Goal: Transaction & Acquisition: Purchase product/service

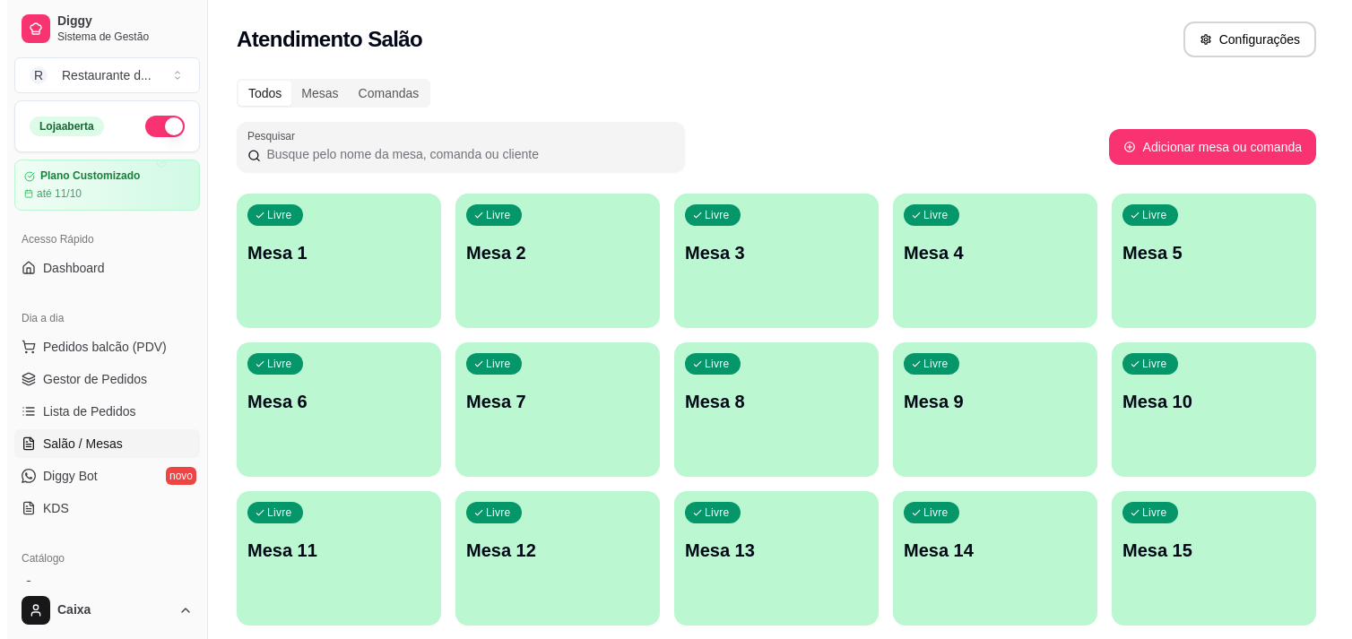
scroll to position [170, 0]
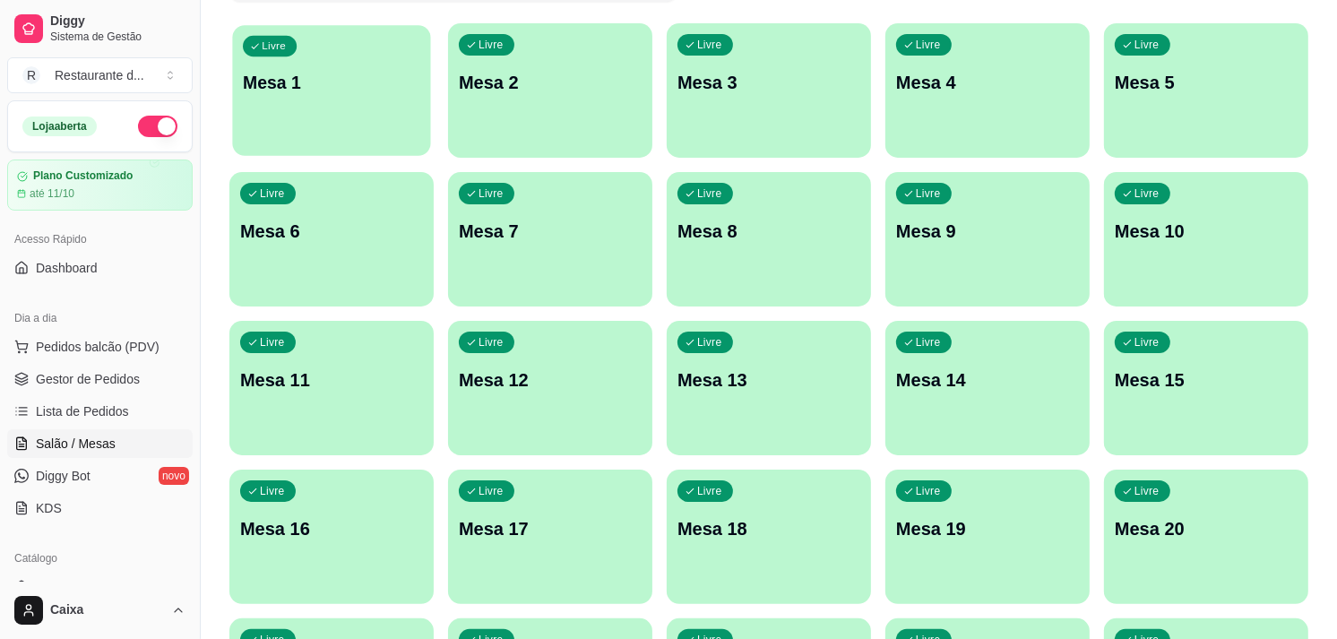
click at [305, 93] on p "Mesa 1" at bounding box center [331, 83] width 177 height 24
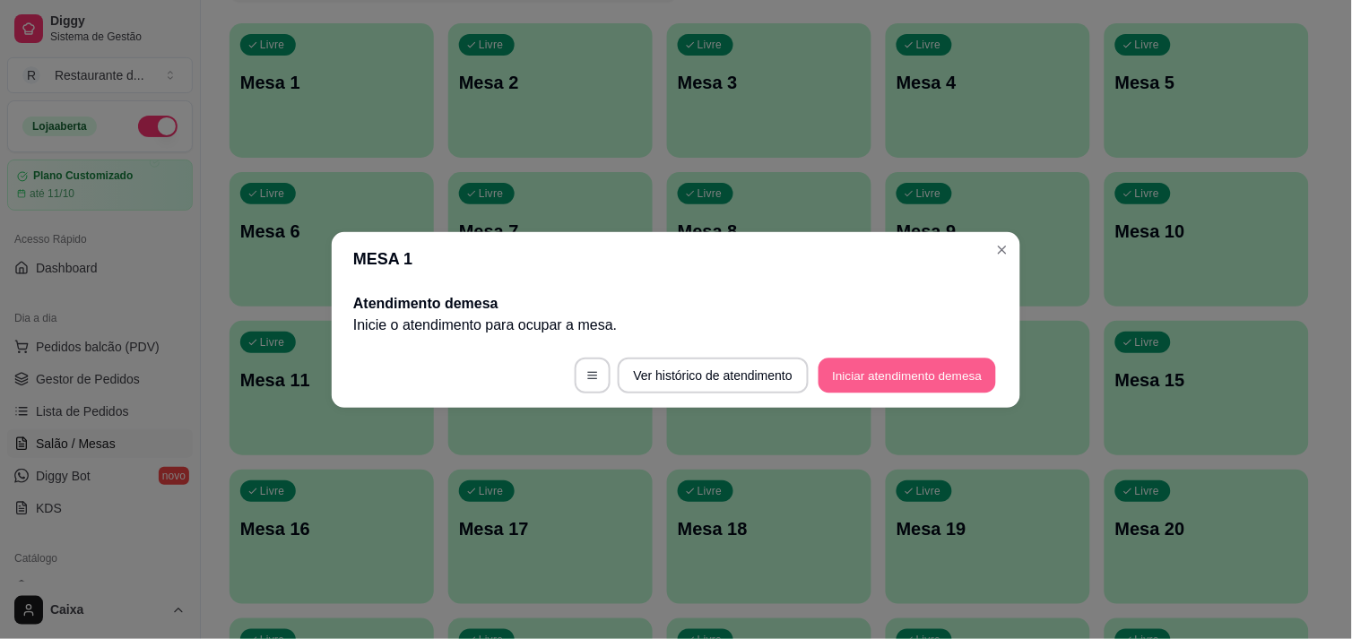
click at [888, 377] on button "Iniciar atendimento de mesa" at bounding box center [906, 375] width 177 height 35
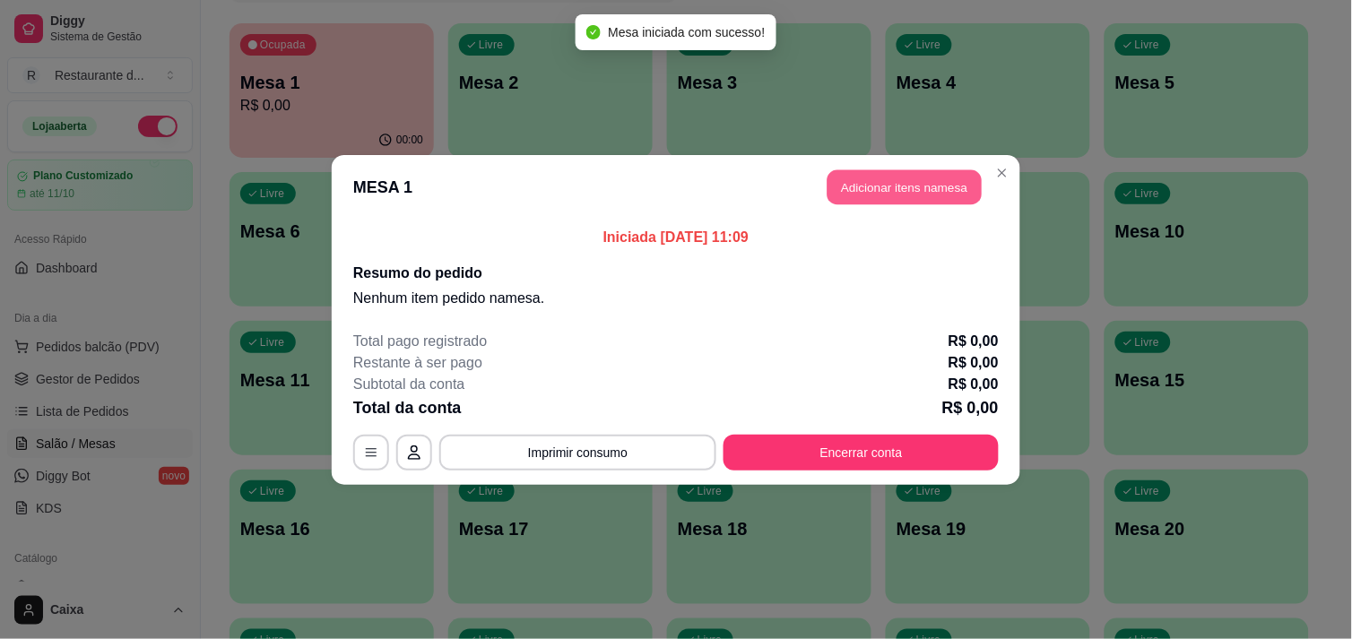
click at [878, 192] on button "Adicionar itens na mesa" at bounding box center [904, 186] width 154 height 35
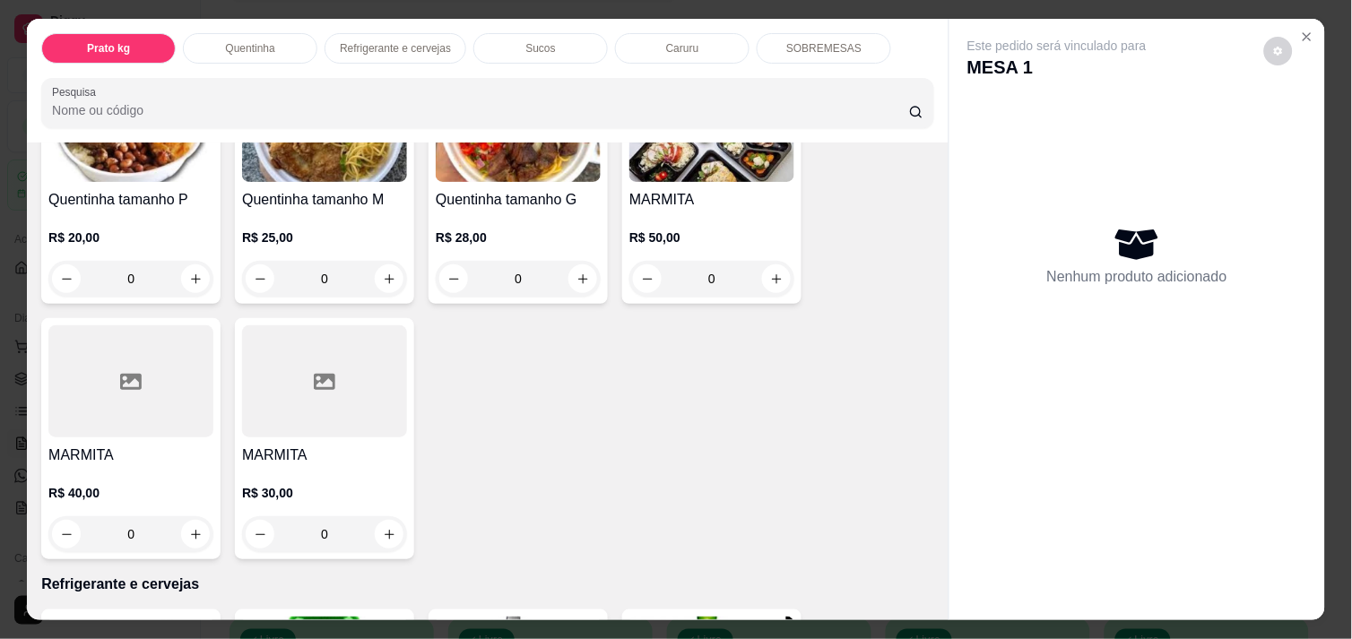
scroll to position [478, 0]
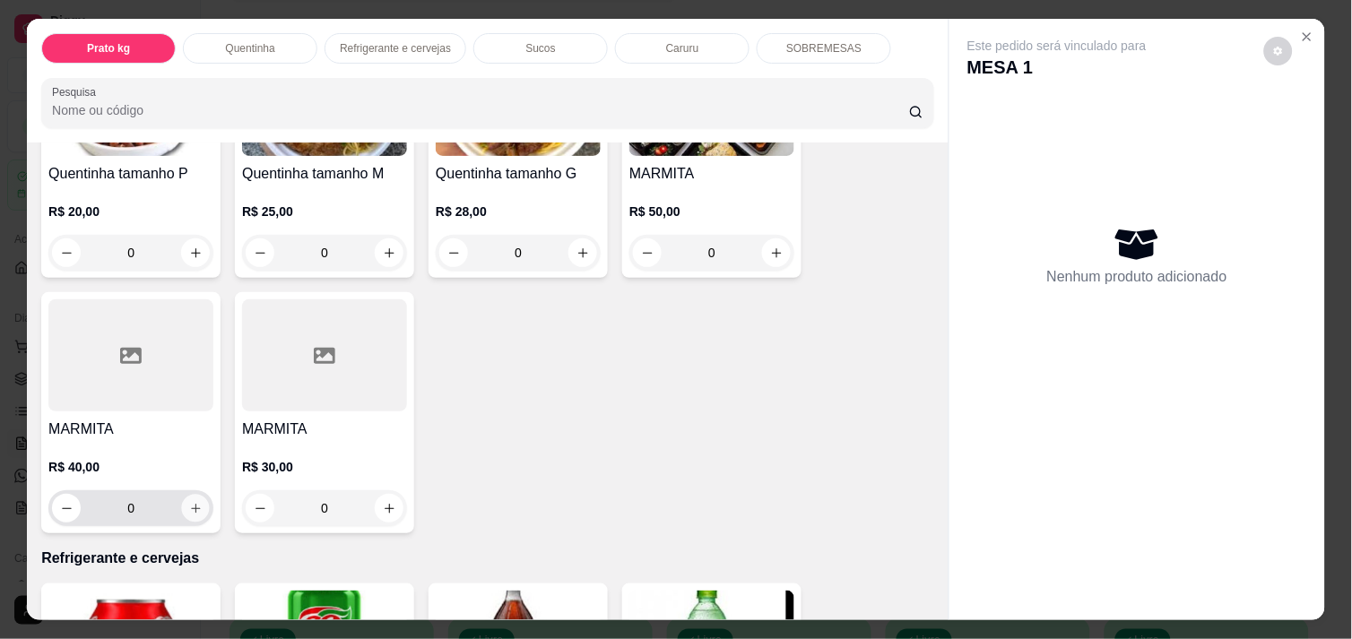
click at [190, 502] on icon "increase-product-quantity" at bounding box center [195, 508] width 13 height 13
type input "1"
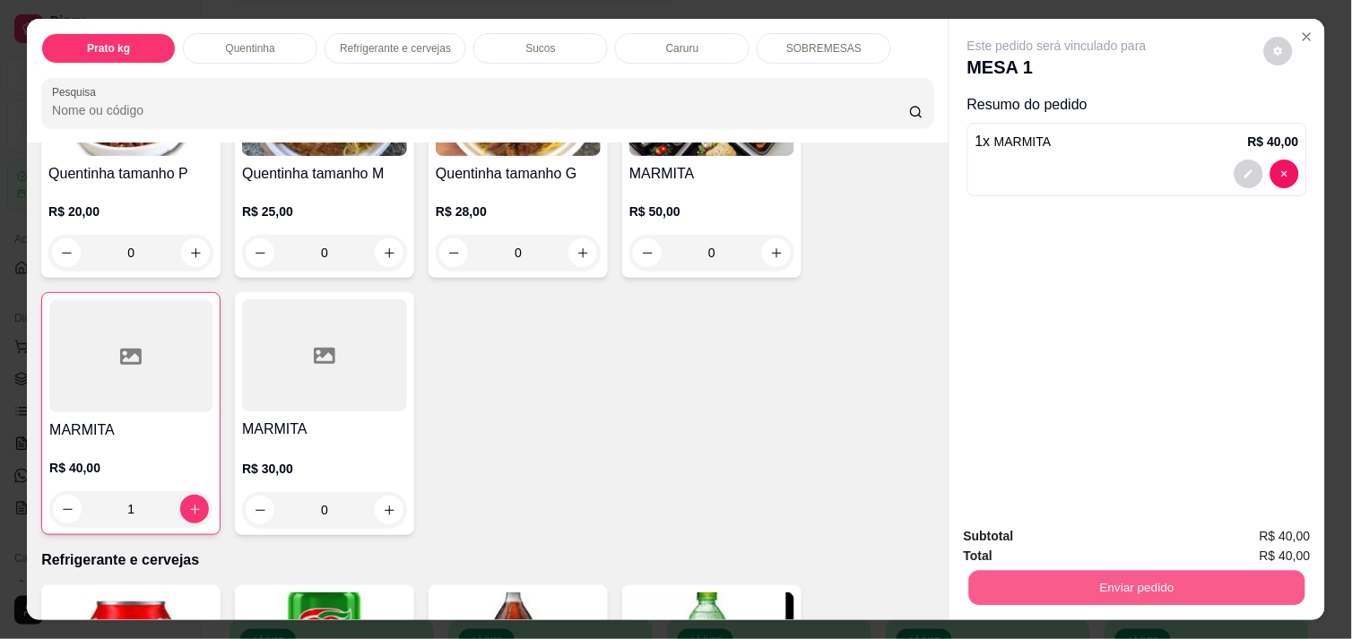
click at [1040, 586] on button "Enviar pedido" at bounding box center [1137, 587] width 336 height 35
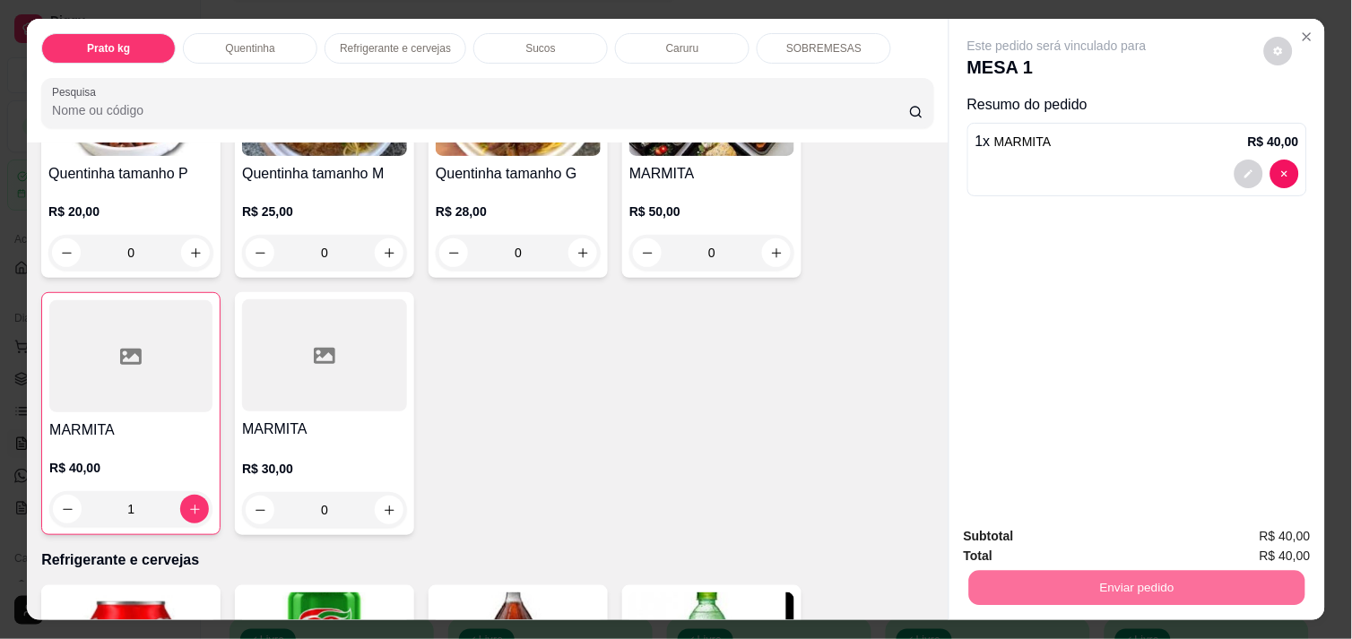
click at [1040, 523] on button "Não registrar e enviar pedido" at bounding box center [1077, 536] width 181 height 33
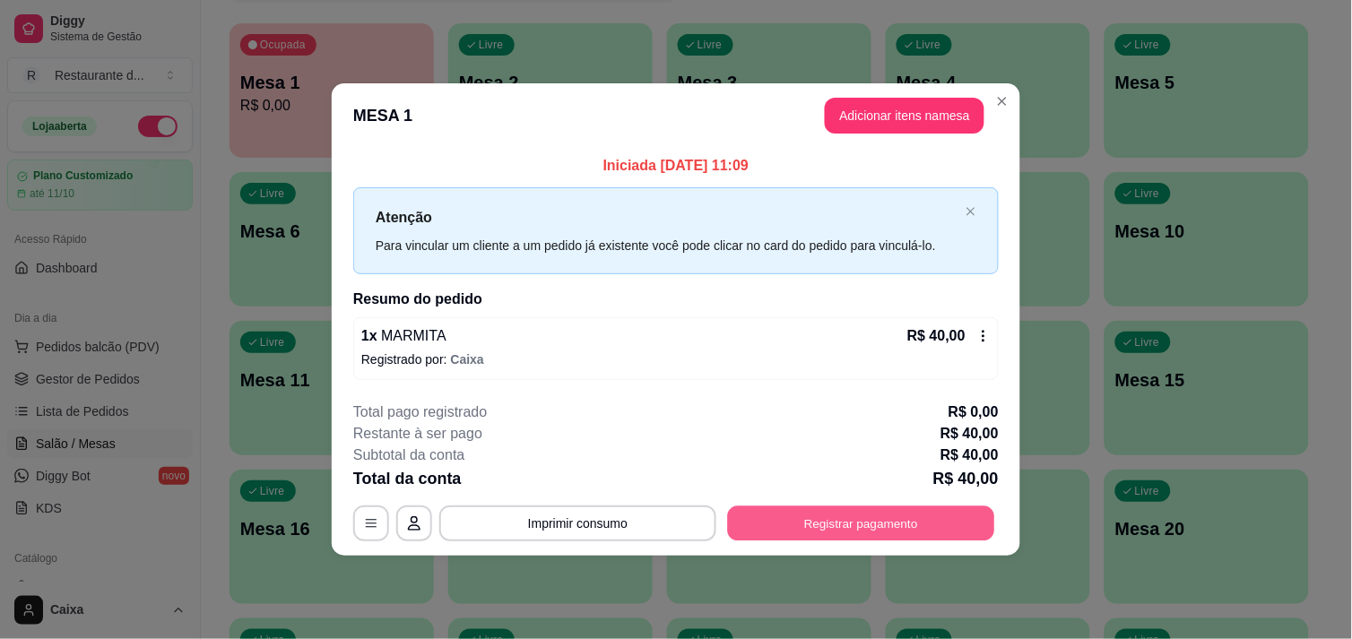
click at [894, 518] on button "Registrar pagamento" at bounding box center [861, 523] width 267 height 35
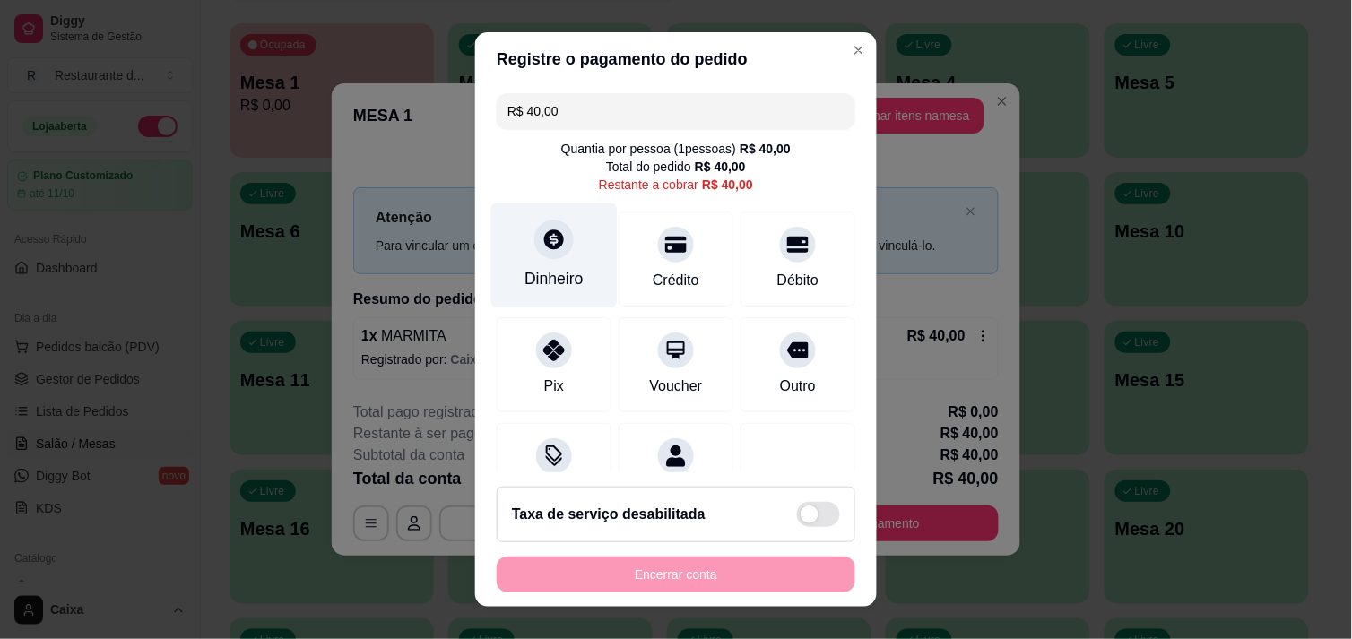
click at [521, 242] on div "Dinheiro" at bounding box center [554, 255] width 126 height 105
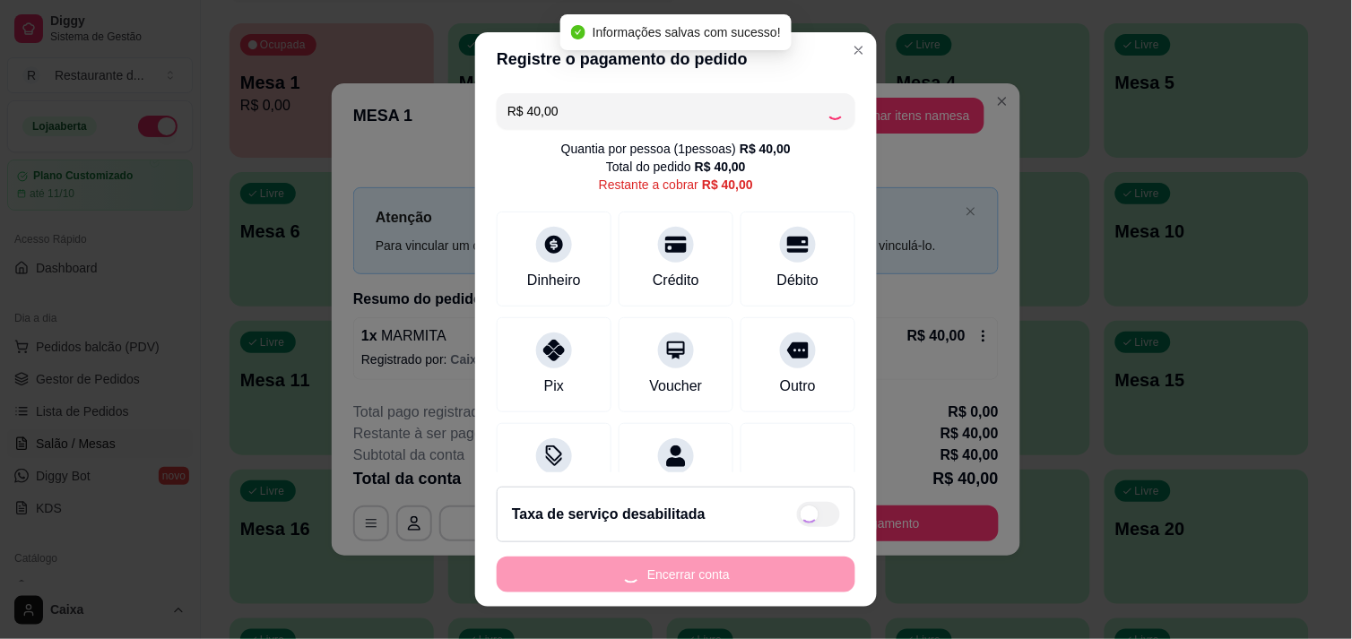
type input "R$ 0,00"
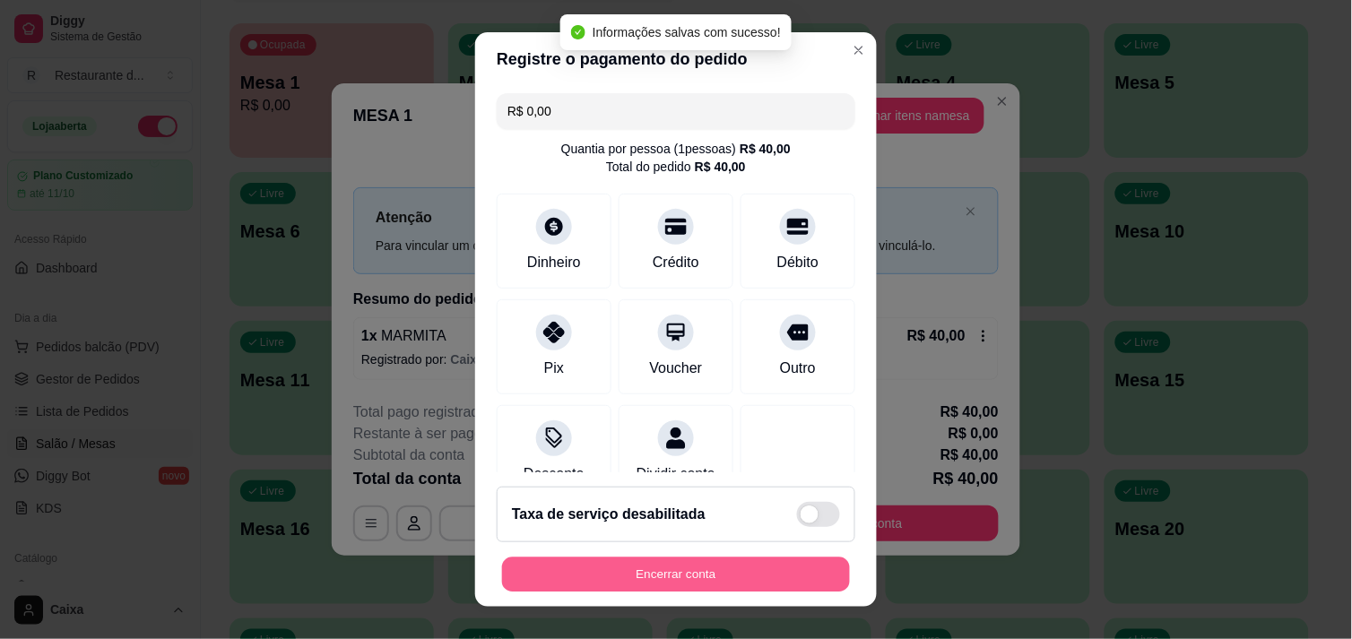
click at [700, 577] on button "Encerrar conta" at bounding box center [676, 575] width 348 height 35
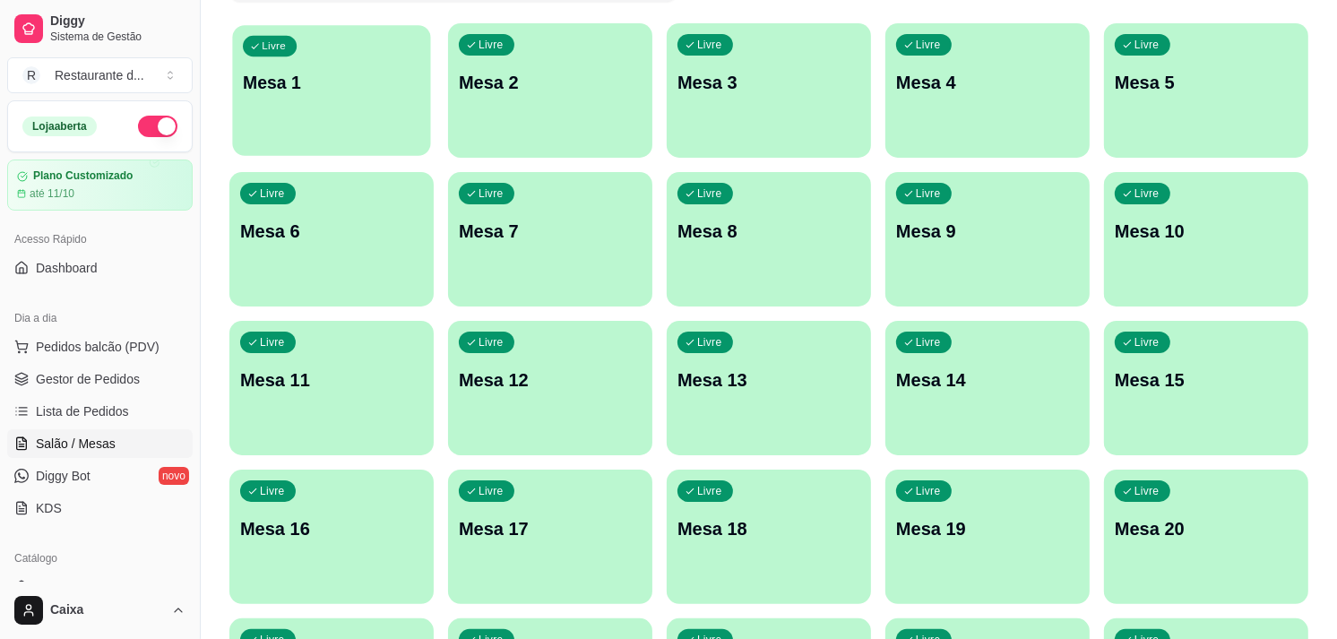
click at [310, 81] on p "Mesa 1" at bounding box center [331, 83] width 177 height 24
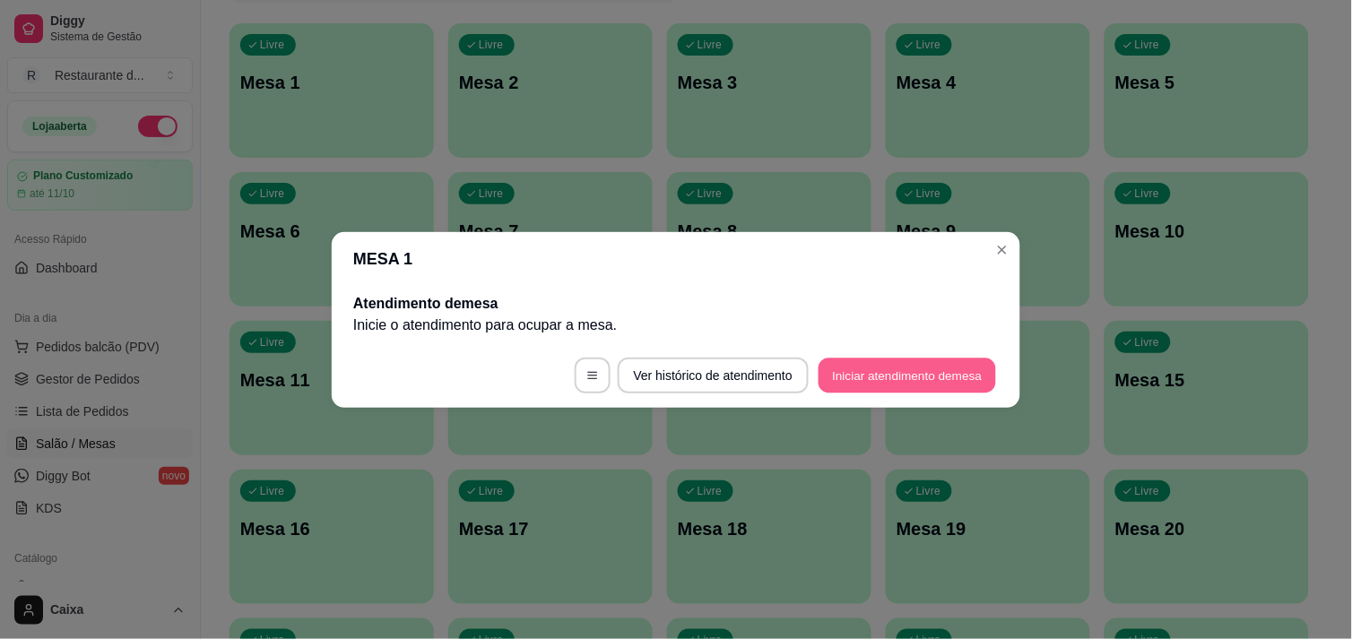
click at [916, 370] on button "Iniciar atendimento de mesa" at bounding box center [906, 375] width 177 height 35
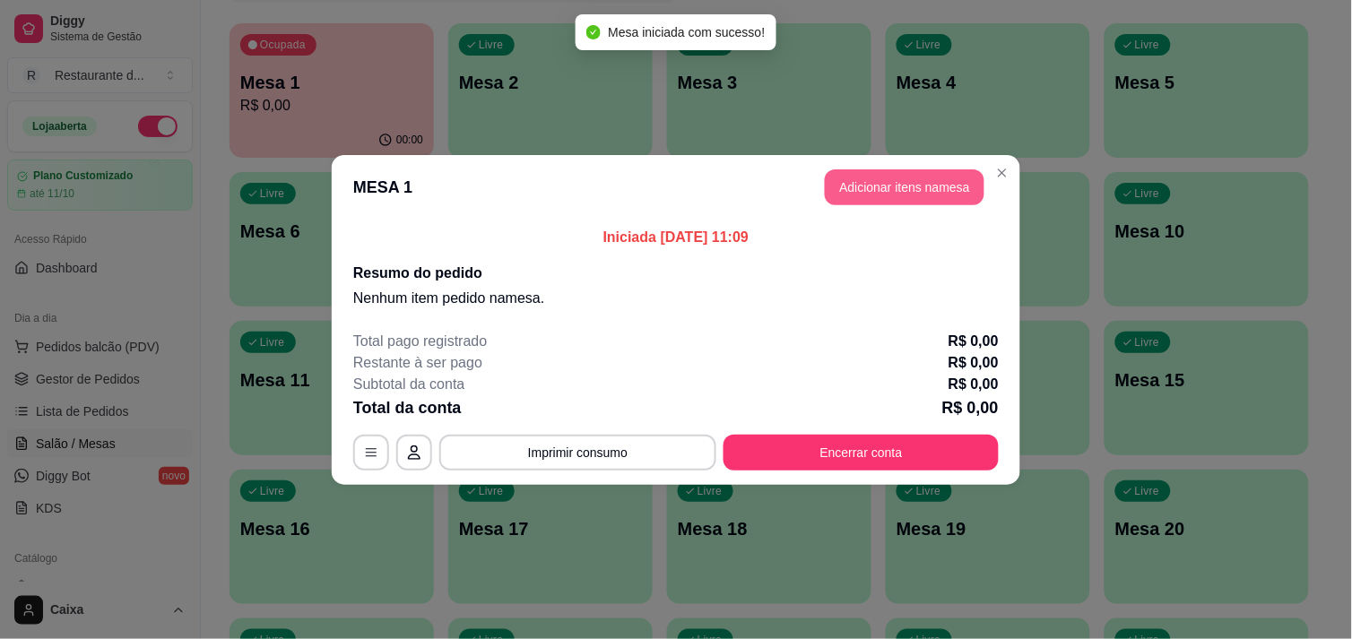
click at [898, 194] on button "Adicionar itens na mesa" at bounding box center [905, 187] width 160 height 36
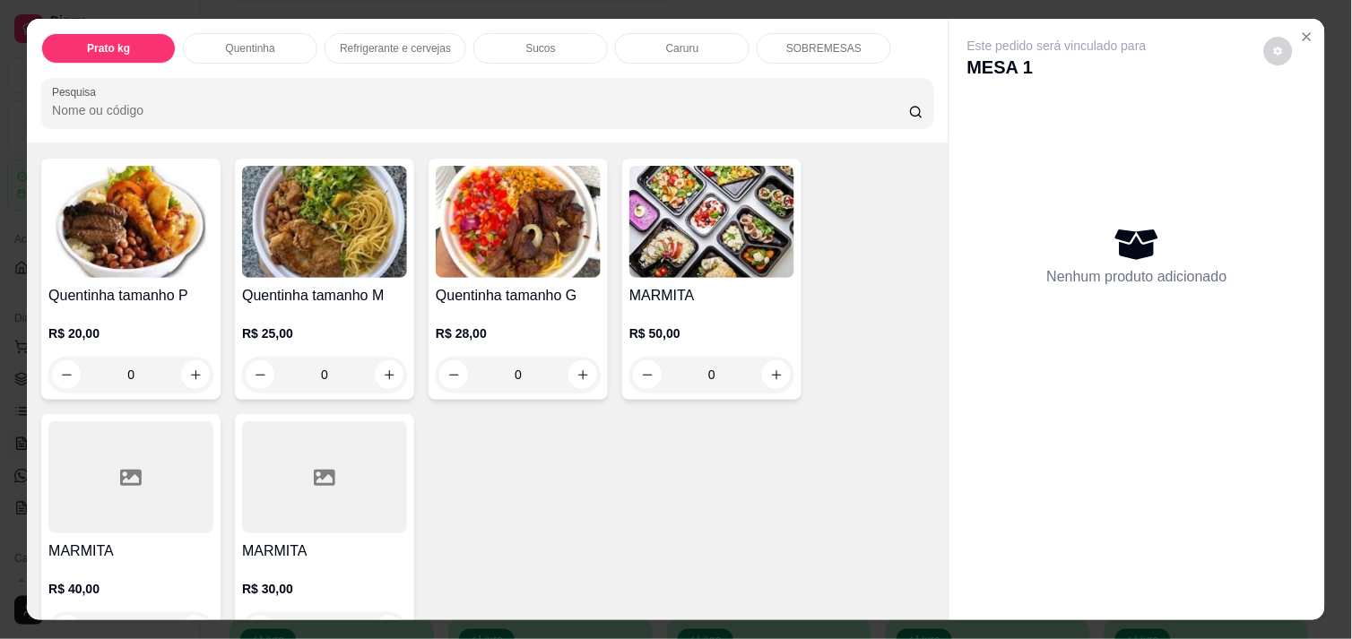
scroll to position [359, 0]
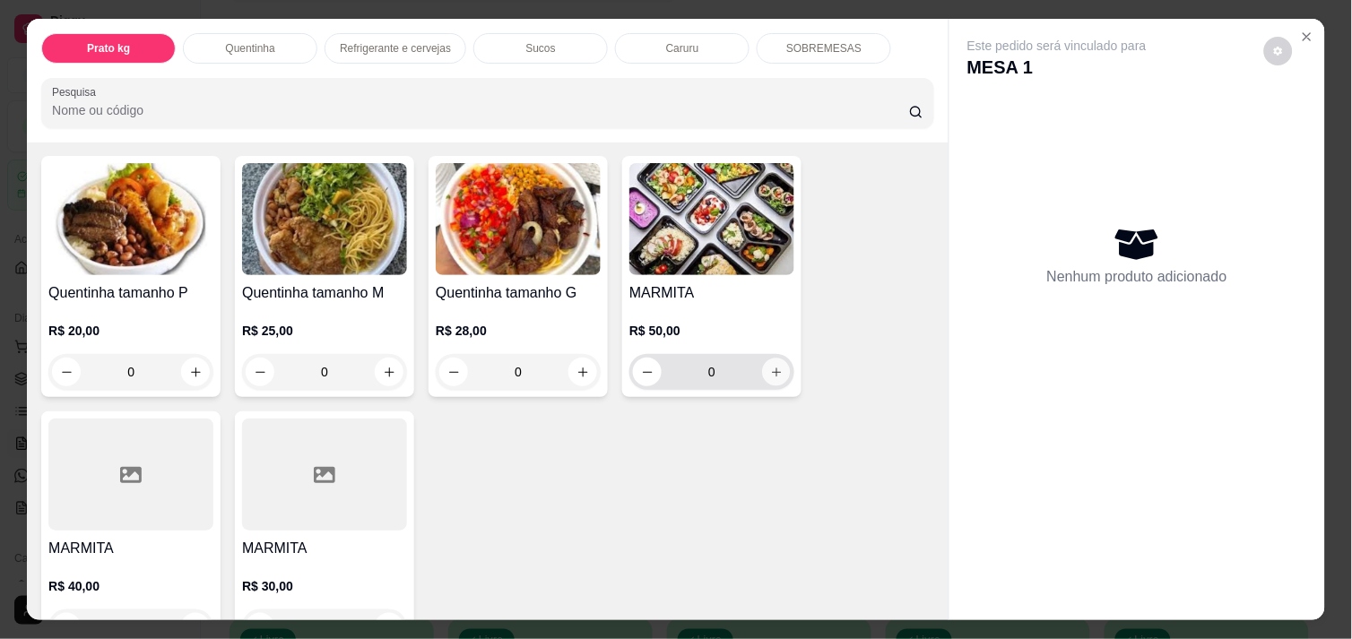
click at [770, 366] on icon "increase-product-quantity" at bounding box center [776, 372] width 13 height 13
type input "1"
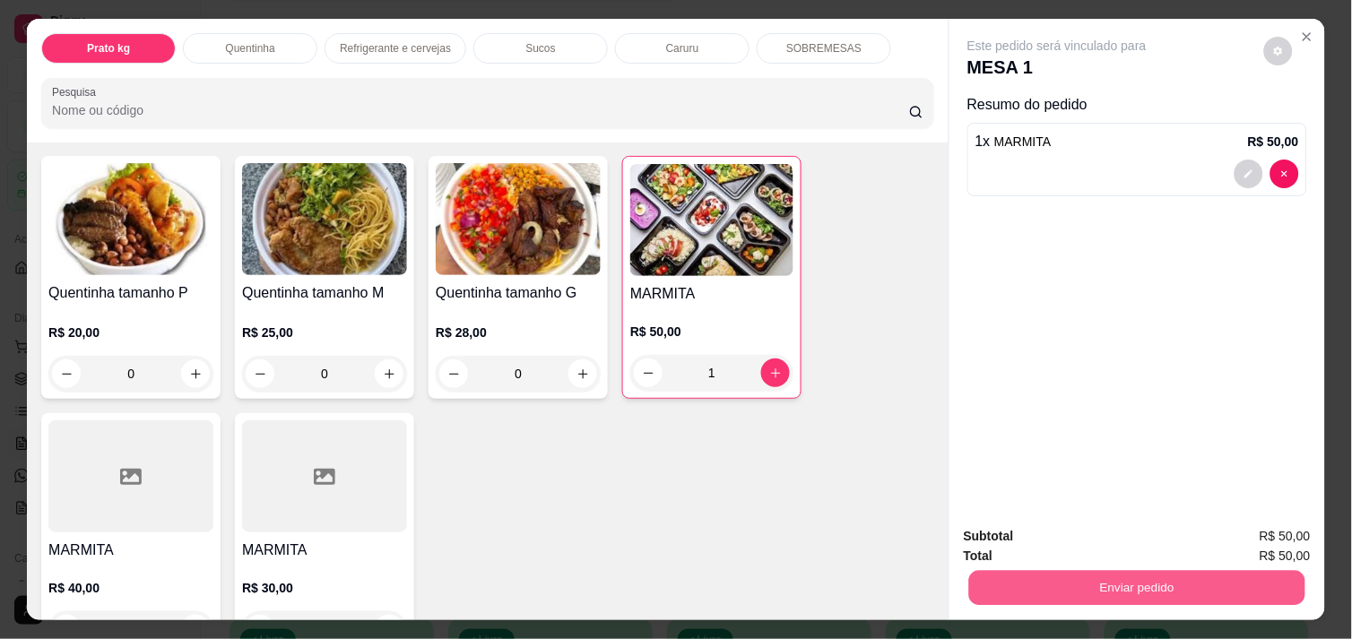
click at [1140, 575] on button "Enviar pedido" at bounding box center [1137, 587] width 336 height 35
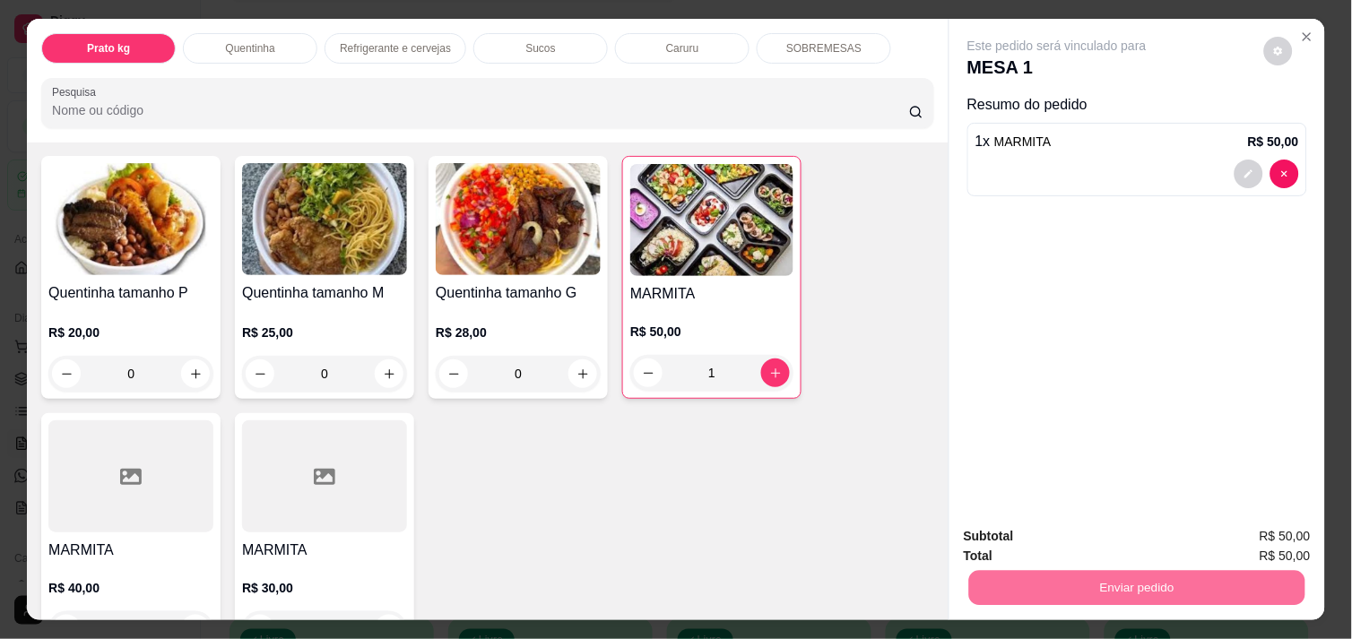
click at [1092, 539] on button "Não registrar e enviar pedido" at bounding box center [1077, 536] width 181 height 33
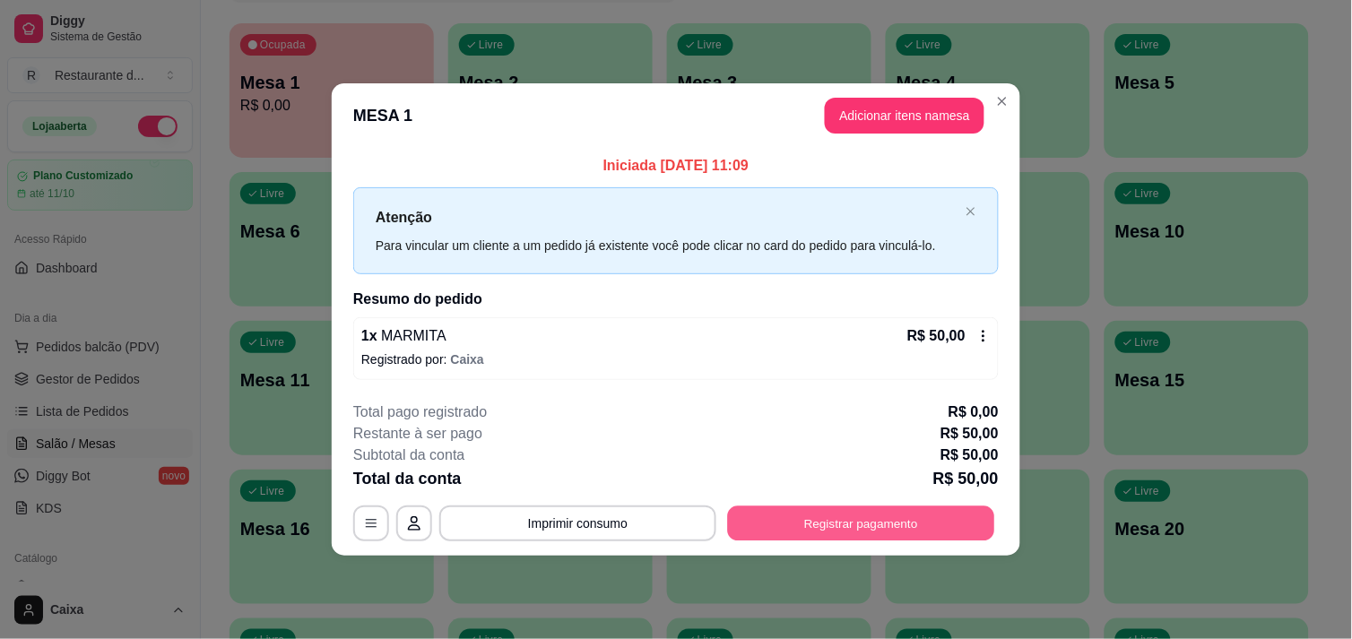
click at [850, 522] on button "Registrar pagamento" at bounding box center [861, 523] width 267 height 35
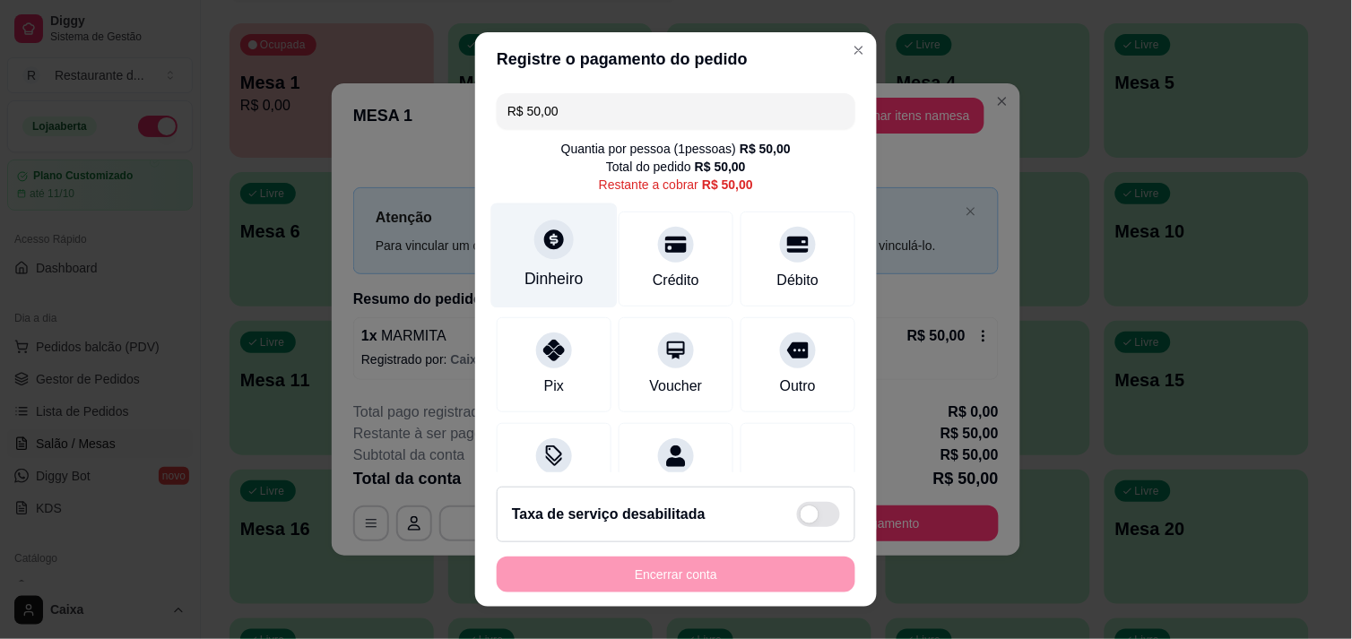
click at [544, 255] on div at bounding box center [553, 239] width 39 height 39
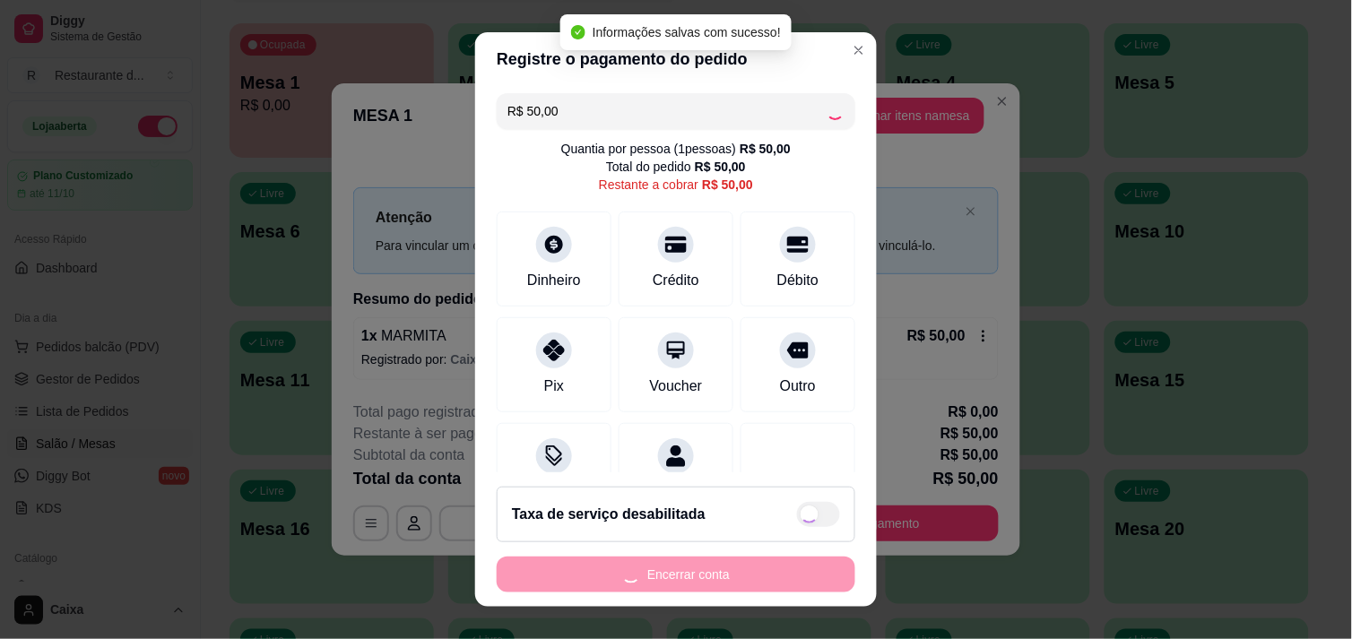
type input "R$ 0,00"
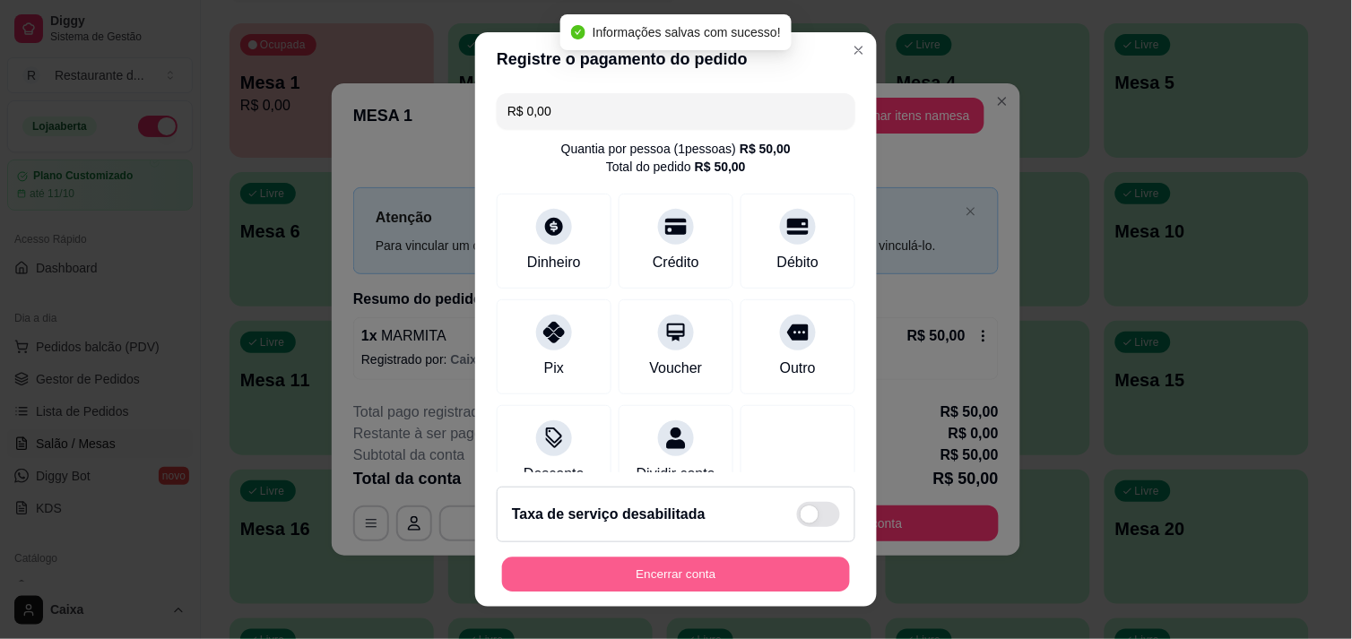
click at [719, 583] on button "Encerrar conta" at bounding box center [676, 575] width 348 height 35
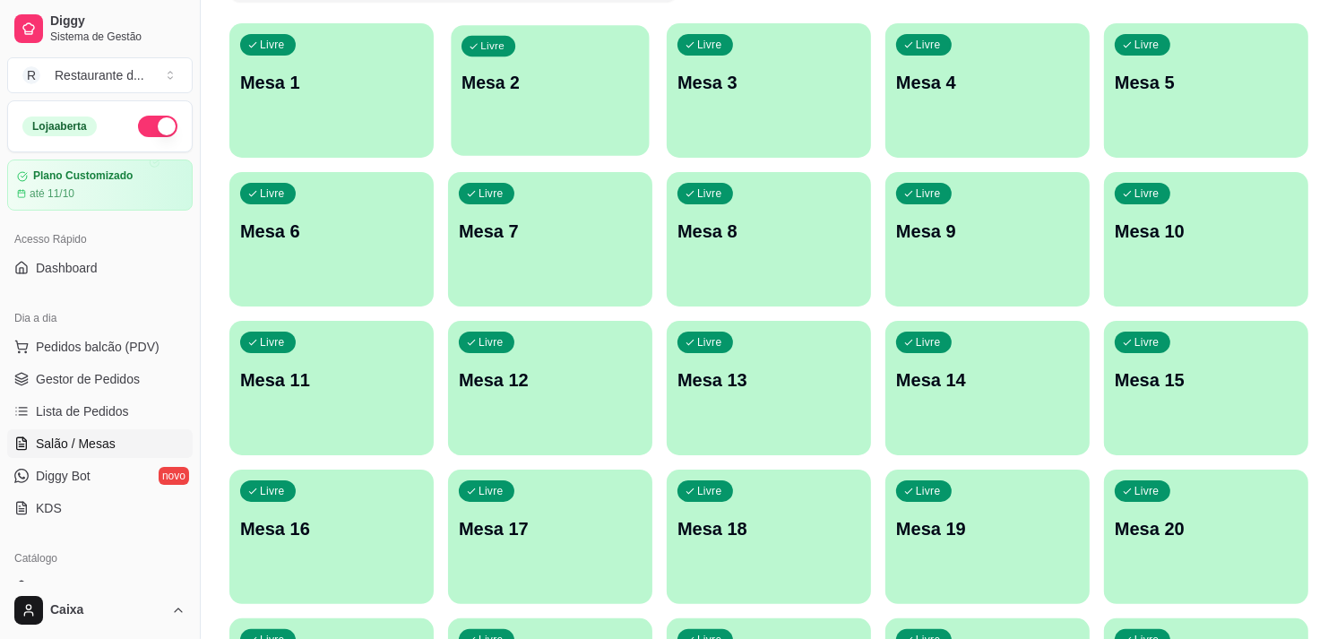
click at [533, 99] on div "Livre Mesa 2" at bounding box center [550, 79] width 198 height 109
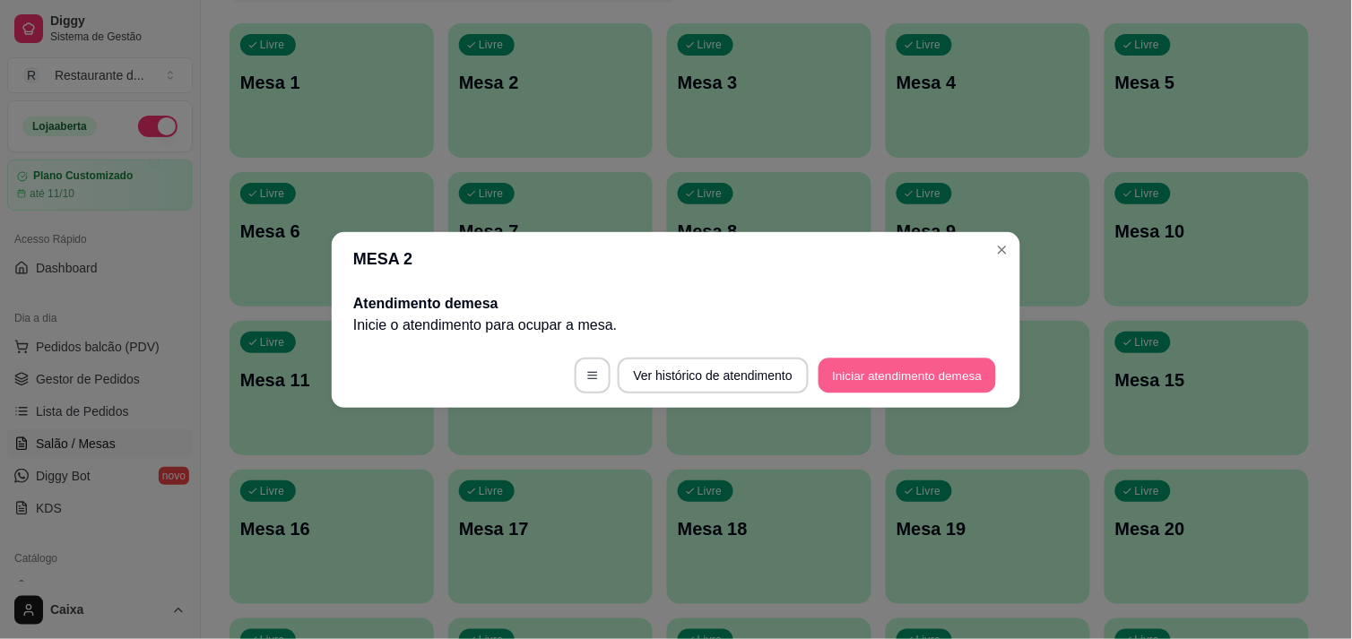
click at [840, 378] on button "Iniciar atendimento de mesa" at bounding box center [906, 375] width 177 height 35
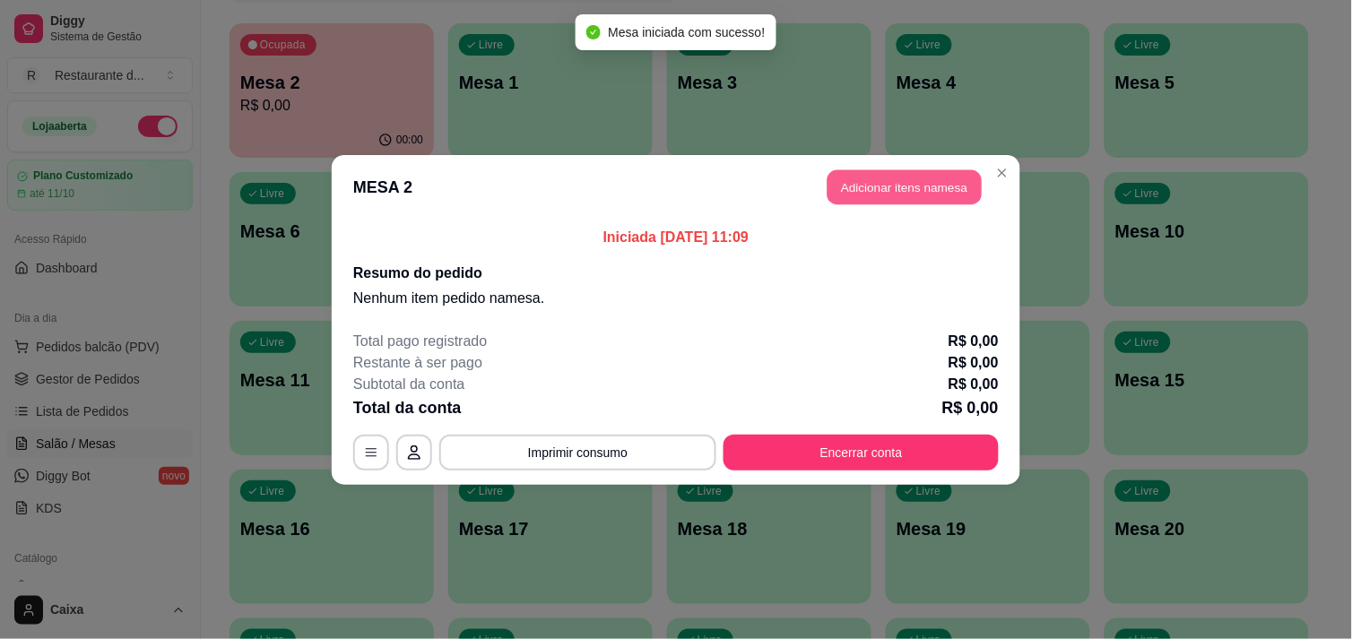
click at [889, 186] on button "Adicionar itens na mesa" at bounding box center [904, 186] width 154 height 35
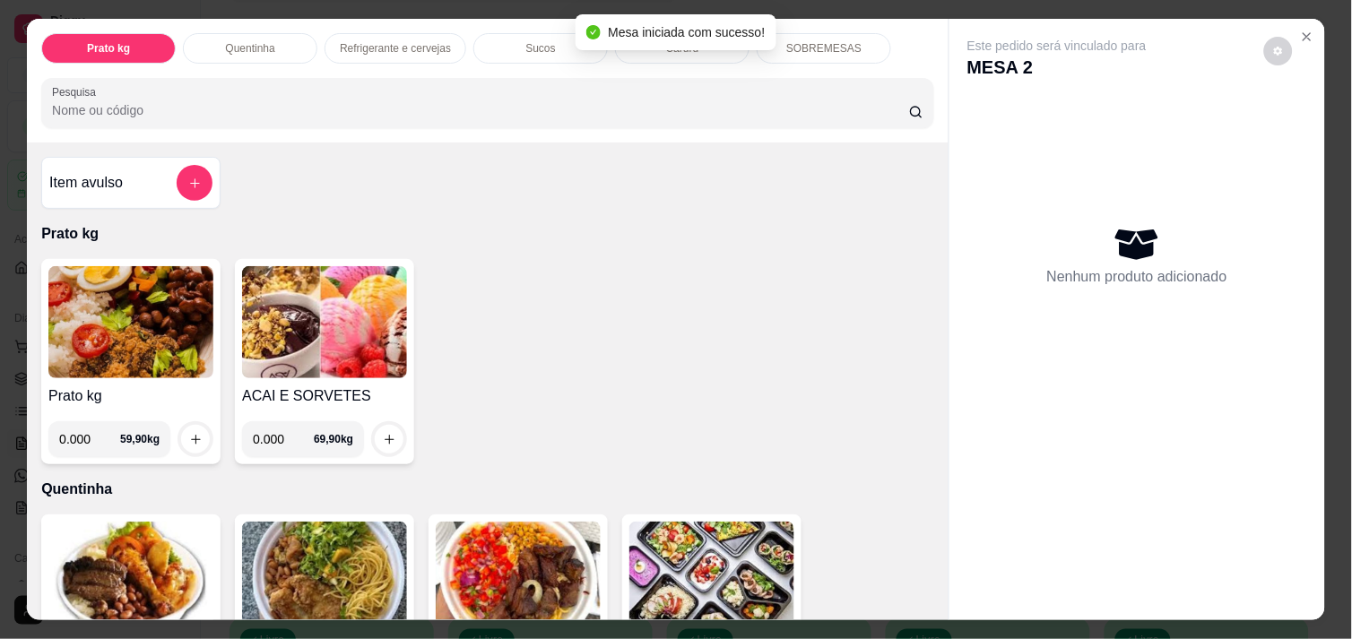
drag, startPoint x: 473, startPoint y: 191, endPoint x: 101, endPoint y: 348, distance: 403.7
click at [101, 348] on div "Item avulso Prato kg Prato kg 0.000 59,90 kg ACAI E SORVETES 0.000 69,90 kg Que…" at bounding box center [487, 381] width 921 height 477
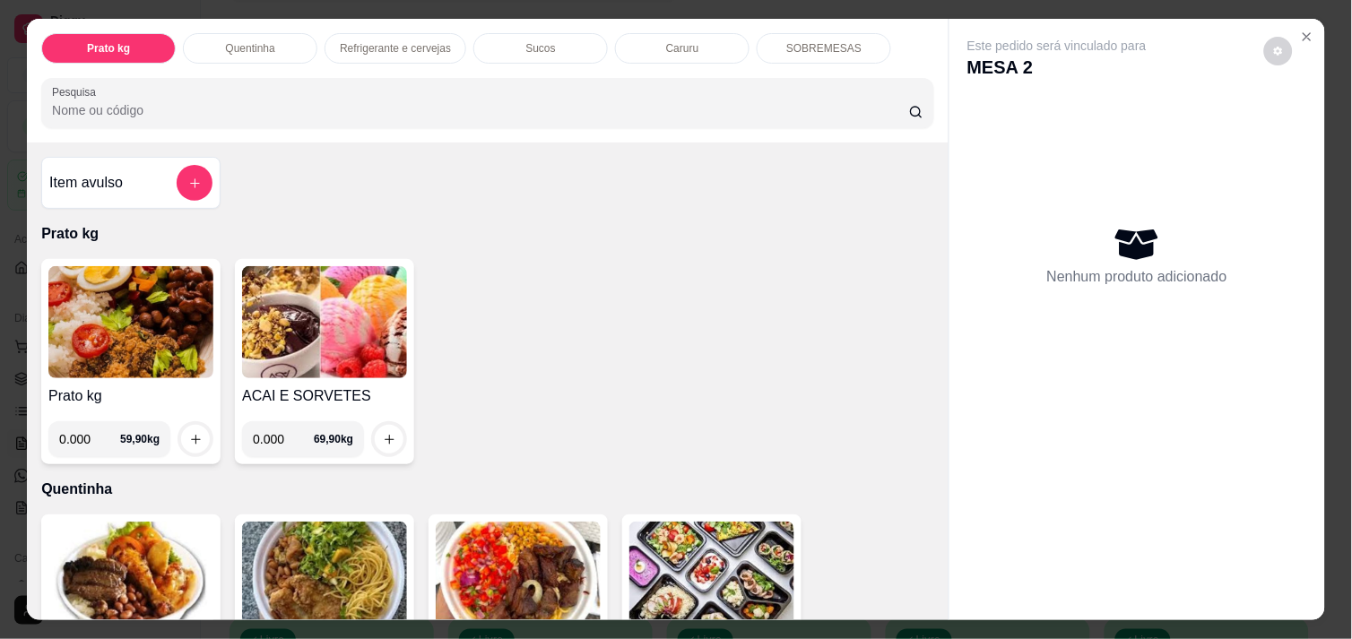
drag, startPoint x: 101, startPoint y: 348, endPoint x: 94, endPoint y: 431, distance: 83.7
click at [94, 431] on input "0.000" at bounding box center [89, 439] width 61 height 36
type input "0.470"
click at [189, 433] on icon "increase-product-quantity" at bounding box center [195, 439] width 13 height 13
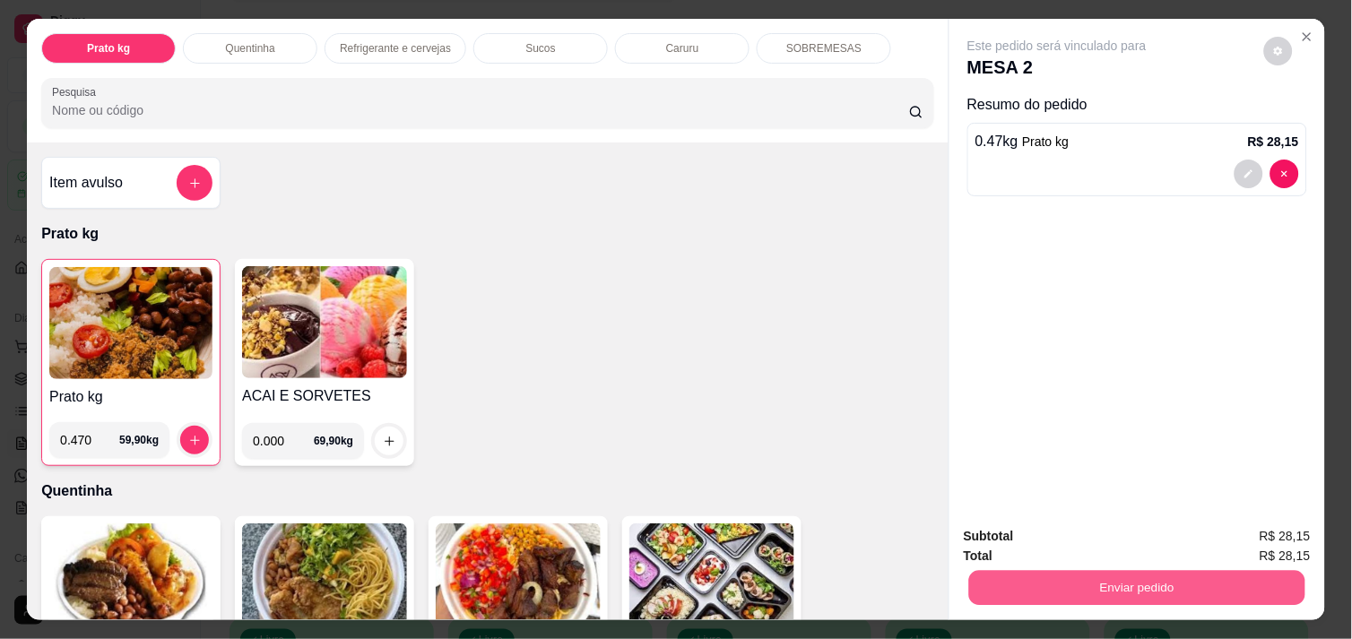
click at [1076, 570] on button "Enviar pedido" at bounding box center [1137, 587] width 336 height 35
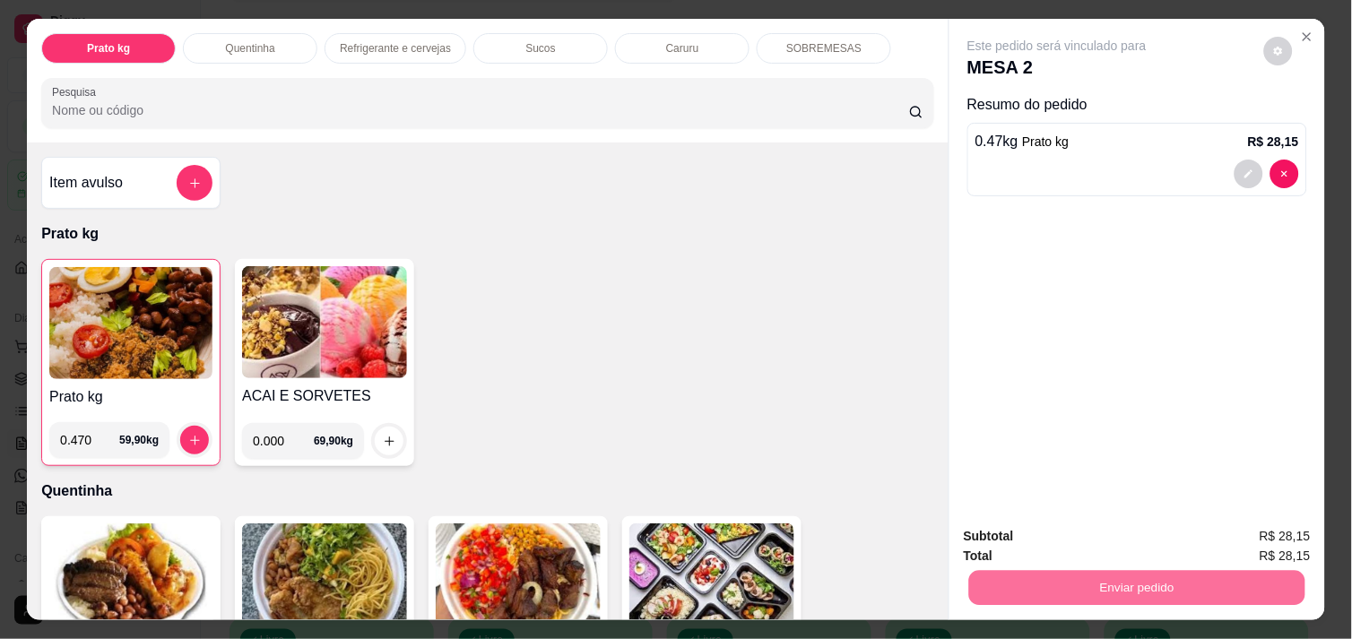
click at [1046, 534] on button "Não registrar e enviar pedido" at bounding box center [1077, 536] width 181 height 33
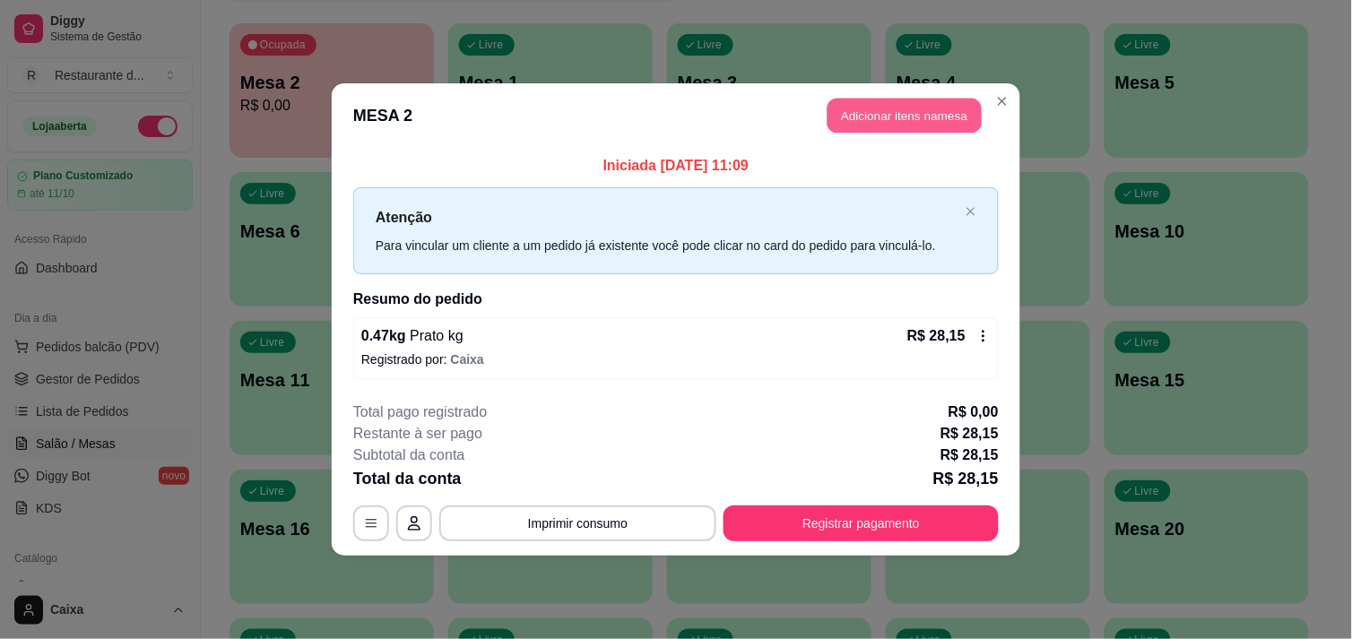
click at [916, 114] on button "Adicionar itens na mesa" at bounding box center [904, 116] width 154 height 35
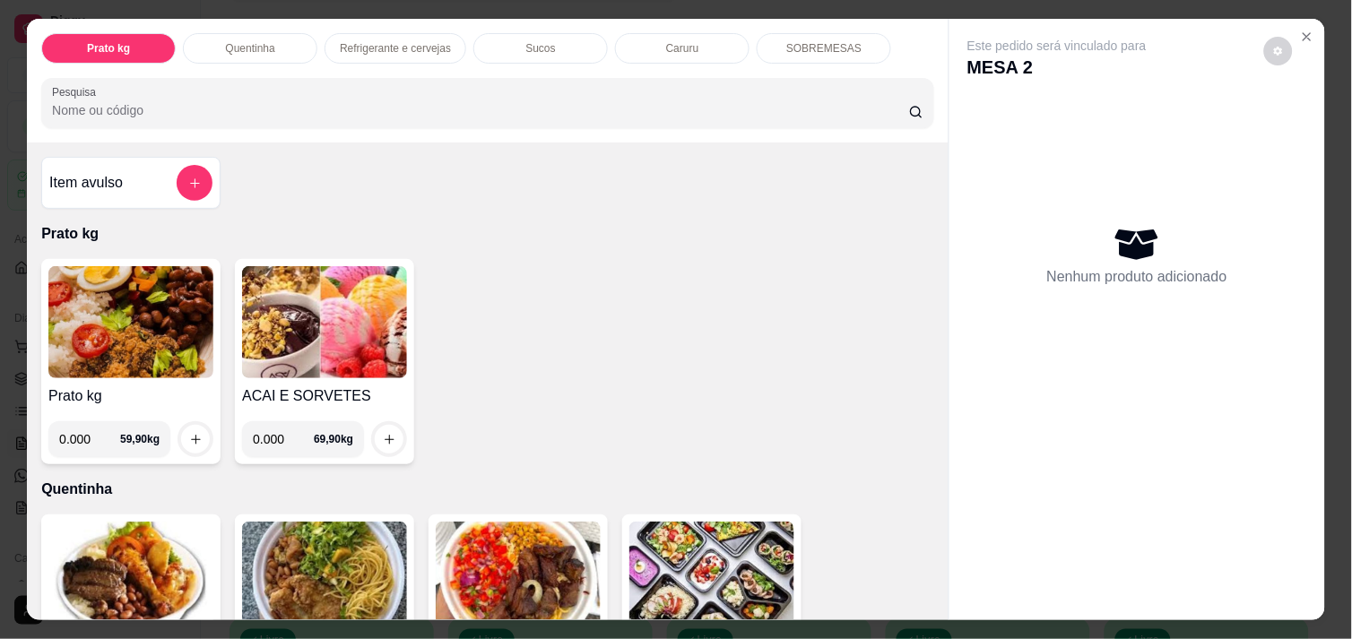
click at [85, 428] on input "0.000" at bounding box center [89, 439] width 61 height 36
type input "0.590"
click at [194, 434] on button "increase-product-quantity" at bounding box center [196, 440] width 28 height 28
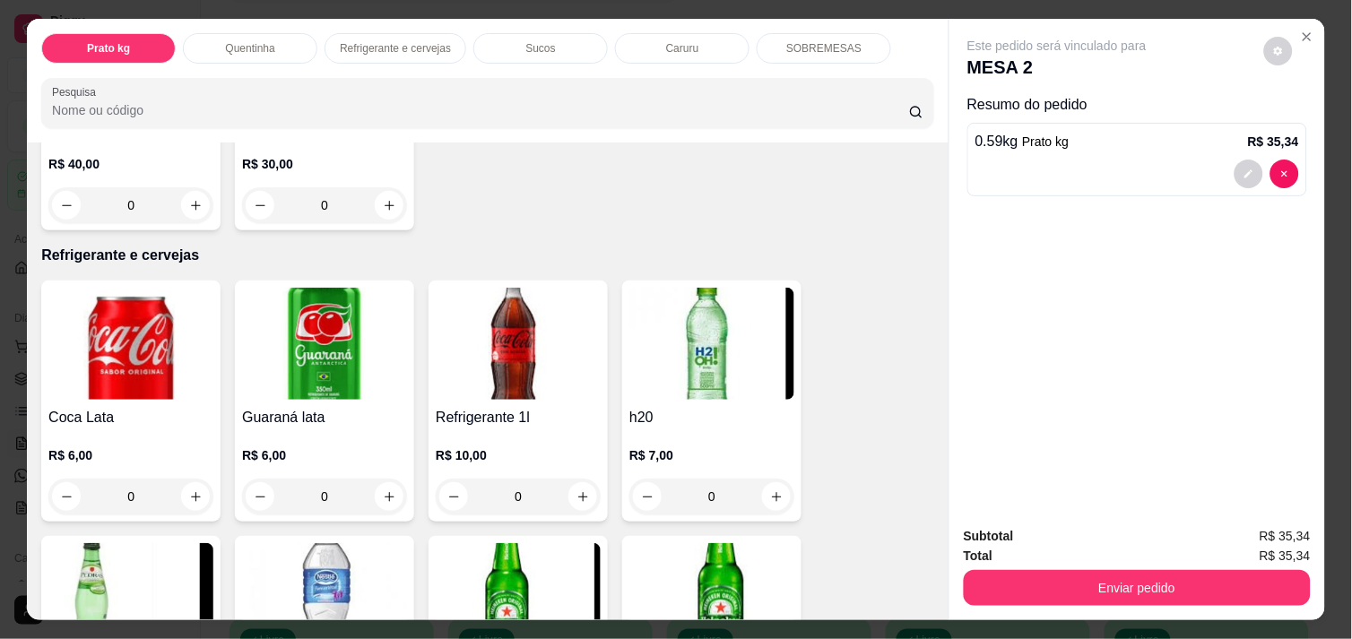
scroll to position [796, 0]
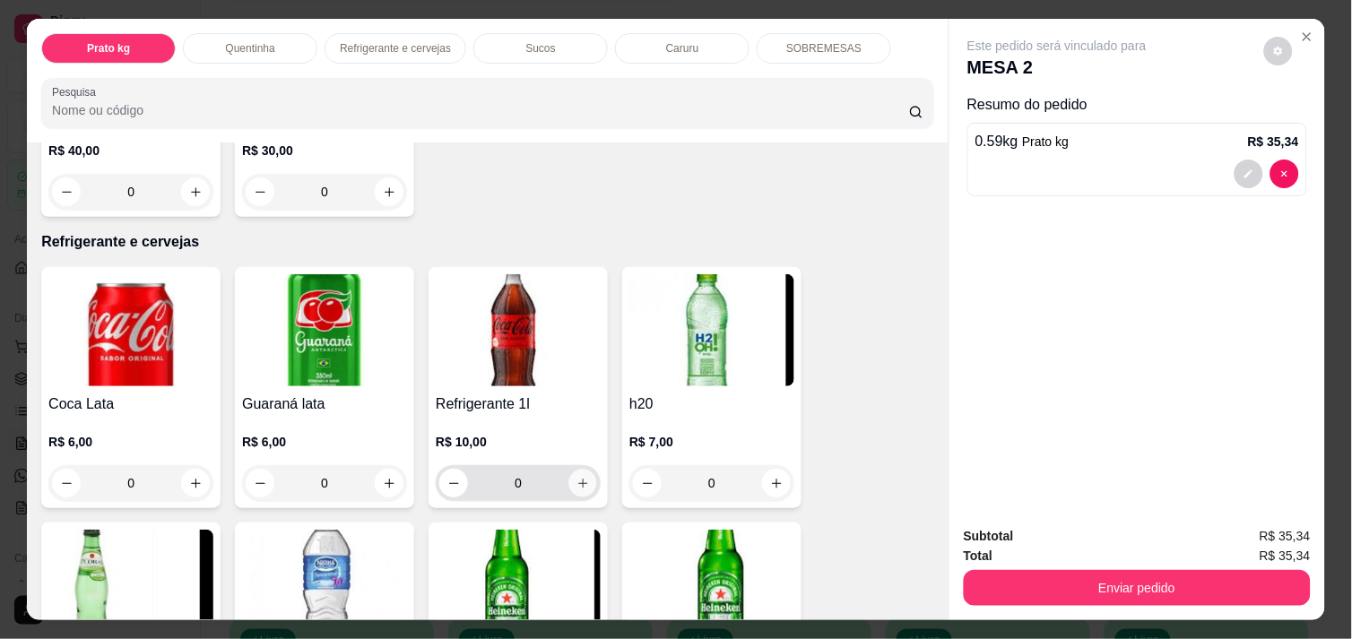
click at [576, 477] on icon "increase-product-quantity" at bounding box center [582, 483] width 13 height 13
type input "1"
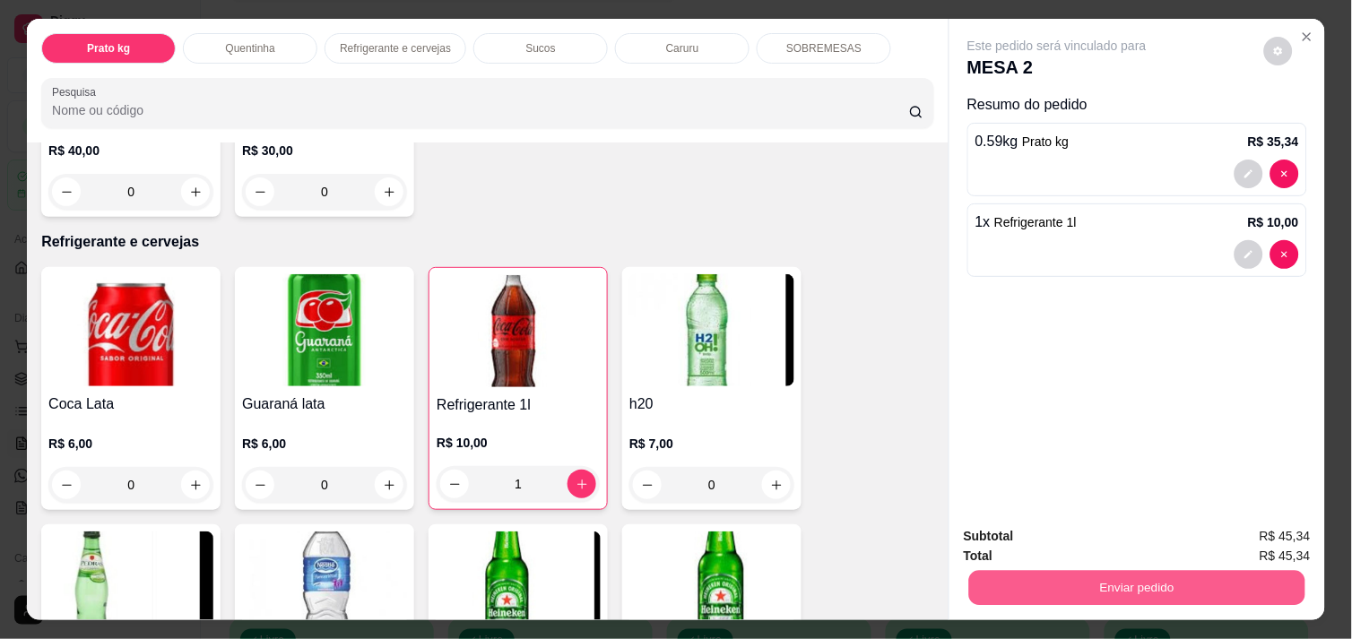
click at [1113, 571] on button "Enviar pedido" at bounding box center [1137, 587] width 336 height 35
click at [1112, 570] on button "Enviar pedido" at bounding box center [1137, 587] width 336 height 35
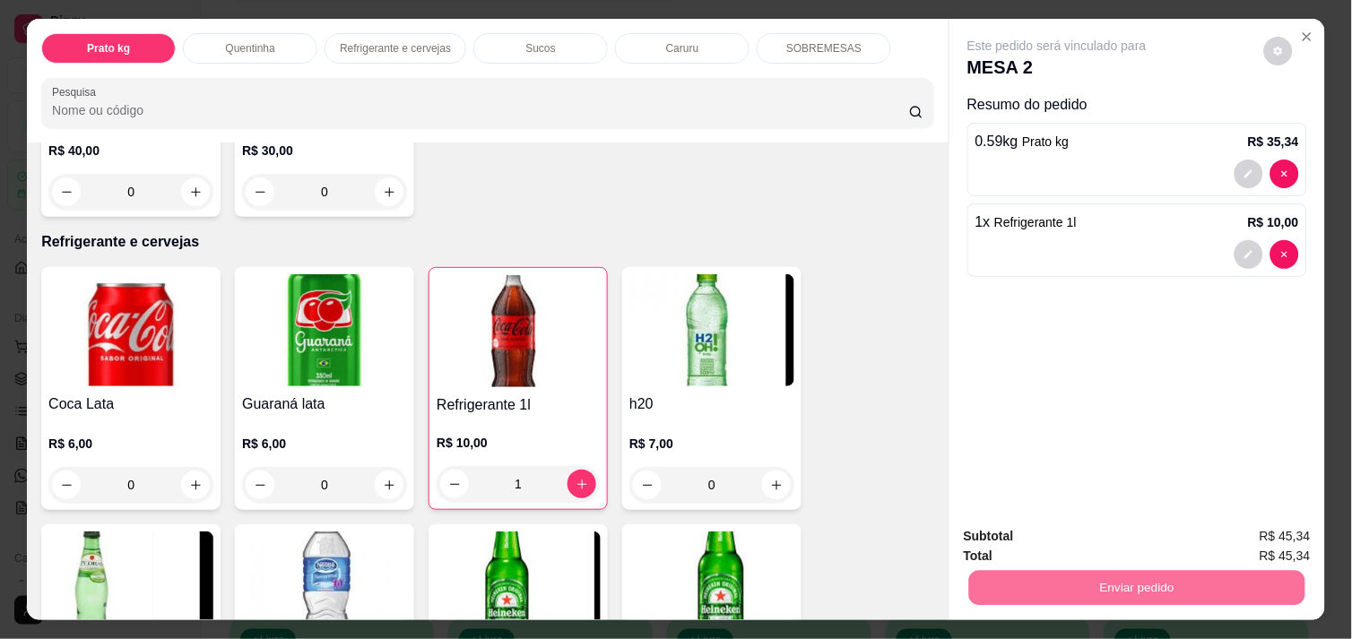
click at [1085, 529] on button "Não registrar e enviar pedido" at bounding box center [1077, 536] width 181 height 33
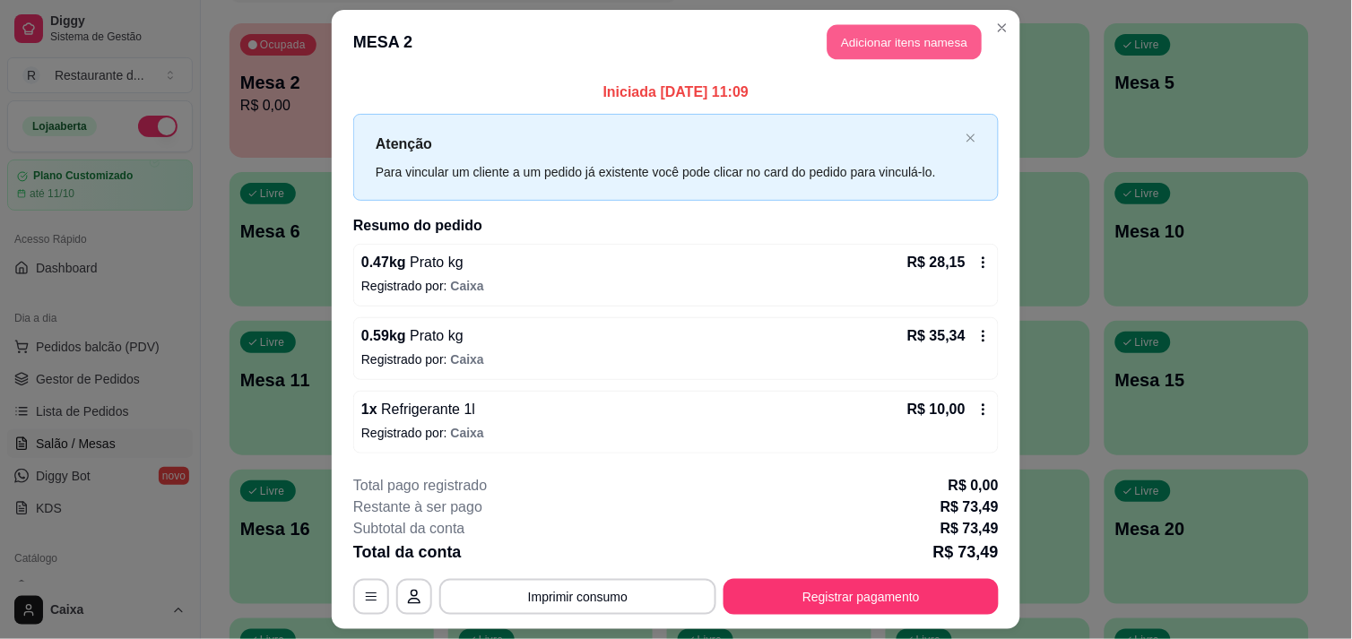
click at [918, 39] on button "Adicionar itens na mesa" at bounding box center [904, 42] width 154 height 35
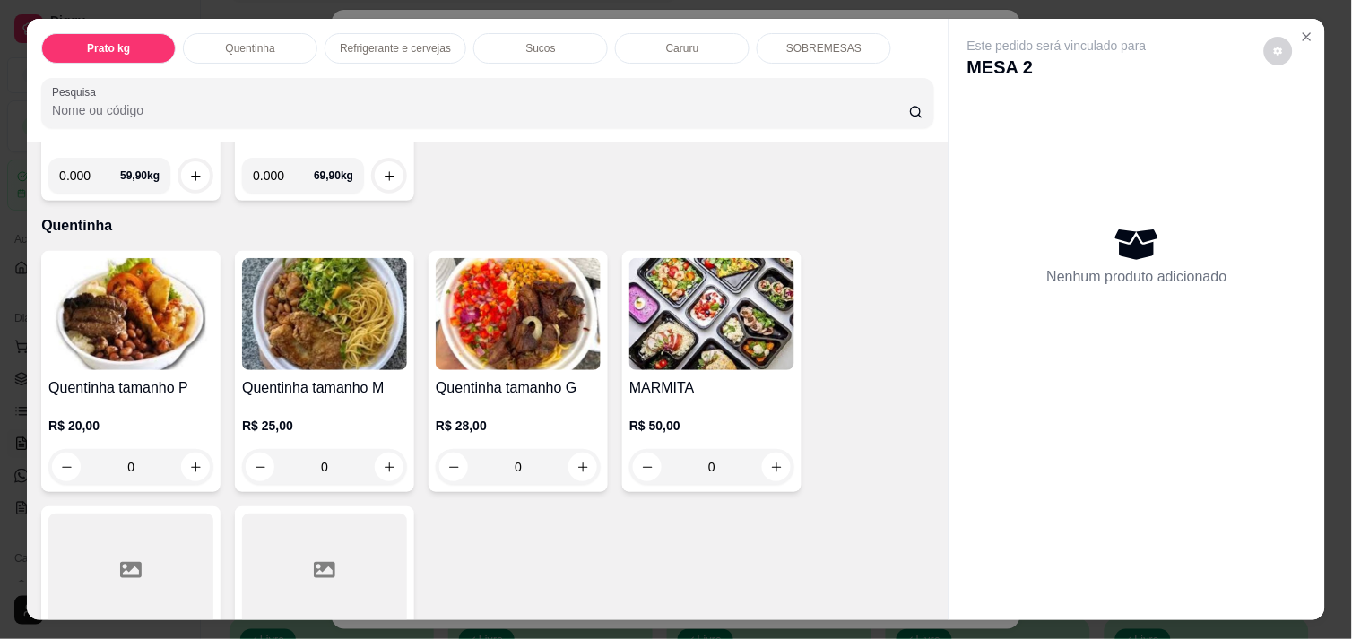
scroll to position [279, 0]
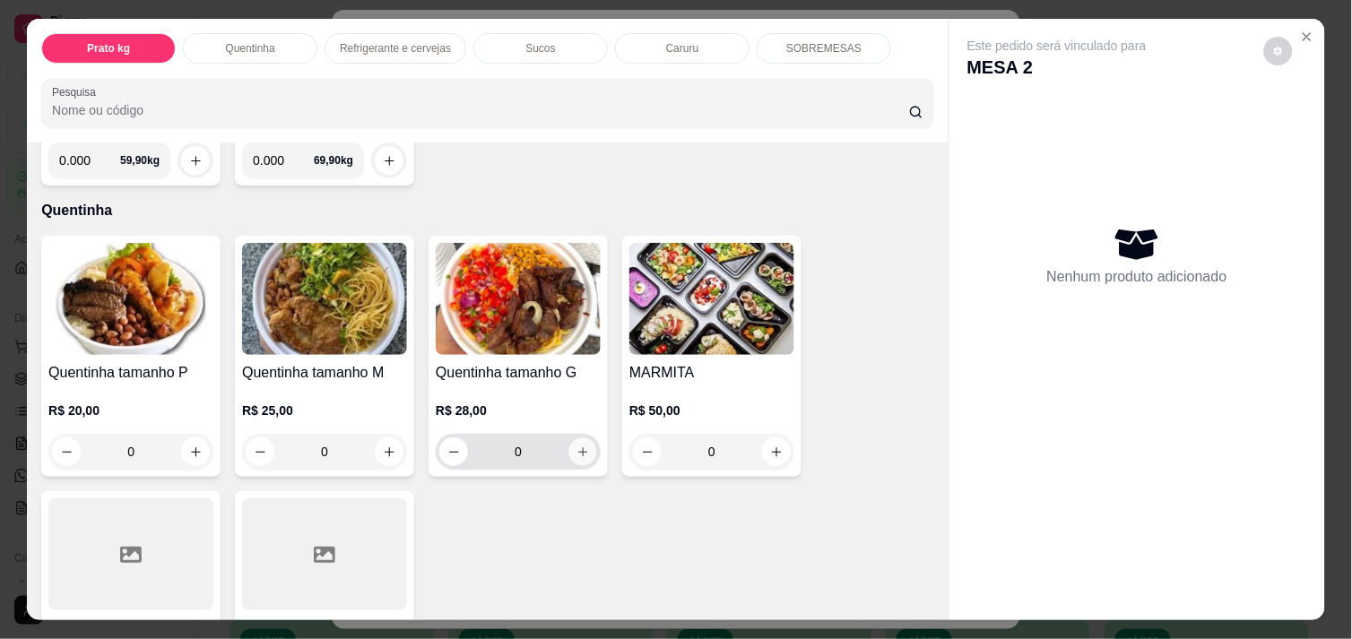
click at [576, 445] on icon "increase-product-quantity" at bounding box center [582, 451] width 13 height 13
type input "1"
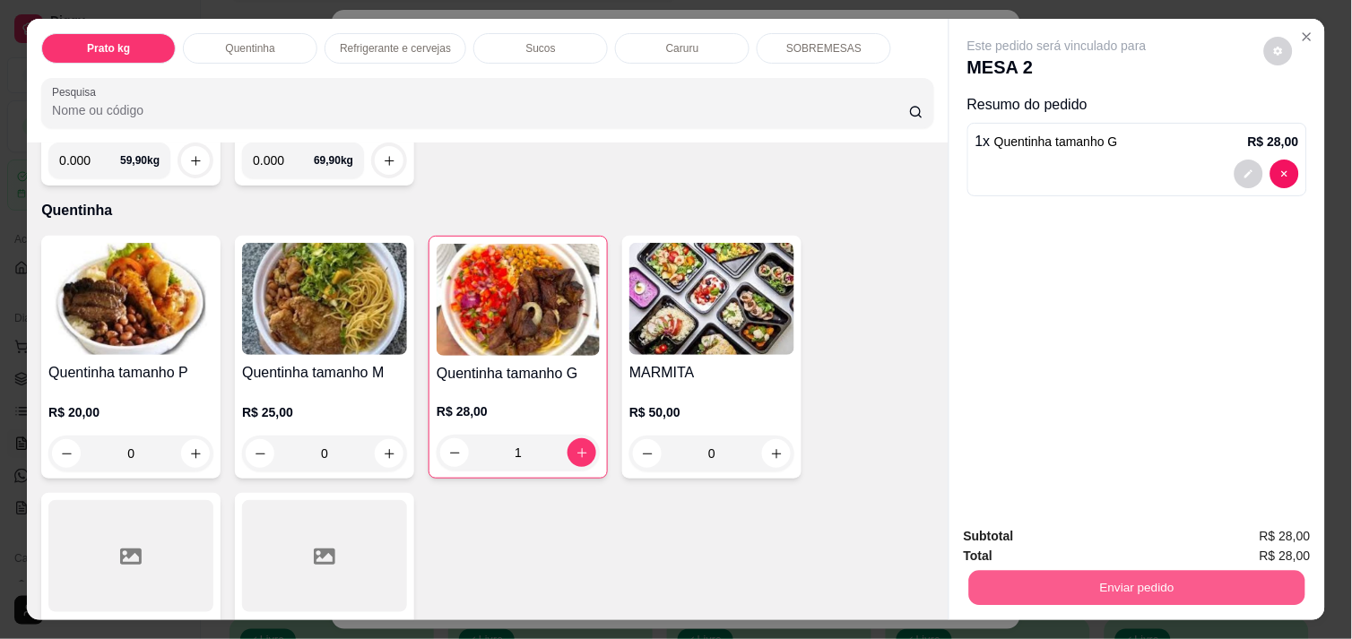
click at [1134, 584] on button "Enviar pedido" at bounding box center [1137, 587] width 336 height 35
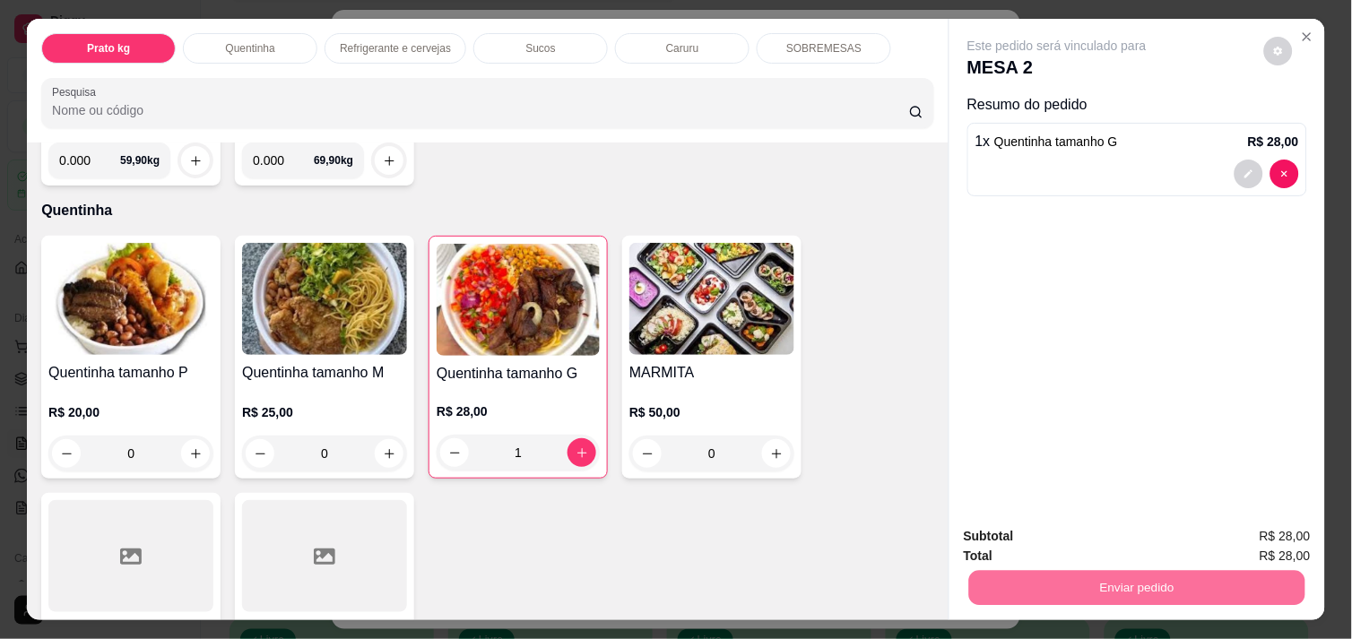
click at [1104, 540] on button "Não registrar e enviar pedido" at bounding box center [1077, 536] width 181 height 33
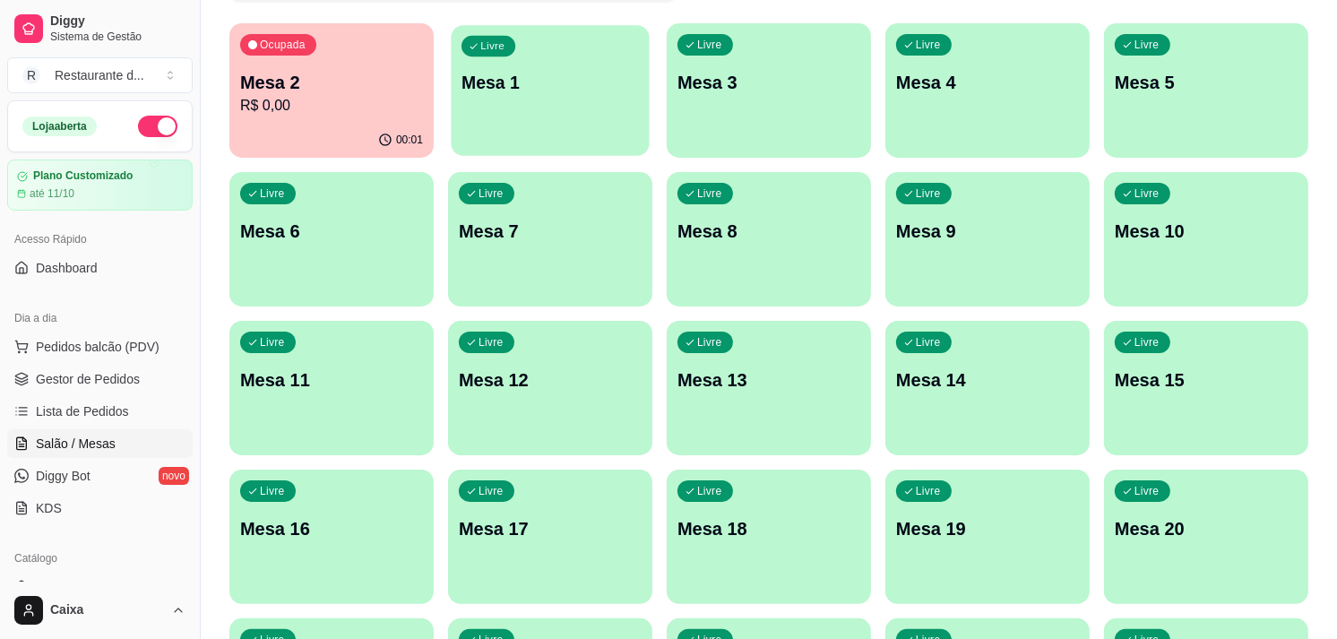
click at [614, 87] on p "Mesa 1" at bounding box center [550, 83] width 177 height 24
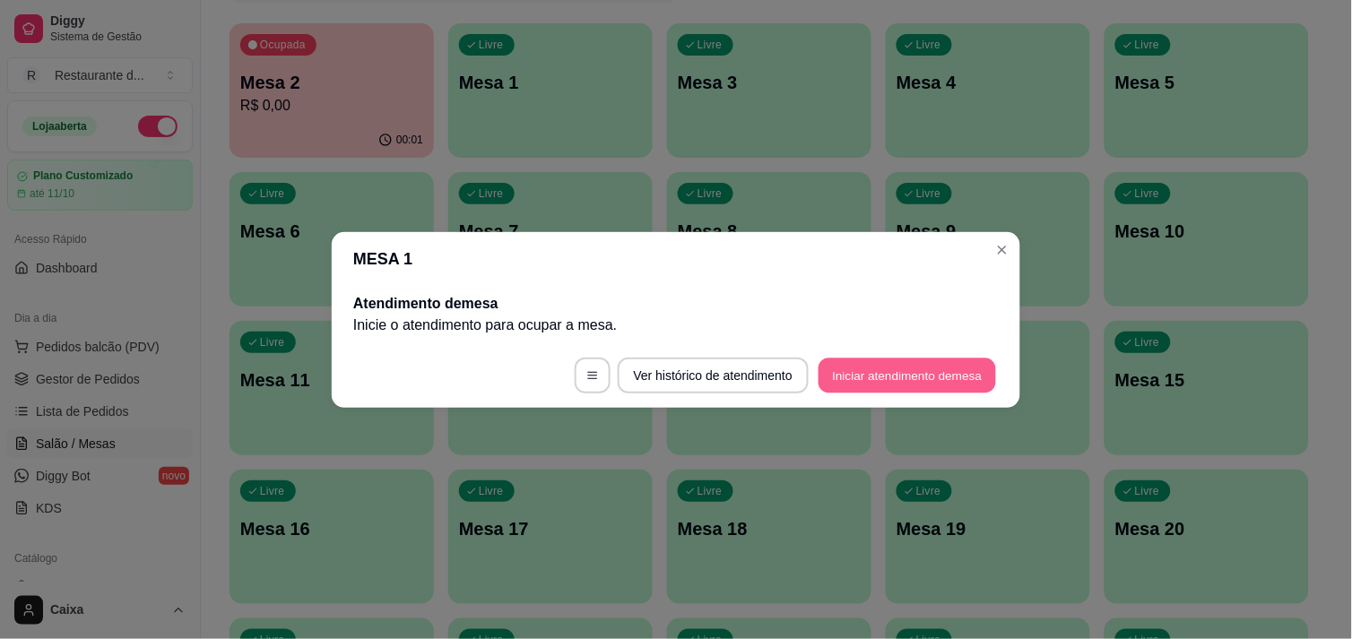
click at [945, 378] on button "Iniciar atendimento de mesa" at bounding box center [906, 375] width 177 height 35
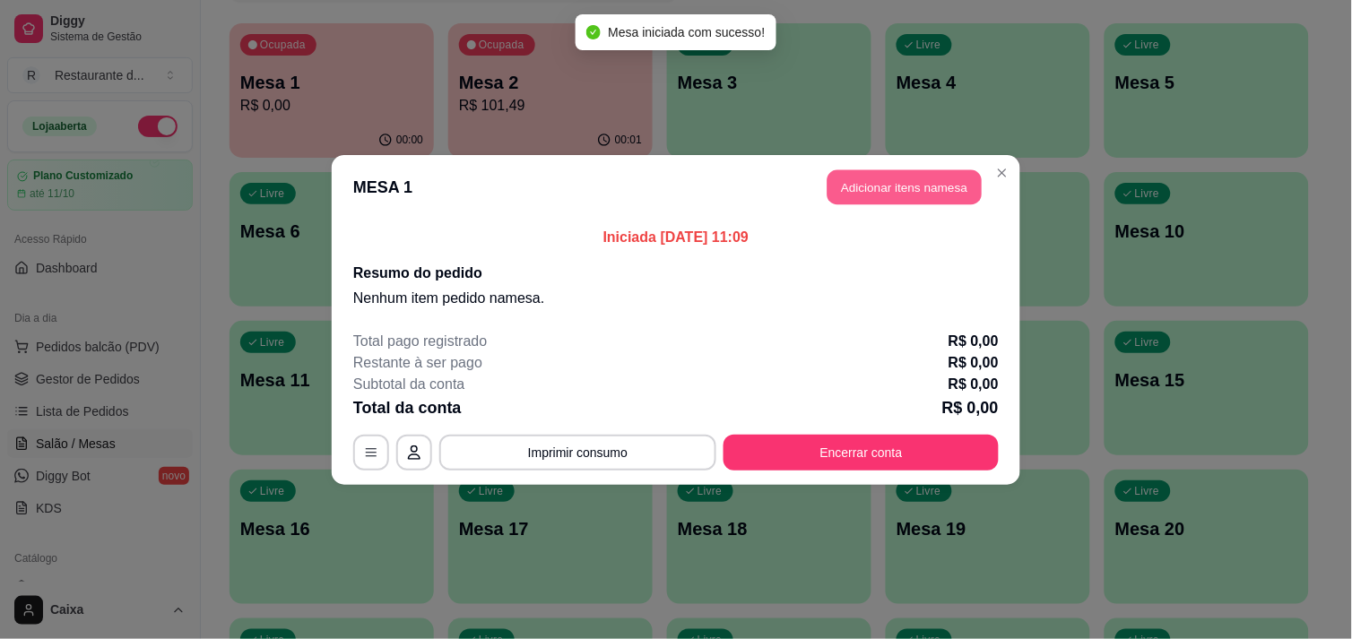
click at [918, 186] on button "Adicionar itens na mesa" at bounding box center [904, 186] width 154 height 35
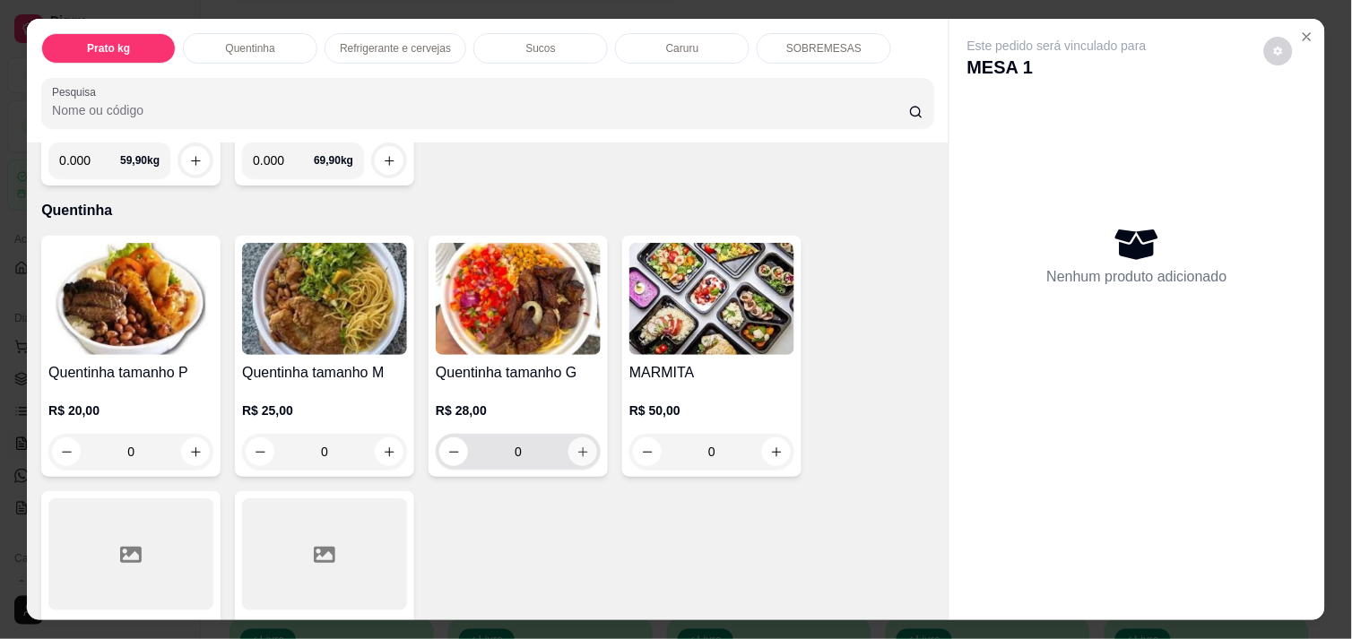
click at [577, 449] on icon "increase-product-quantity" at bounding box center [582, 451] width 13 height 13
type input "1"
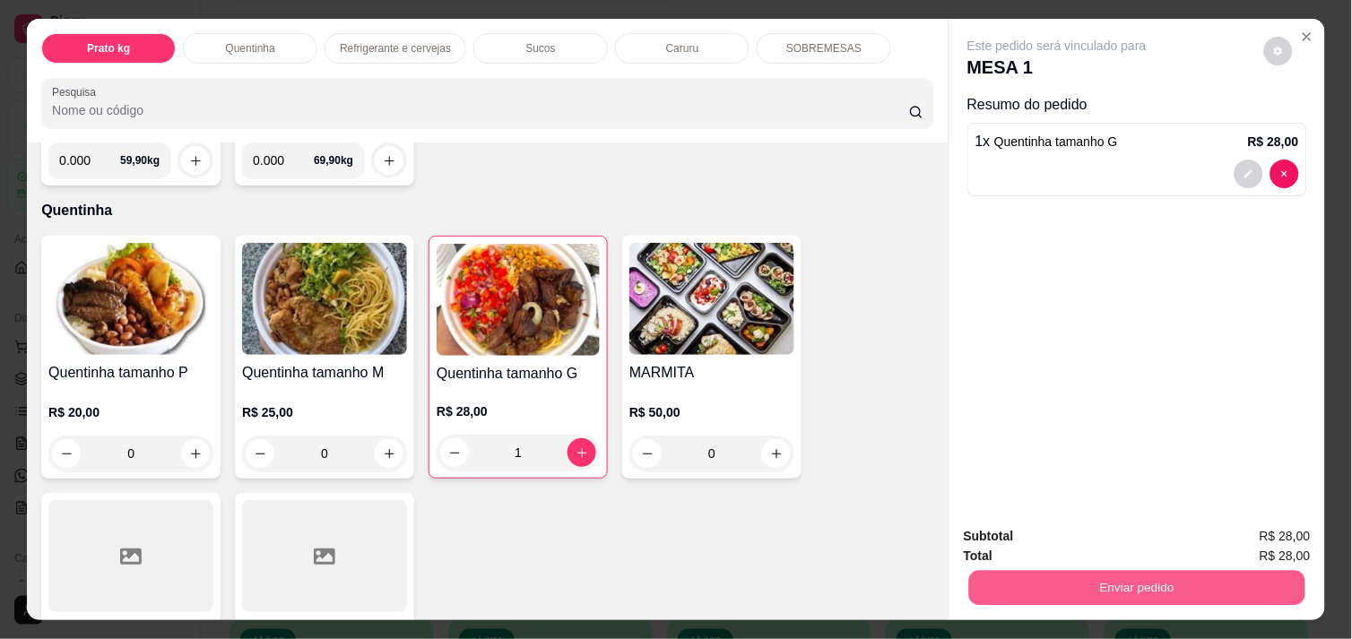
click at [1044, 574] on button "Enviar pedido" at bounding box center [1137, 587] width 336 height 35
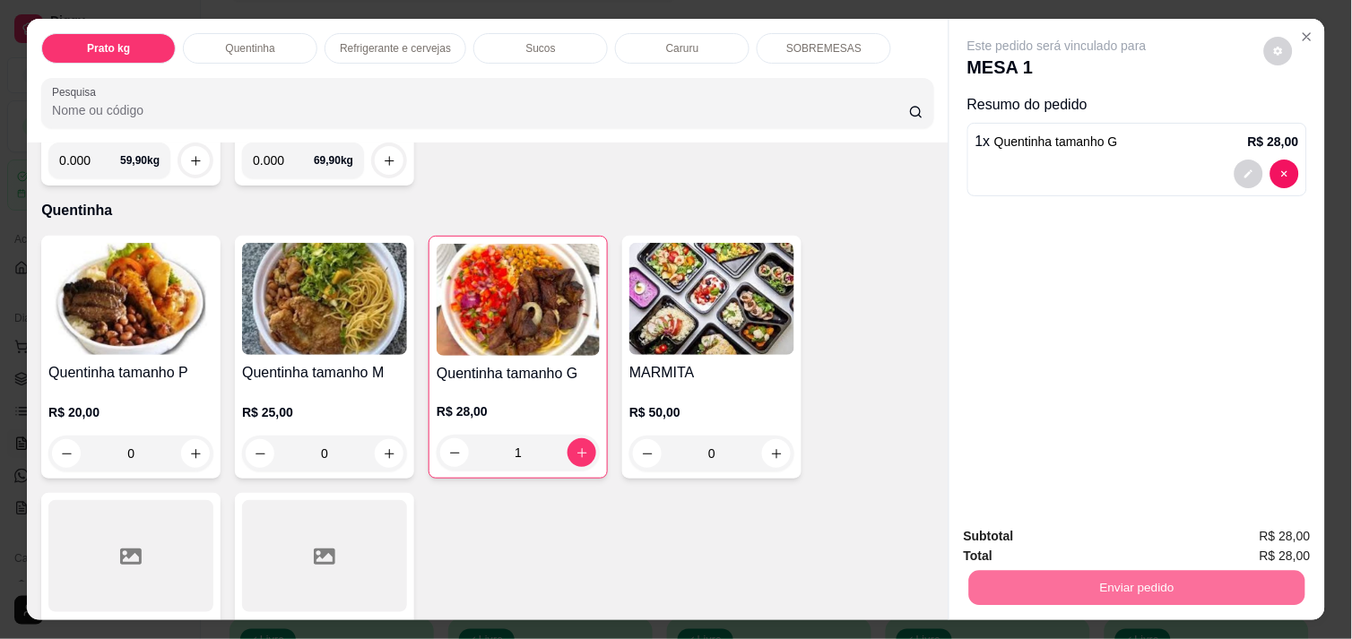
click at [1046, 532] on button "Não registrar e enviar pedido" at bounding box center [1077, 536] width 181 height 33
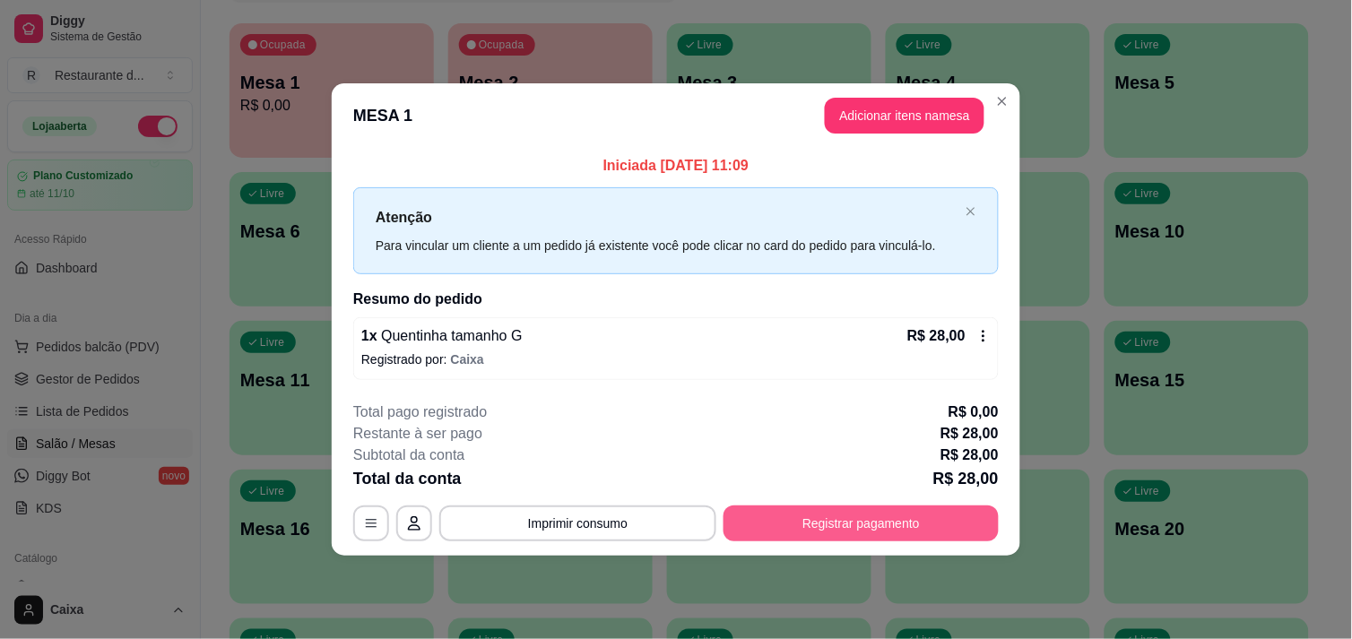
click at [780, 523] on div "**********" at bounding box center [676, 319] width 1352 height 639
click at [780, 523] on button "Registrar pagamento" at bounding box center [861, 523] width 267 height 35
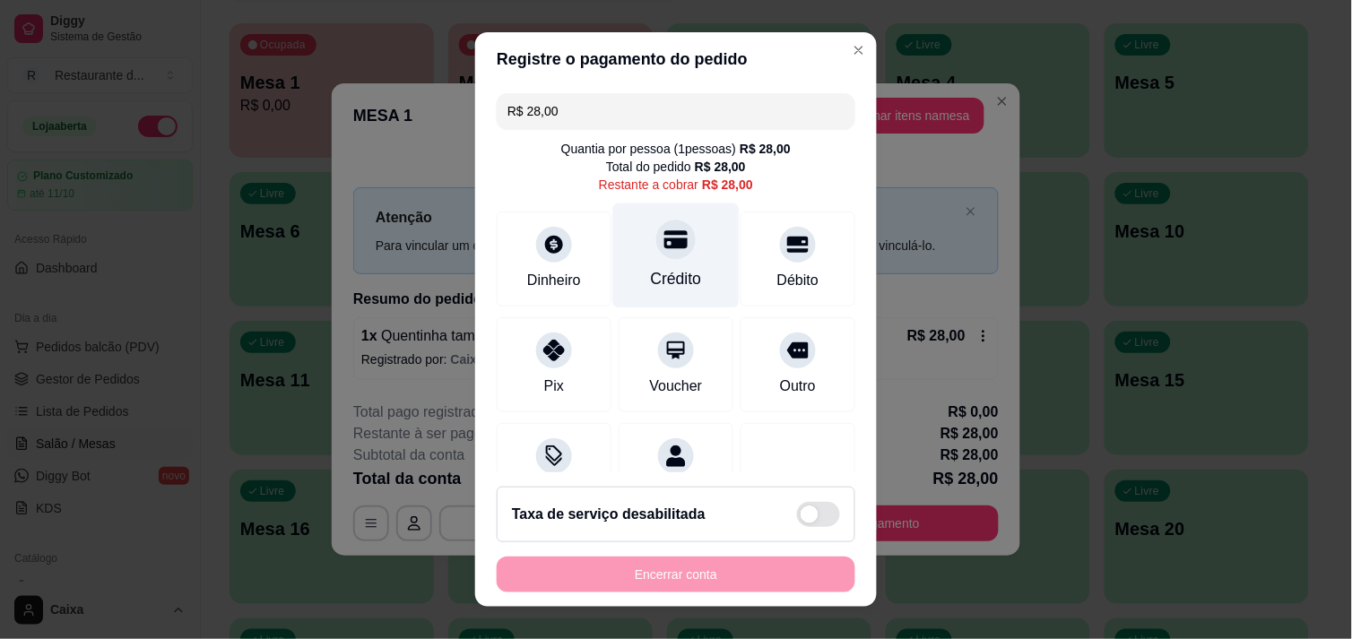
click at [664, 247] on icon at bounding box center [675, 239] width 23 height 18
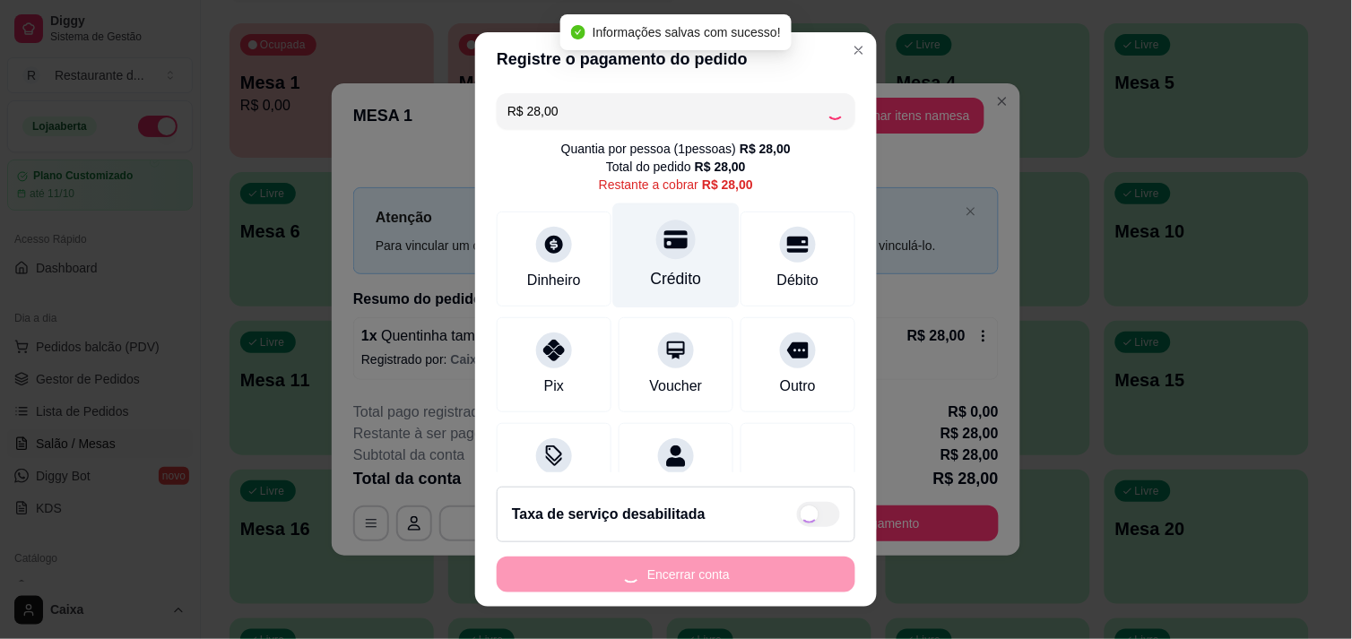
type input "R$ 0,00"
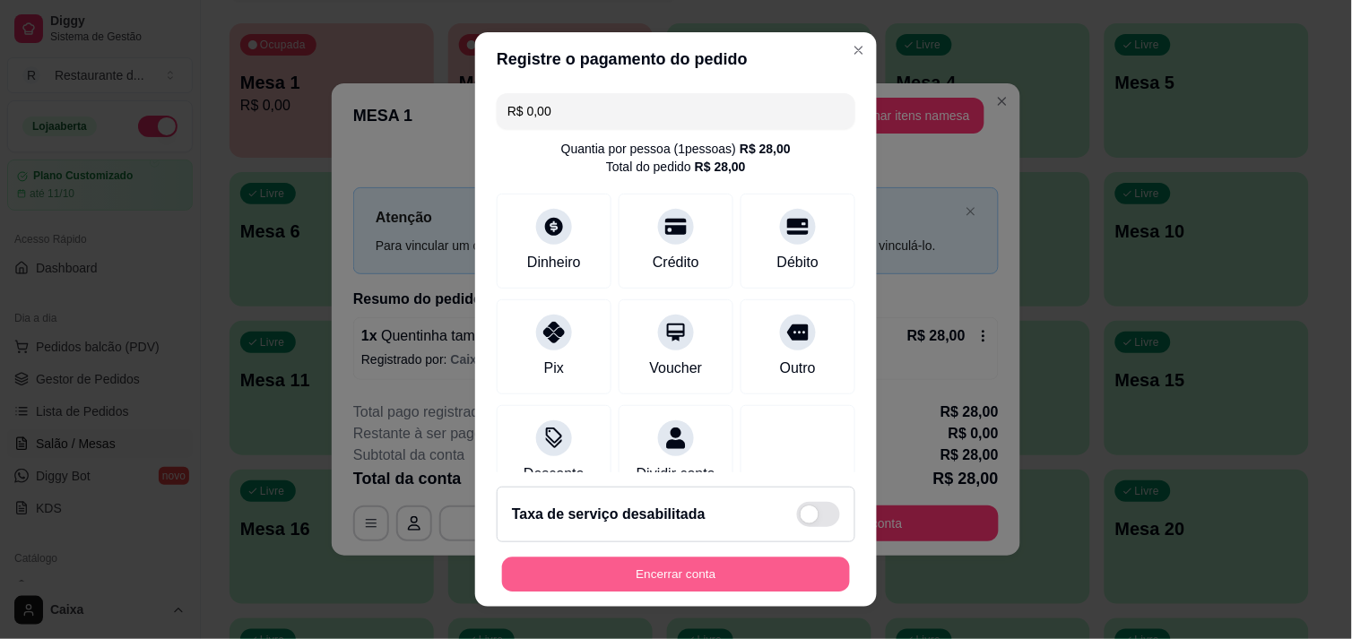
click at [658, 563] on button "Encerrar conta" at bounding box center [676, 575] width 348 height 35
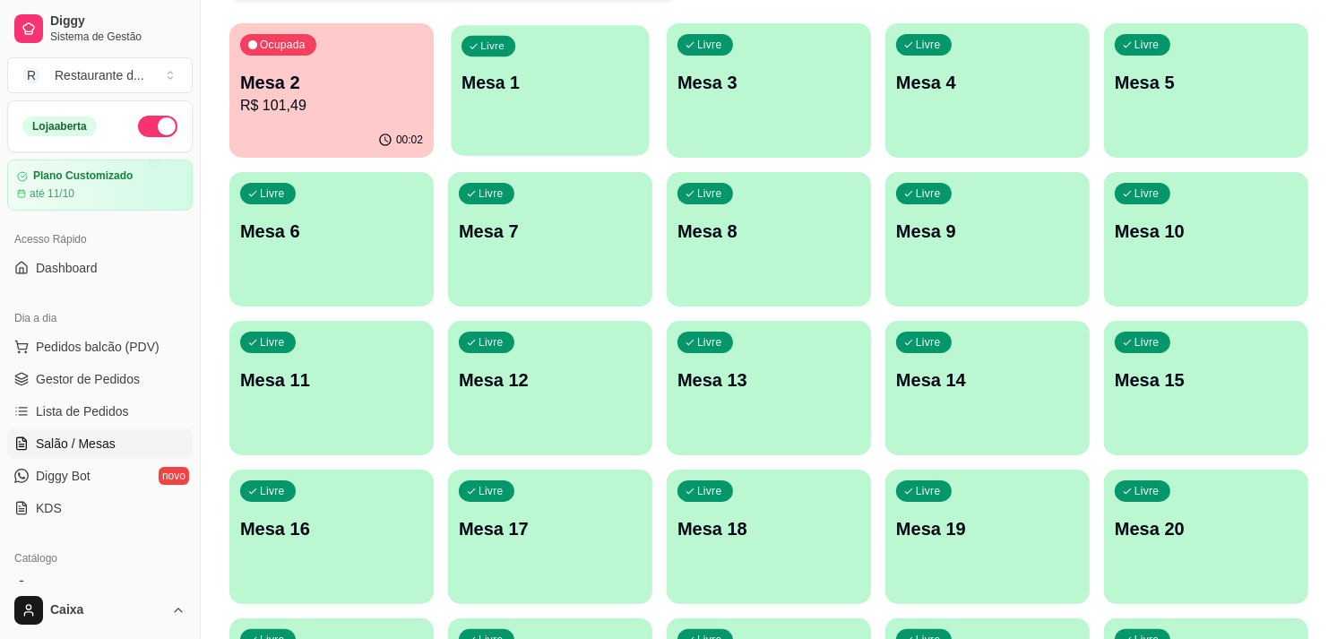
click at [597, 94] on div "Livre Mesa 1" at bounding box center [550, 79] width 198 height 109
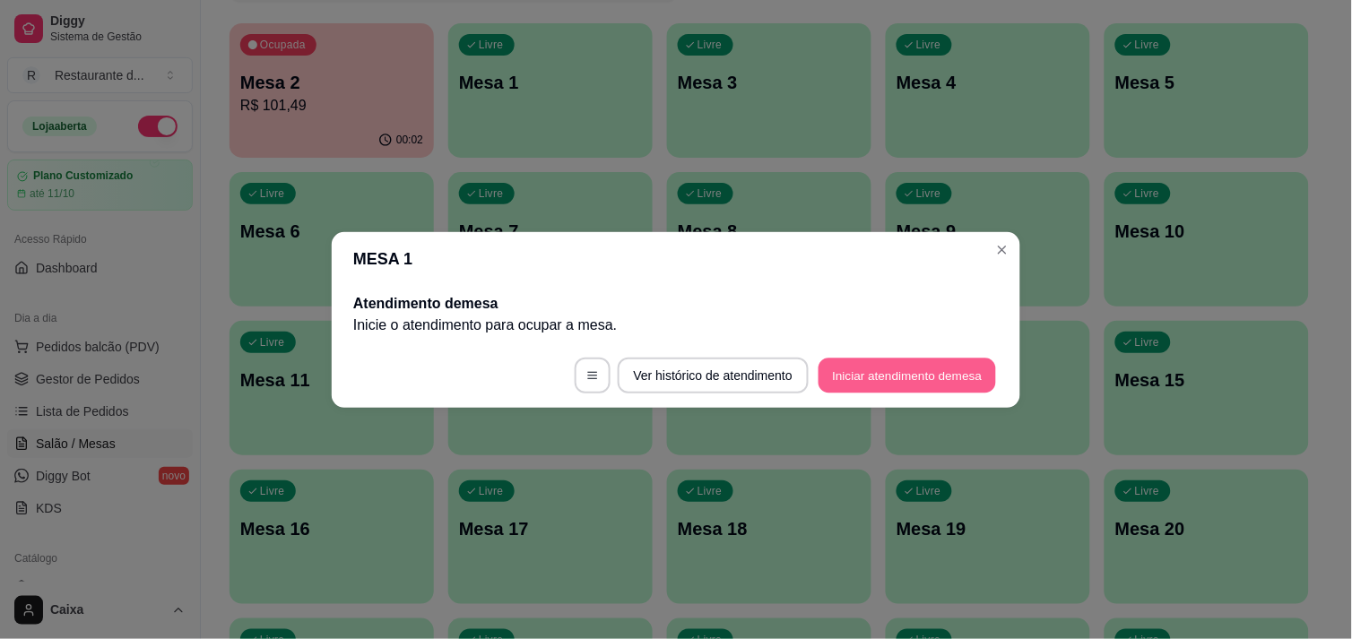
click at [880, 367] on button "Iniciar atendimento de mesa" at bounding box center [906, 375] width 177 height 35
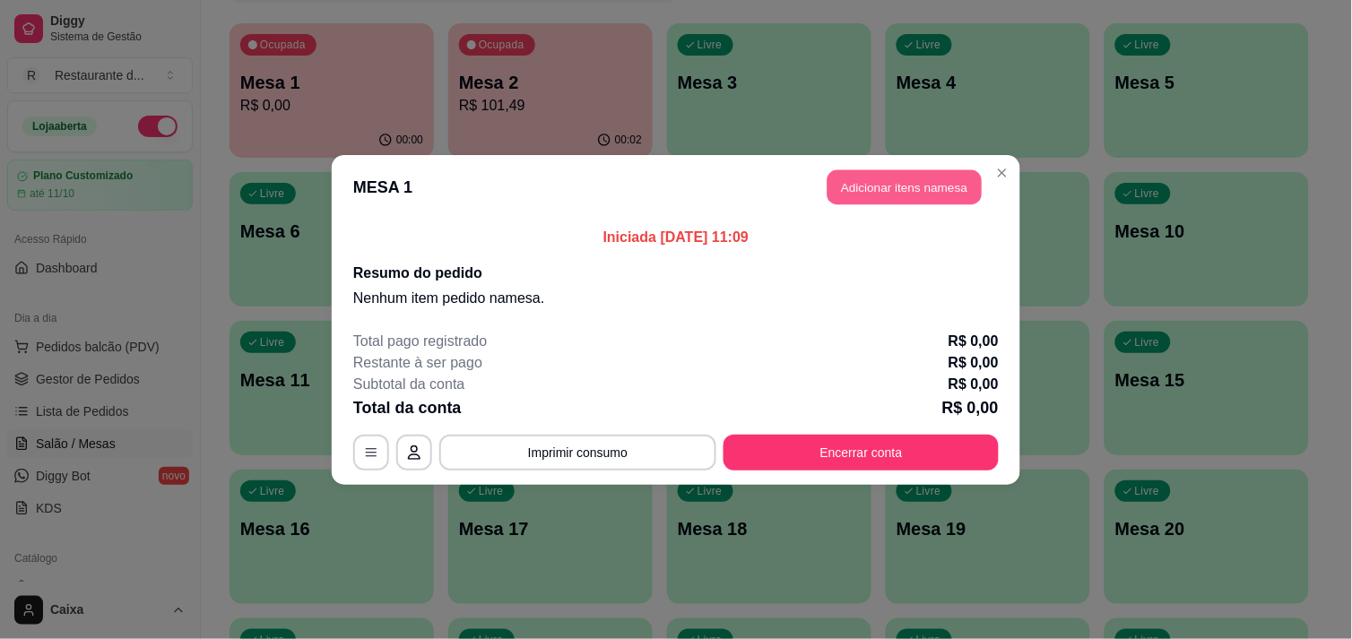
click at [879, 177] on button "Adicionar itens na mesa" at bounding box center [904, 186] width 154 height 35
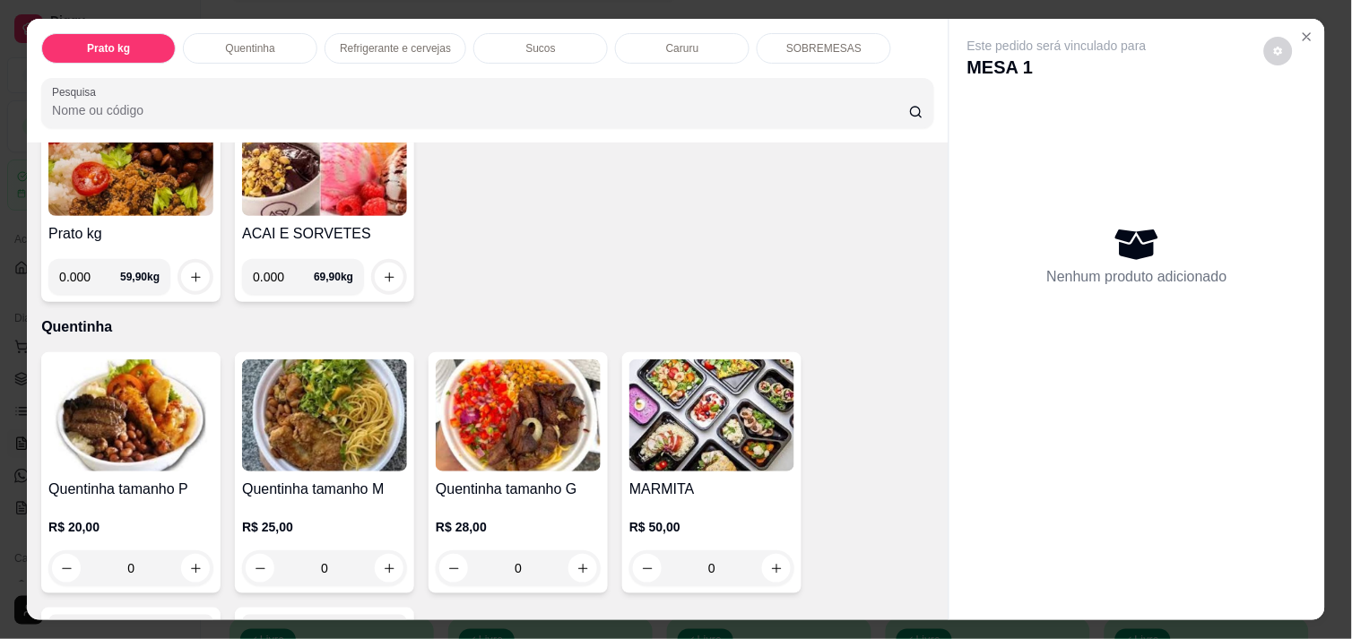
scroll to position [199, 0]
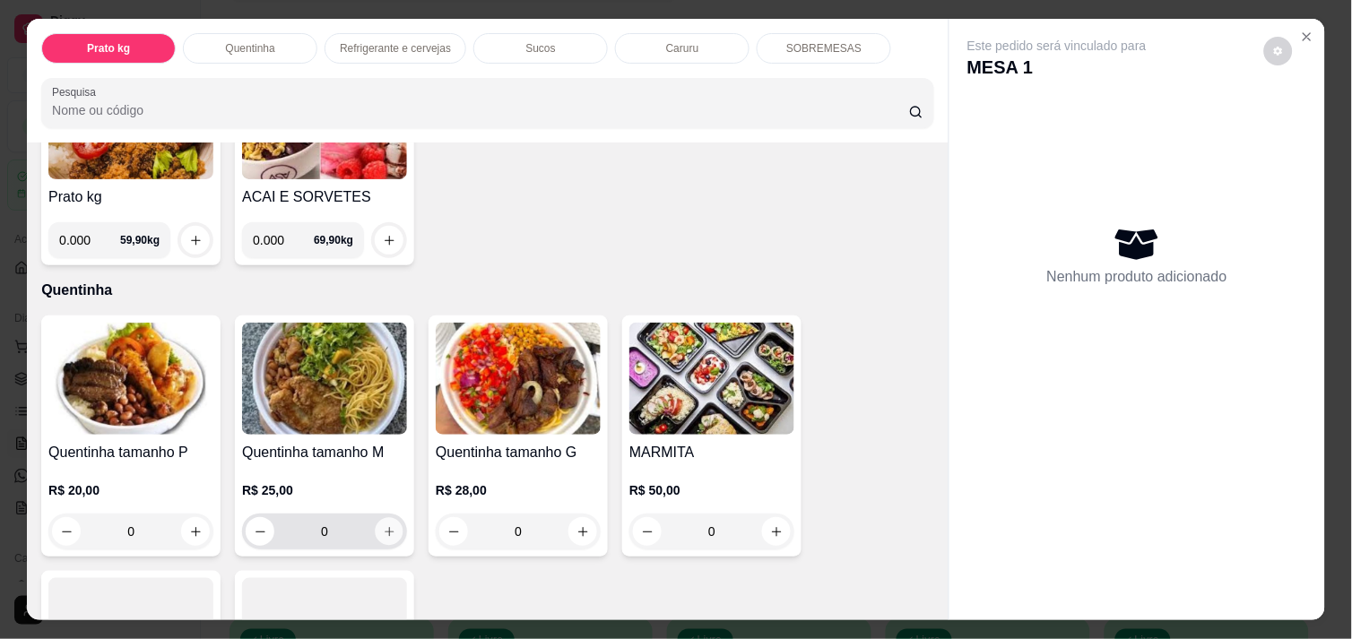
click at [392, 524] on button "increase-product-quantity" at bounding box center [390, 532] width 28 height 28
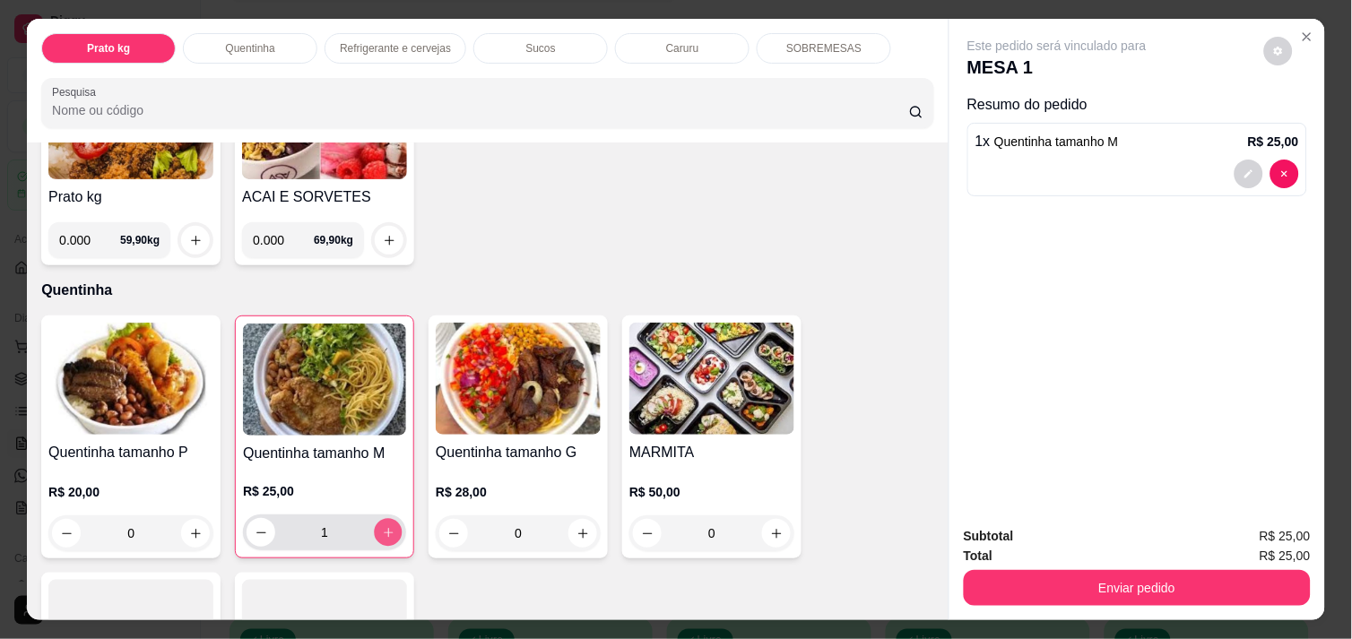
click at [392, 524] on button "increase-product-quantity" at bounding box center [389, 533] width 28 height 28
click at [247, 519] on button "decrease-product-quantity" at bounding box center [261, 533] width 28 height 28
type input "1"
click at [1032, 598] on div "Subtotal R$ 25,00 Total R$ 25,00 Enviar pedido" at bounding box center [1137, 566] width 376 height 108
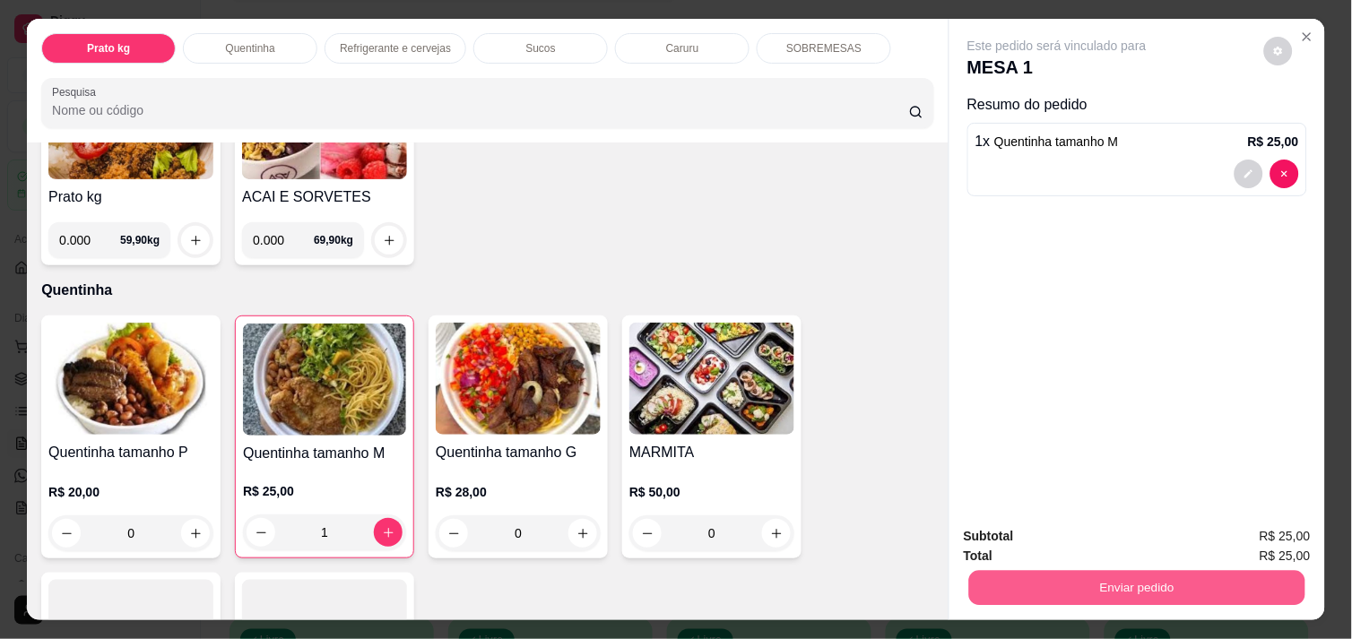
click at [1033, 592] on button "Enviar pedido" at bounding box center [1137, 587] width 336 height 35
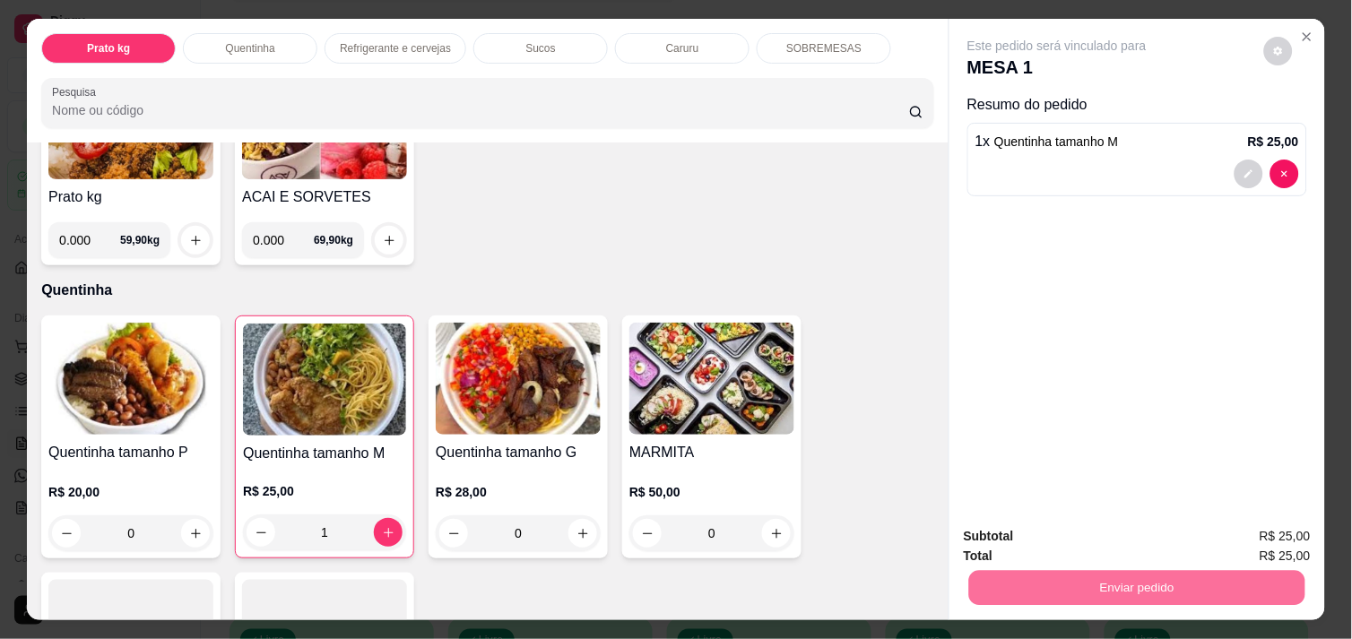
click at [1038, 535] on button "Não registrar e enviar pedido" at bounding box center [1077, 536] width 181 height 33
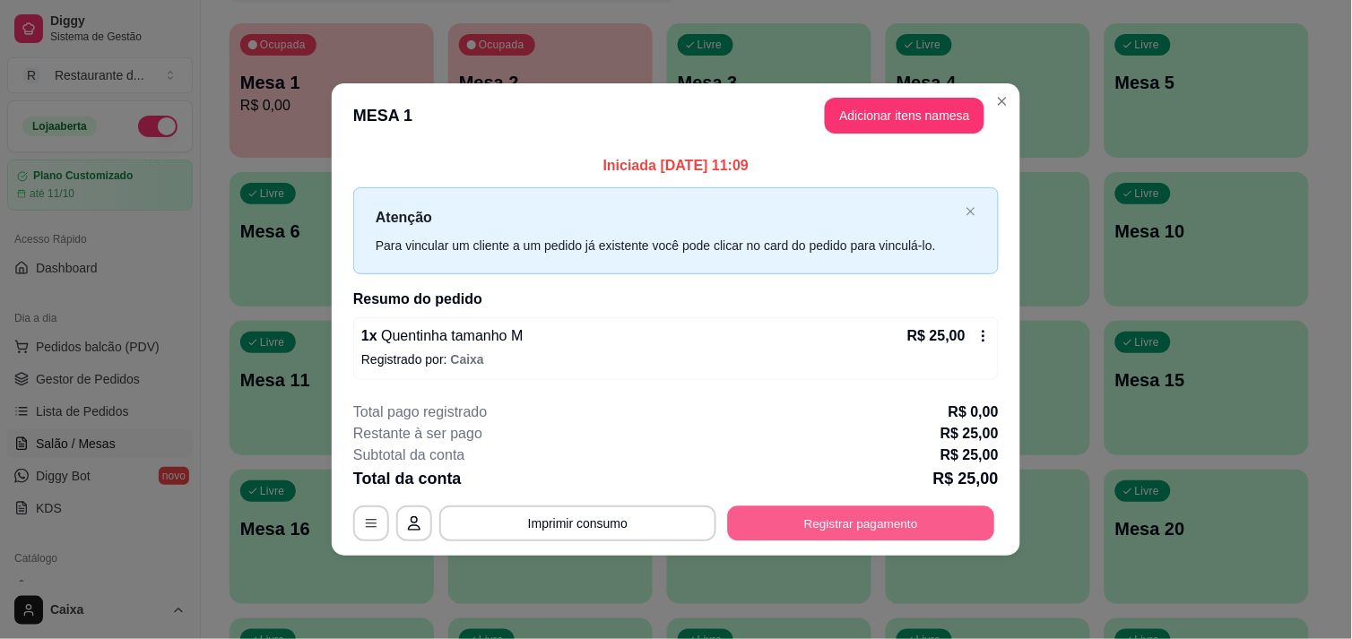
click at [874, 530] on button "Registrar pagamento" at bounding box center [861, 523] width 267 height 35
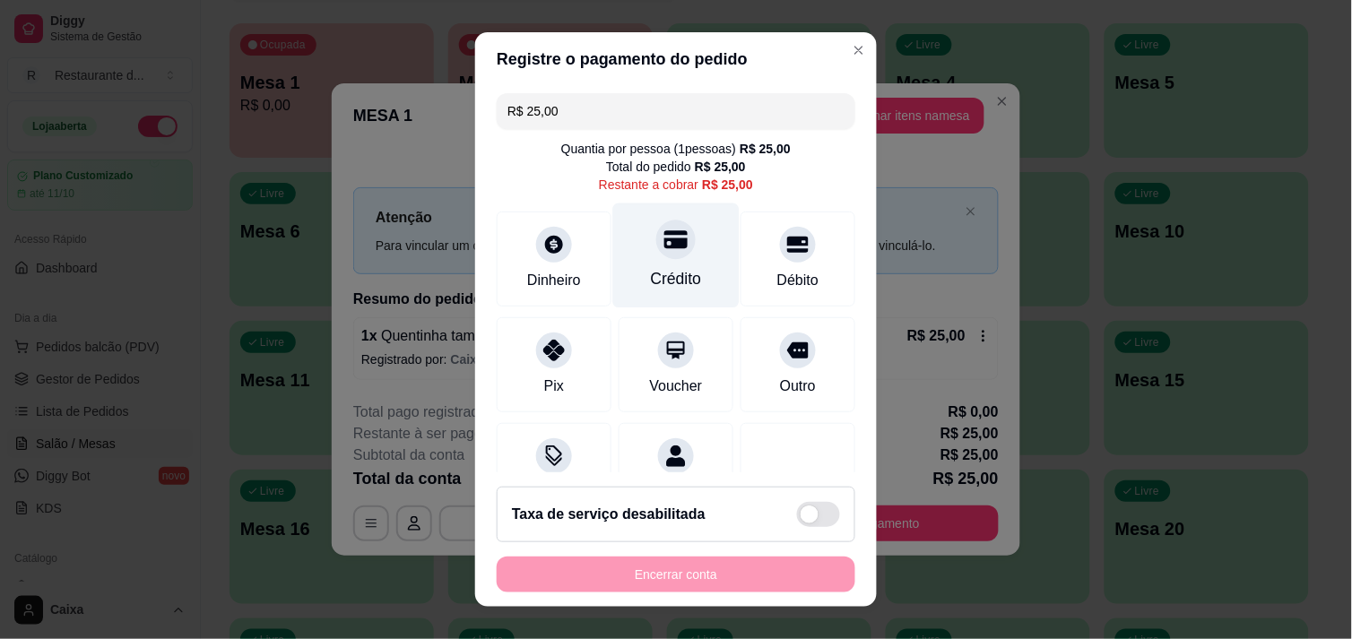
click at [651, 267] on div "Crédito" at bounding box center [676, 278] width 51 height 23
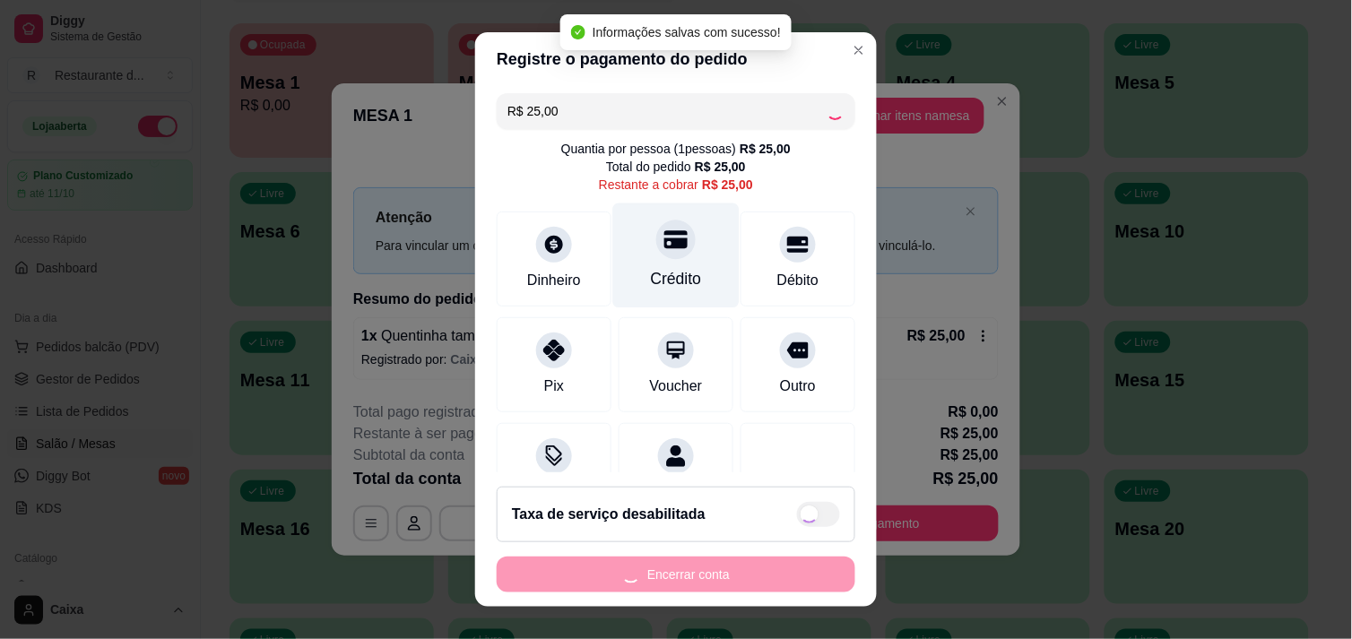
type input "R$ 0,00"
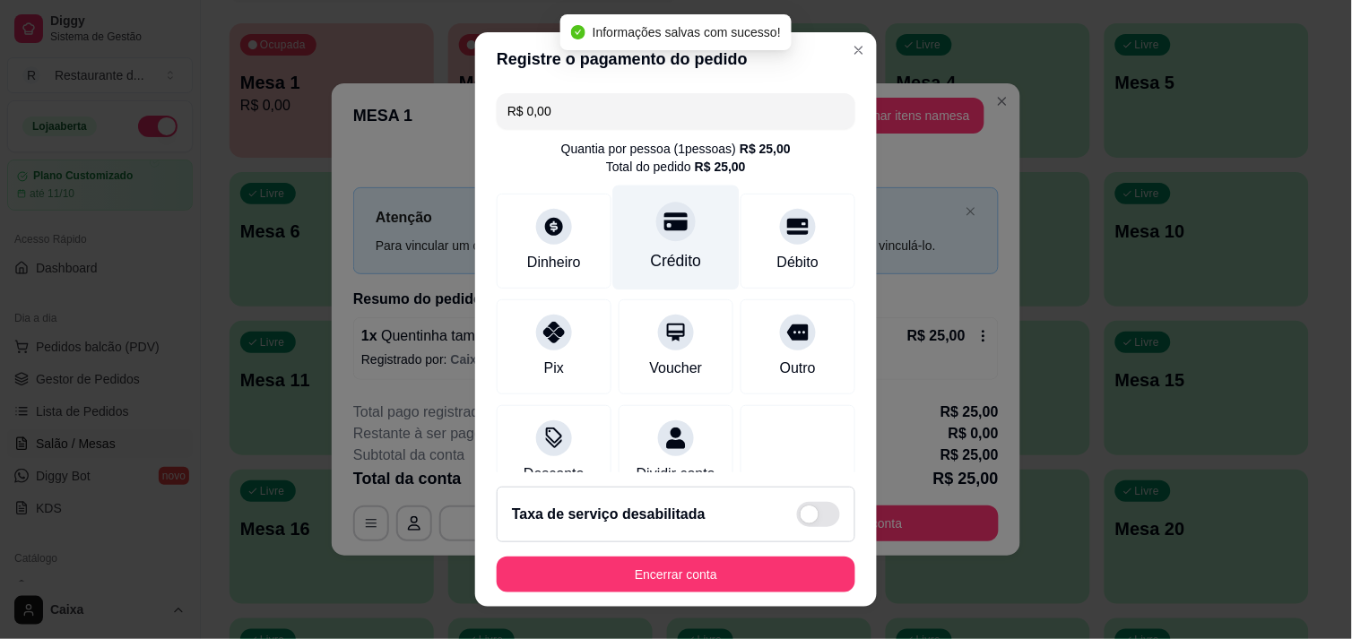
click at [651, 267] on div "Crédito" at bounding box center [676, 260] width 51 height 23
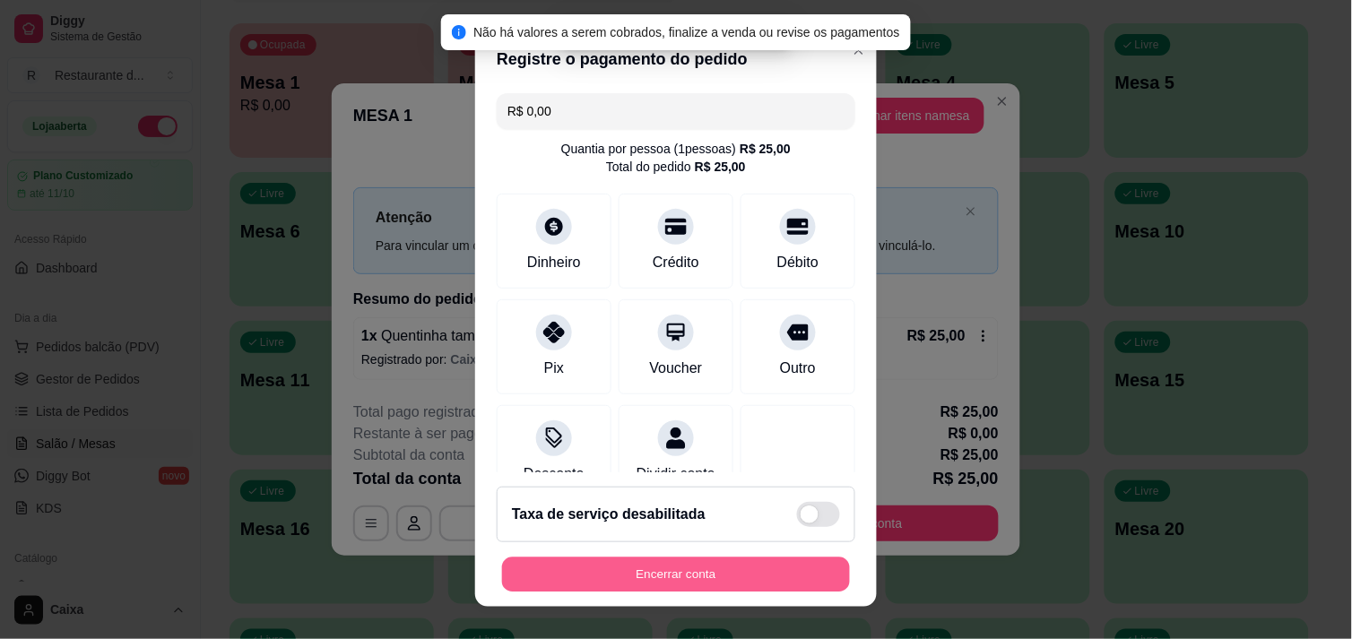
click at [674, 577] on button "Encerrar conta" at bounding box center [676, 575] width 348 height 35
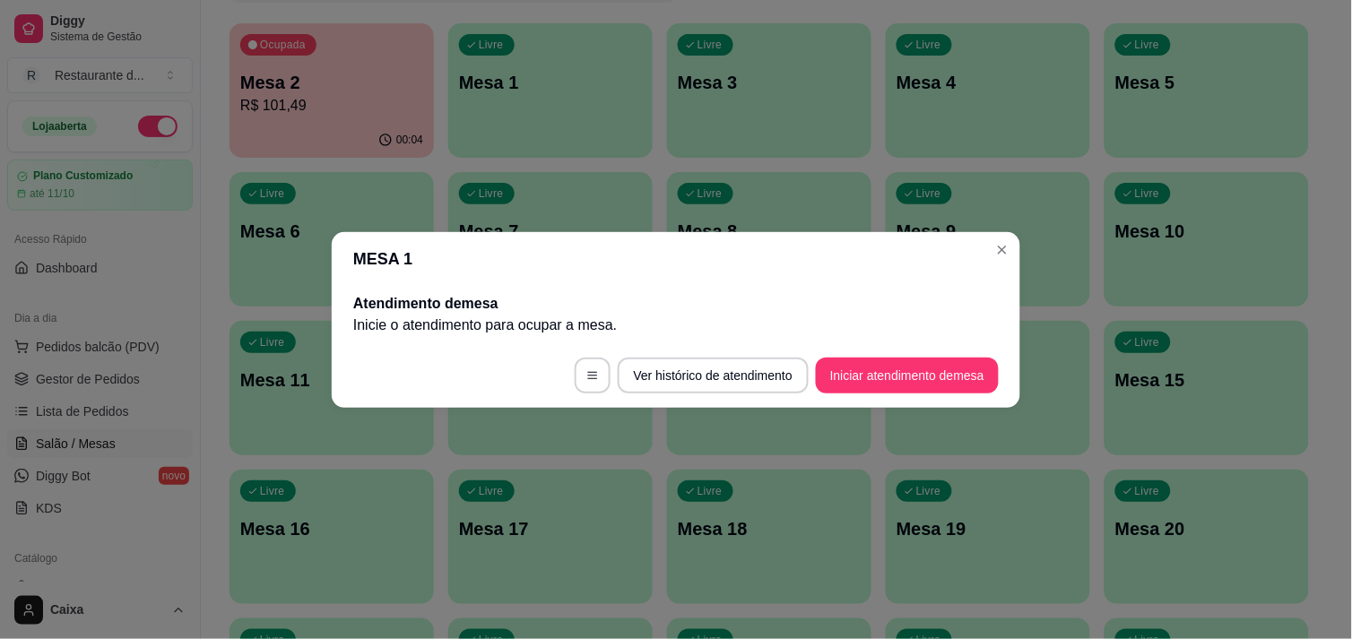
click at [1329, 541] on div "MESA 1 Atendimento de mesa Inicie o atendimento para ocupar a mesa . Ver histór…" at bounding box center [676, 319] width 1352 height 639
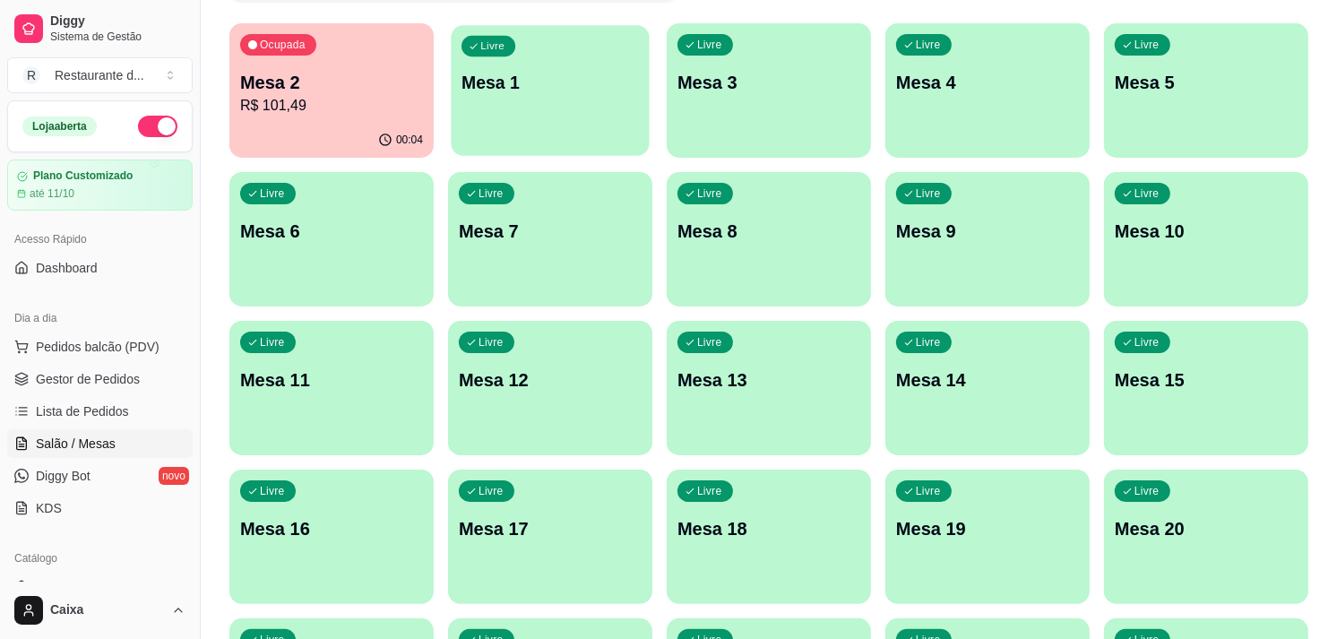
click at [566, 85] on p "Mesa 1" at bounding box center [550, 83] width 177 height 24
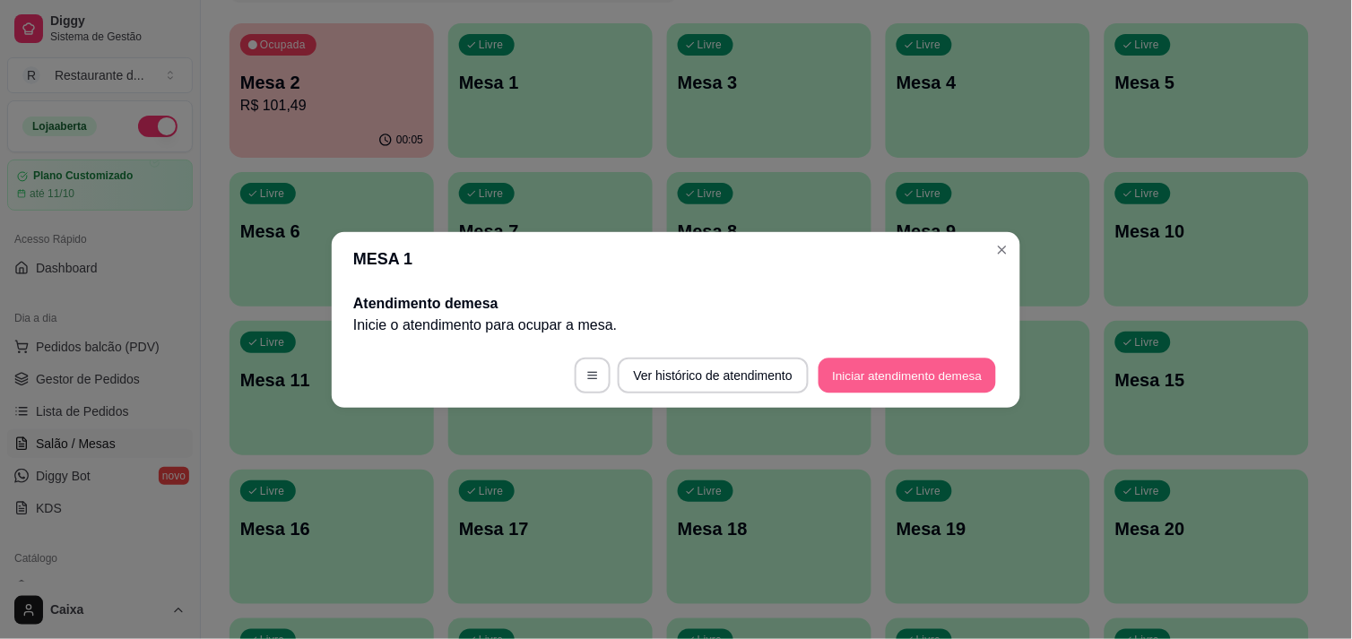
click at [905, 375] on button "Iniciar atendimento de mesa" at bounding box center [906, 375] width 177 height 35
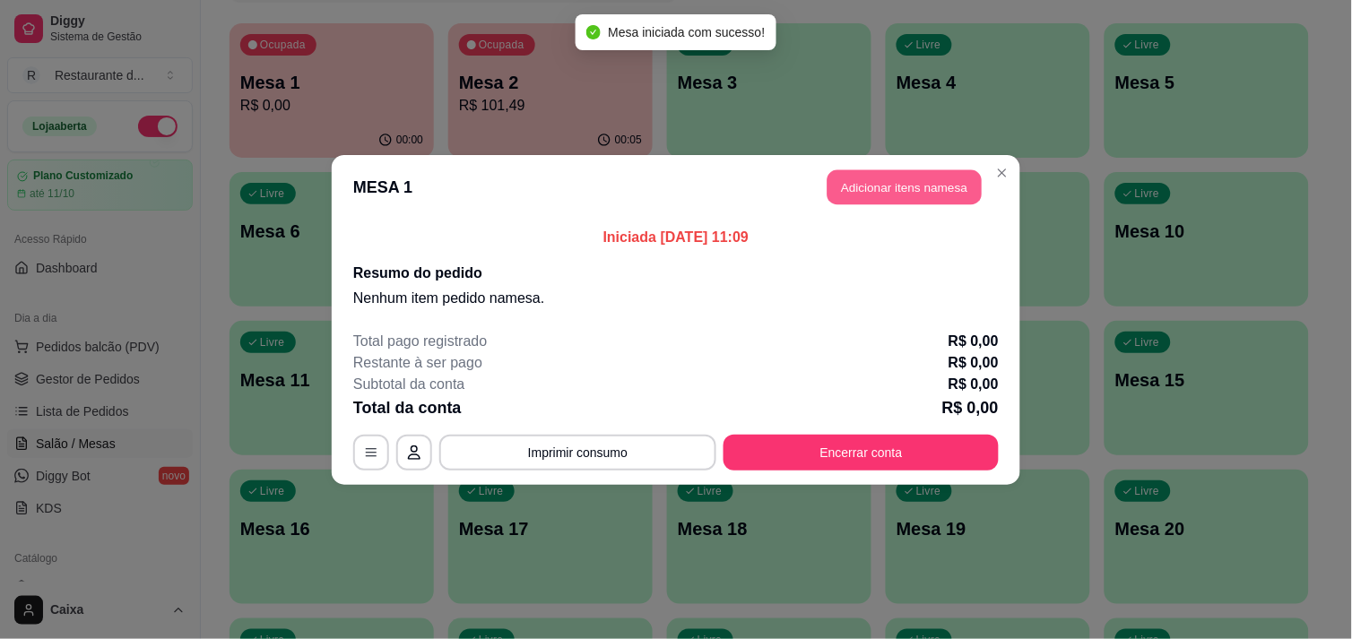
click at [882, 180] on button "Adicionar itens na mesa" at bounding box center [904, 186] width 154 height 35
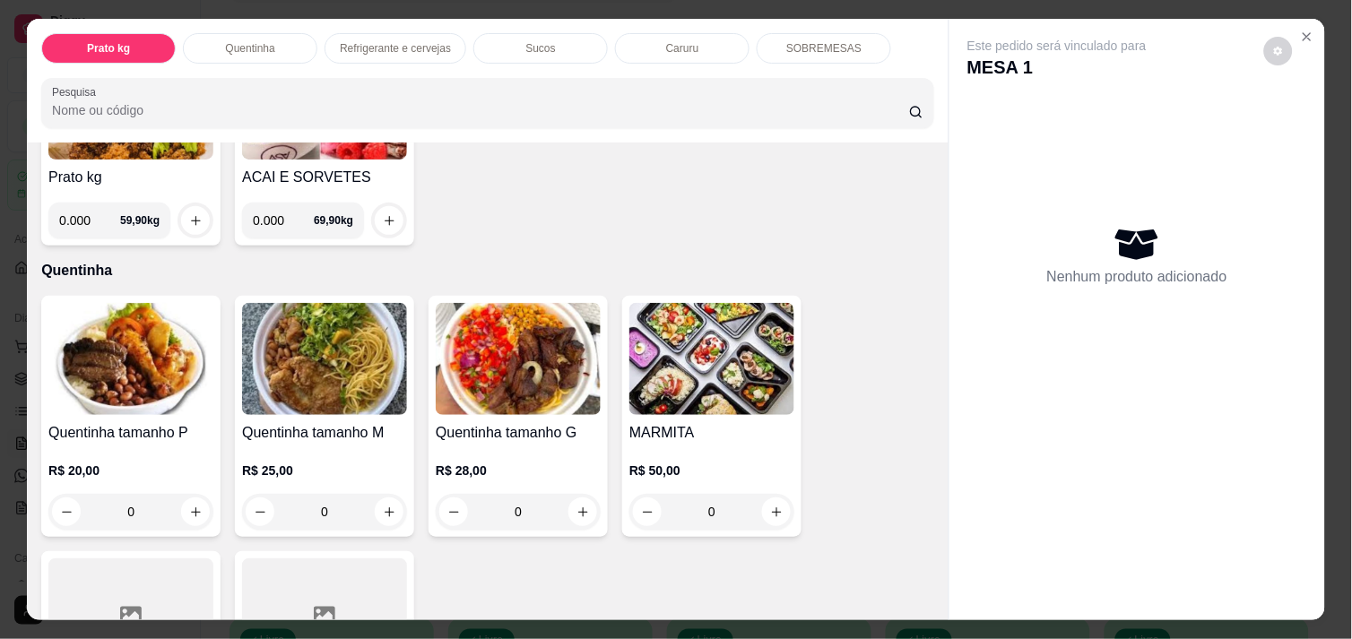
scroll to position [238, 0]
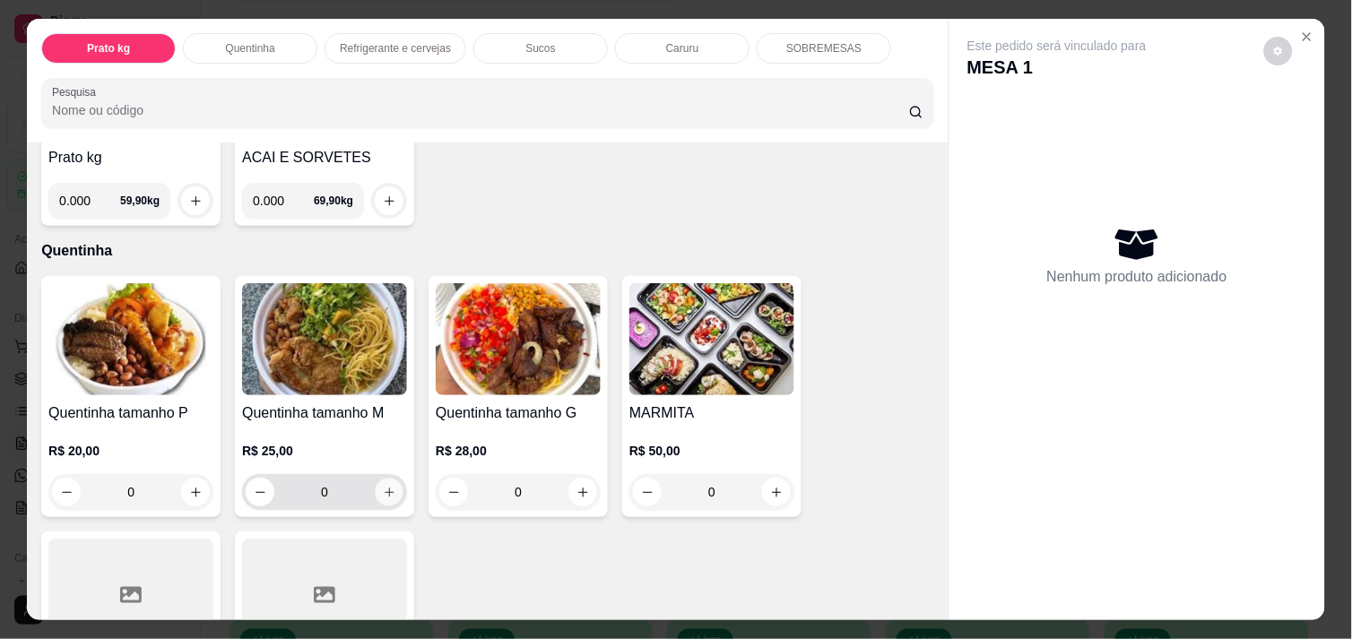
click at [377, 479] on button "increase-product-quantity" at bounding box center [390, 493] width 28 height 28
type input "1"
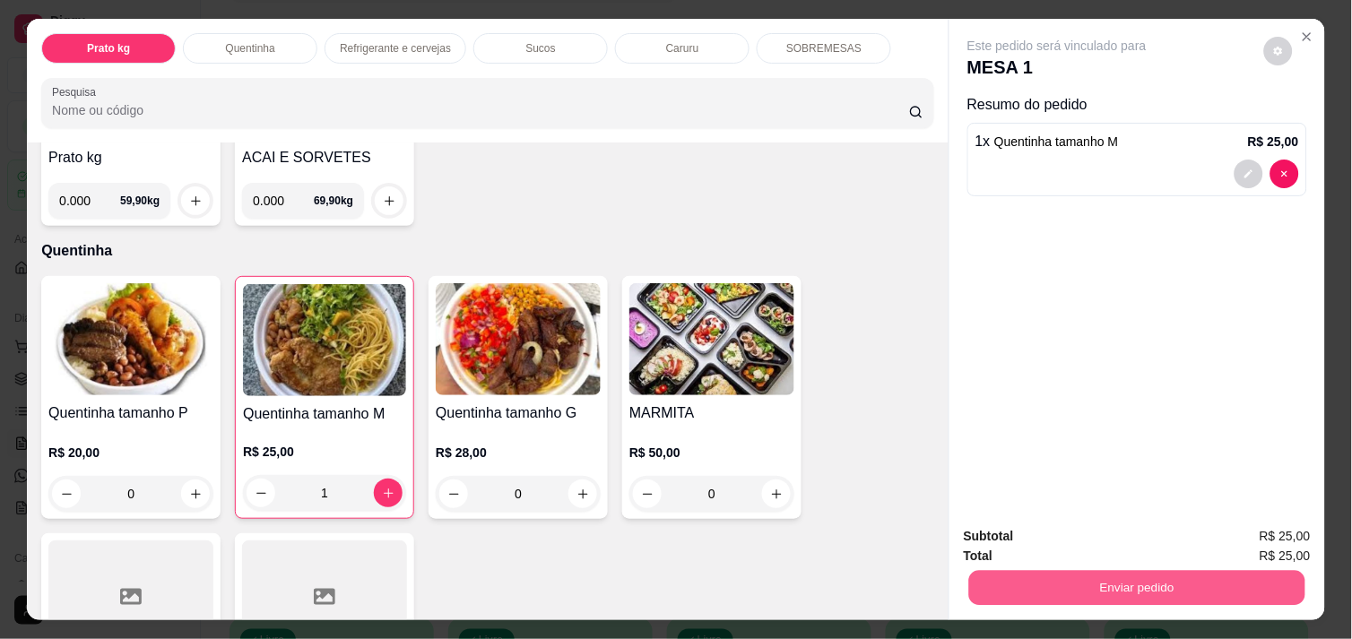
click at [1042, 570] on button "Enviar pedido" at bounding box center [1137, 587] width 336 height 35
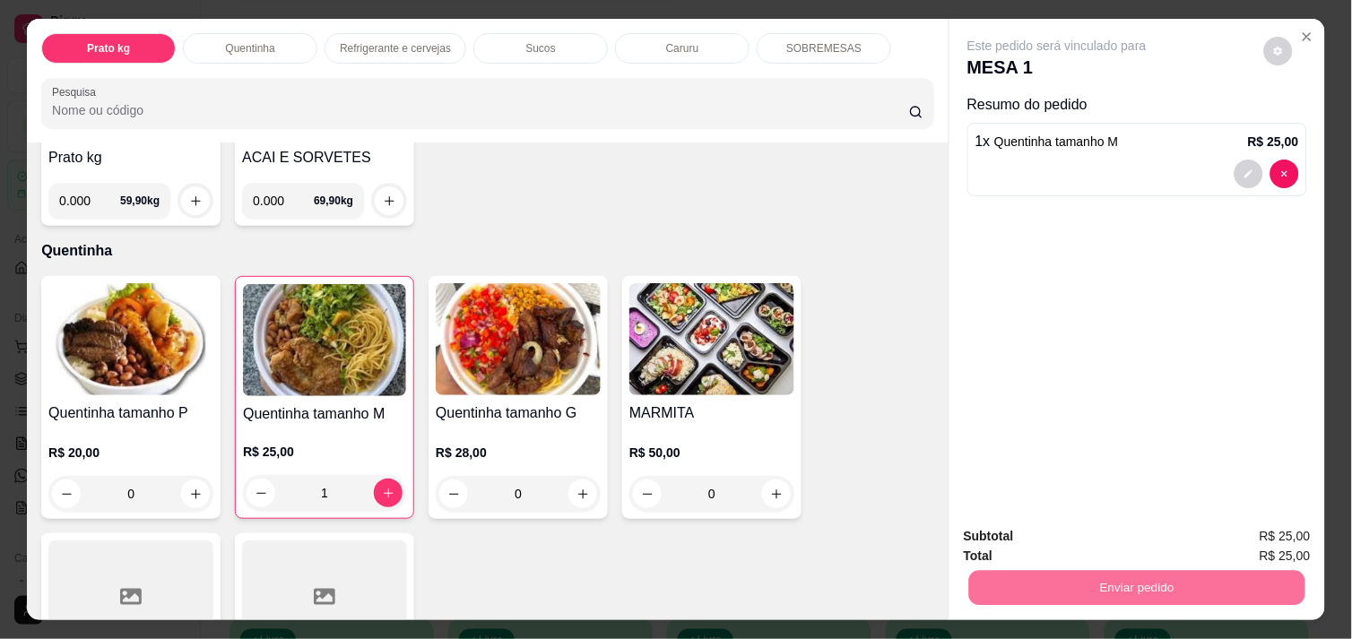
click at [1033, 534] on button "Não registrar e enviar pedido" at bounding box center [1077, 536] width 181 height 33
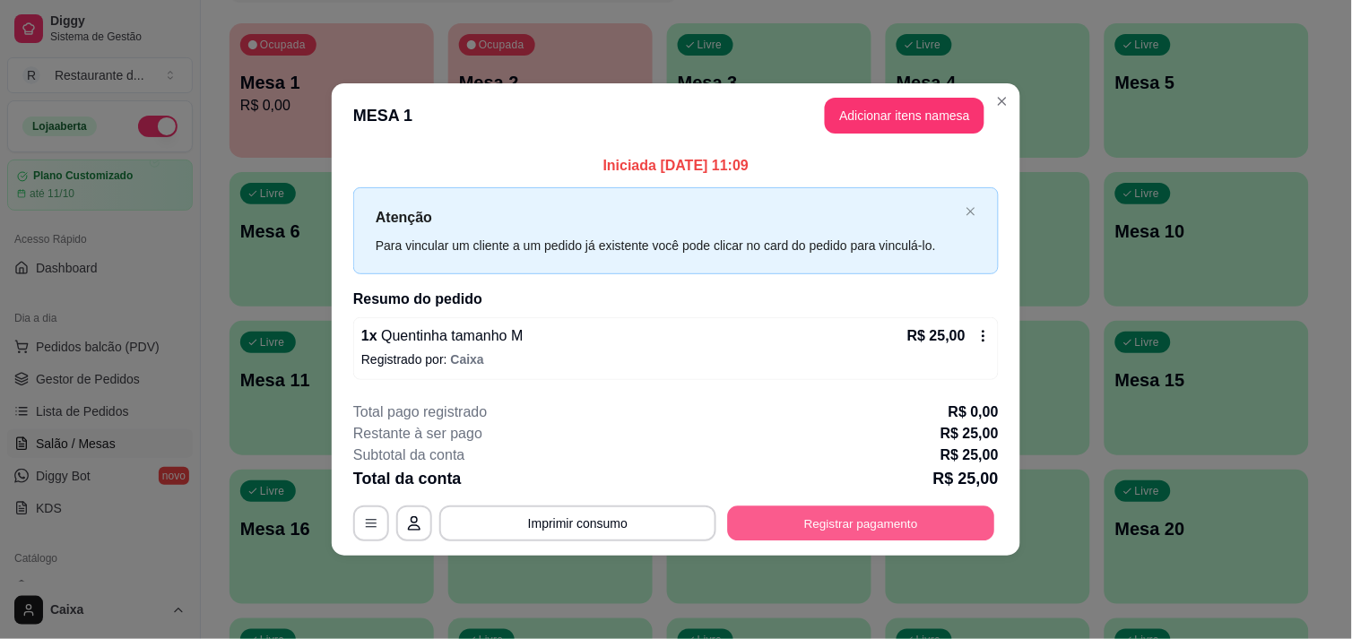
click at [835, 522] on button "Registrar pagamento" at bounding box center [861, 523] width 267 height 35
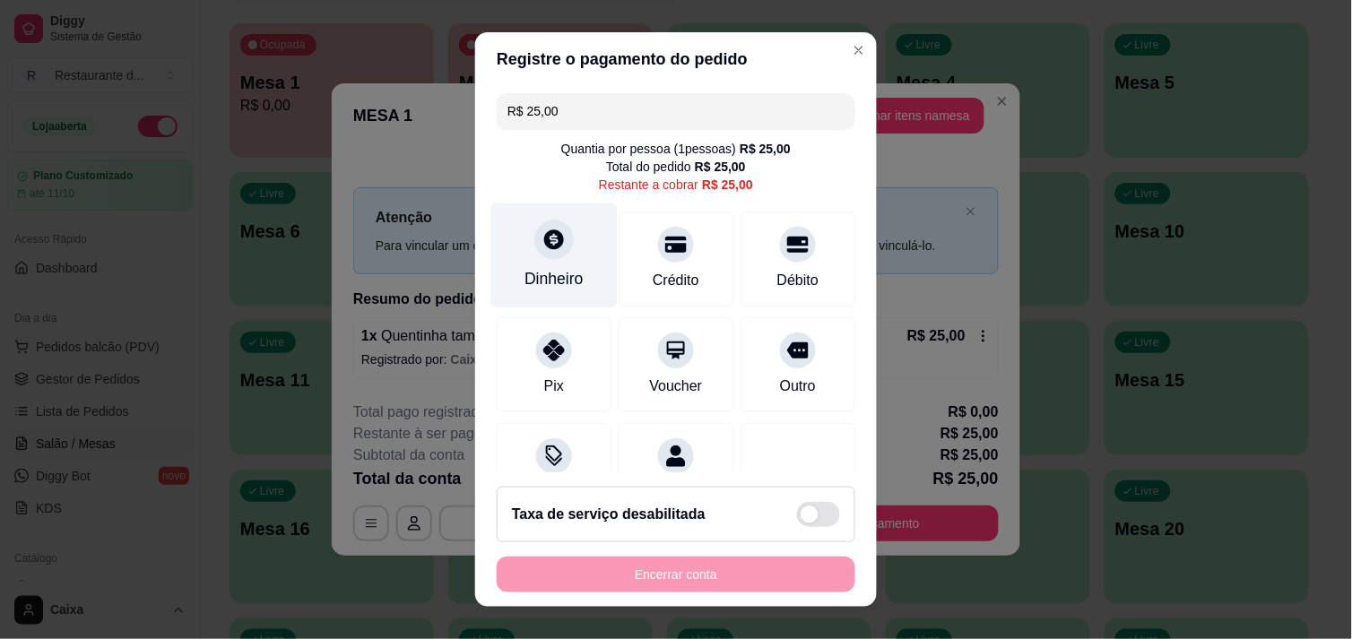
click at [551, 257] on div "Dinheiro" at bounding box center [554, 255] width 126 height 105
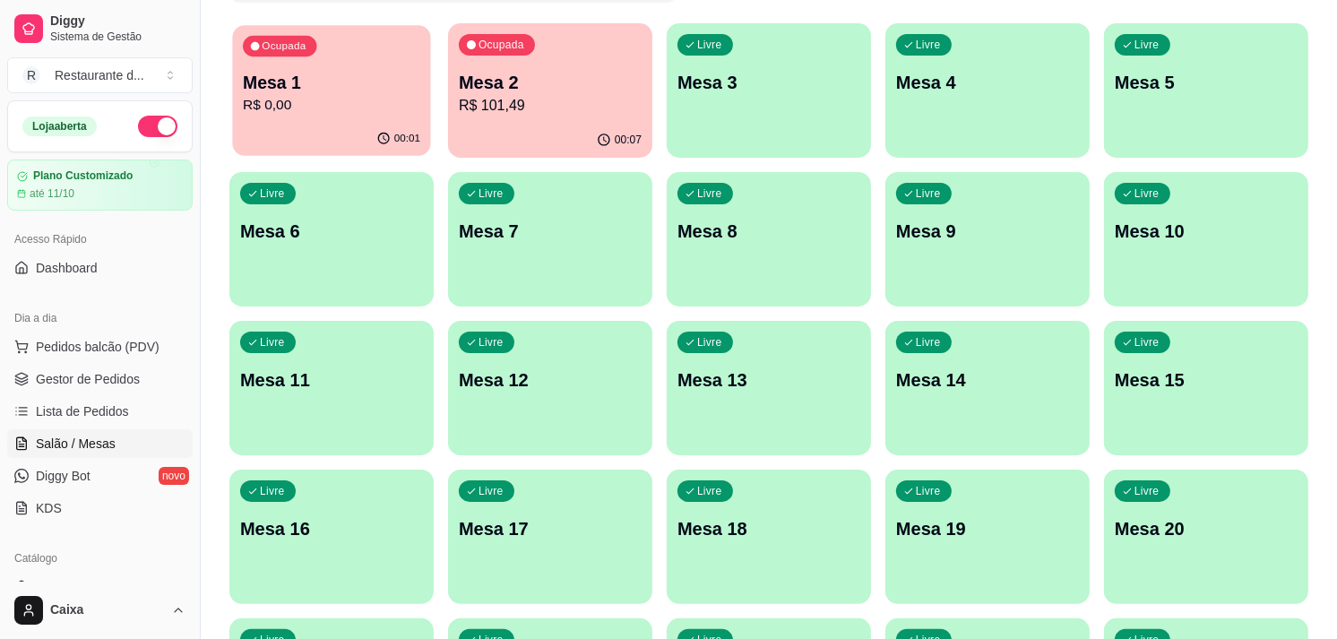
click at [347, 111] on p "R$ 0,00" at bounding box center [331, 105] width 177 height 21
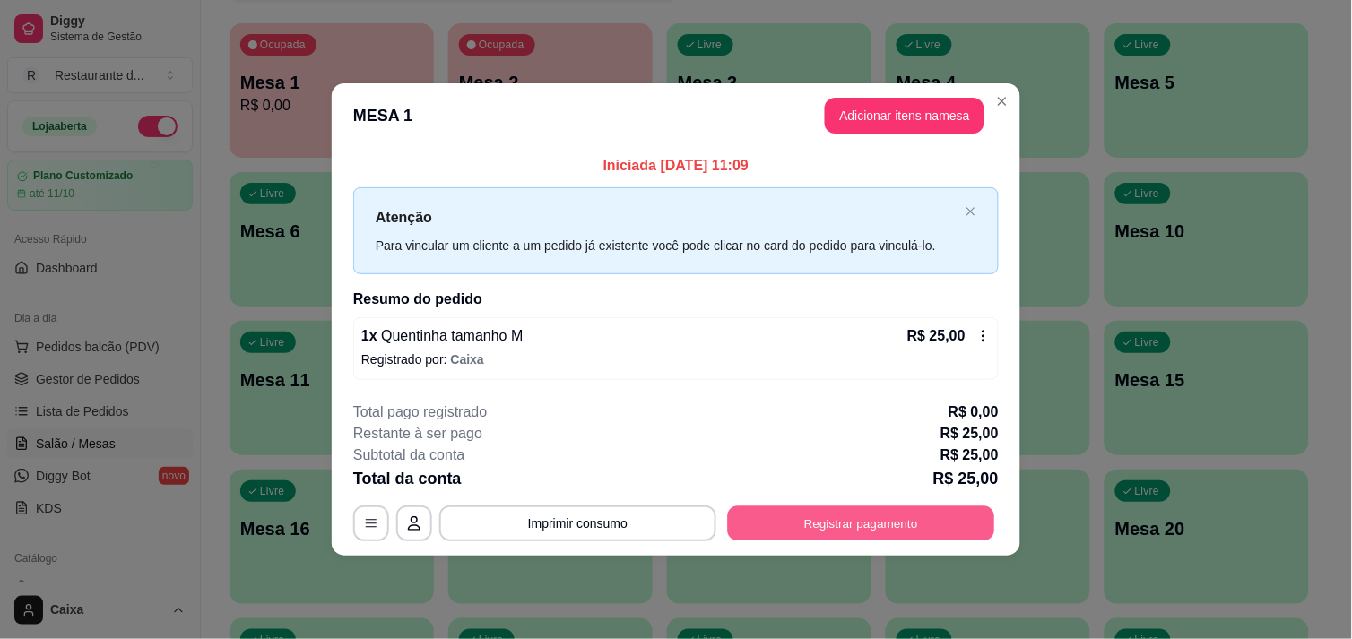
click at [853, 531] on button "Registrar pagamento" at bounding box center [861, 523] width 267 height 35
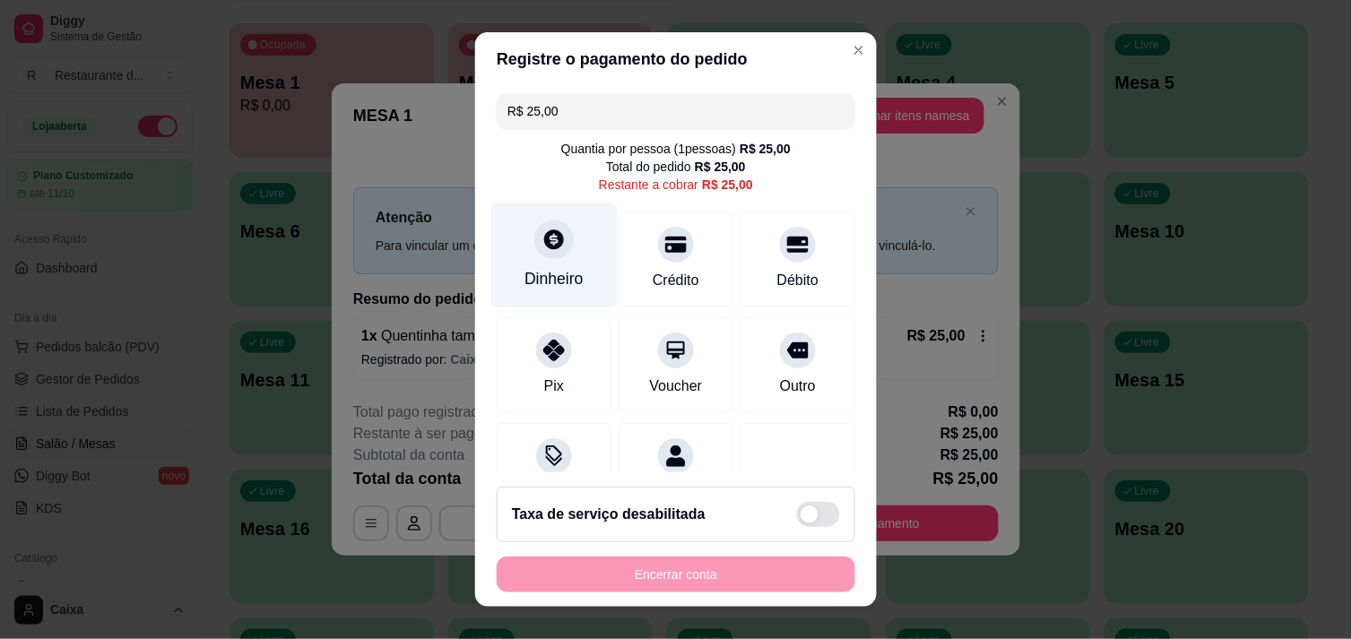
click at [542, 243] on icon at bounding box center [553, 239] width 23 height 23
type input "R$ 0,00"
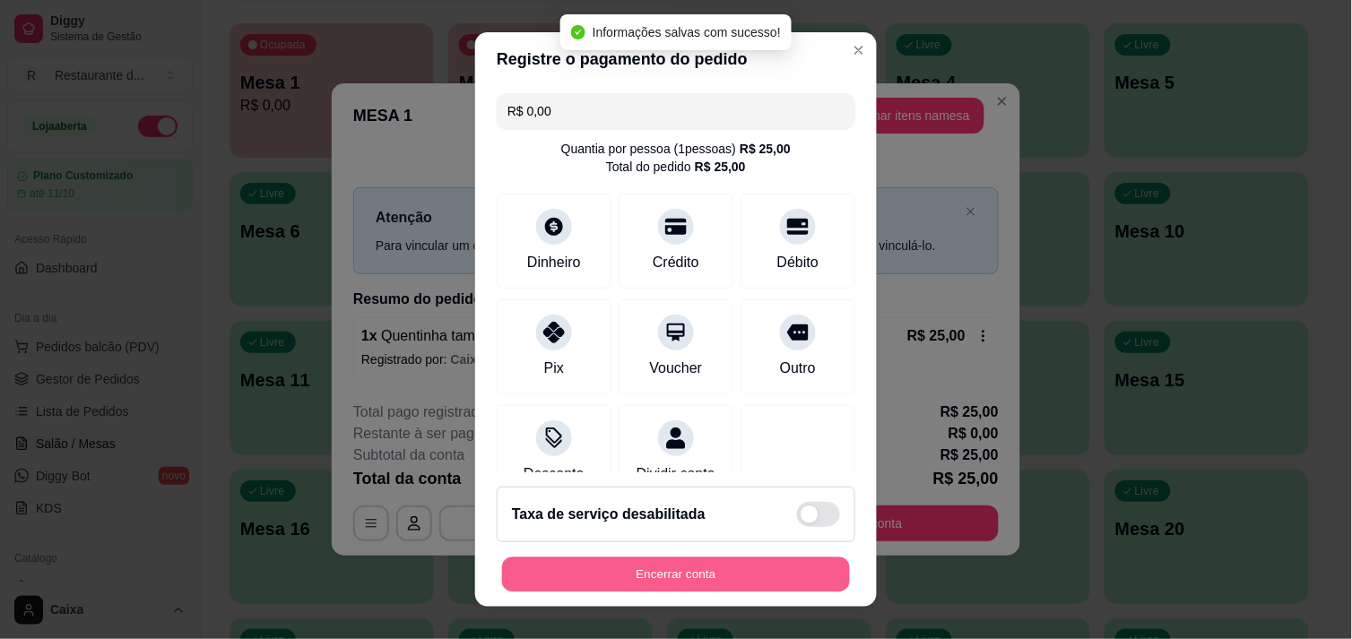
click at [694, 570] on button "Encerrar conta" at bounding box center [676, 575] width 348 height 35
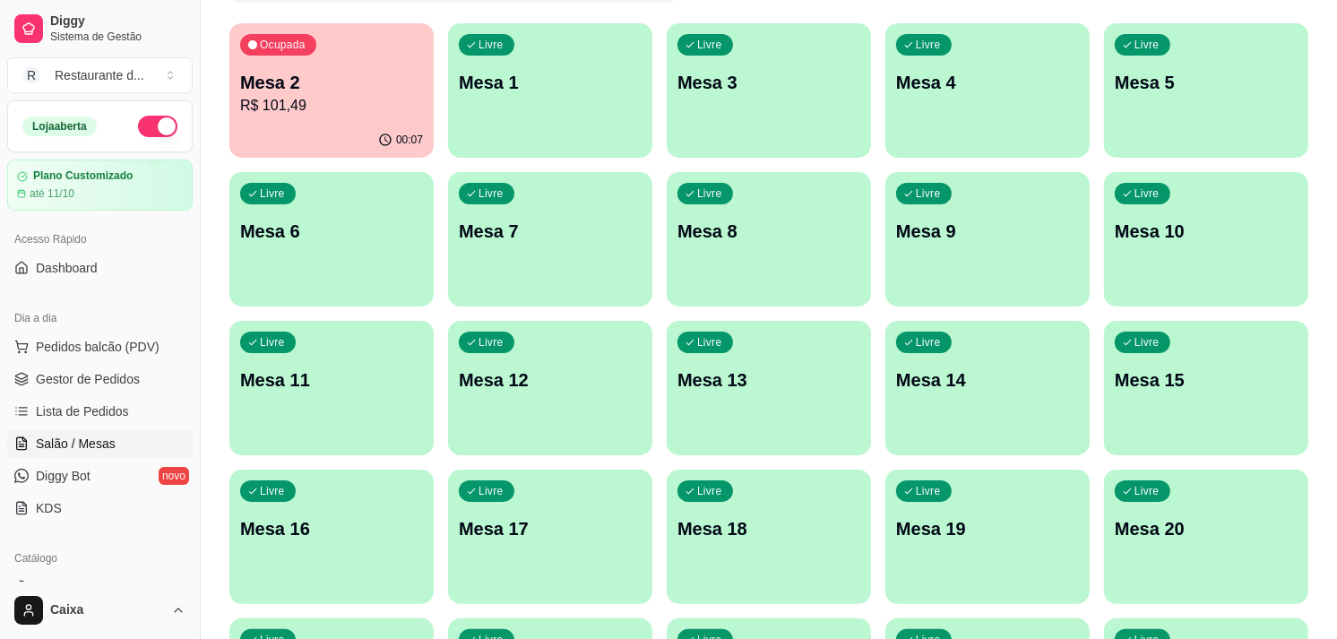
click at [515, 76] on p "Mesa 1" at bounding box center [550, 82] width 183 height 25
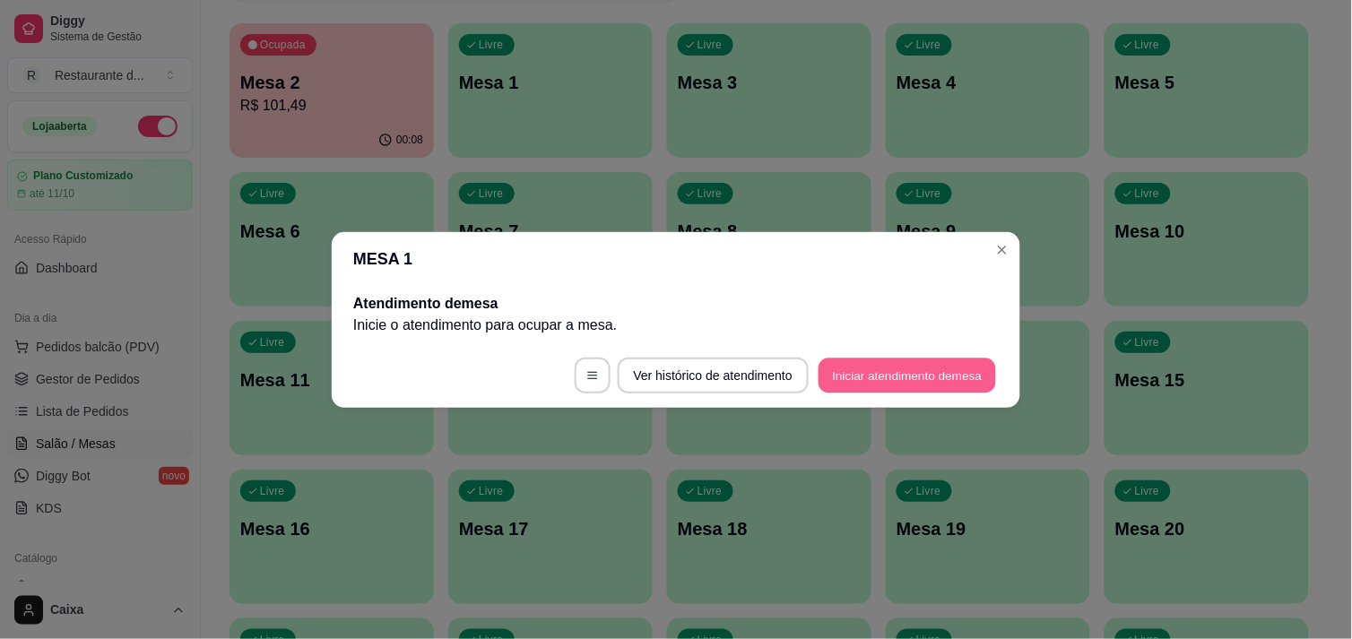
click at [890, 364] on button "Iniciar atendimento de mesa" at bounding box center [906, 375] width 177 height 35
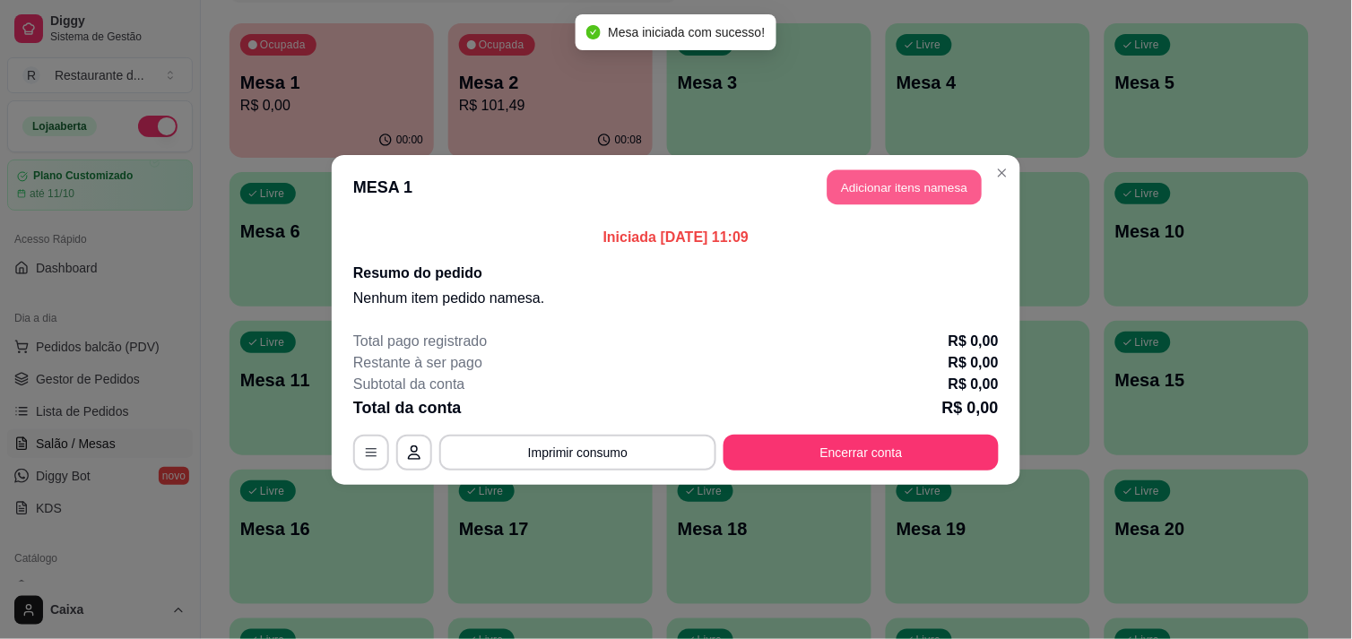
click at [860, 177] on button "Adicionar itens na mesa" at bounding box center [904, 186] width 154 height 35
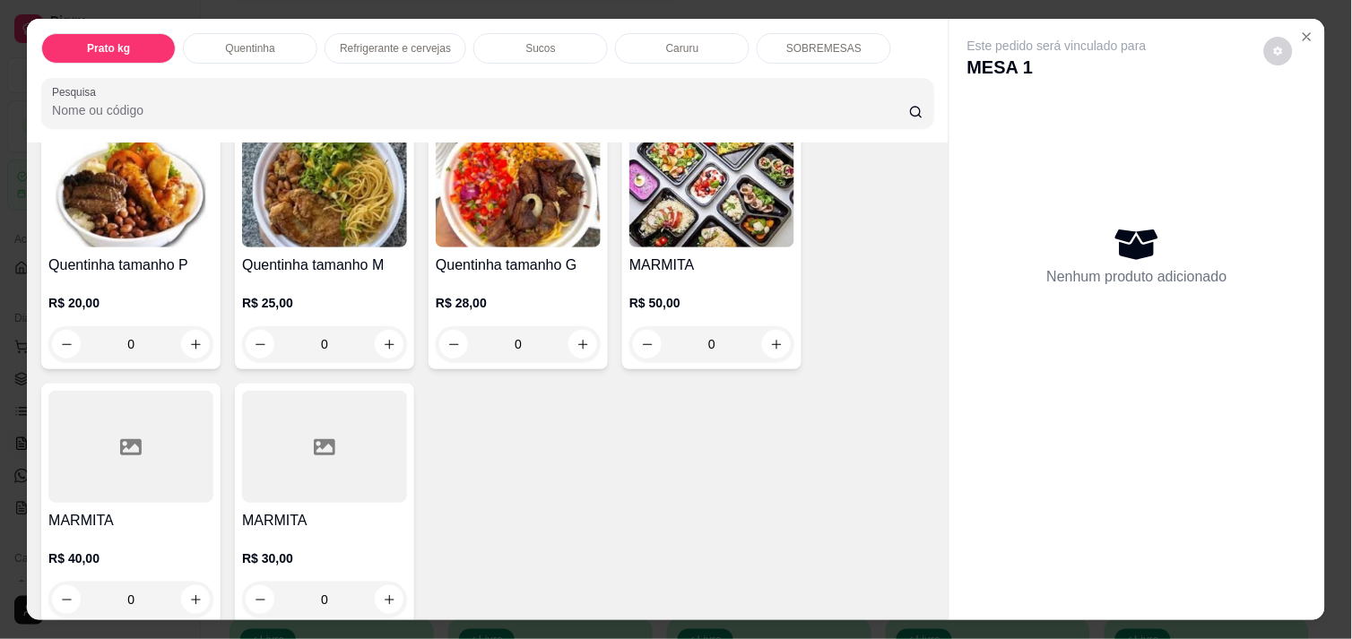
scroll to position [437, 0]
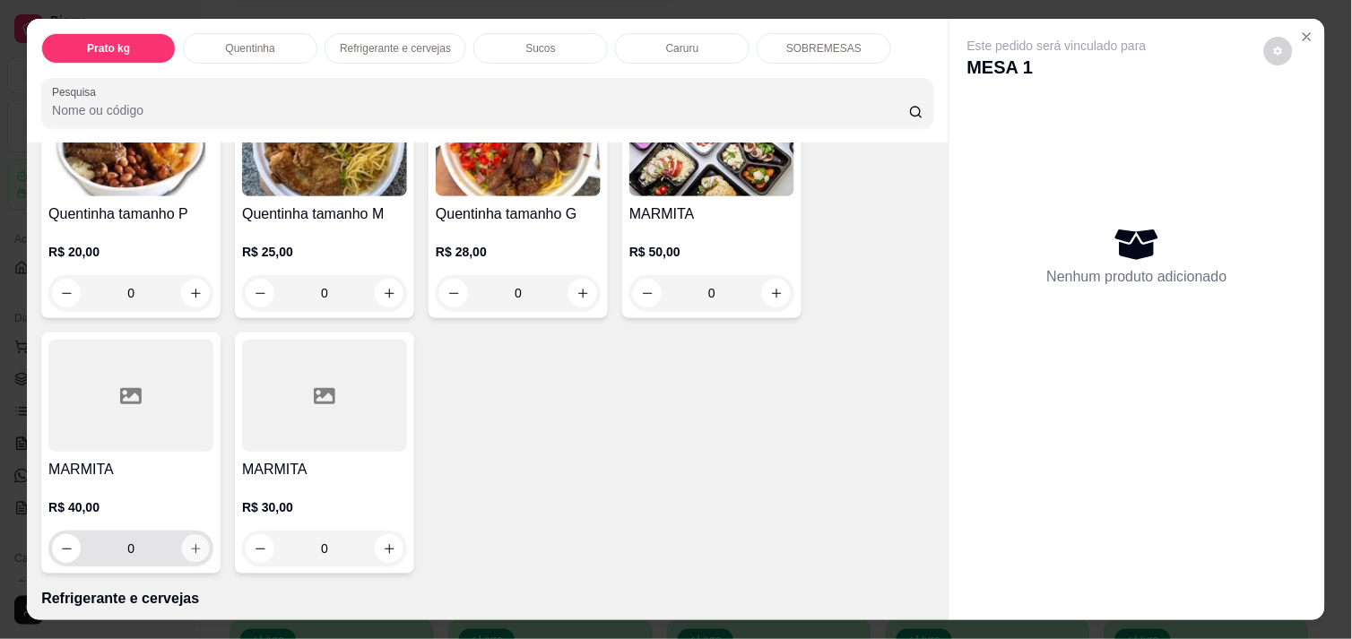
click at [189, 542] on icon "increase-product-quantity" at bounding box center [195, 548] width 13 height 13
type input "1"
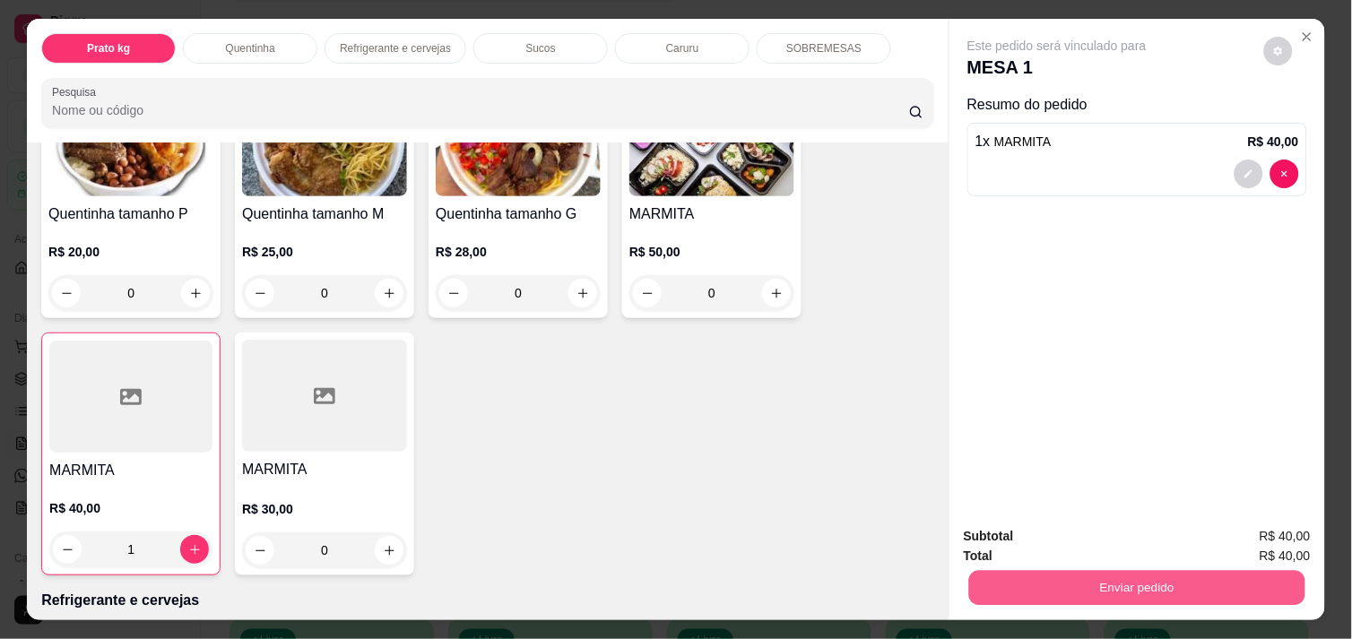
click at [1111, 588] on button "Enviar pedido" at bounding box center [1137, 587] width 336 height 35
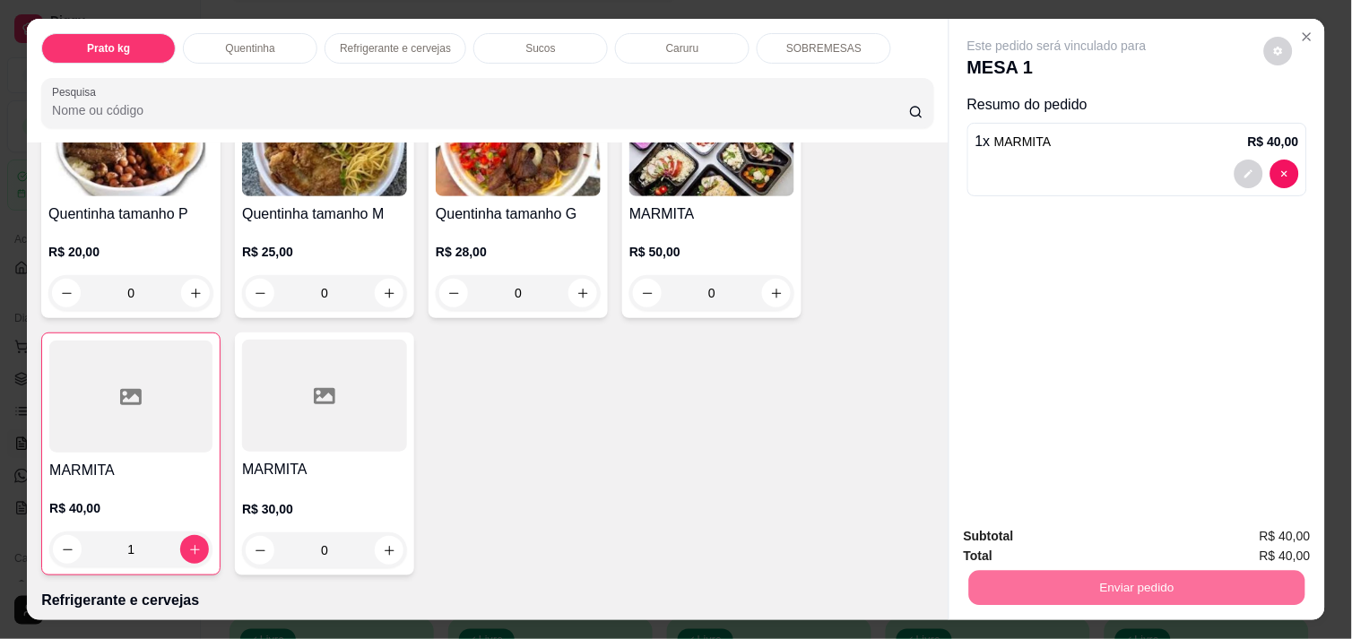
click at [1099, 542] on button "Não registrar e enviar pedido" at bounding box center [1077, 536] width 181 height 33
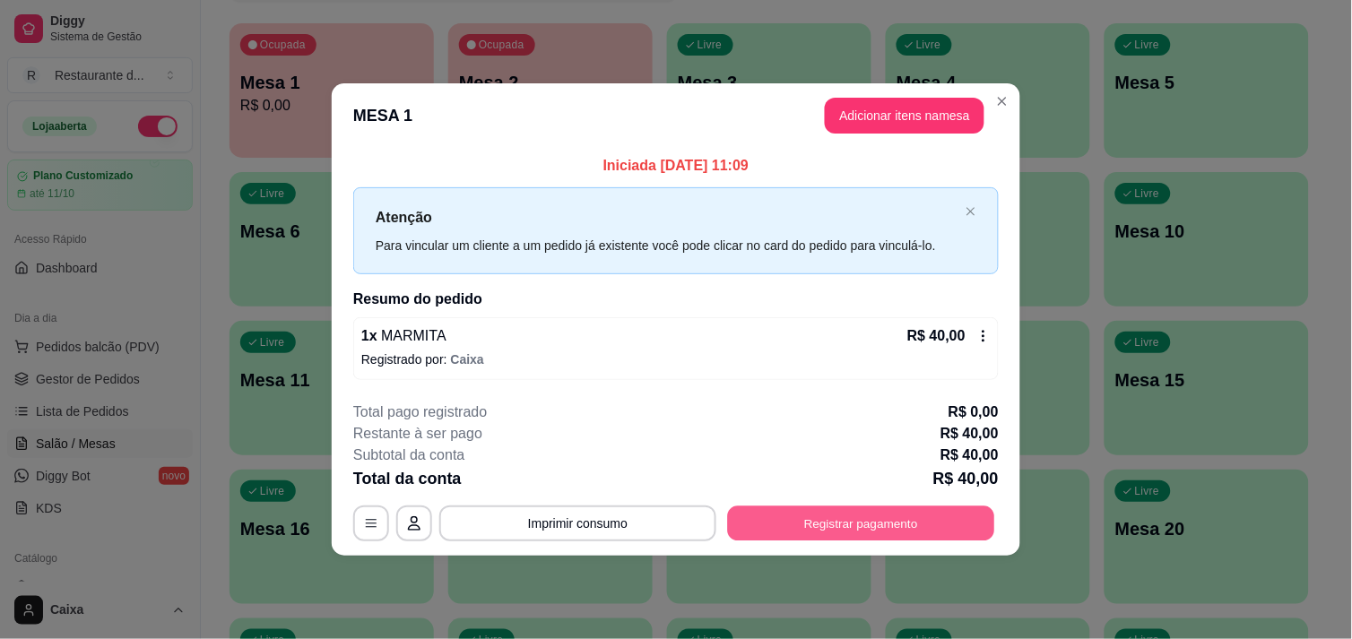
click at [869, 523] on button "Registrar pagamento" at bounding box center [861, 523] width 267 height 35
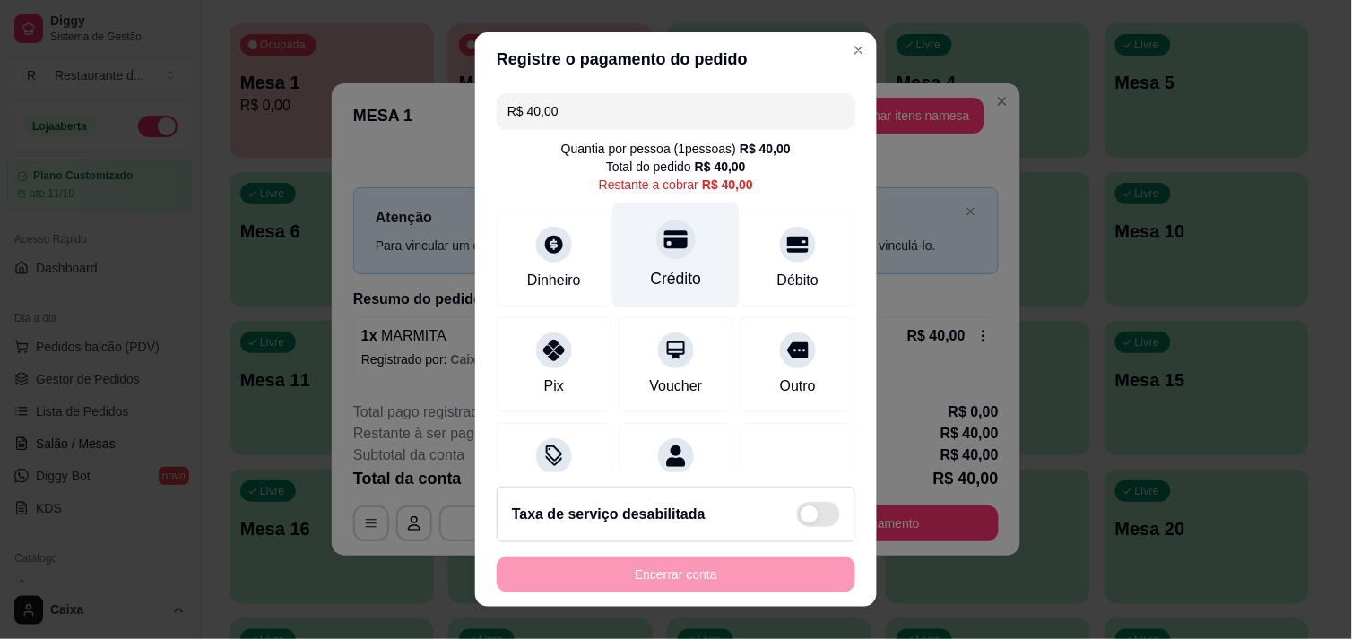
click at [651, 267] on div "Crédito" at bounding box center [676, 278] width 51 height 23
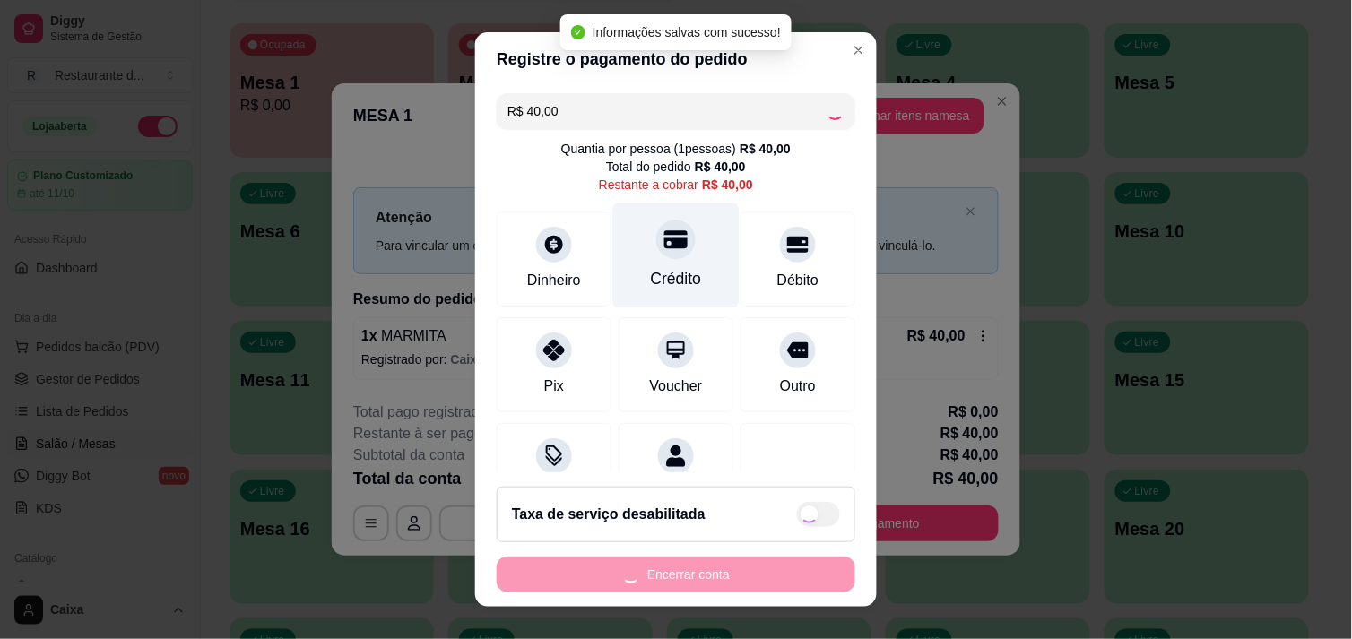
type input "R$ 0,00"
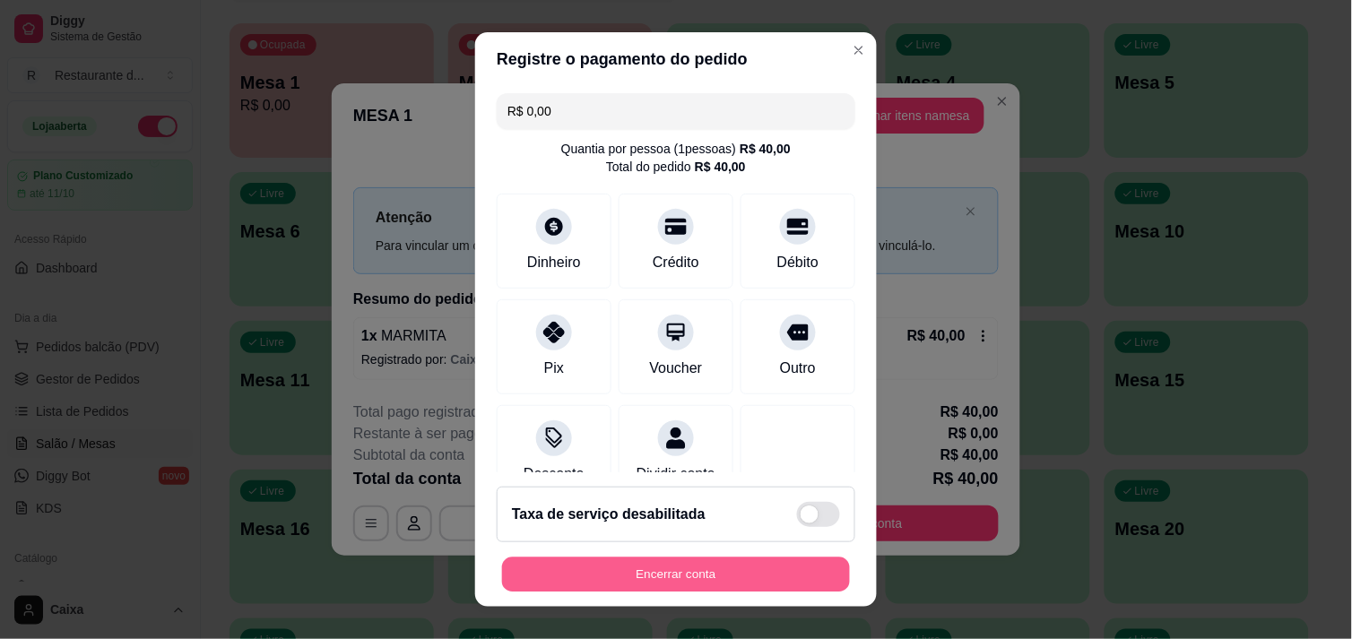
click at [704, 563] on button "Encerrar conta" at bounding box center [676, 575] width 348 height 35
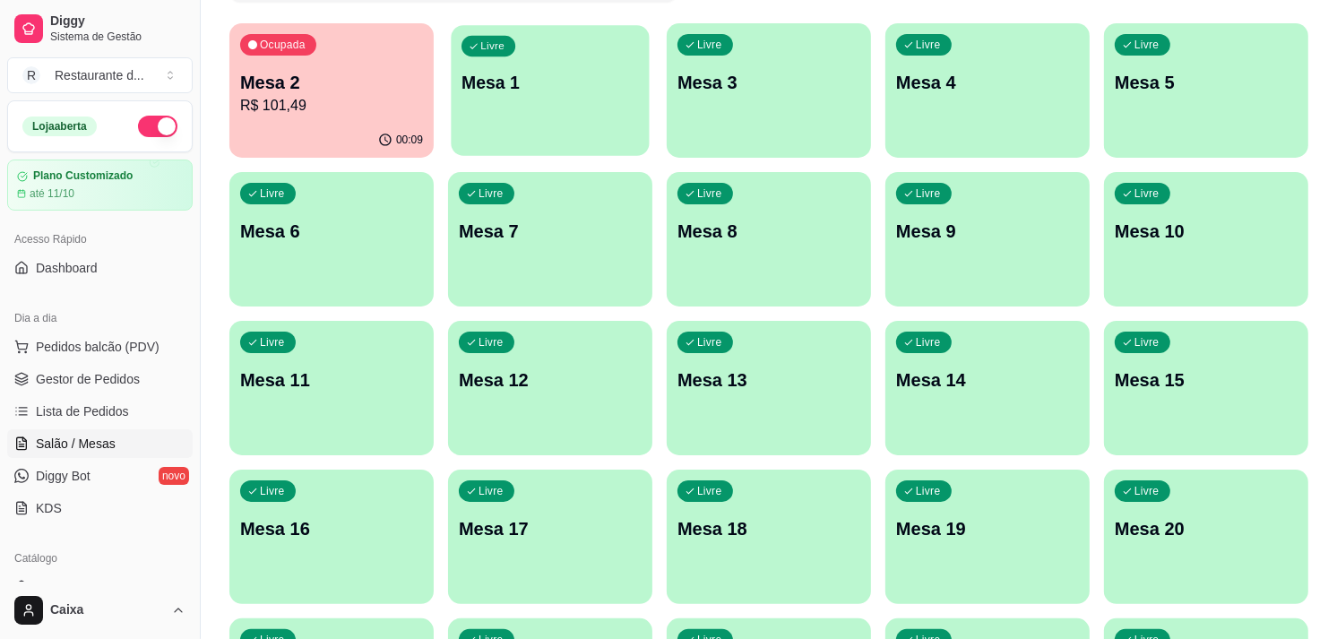
click at [534, 82] on p "Mesa 1" at bounding box center [550, 83] width 177 height 24
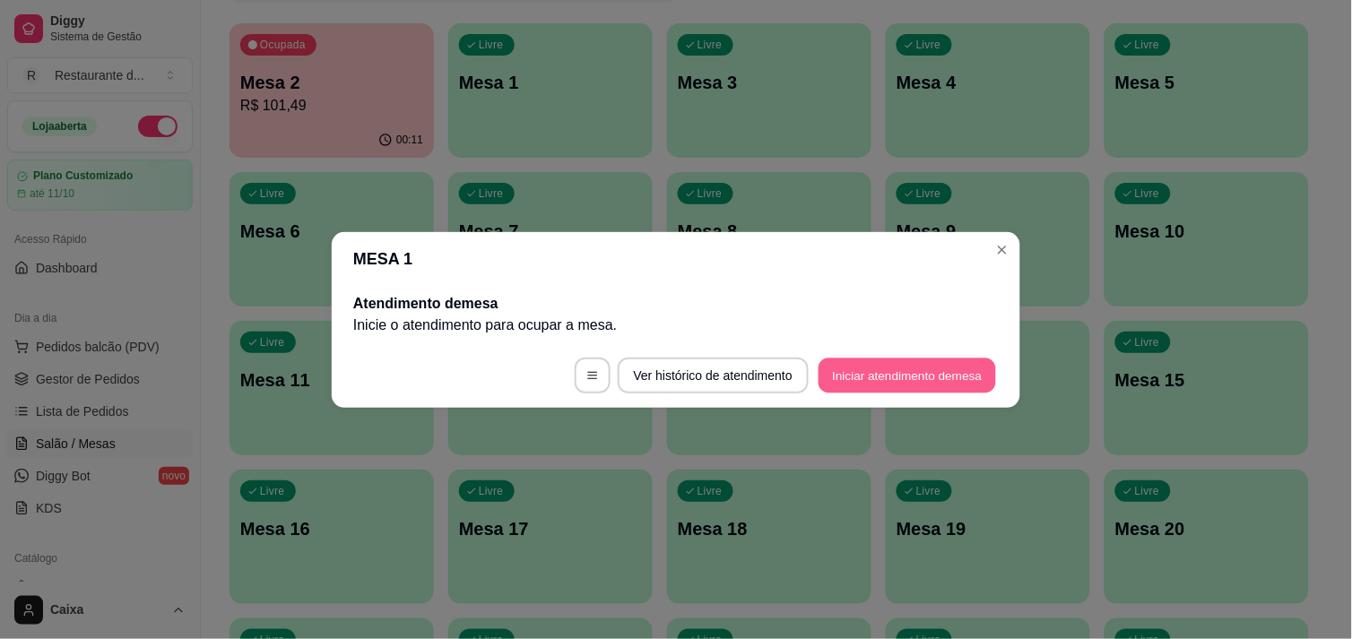
click at [903, 371] on button "Iniciar atendimento de mesa" at bounding box center [906, 375] width 177 height 35
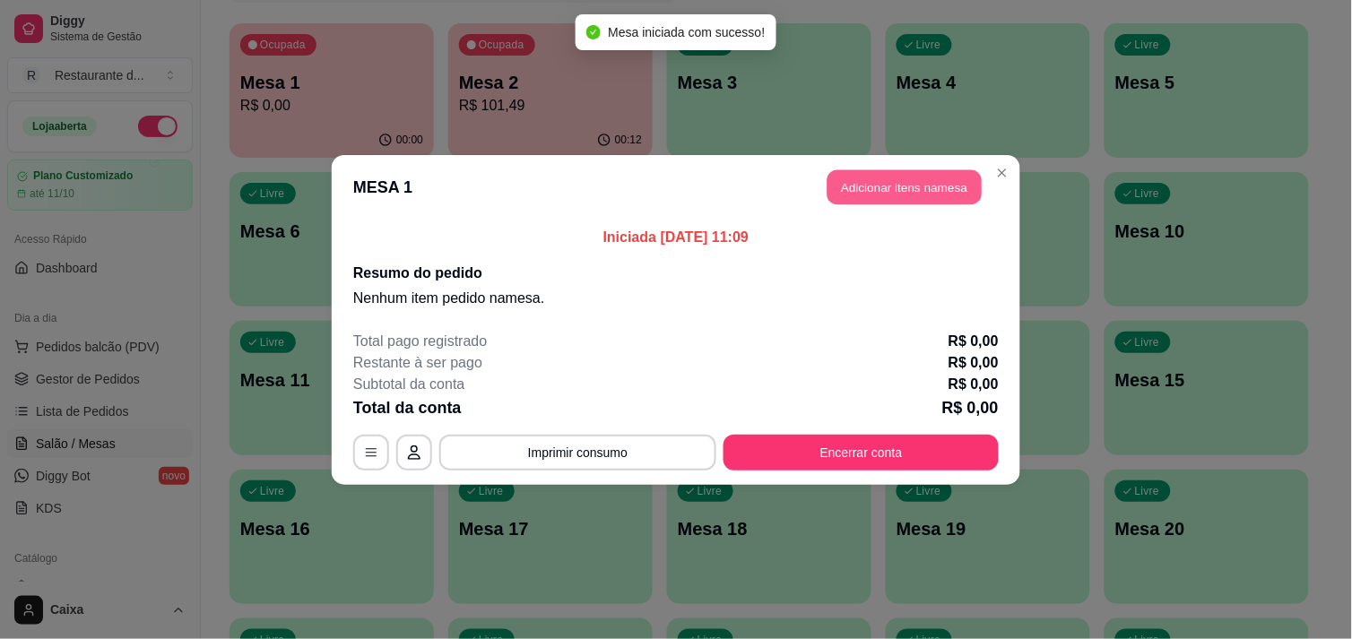
click at [887, 182] on button "Adicionar itens na mesa" at bounding box center [904, 186] width 154 height 35
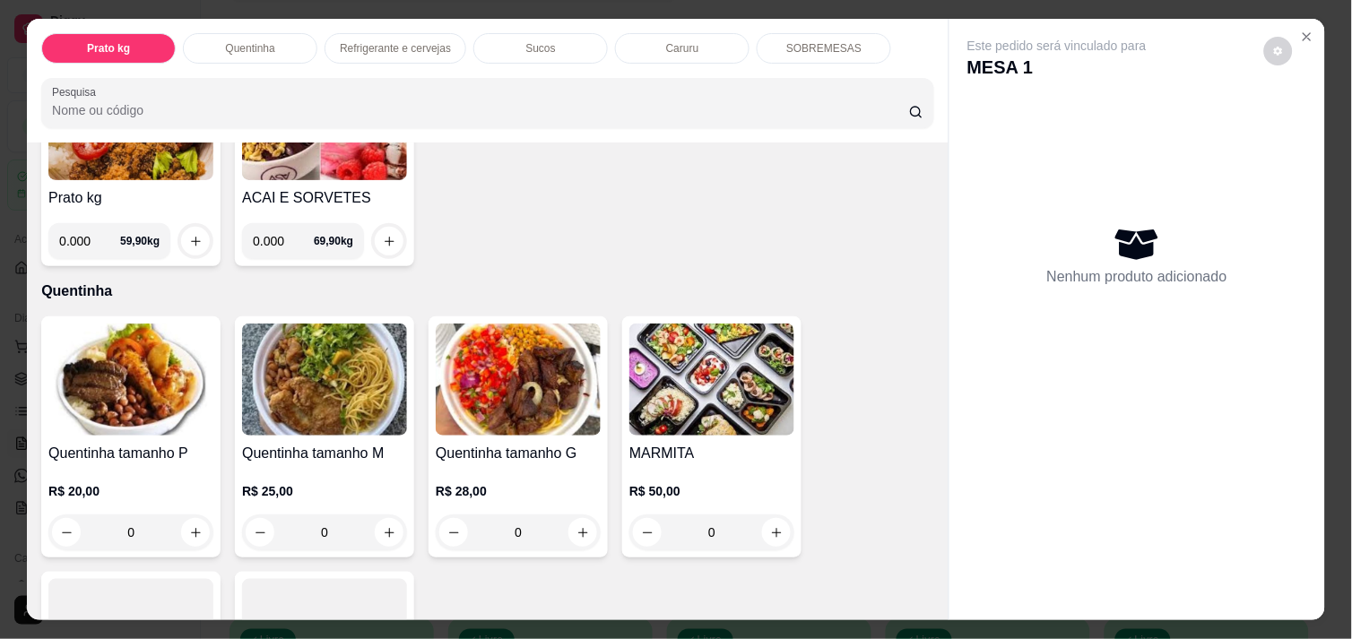
scroll to position [238, 0]
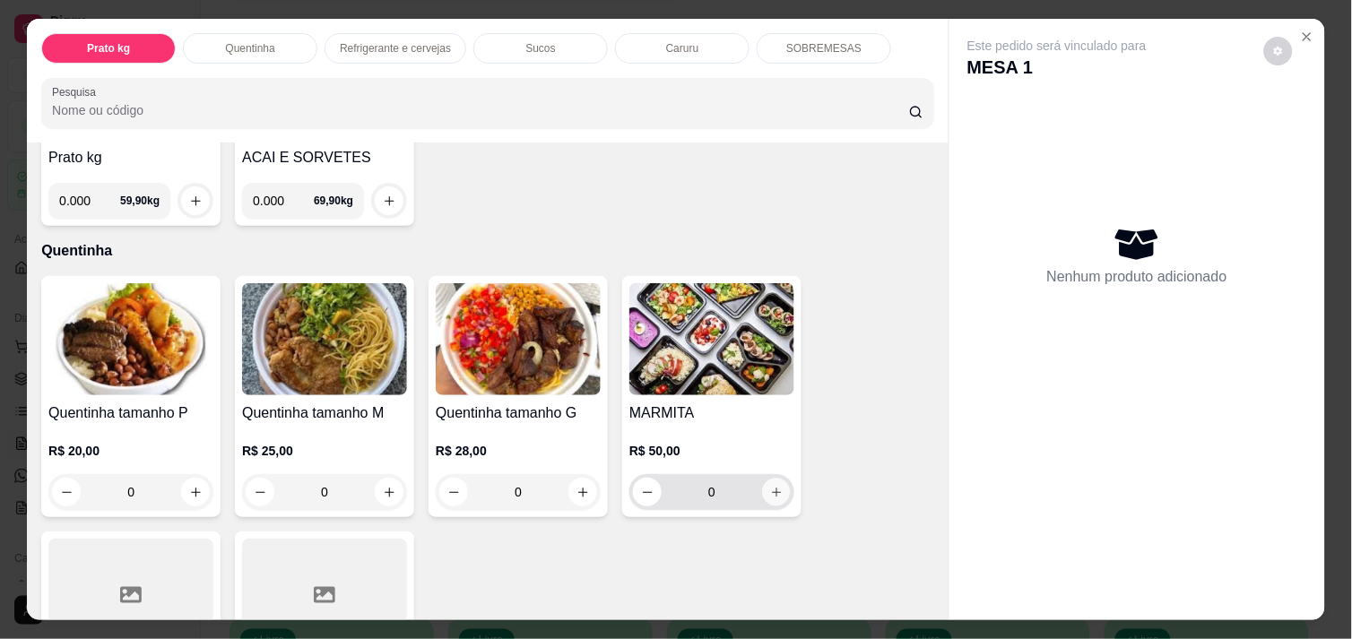
click at [767, 479] on button "increase-product-quantity" at bounding box center [777, 493] width 28 height 28
type input "1"
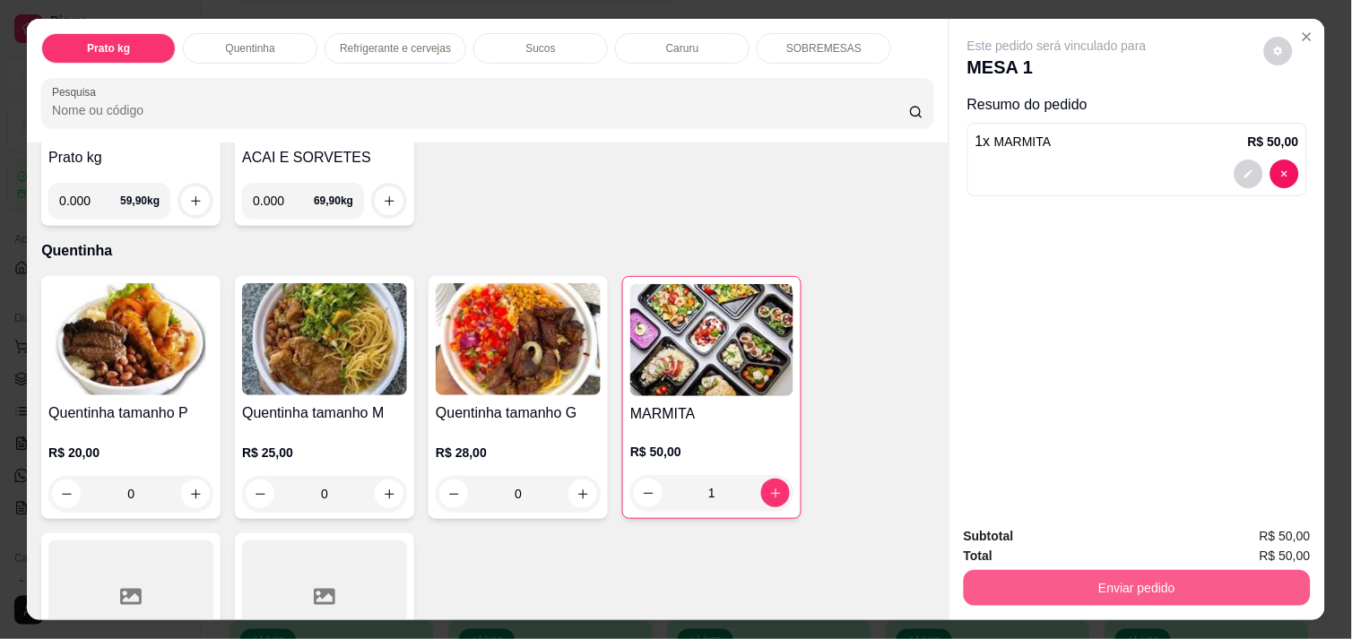
click at [1070, 583] on button "Enviar pedido" at bounding box center [1137, 588] width 347 height 36
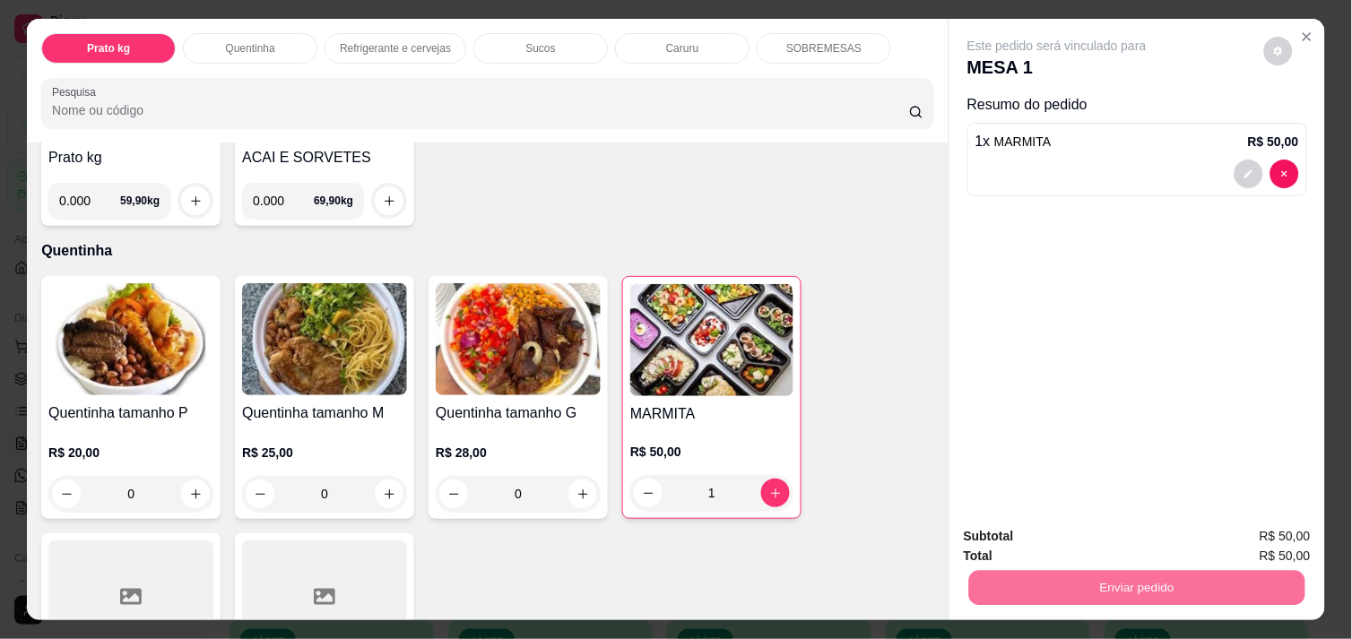
click at [1051, 532] on button "Não registrar e enviar pedido" at bounding box center [1077, 536] width 181 height 33
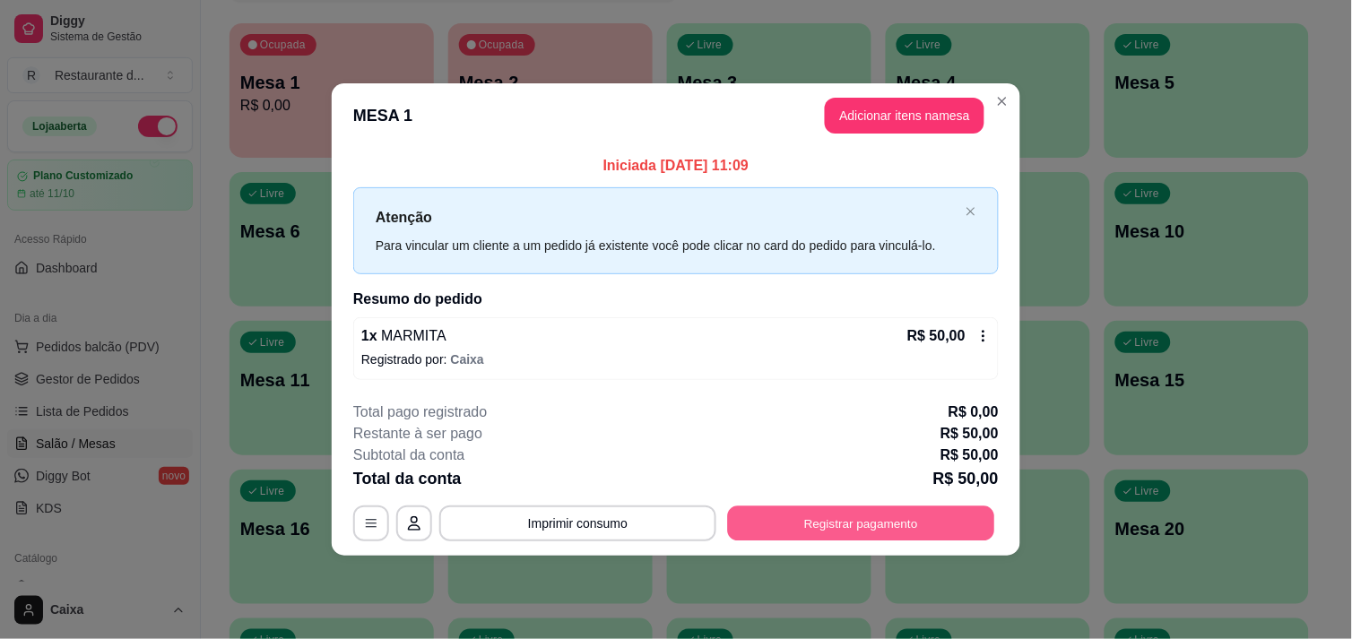
click at [885, 517] on button "Registrar pagamento" at bounding box center [861, 523] width 267 height 35
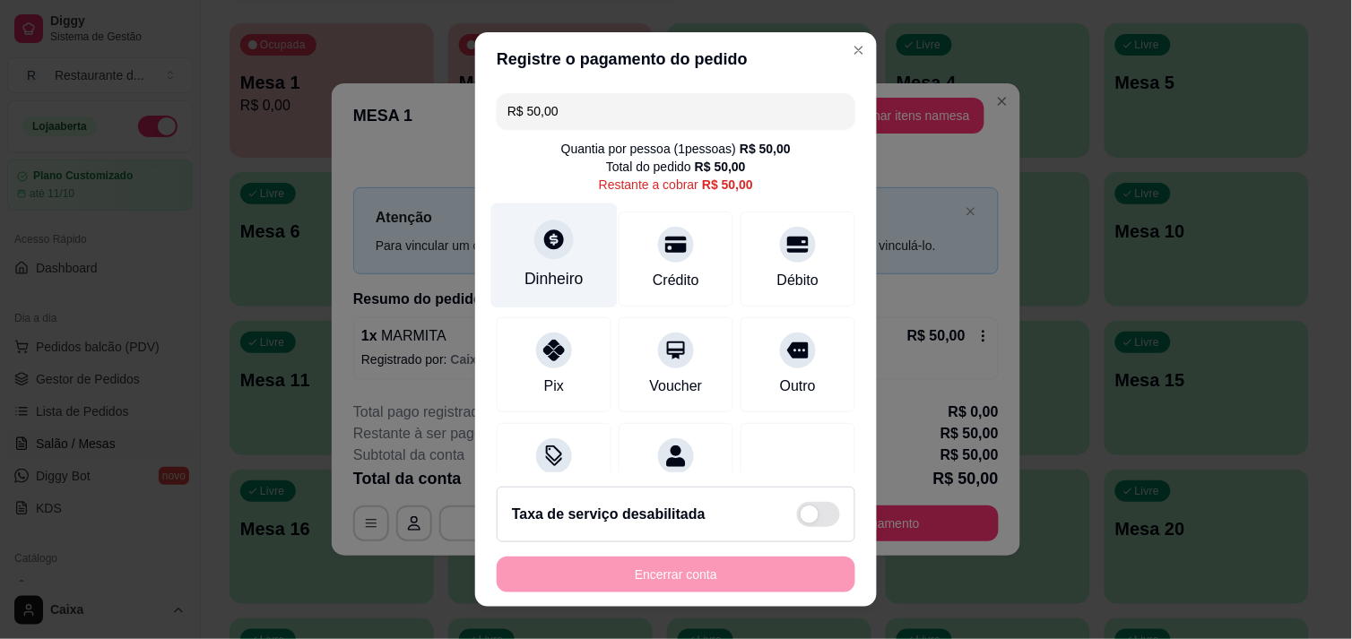
click at [545, 246] on icon at bounding box center [554, 239] width 20 height 20
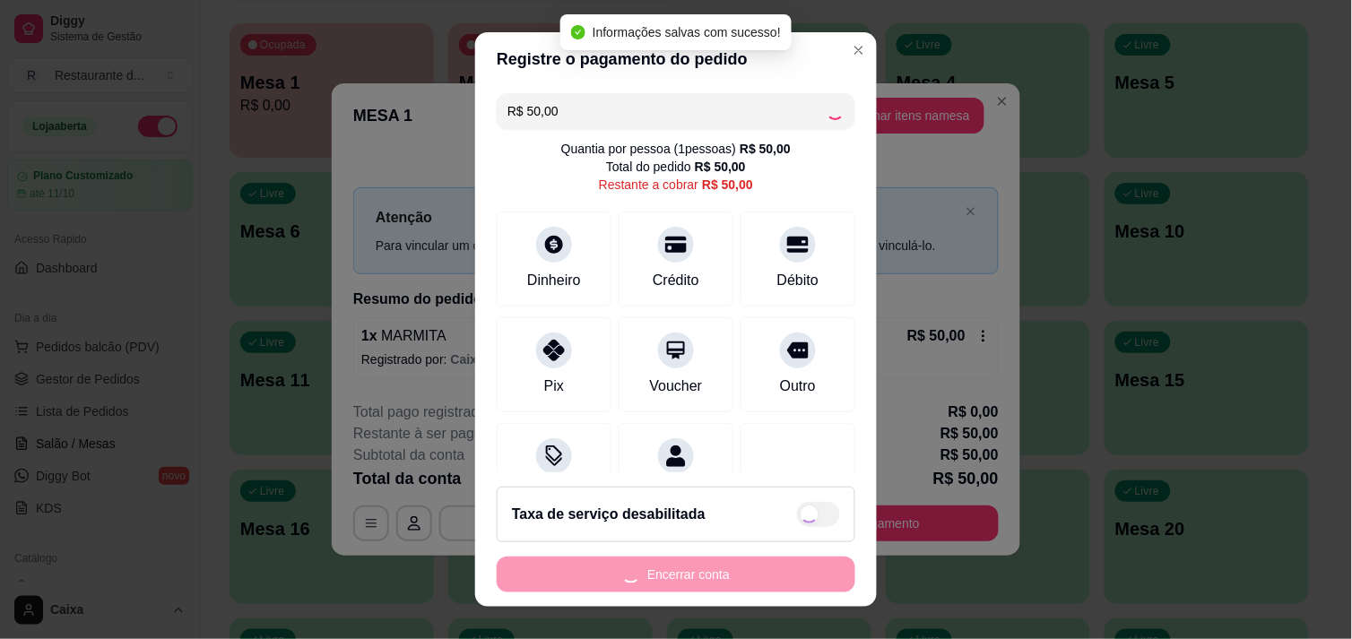
type input "R$ 0,00"
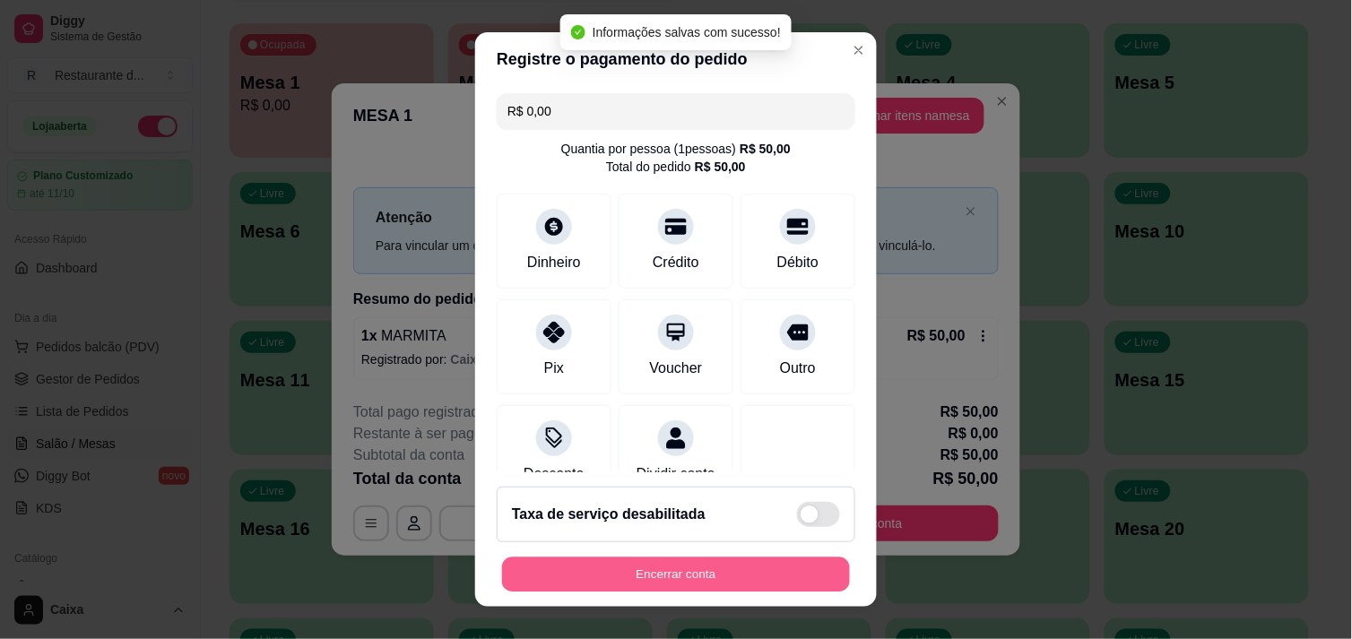
click at [683, 558] on button "Encerrar conta" at bounding box center [676, 575] width 348 height 35
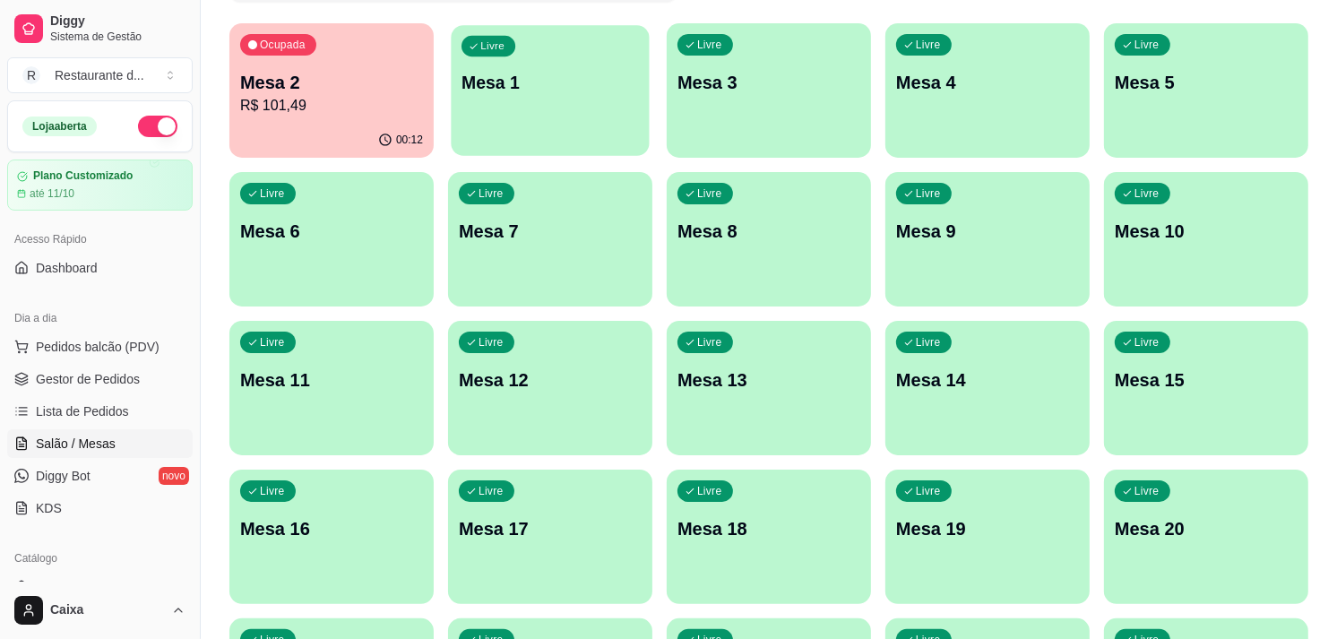
click at [589, 135] on button "Livre Mesa 1" at bounding box center [550, 90] width 198 height 131
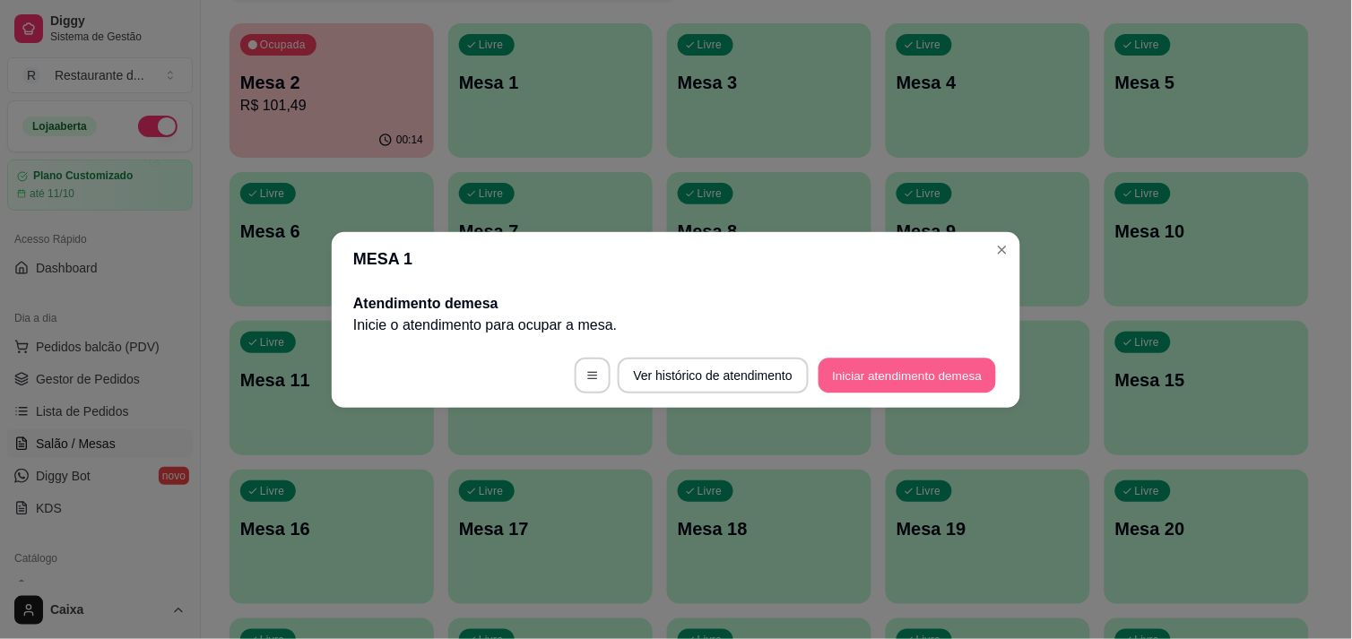
click at [905, 368] on button "Iniciar atendimento de mesa" at bounding box center [906, 375] width 177 height 35
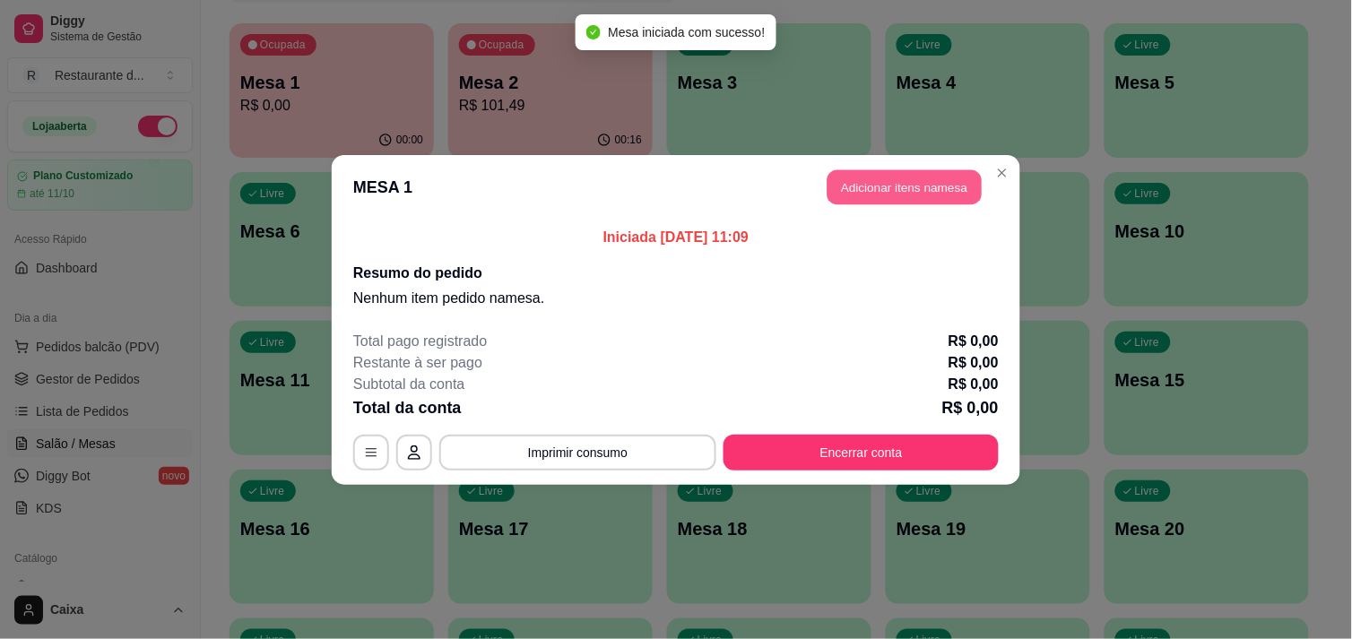
click at [866, 184] on button "Adicionar itens na mesa" at bounding box center [904, 186] width 154 height 35
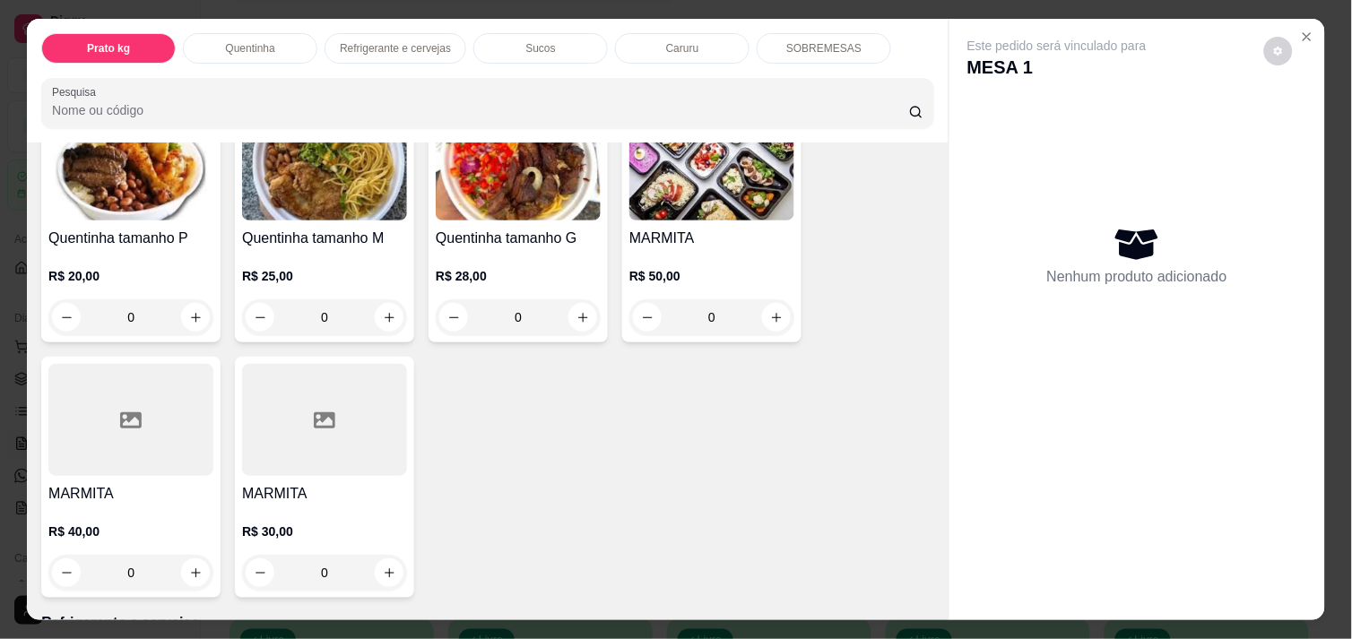
scroll to position [437, 0]
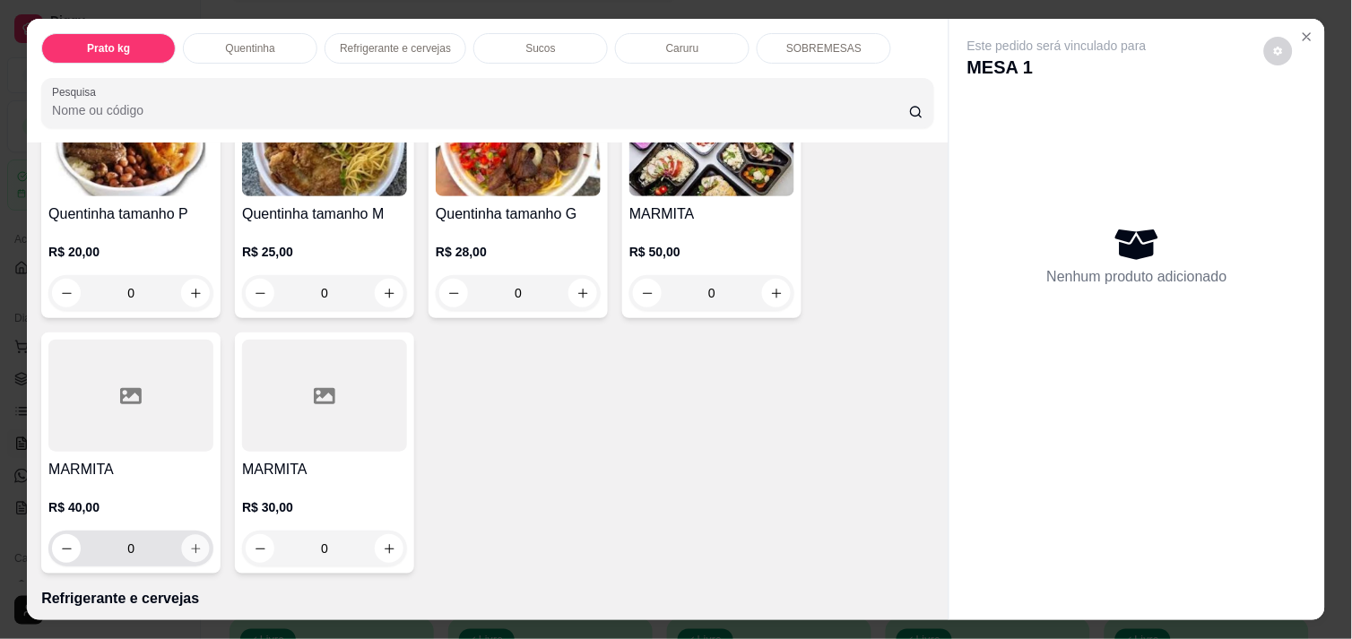
click at [189, 542] on icon "increase-product-quantity" at bounding box center [195, 548] width 13 height 13
type input "1"
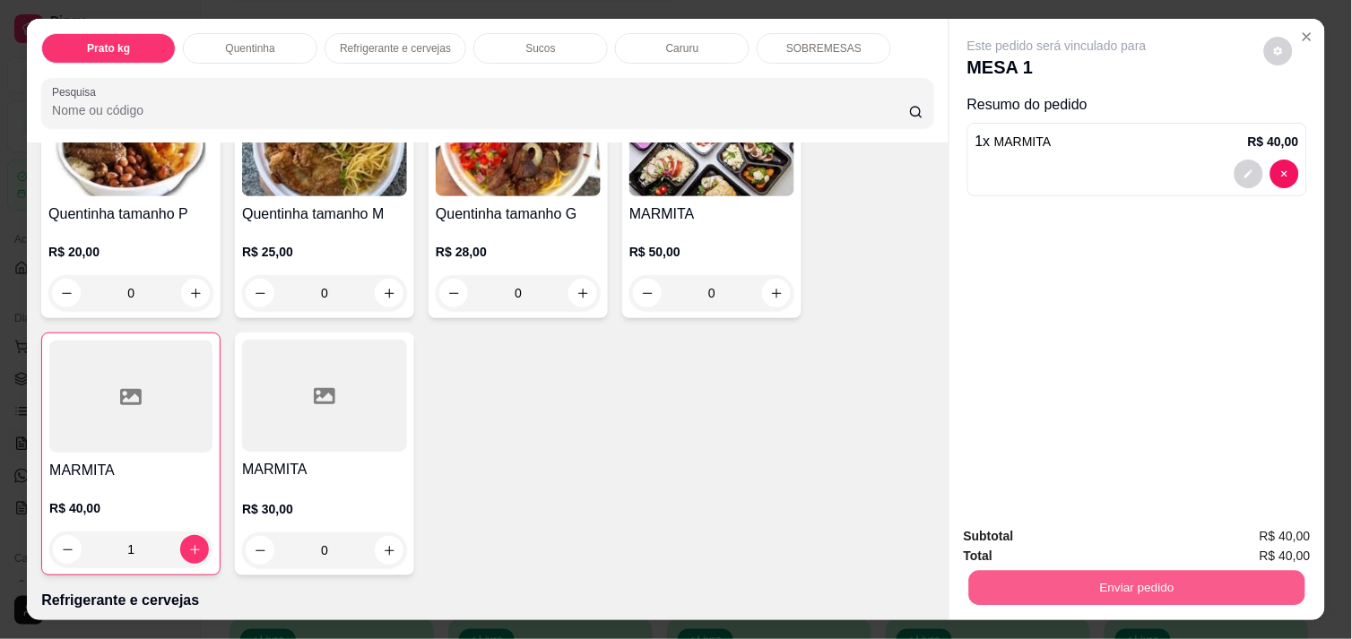
click at [1151, 587] on button "Enviar pedido" at bounding box center [1137, 587] width 336 height 35
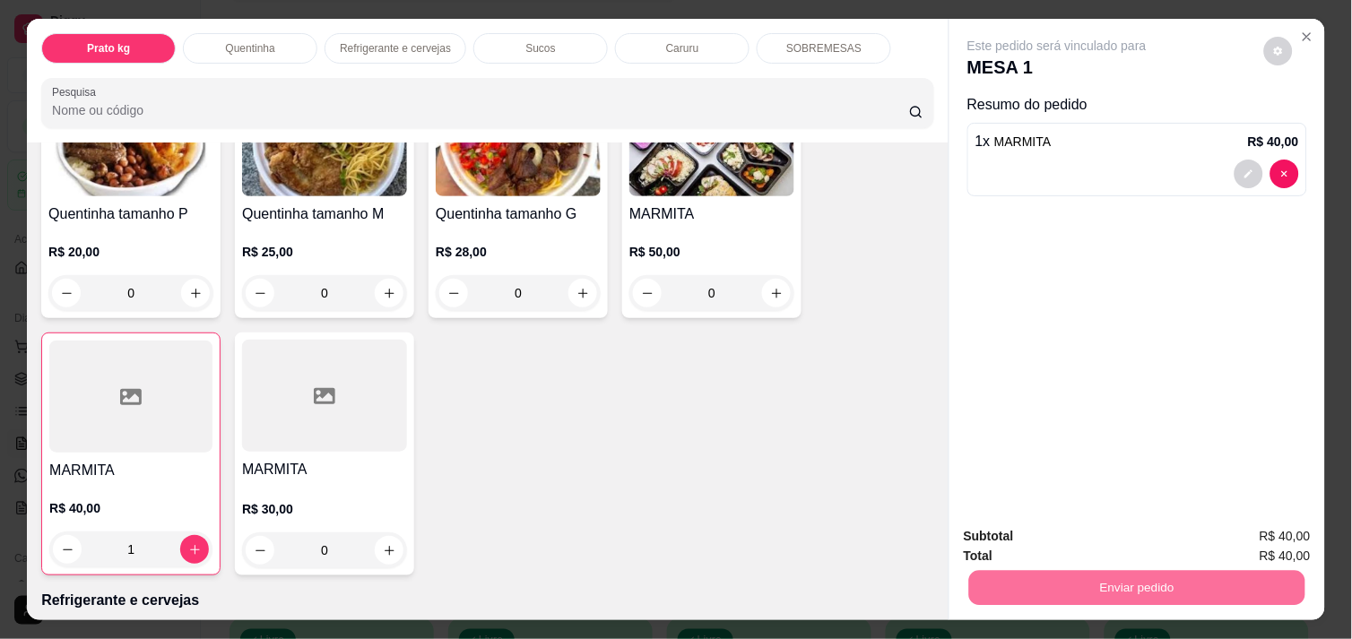
click at [1134, 536] on button "Não registrar e enviar pedido" at bounding box center [1077, 537] width 186 height 34
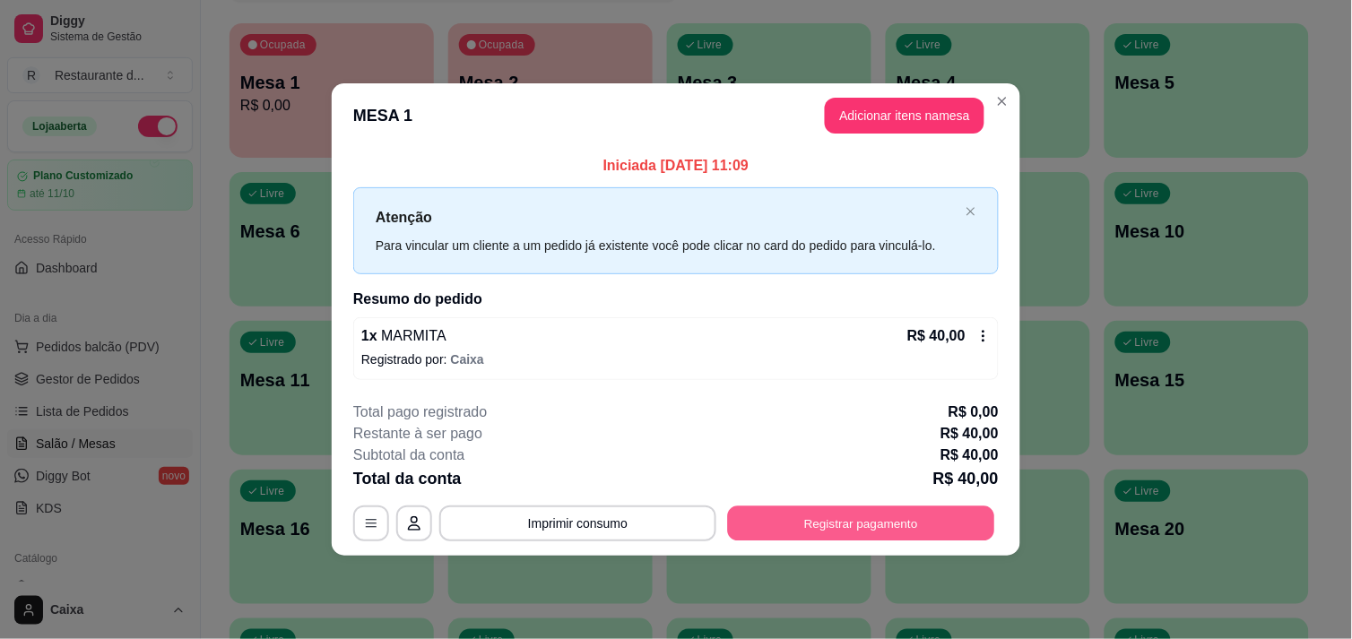
click at [874, 518] on button "Registrar pagamento" at bounding box center [861, 523] width 267 height 35
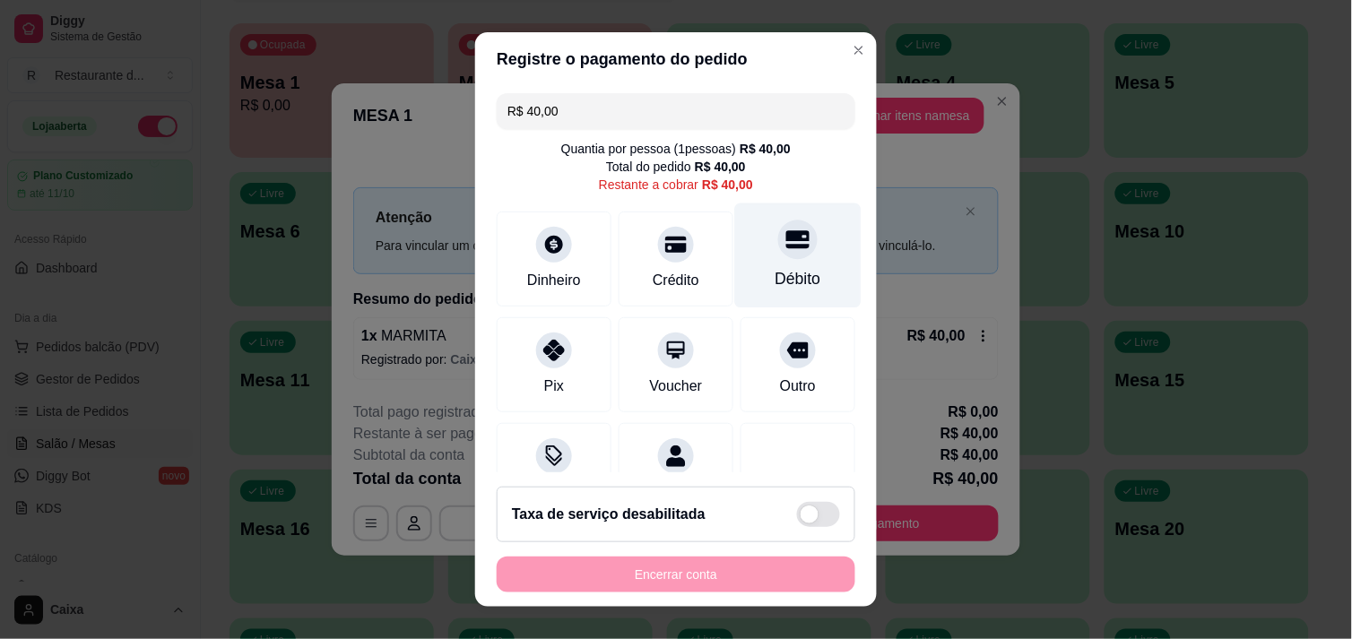
click at [778, 255] on div at bounding box center [797, 239] width 39 height 39
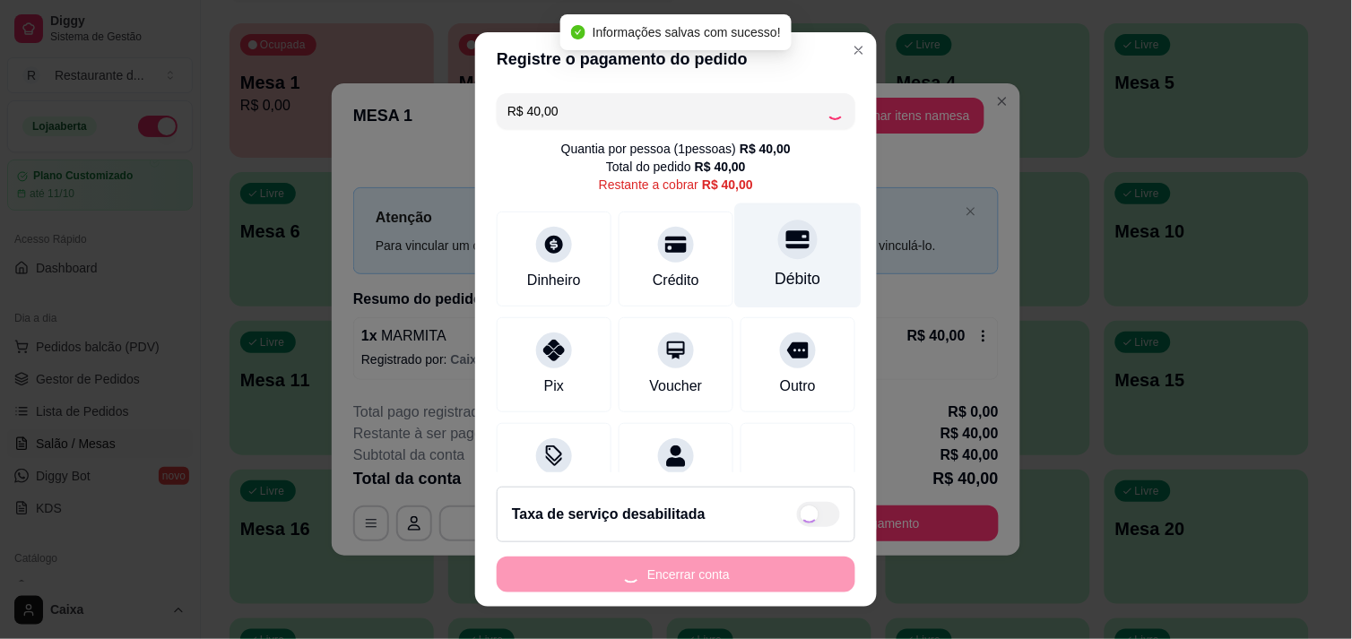
type input "R$ 0,00"
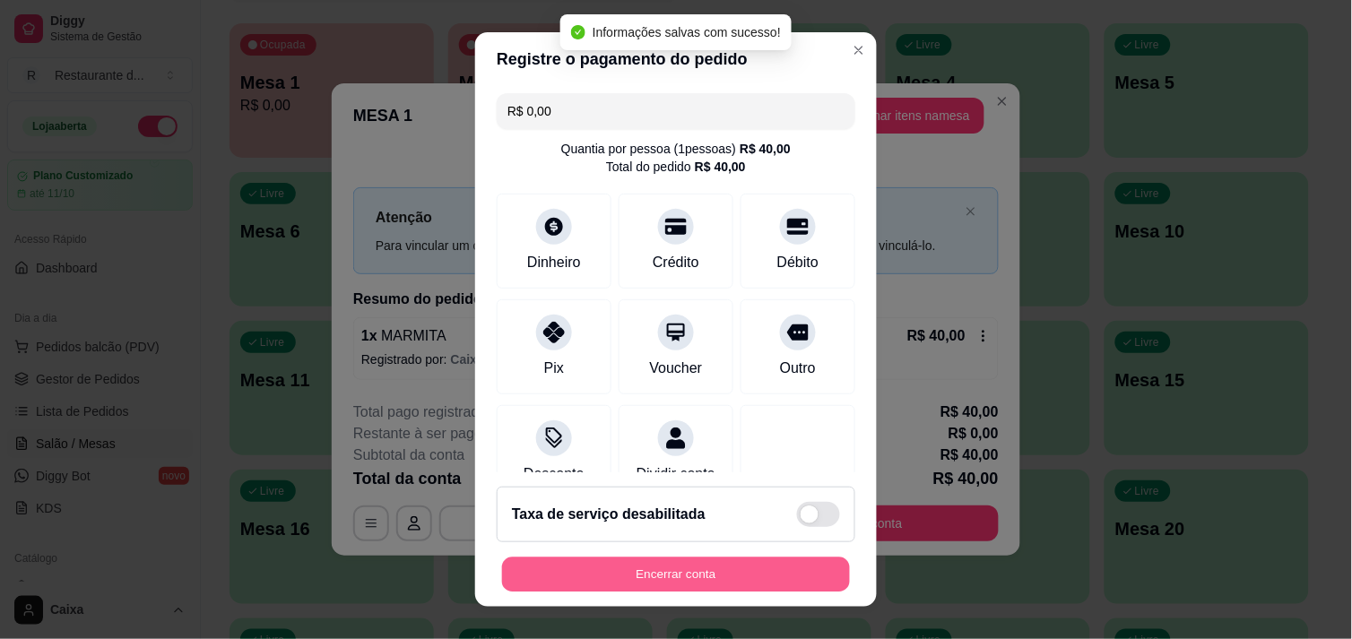
click at [691, 560] on button "Encerrar conta" at bounding box center [676, 575] width 348 height 35
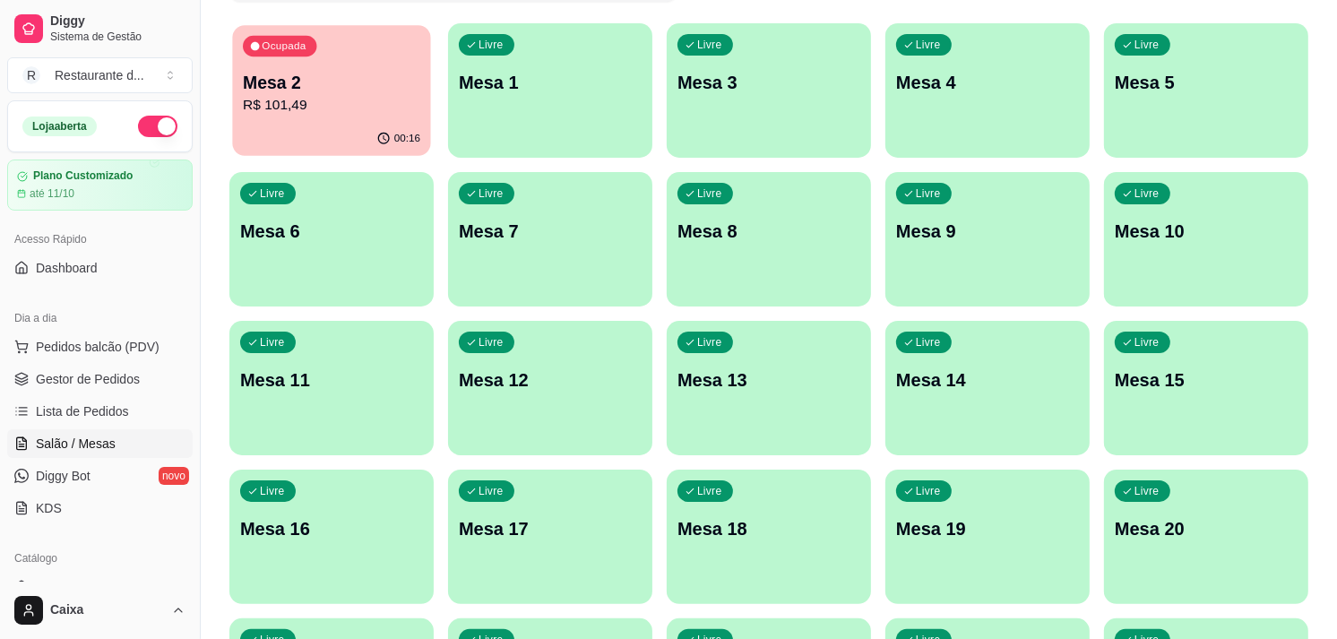
click at [318, 109] on p "R$ 101,49" at bounding box center [331, 105] width 177 height 21
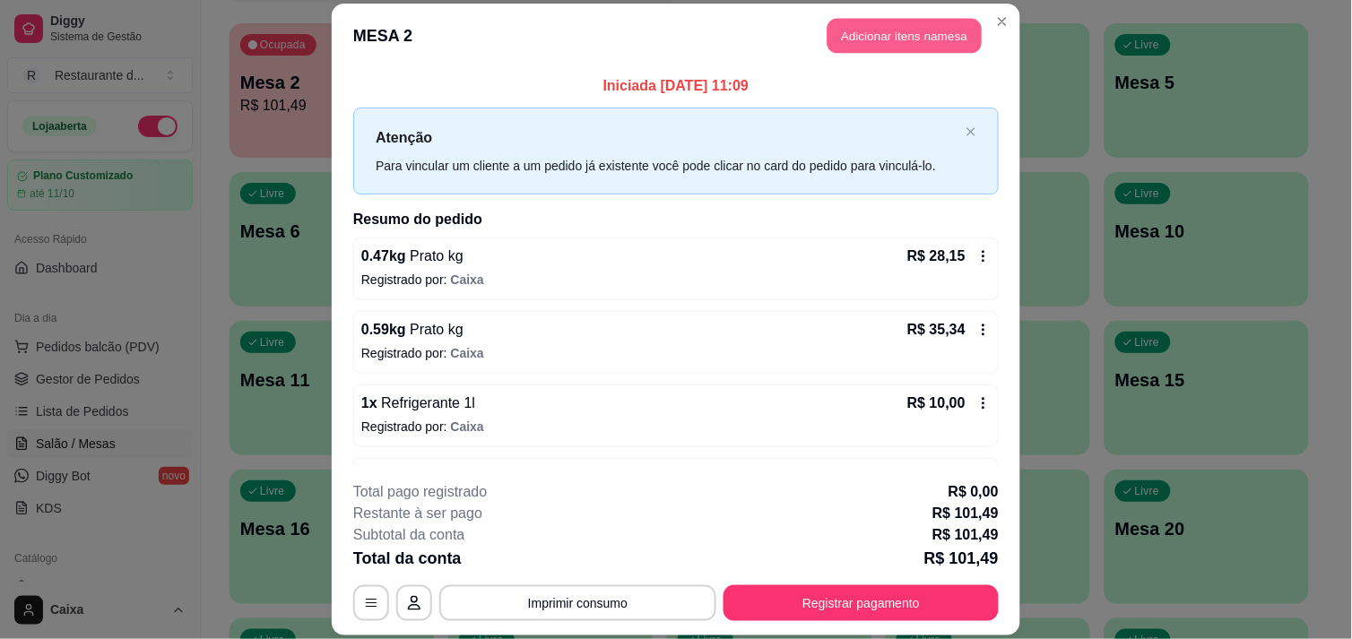
click at [909, 33] on button "Adicionar itens na mesa" at bounding box center [904, 35] width 154 height 35
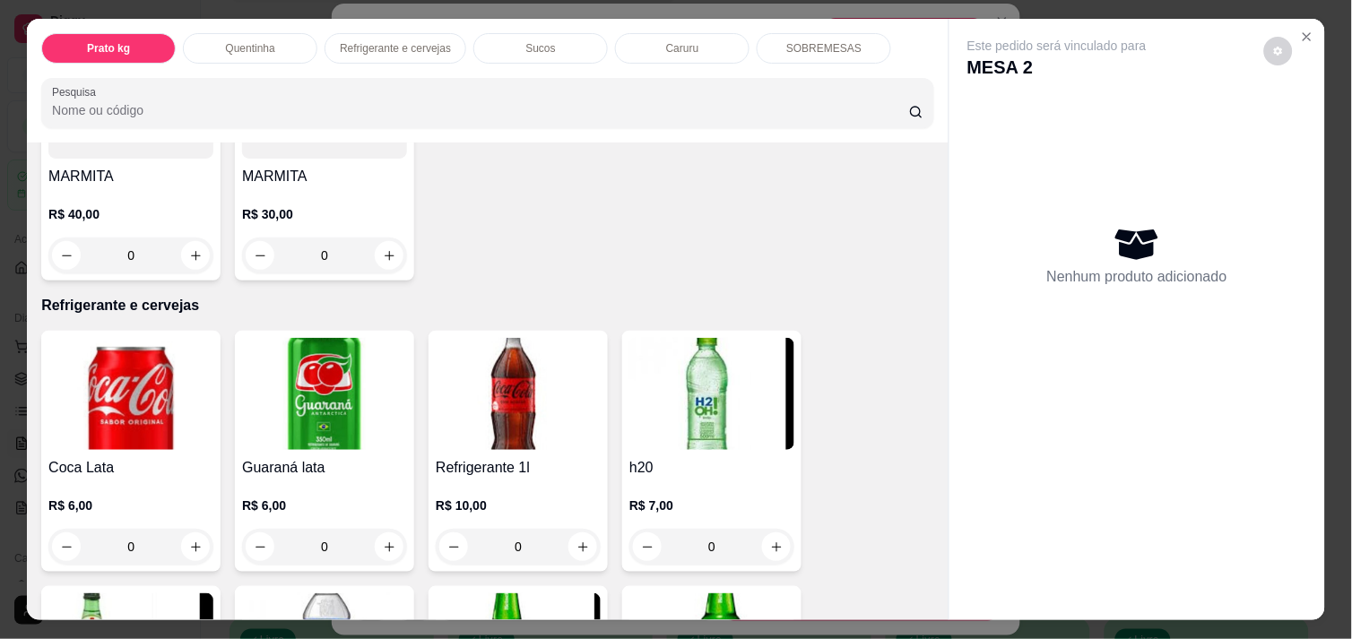
scroll to position [757, 0]
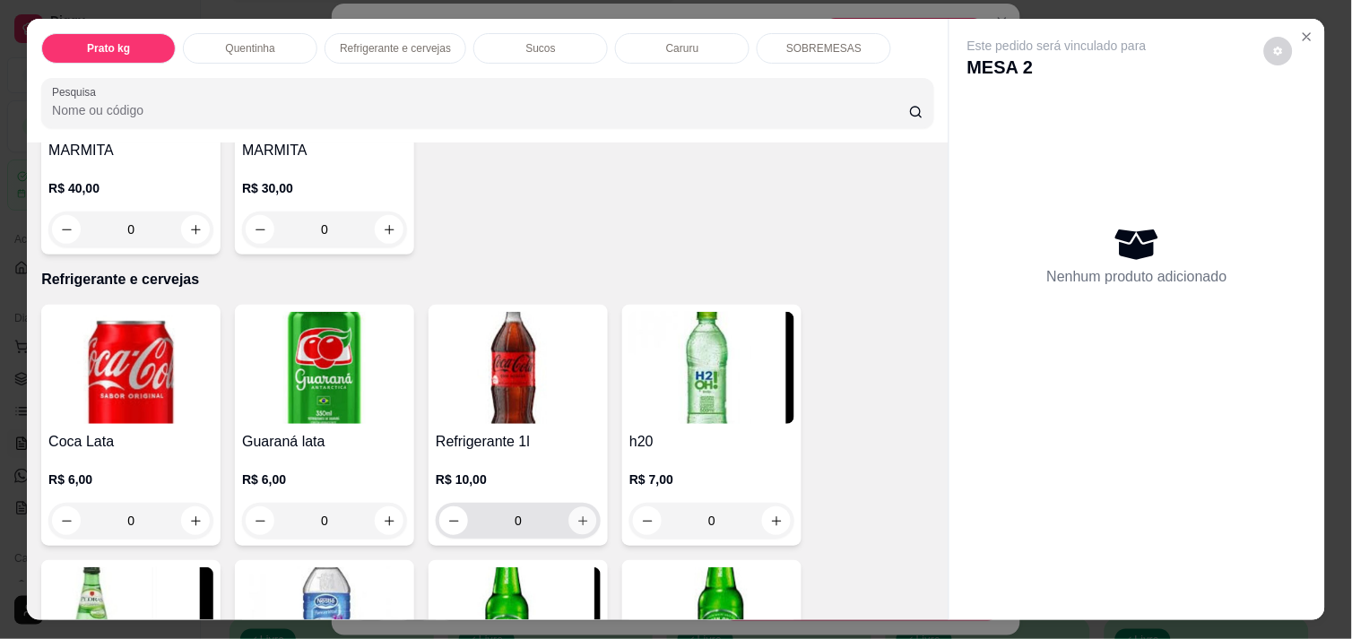
click at [580, 514] on icon "increase-product-quantity" at bounding box center [582, 520] width 13 height 13
type input "1"
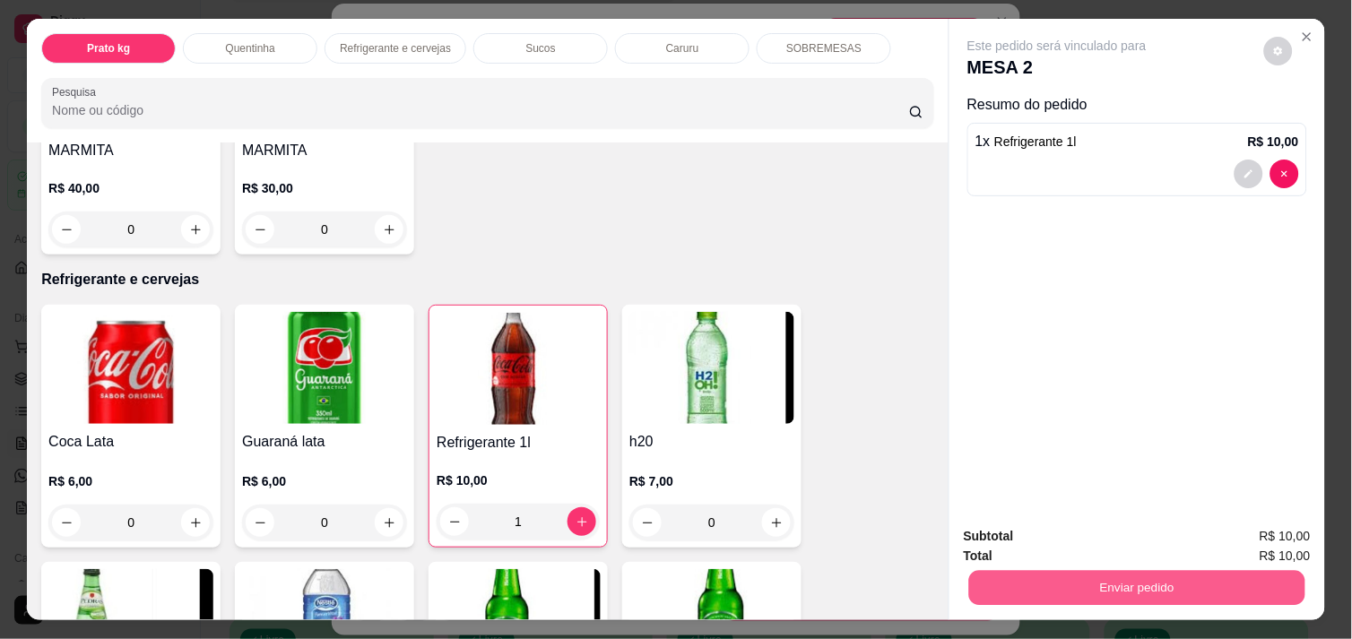
click at [1217, 570] on button "Enviar pedido" at bounding box center [1137, 587] width 336 height 35
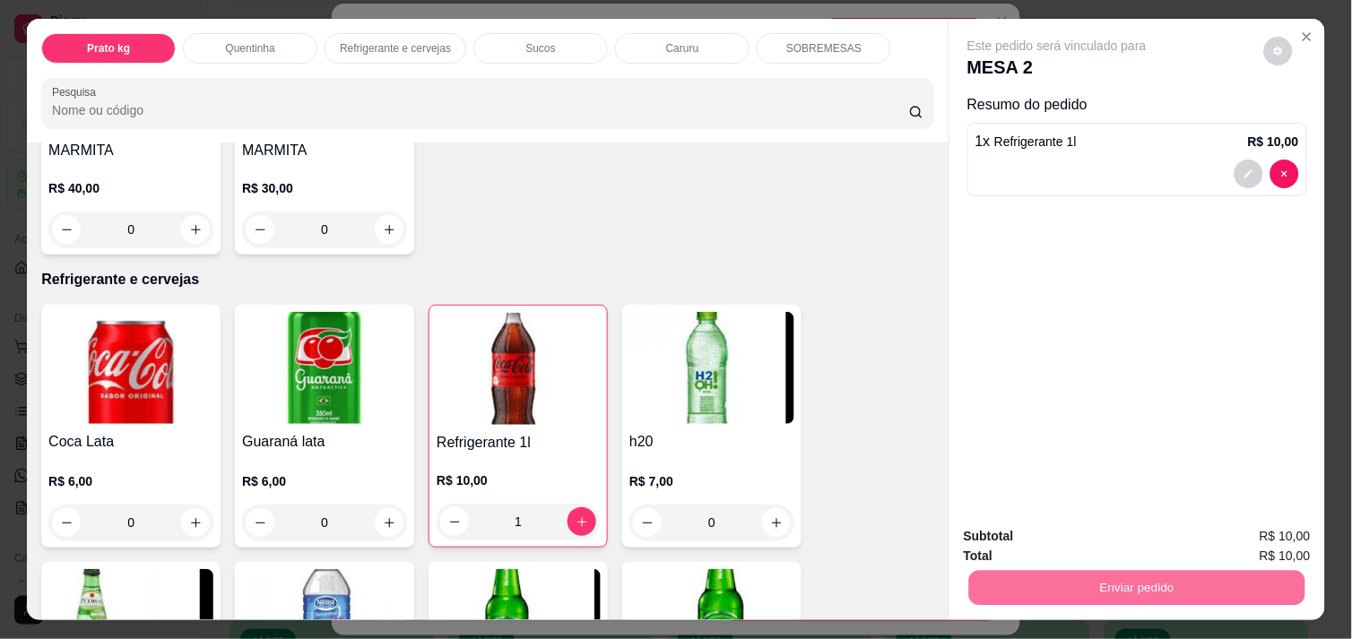
click at [1144, 535] on button "Não registrar e enviar pedido" at bounding box center [1077, 536] width 181 height 33
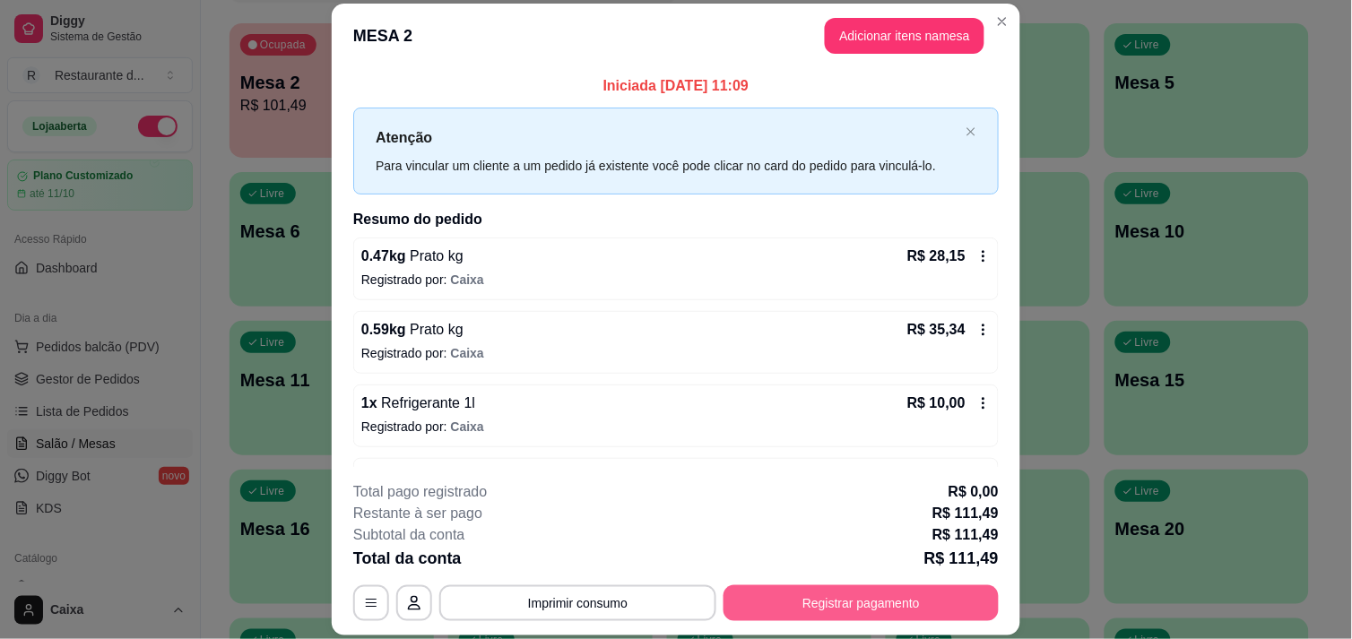
click at [874, 586] on button "Registrar pagamento" at bounding box center [860, 603] width 275 height 36
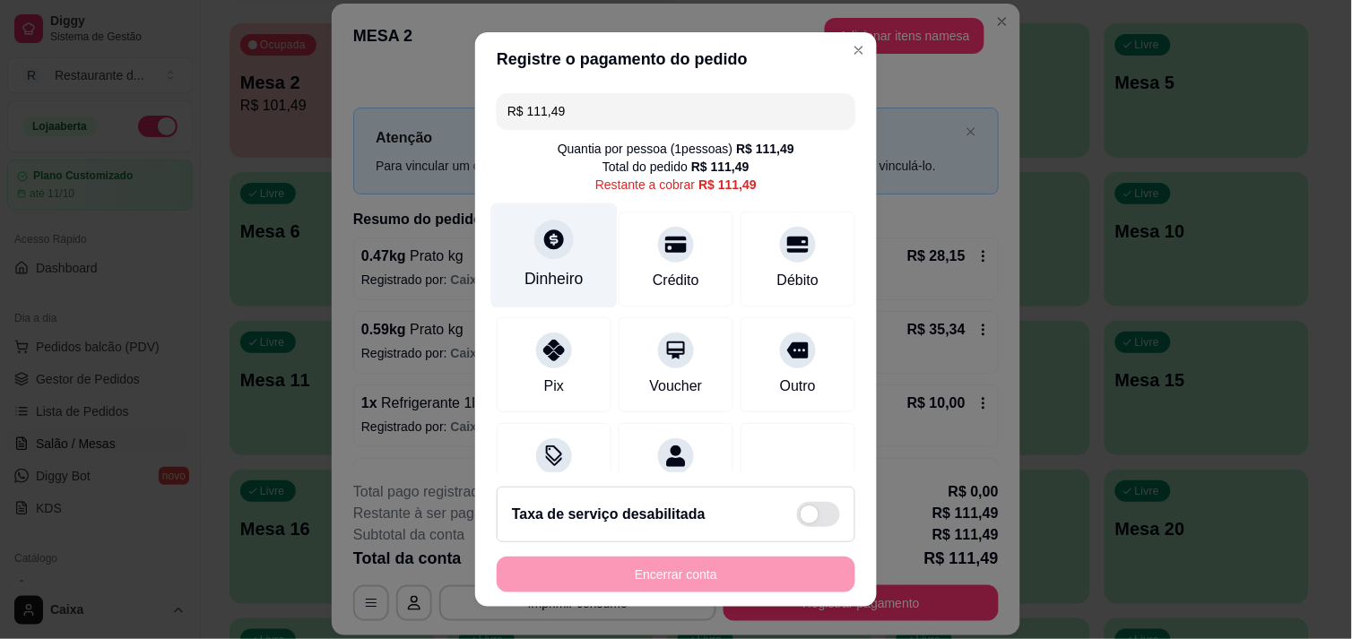
click at [541, 252] on div at bounding box center [553, 239] width 39 height 39
type input "R$ 0,00"
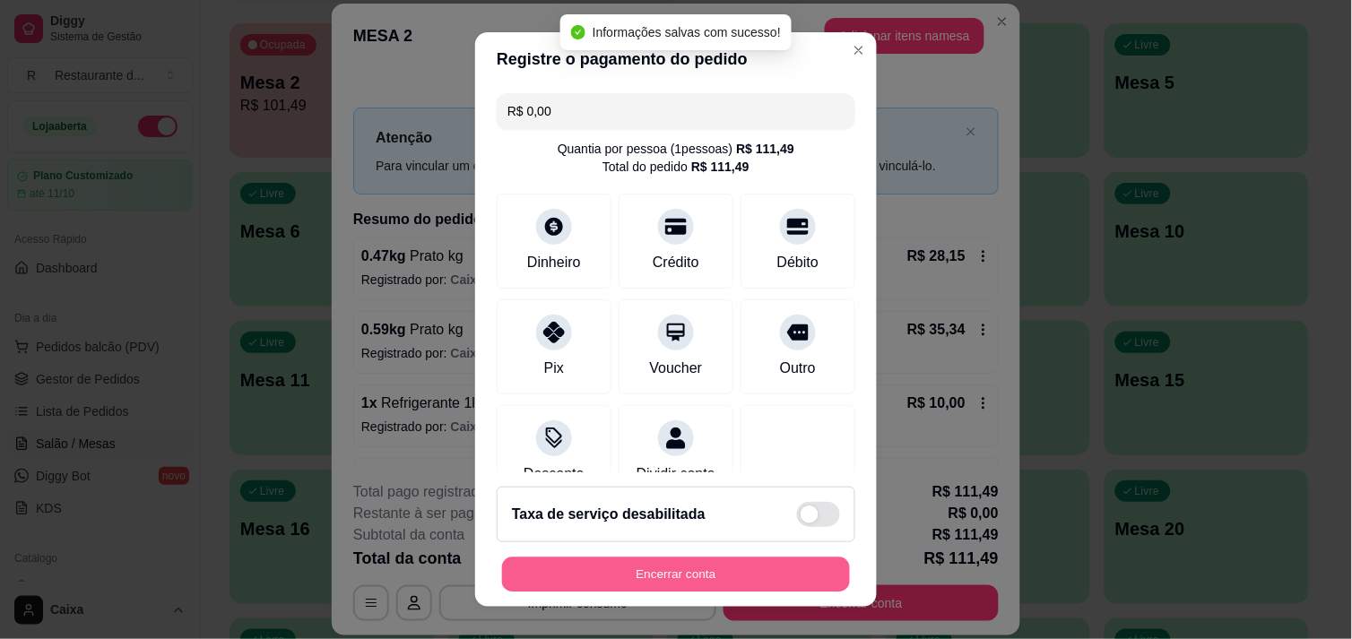
click at [714, 566] on button "Encerrar conta" at bounding box center [676, 575] width 348 height 35
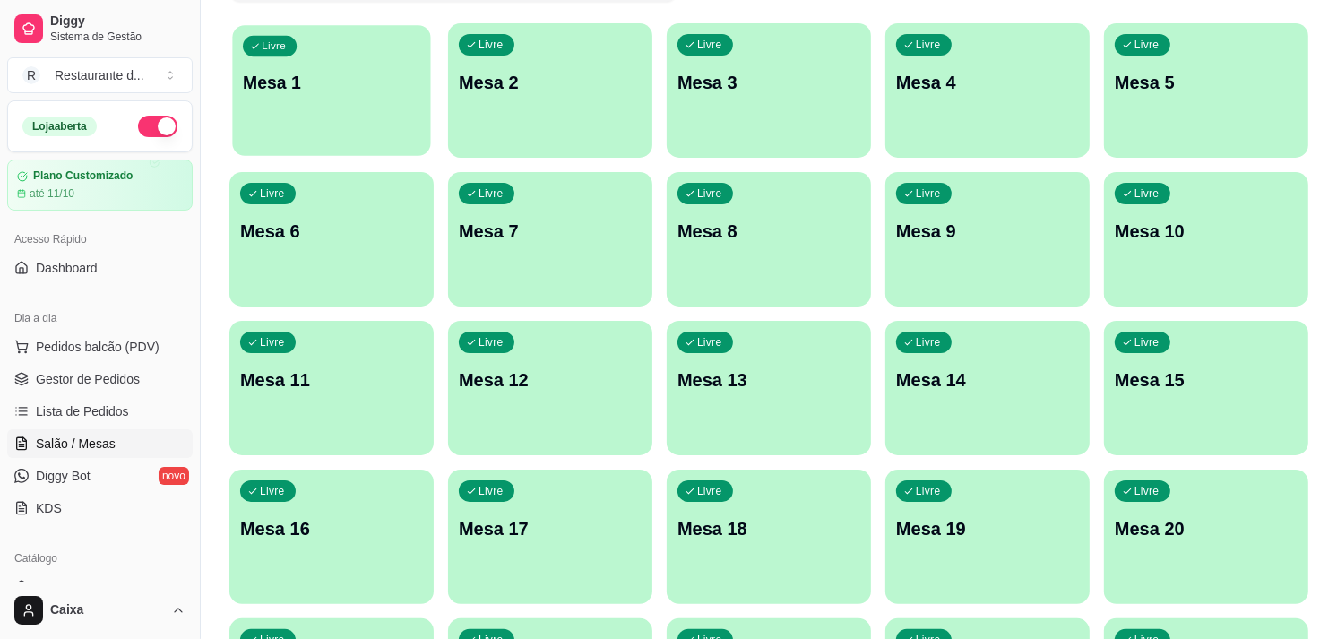
click at [319, 84] on p "Mesa 1" at bounding box center [331, 83] width 177 height 24
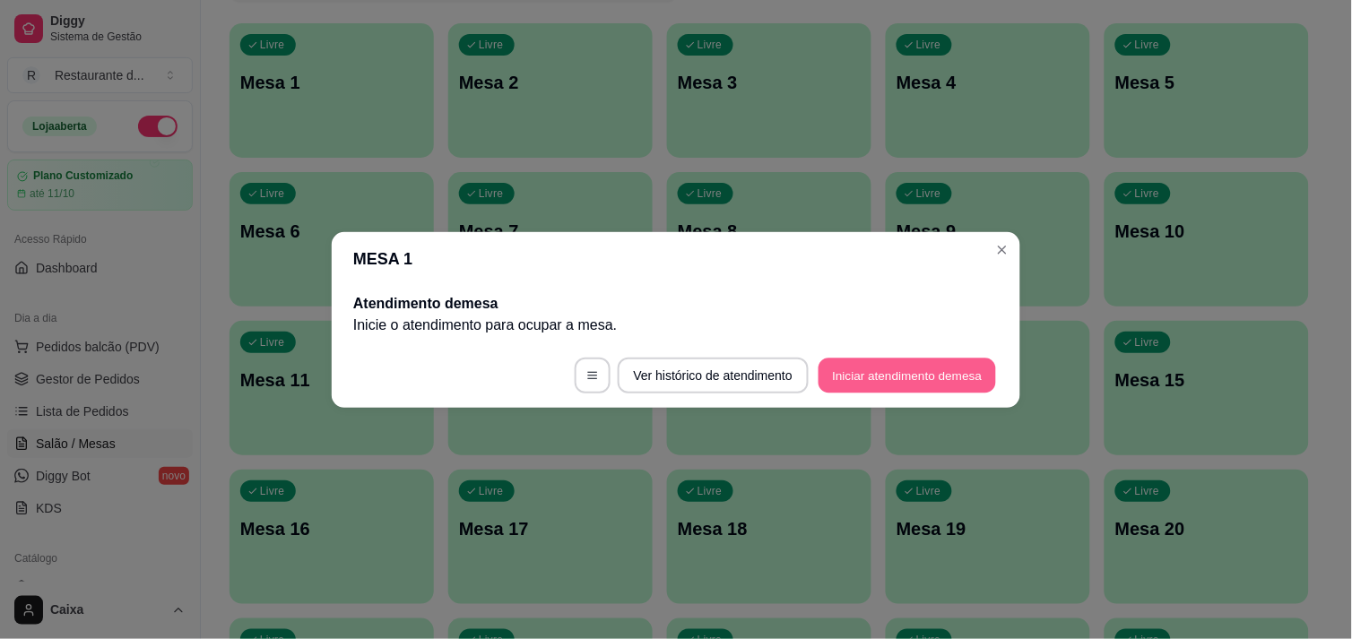
click at [879, 368] on button "Iniciar atendimento de mesa" at bounding box center [906, 375] width 177 height 35
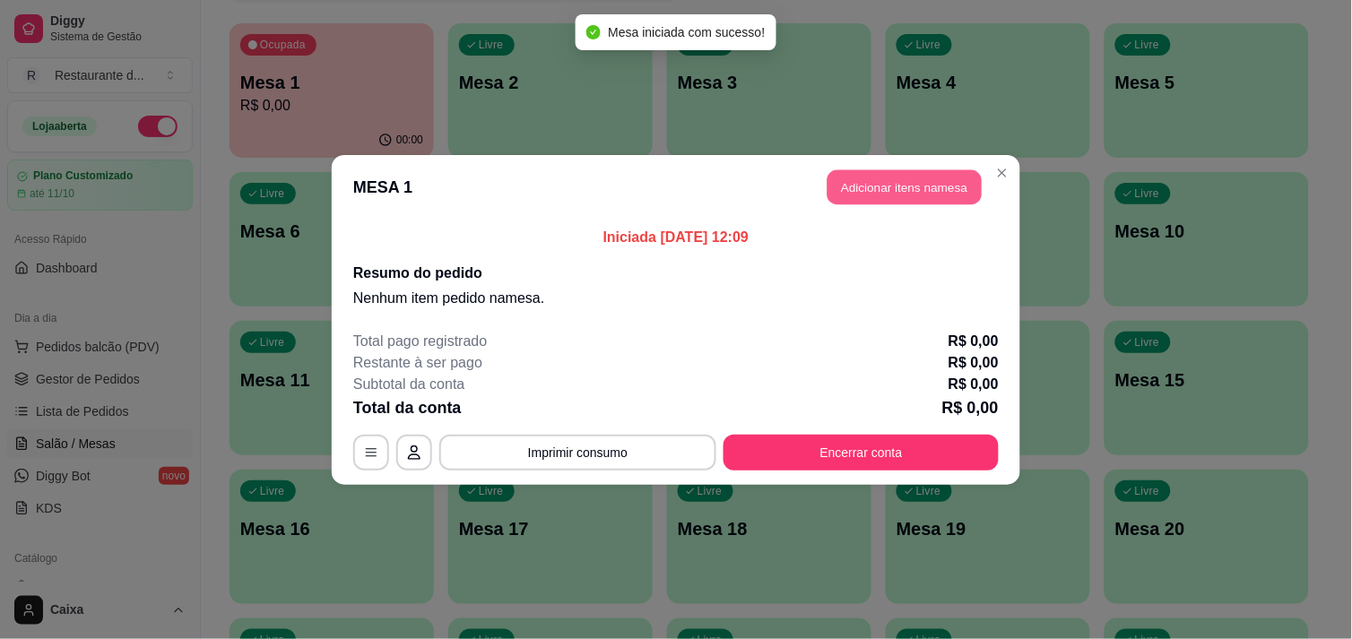
click at [907, 185] on button "Adicionar itens na mesa" at bounding box center [904, 186] width 154 height 35
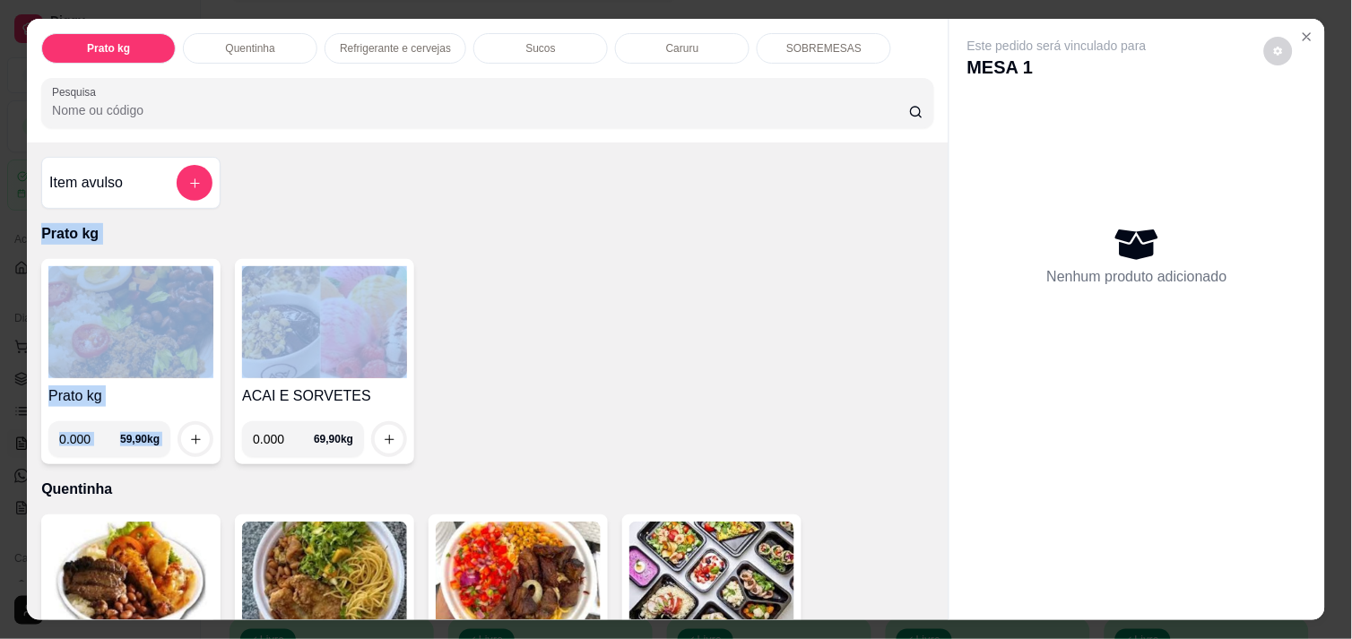
drag, startPoint x: 907, startPoint y: 185, endPoint x: 917, endPoint y: 348, distance: 163.4
click at [917, 348] on div "Item avulso Prato kg Prato kg 0.000 59,90 kg ACAI E SORVETES 0.000 69,90 kg Que…" at bounding box center [487, 381] width 921 height 477
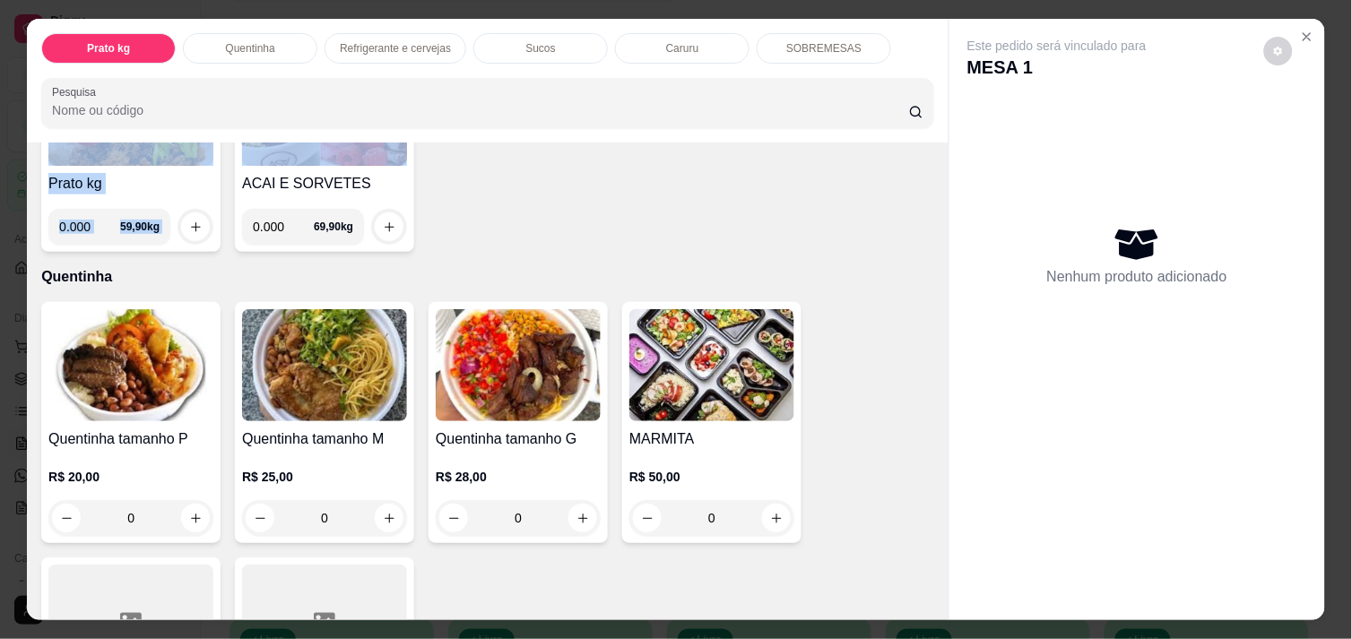
scroll to position [238, 0]
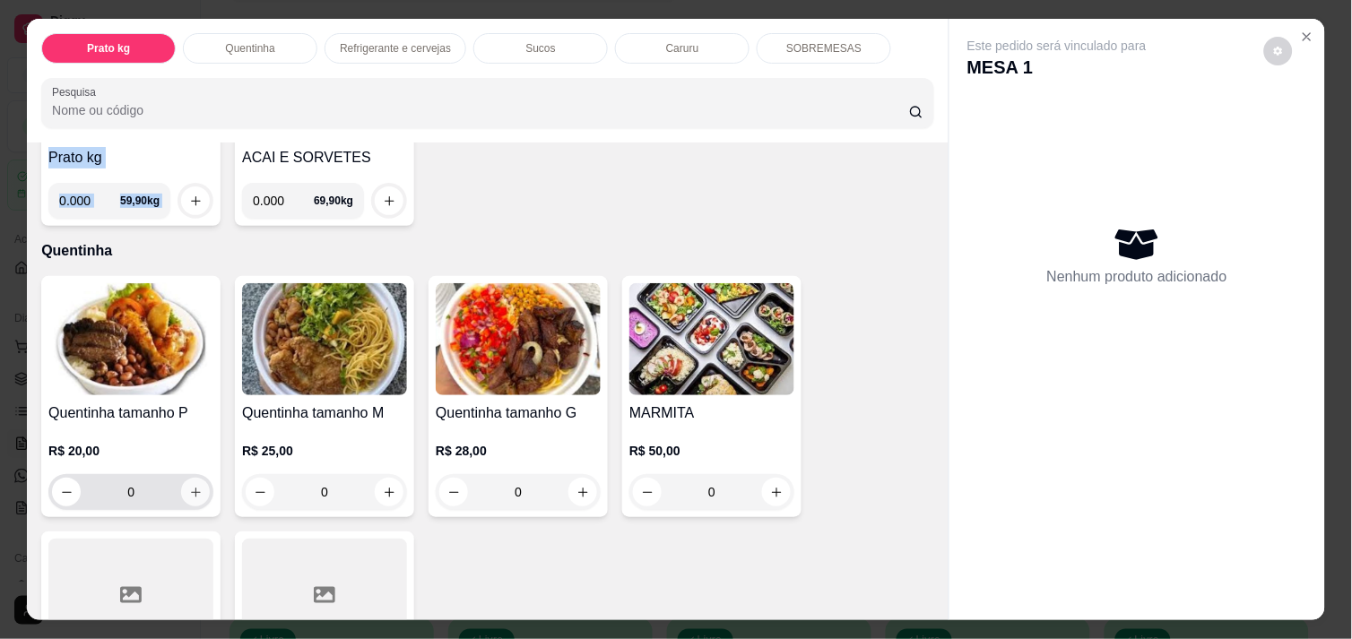
click at [189, 486] on icon "increase-product-quantity" at bounding box center [195, 492] width 13 height 13
type input "1"
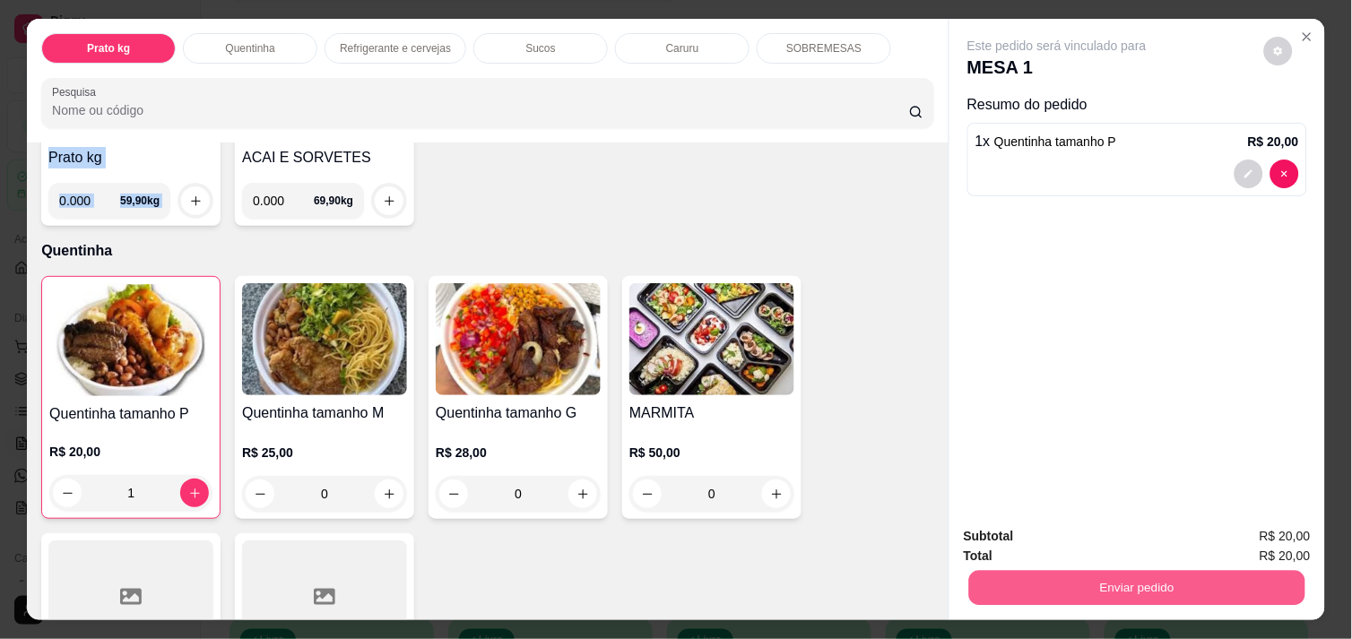
click at [1120, 575] on button "Enviar pedido" at bounding box center [1137, 587] width 336 height 35
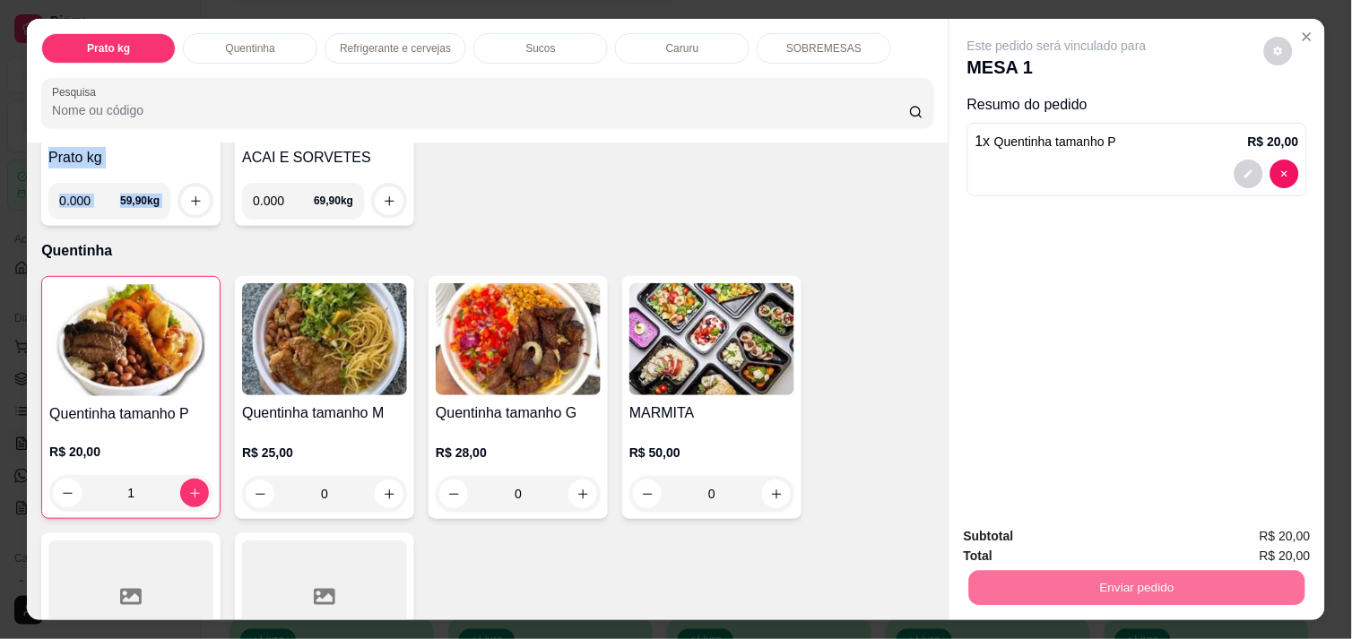
click at [1091, 540] on button "Não registrar e enviar pedido" at bounding box center [1077, 536] width 181 height 33
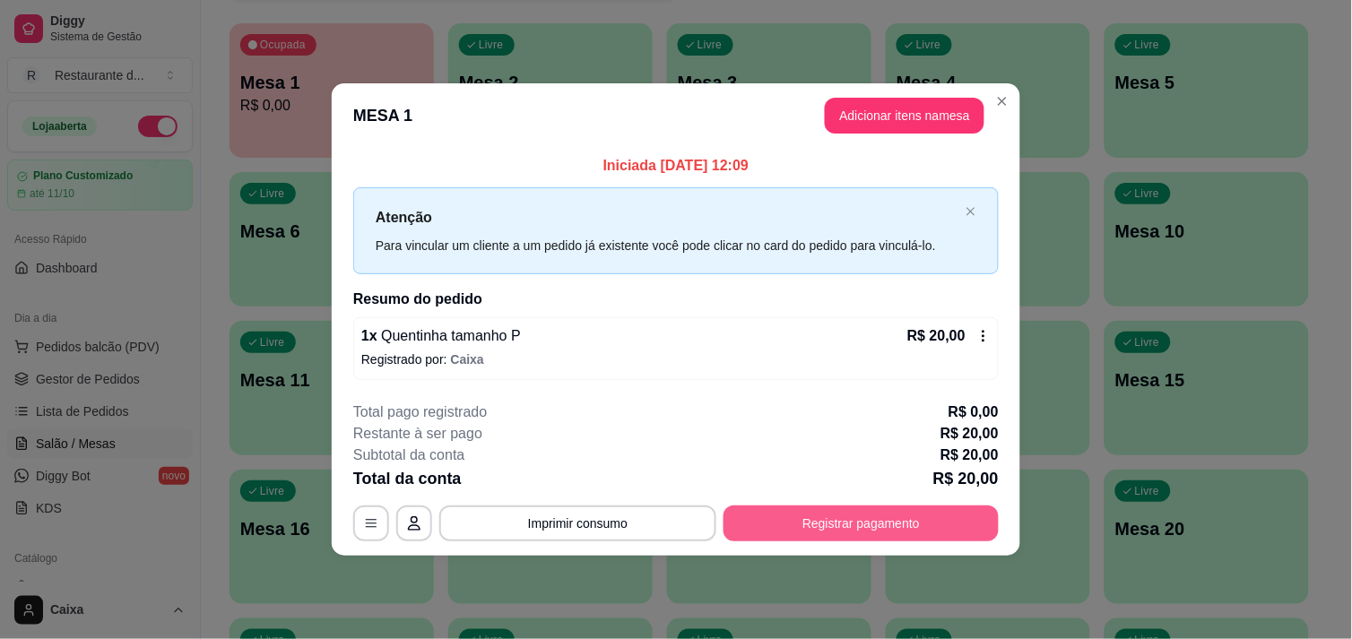
click at [800, 513] on button "Registrar pagamento" at bounding box center [860, 524] width 275 height 36
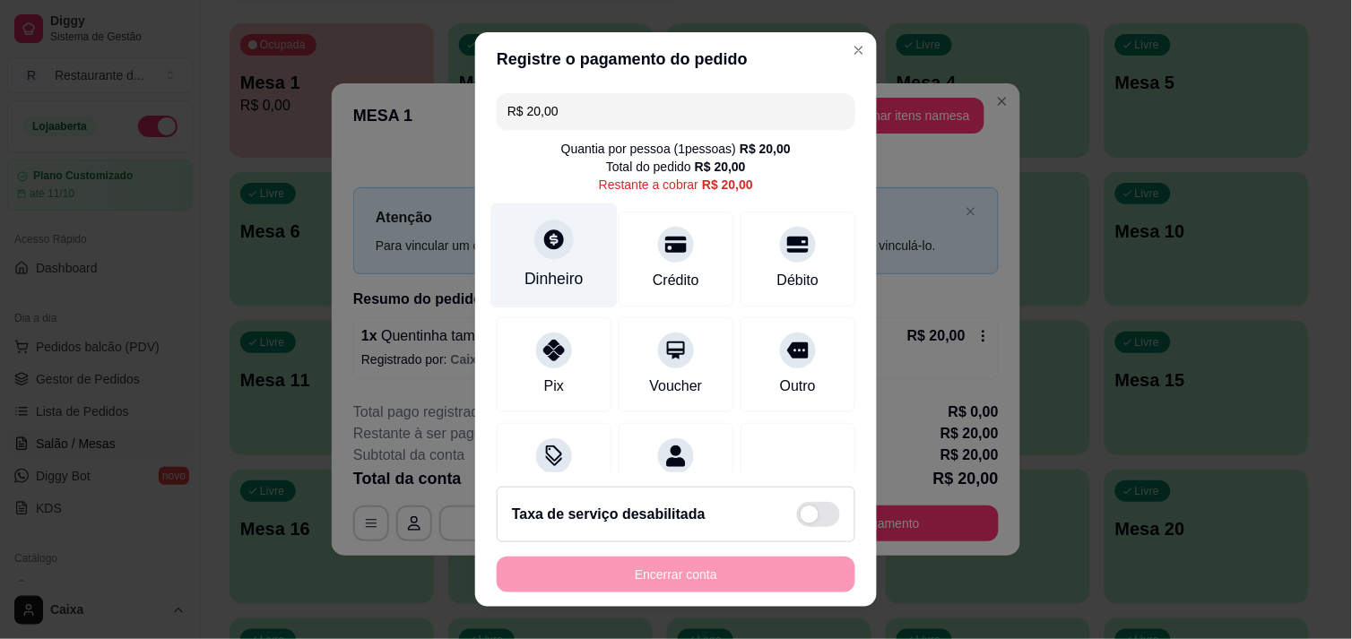
click at [544, 246] on icon at bounding box center [554, 239] width 20 height 20
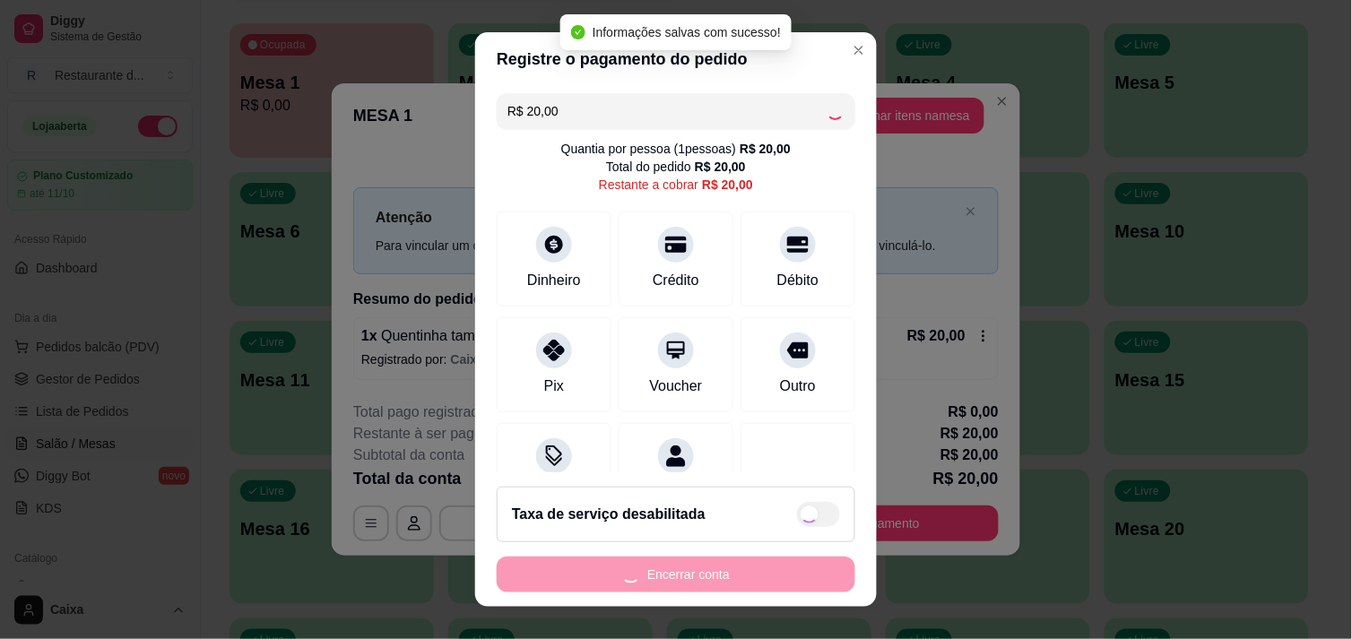
type input "R$ 0,00"
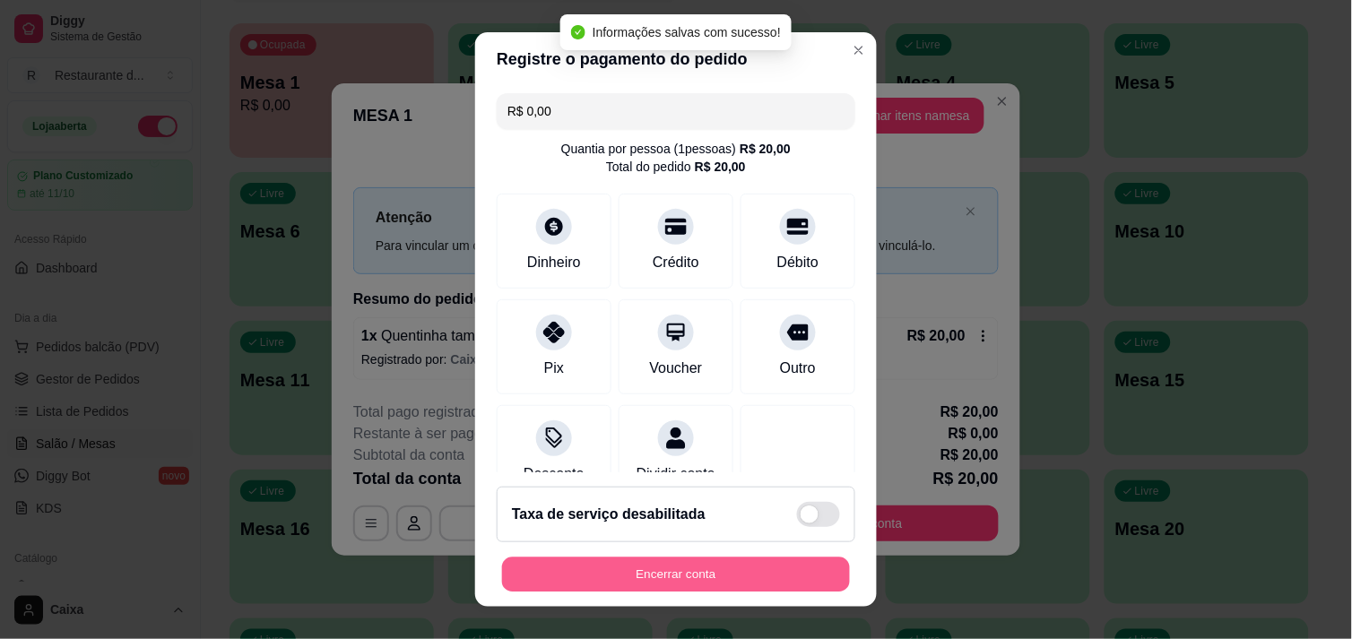
click at [720, 560] on button "Encerrar conta" at bounding box center [676, 575] width 348 height 35
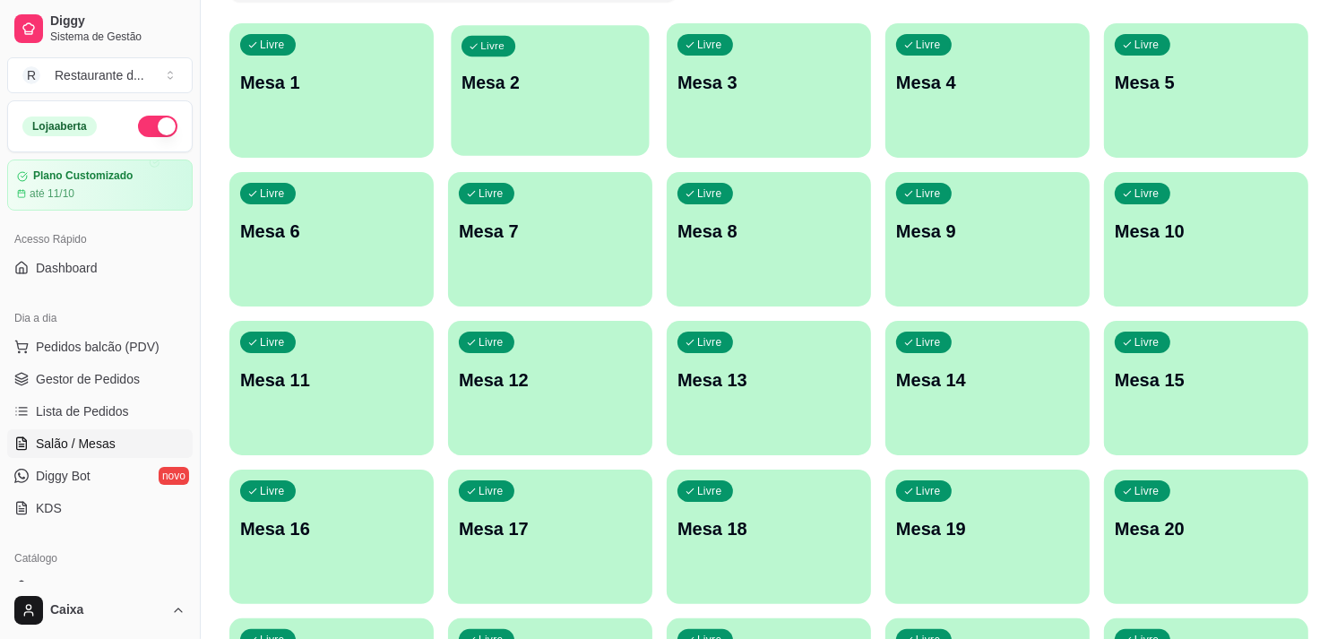
click at [651, 141] on div "Livre Mesa 1 Livre Mesa 2 Livre Mesa 3 Livre Mesa 4 Livre Mesa 5 Livre Mesa 6 L…" at bounding box center [768, 611] width 1079 height 1176
click at [543, 85] on p "Mesa 2" at bounding box center [550, 83] width 177 height 24
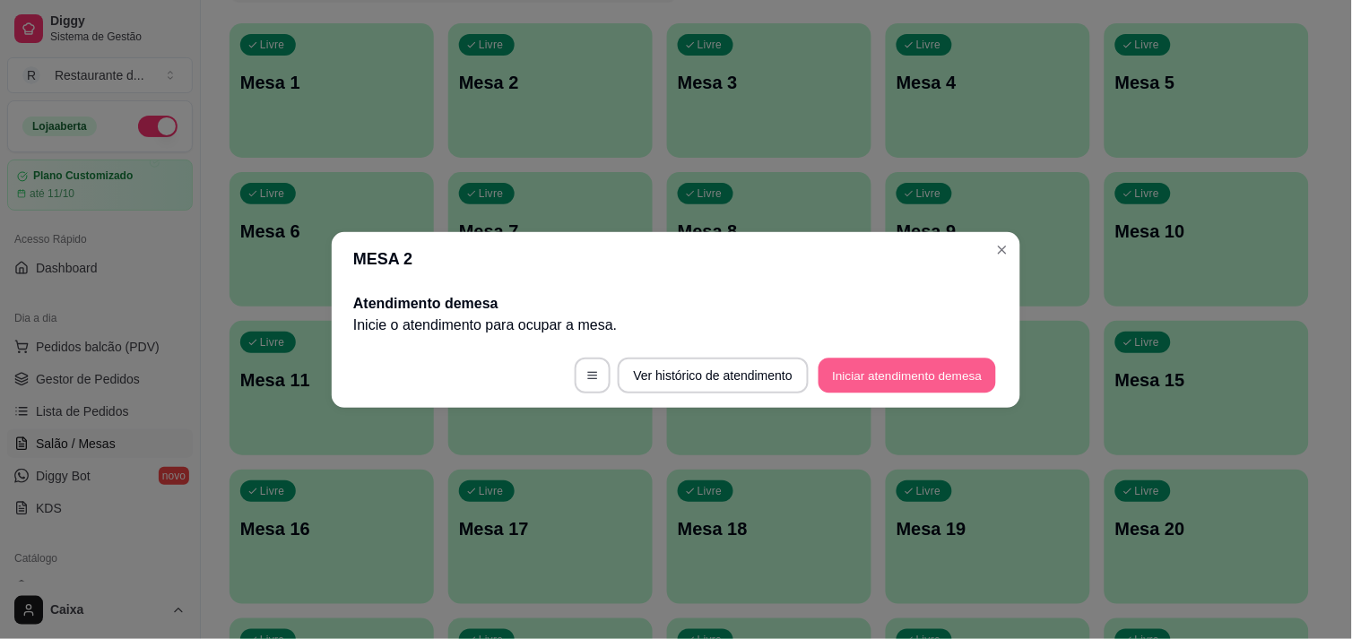
click at [868, 369] on button "Iniciar atendimento de mesa" at bounding box center [906, 375] width 177 height 35
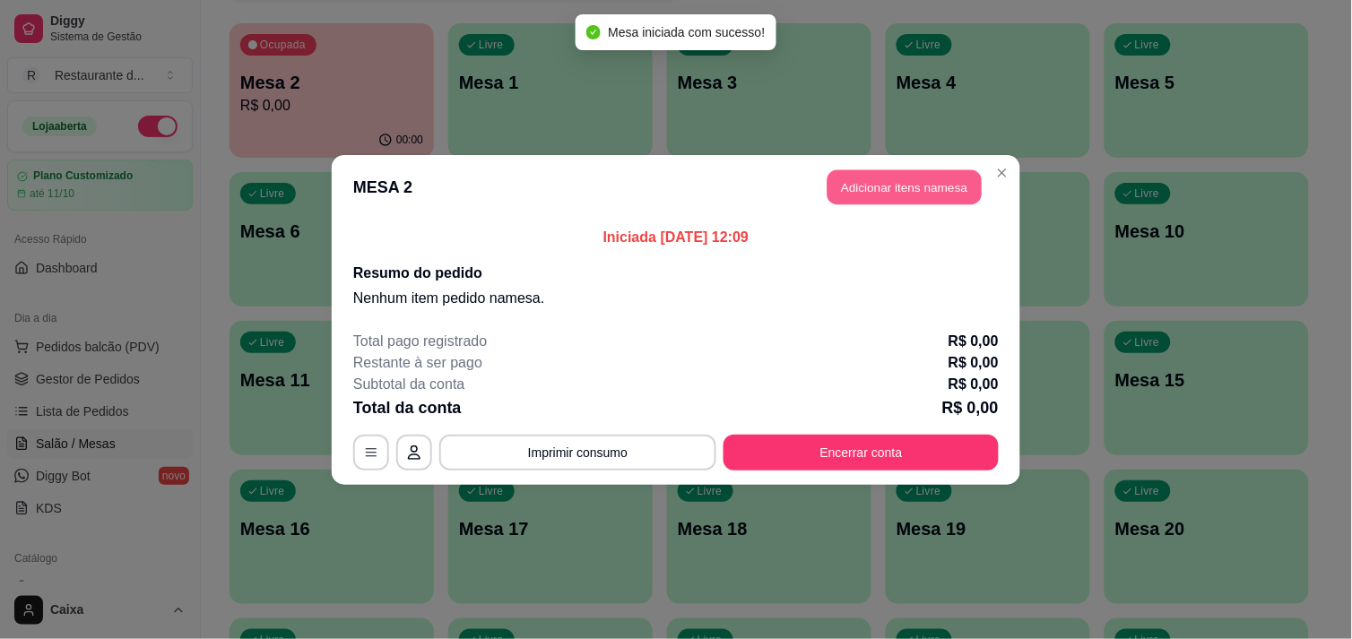
click at [874, 193] on button "Adicionar itens na mesa" at bounding box center [904, 186] width 154 height 35
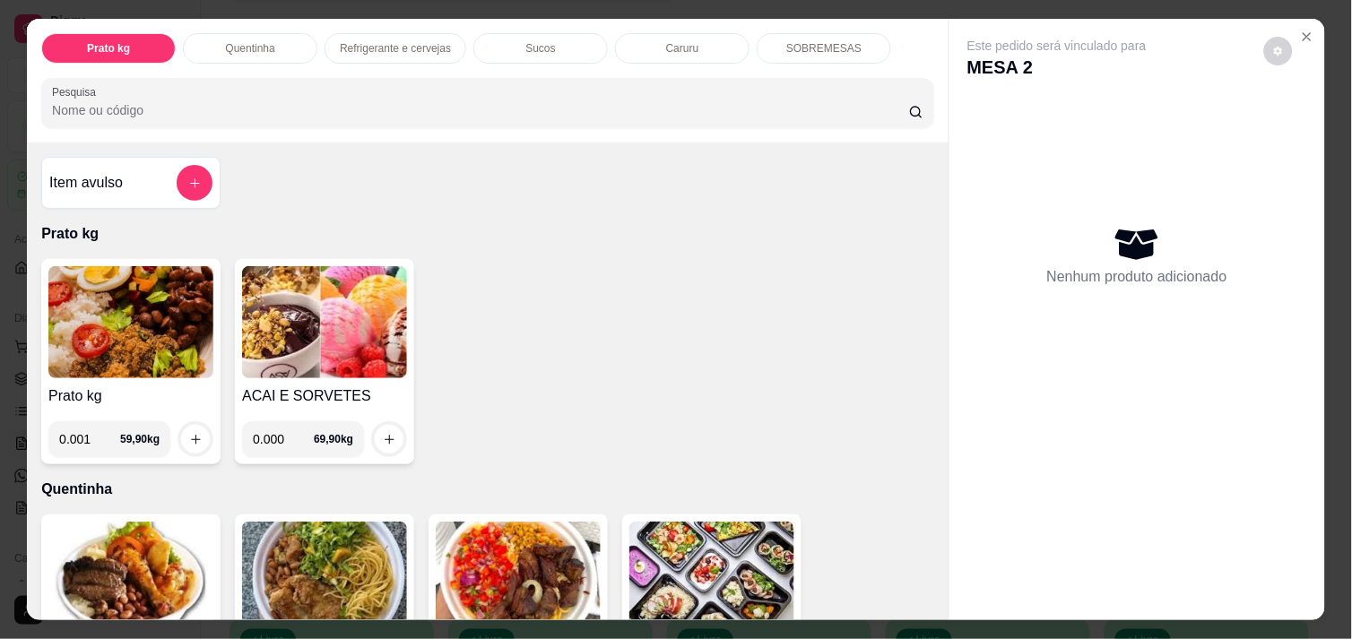
click at [94, 431] on input "0.001" at bounding box center [89, 439] width 61 height 36
type input "0.544"
click at [190, 434] on icon "increase-product-quantity" at bounding box center [195, 439] width 13 height 13
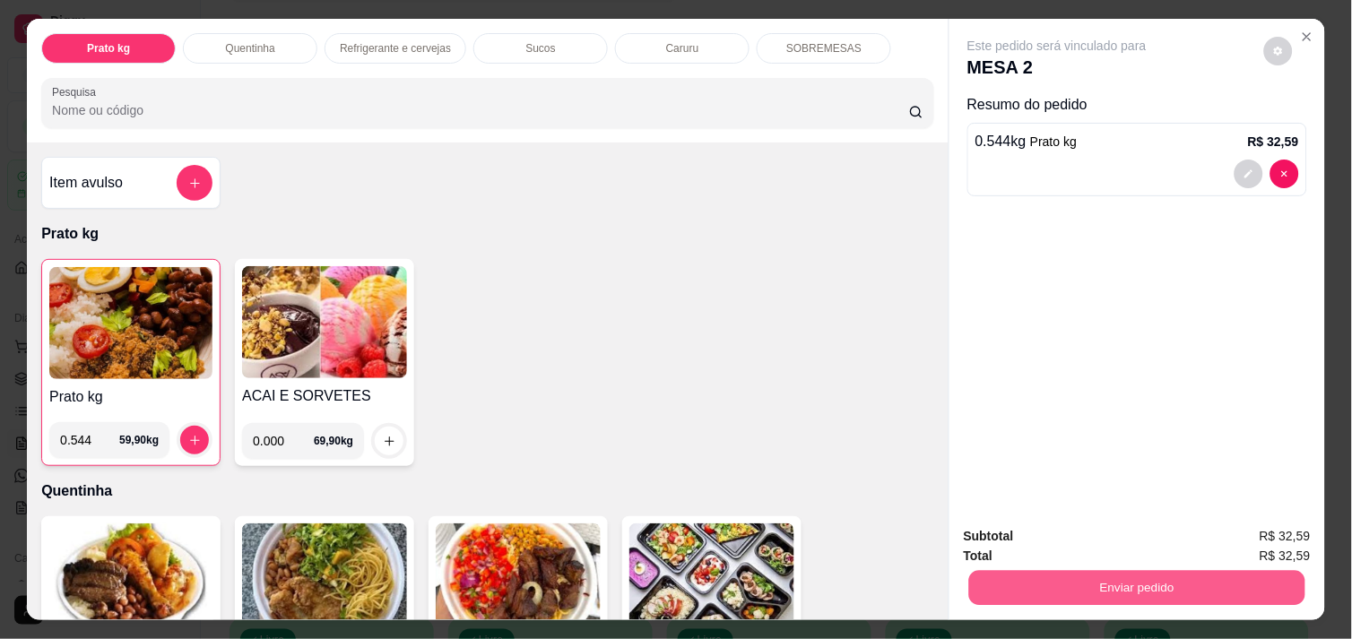
click at [1040, 572] on button "Enviar pedido" at bounding box center [1137, 587] width 336 height 35
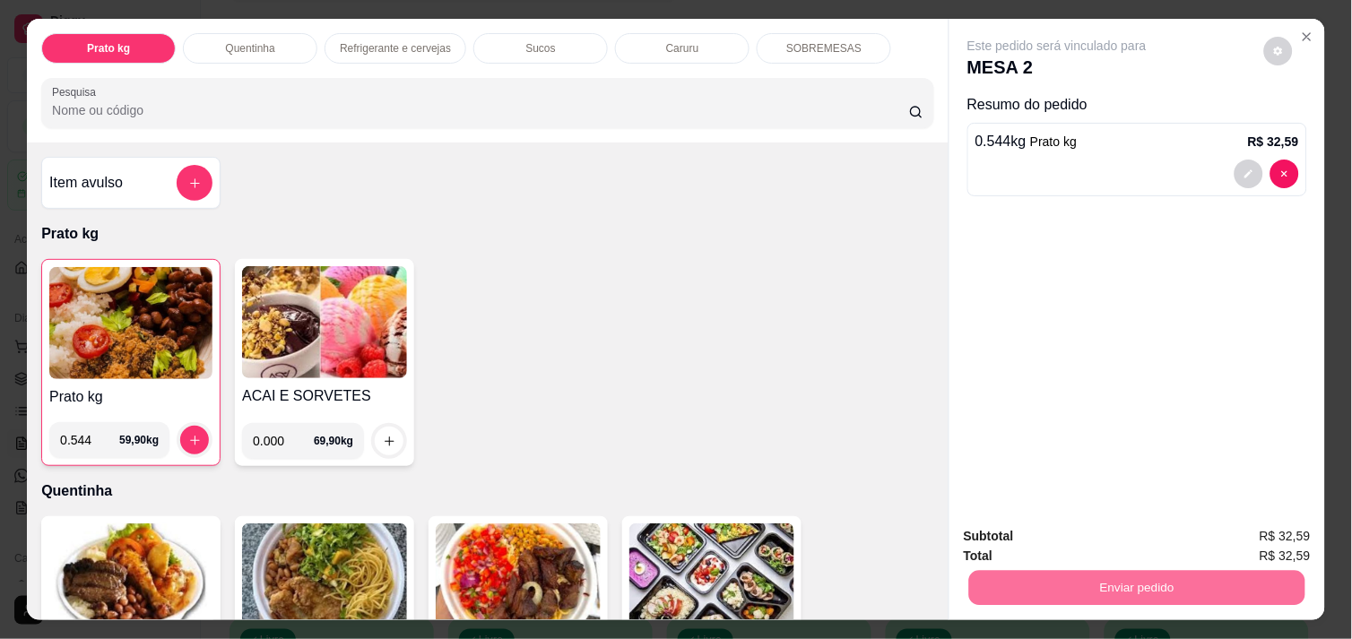
click at [1041, 535] on button "Não registrar e enviar pedido" at bounding box center [1077, 536] width 181 height 33
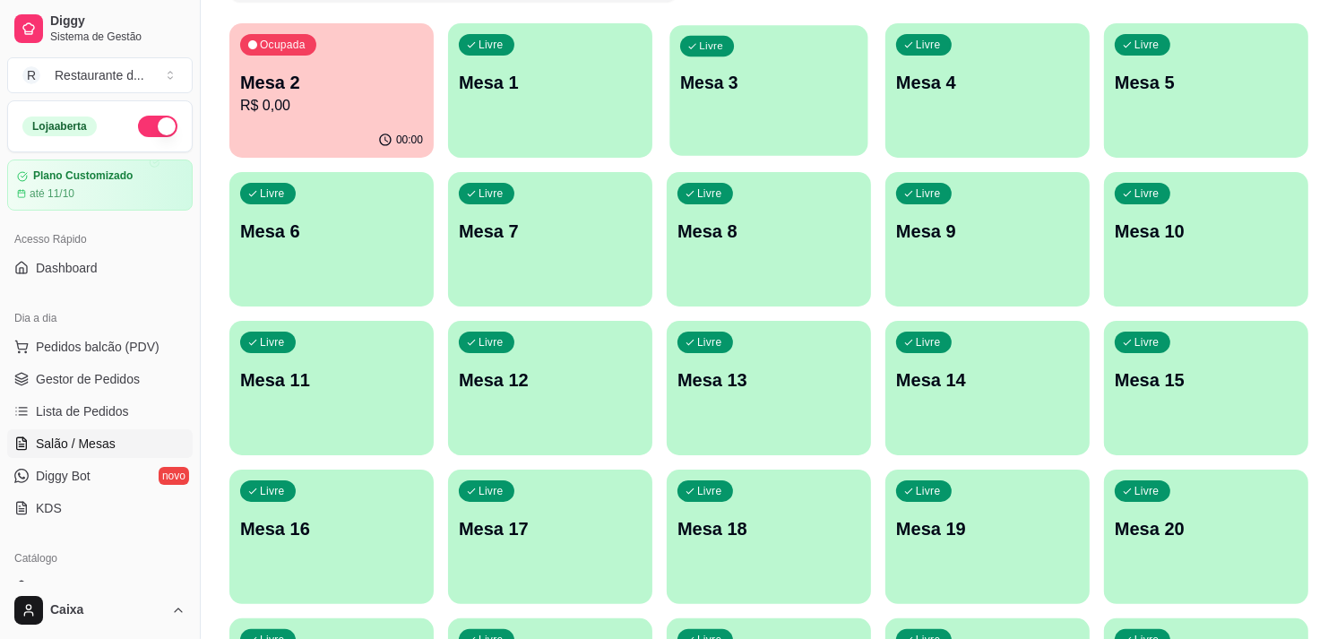
click at [764, 126] on div "Livre Mesa 3" at bounding box center [769, 79] width 198 height 109
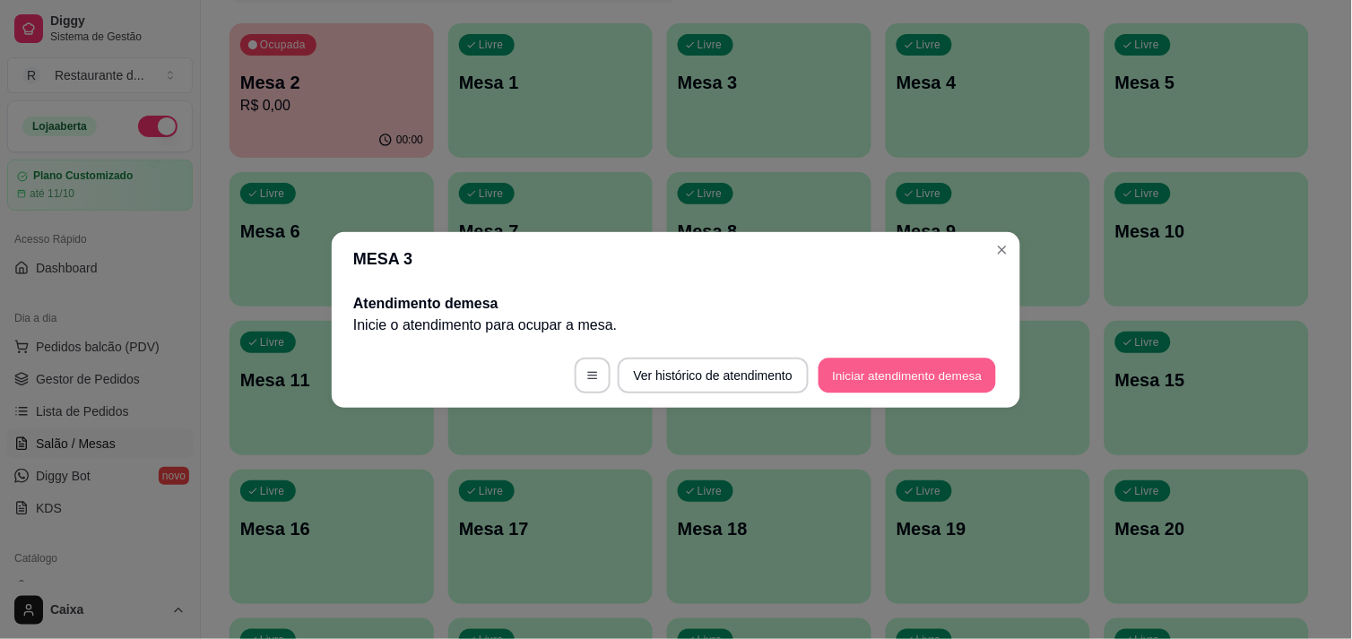
click at [858, 375] on button "Iniciar atendimento de mesa" at bounding box center [906, 375] width 177 height 35
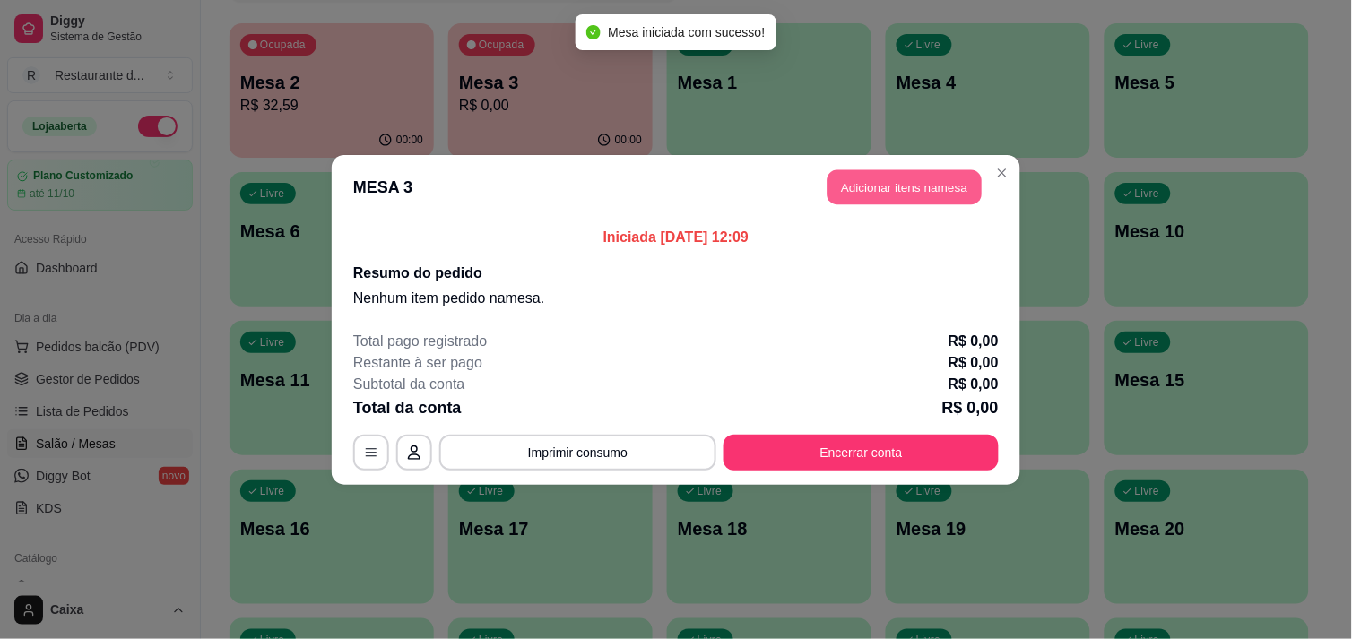
click at [864, 184] on button "Adicionar itens na mesa" at bounding box center [904, 186] width 154 height 35
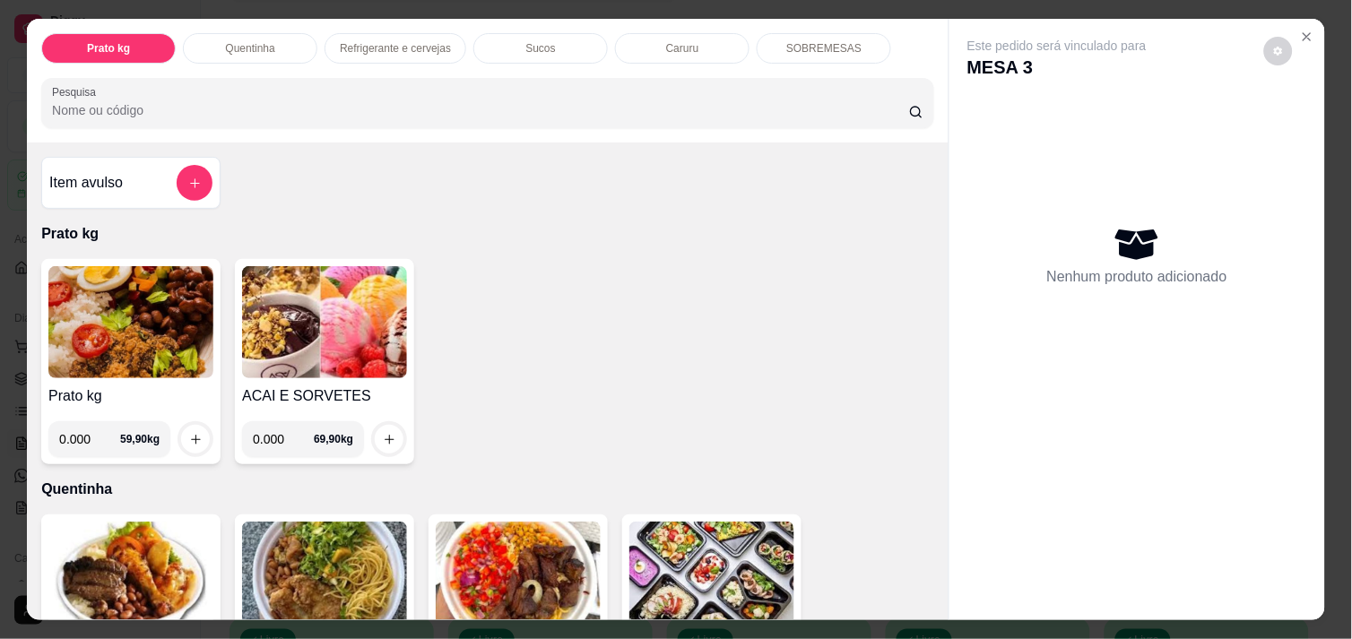
click at [79, 428] on input "0.000" at bounding box center [89, 439] width 61 height 36
type input "0.300"
click at [189, 433] on icon "increase-product-quantity" at bounding box center [195, 439] width 13 height 13
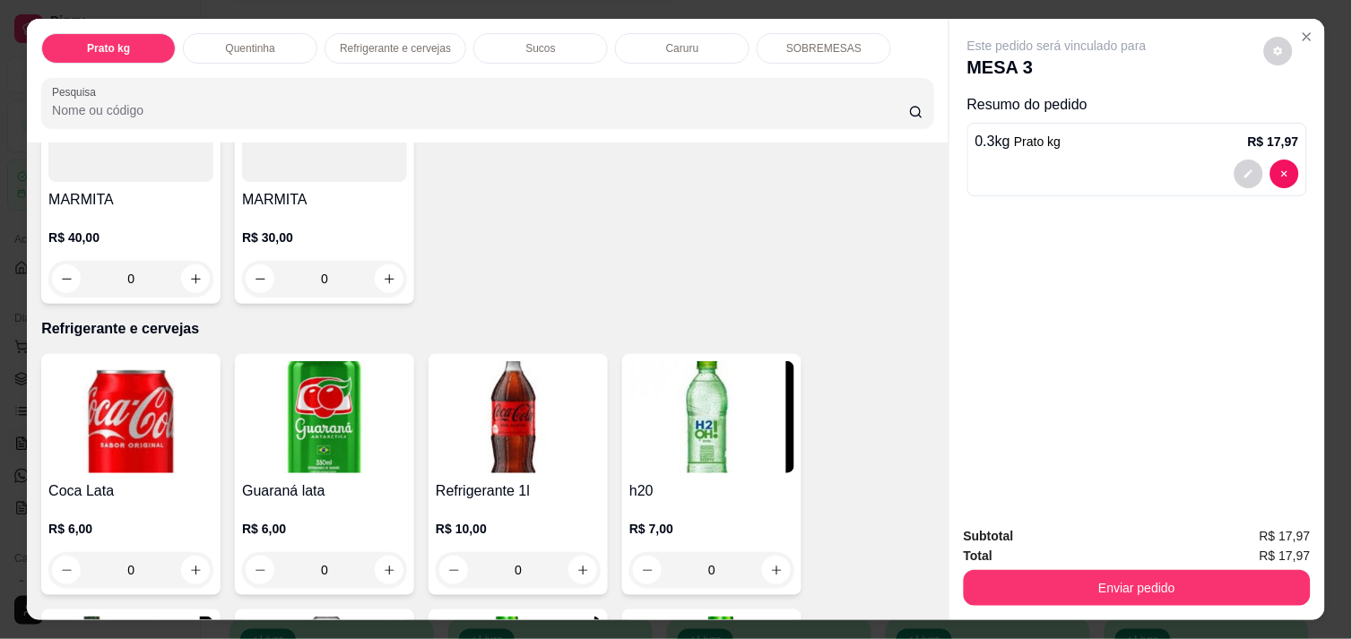
scroll to position [717, 0]
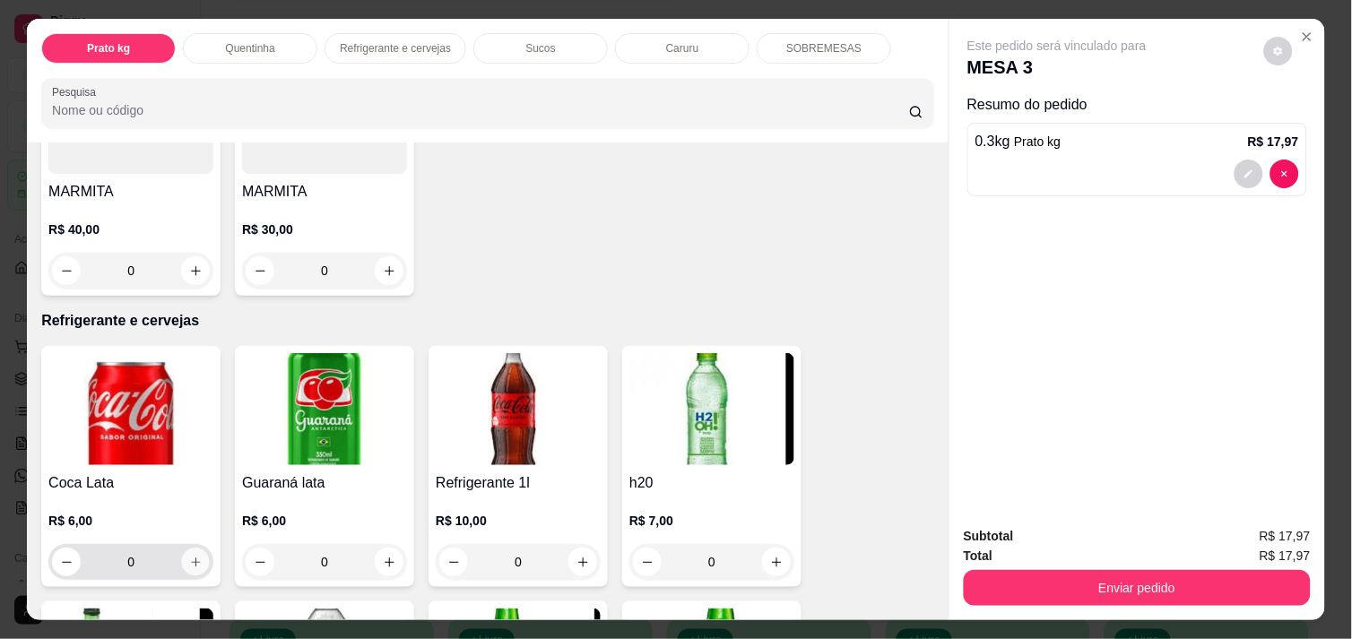
click at [191, 558] on icon "increase-product-quantity" at bounding box center [195, 562] width 9 height 9
type input "1"
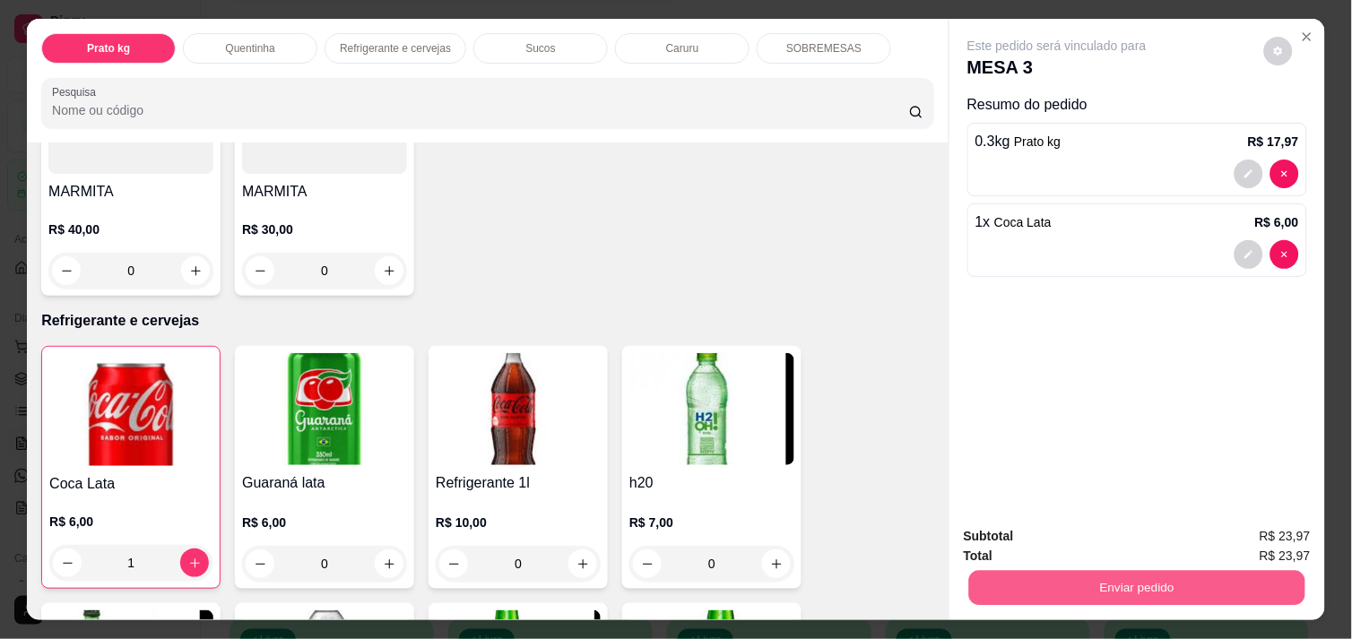
click at [1054, 570] on button "Enviar pedido" at bounding box center [1137, 587] width 336 height 35
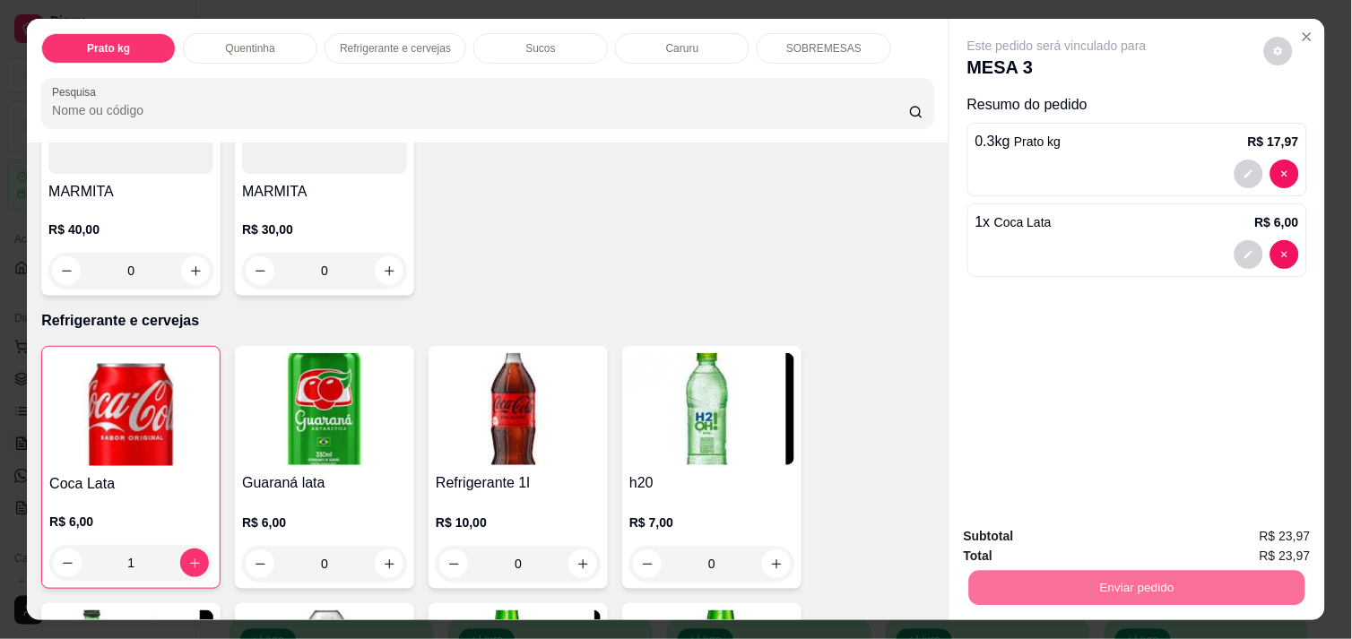
click at [1051, 538] on button "Não registrar e enviar pedido" at bounding box center [1077, 536] width 181 height 33
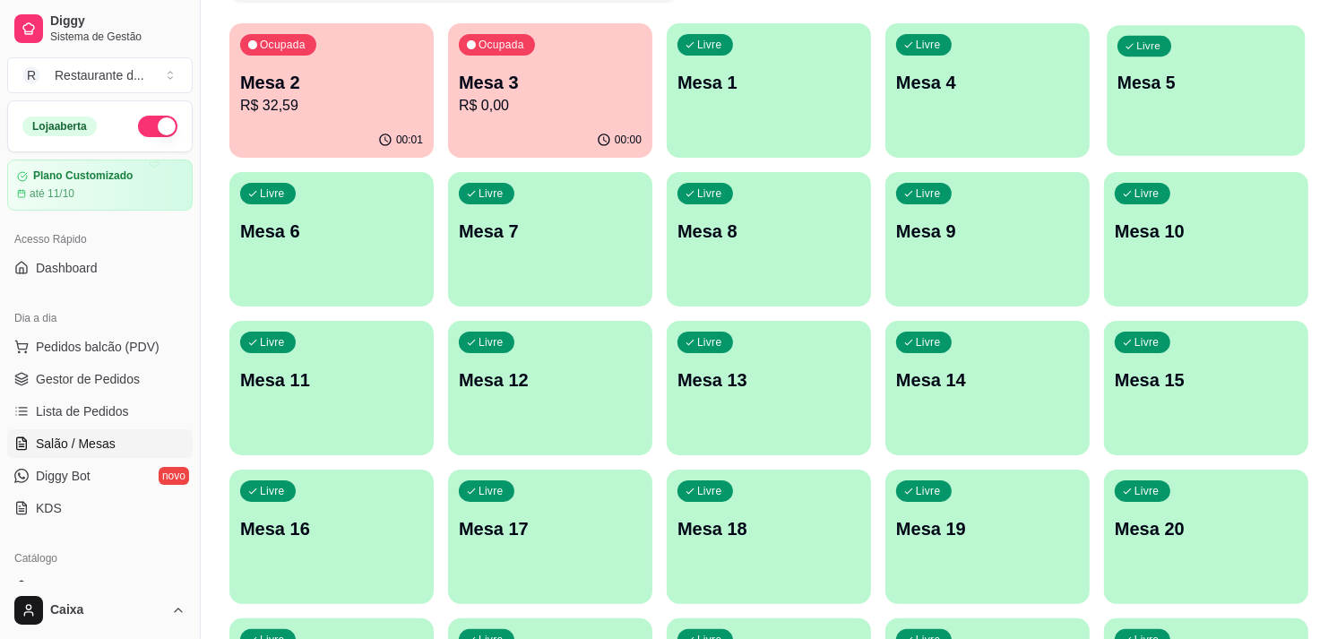
click at [1196, 87] on p "Mesa 5" at bounding box center [1206, 83] width 177 height 24
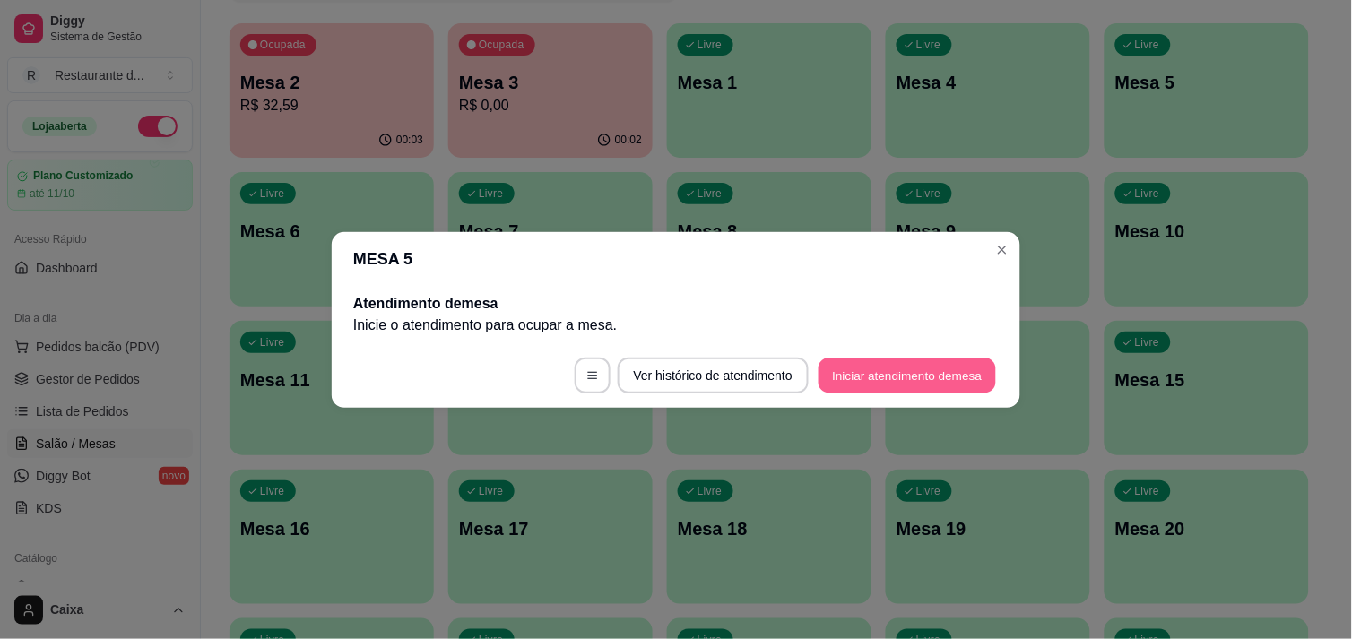
click at [879, 368] on button "Iniciar atendimento de mesa" at bounding box center [906, 375] width 177 height 35
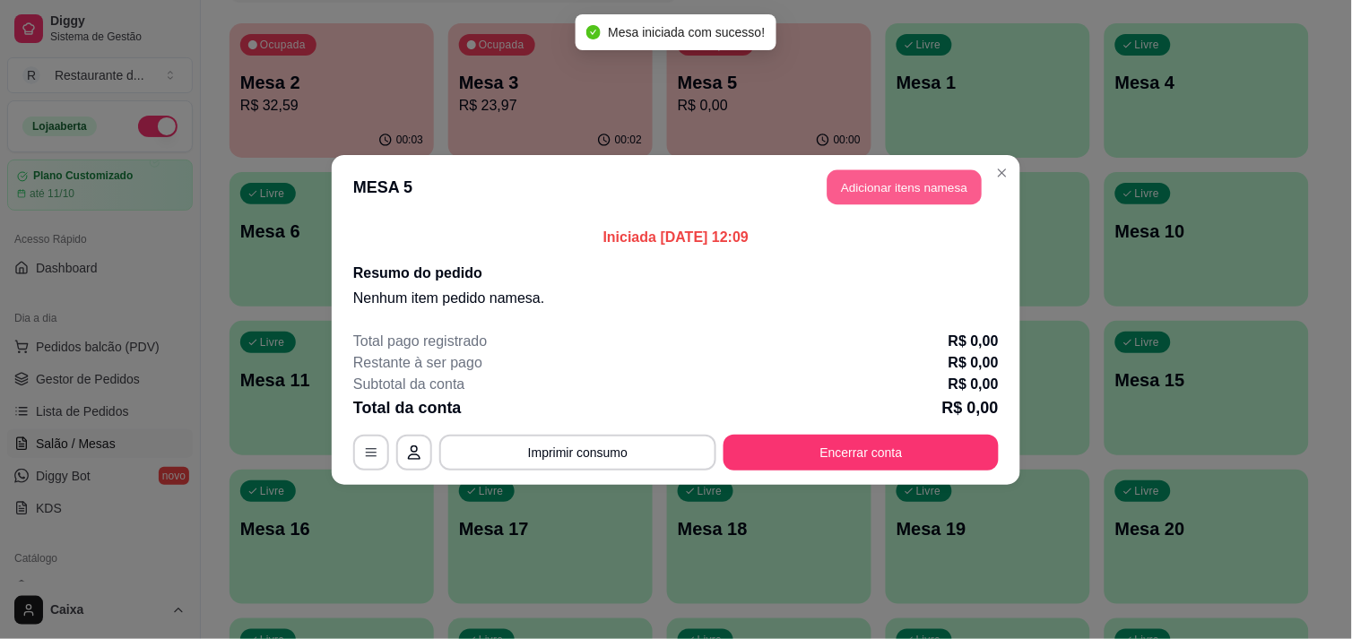
click at [904, 180] on button "Adicionar itens na mesa" at bounding box center [904, 186] width 154 height 35
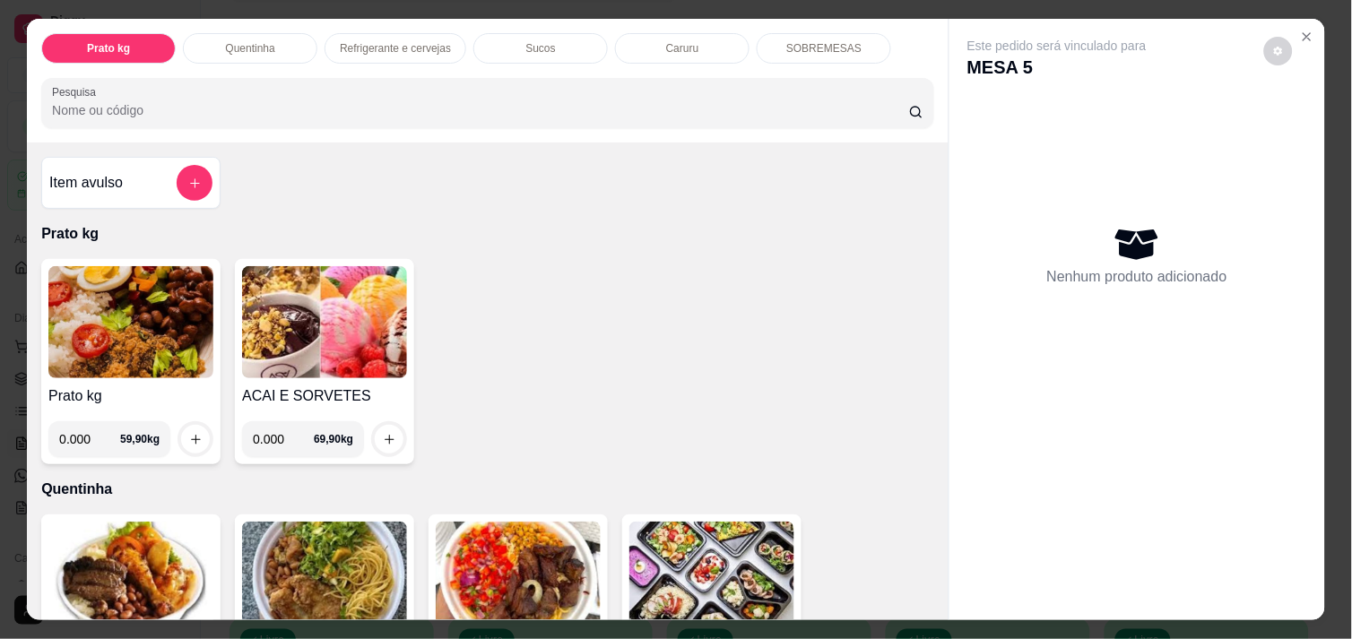
click at [85, 430] on input "0.000" at bounding box center [89, 439] width 61 height 36
type input "0.816"
click at [189, 433] on icon "increase-product-quantity" at bounding box center [195, 439] width 13 height 13
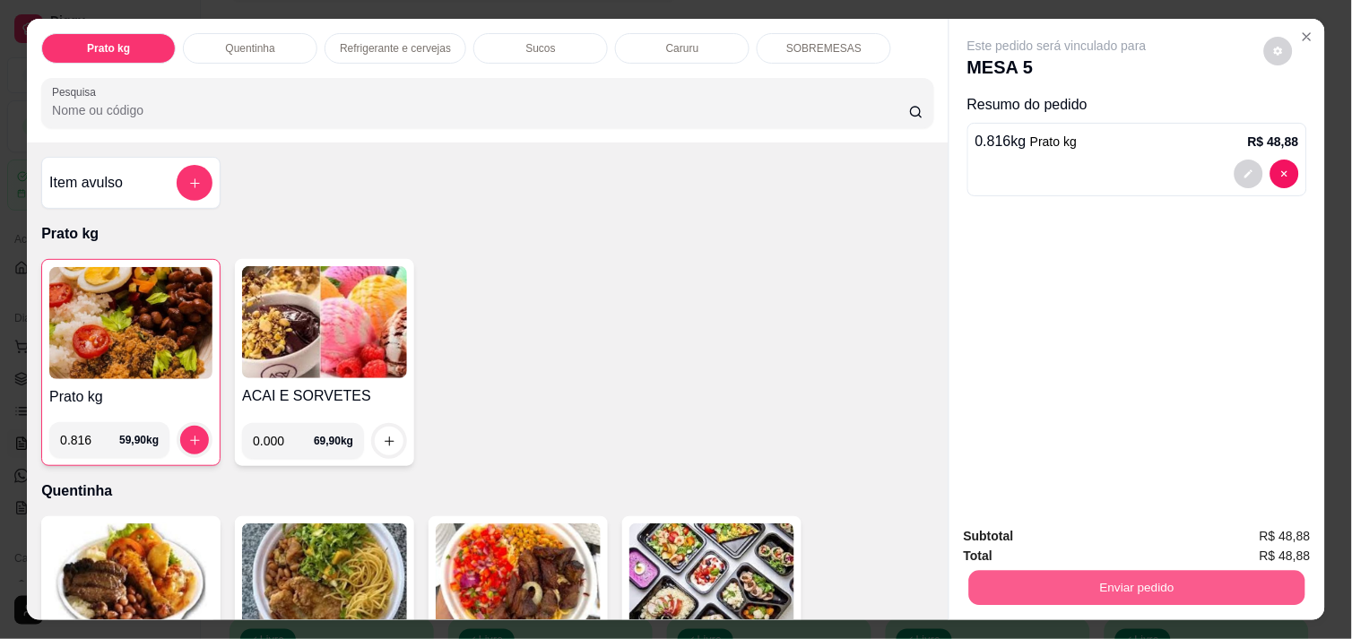
click at [1099, 579] on button "Enviar pedido" at bounding box center [1137, 587] width 336 height 35
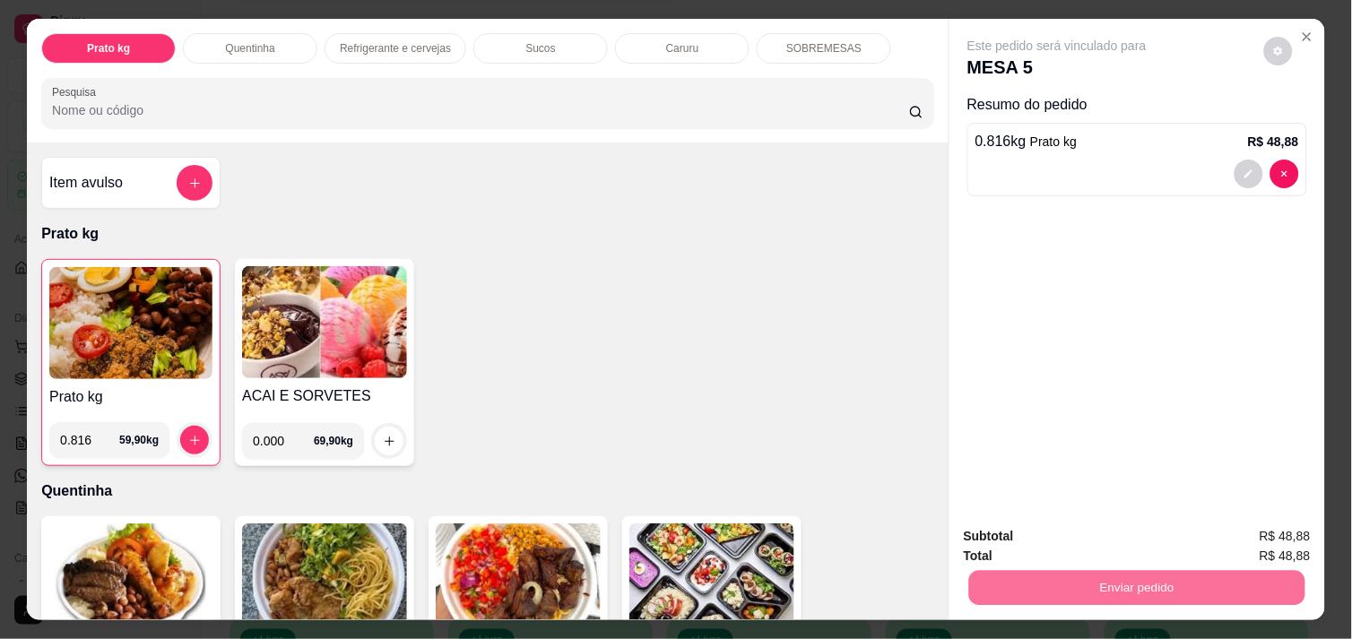
click at [1068, 539] on button "Não registrar e enviar pedido" at bounding box center [1077, 536] width 181 height 33
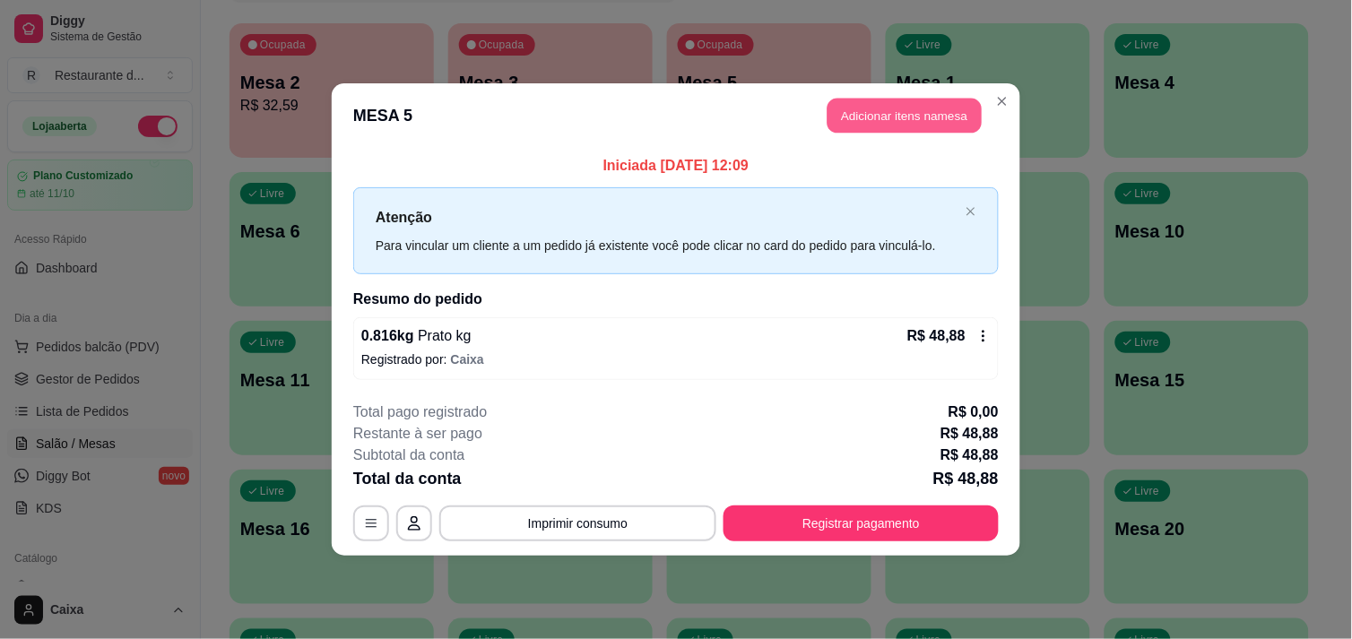
click at [923, 112] on button "Adicionar itens na mesa" at bounding box center [904, 116] width 154 height 35
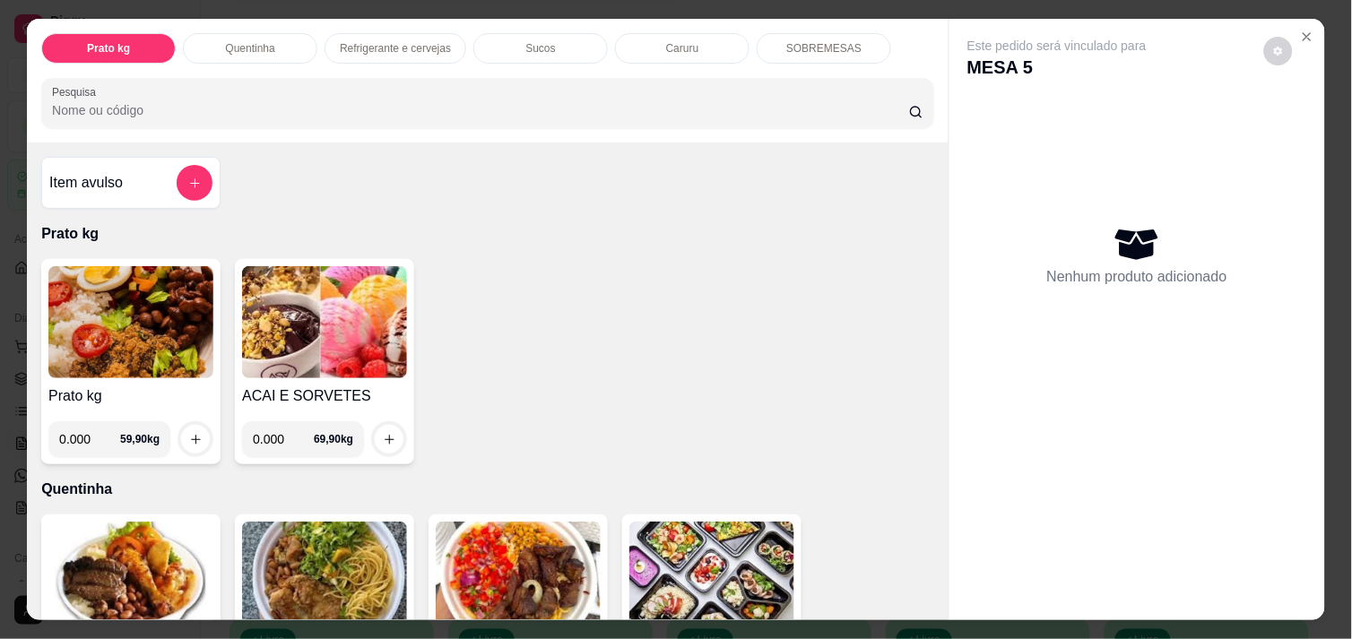
click at [85, 426] on input "0.000" at bounding box center [89, 439] width 61 height 36
type input "0.852"
click at [189, 426] on button "increase-product-quantity" at bounding box center [196, 440] width 28 height 28
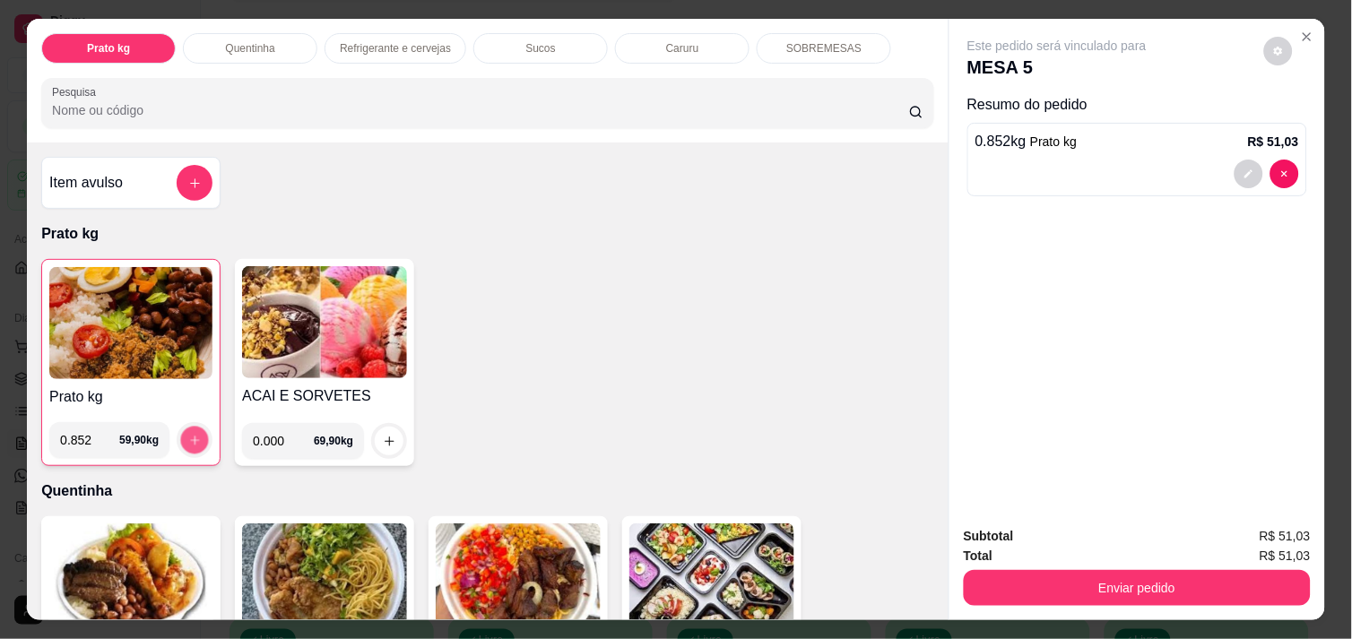
click at [189, 427] on button "increase-product-quantity" at bounding box center [195, 441] width 28 height 28
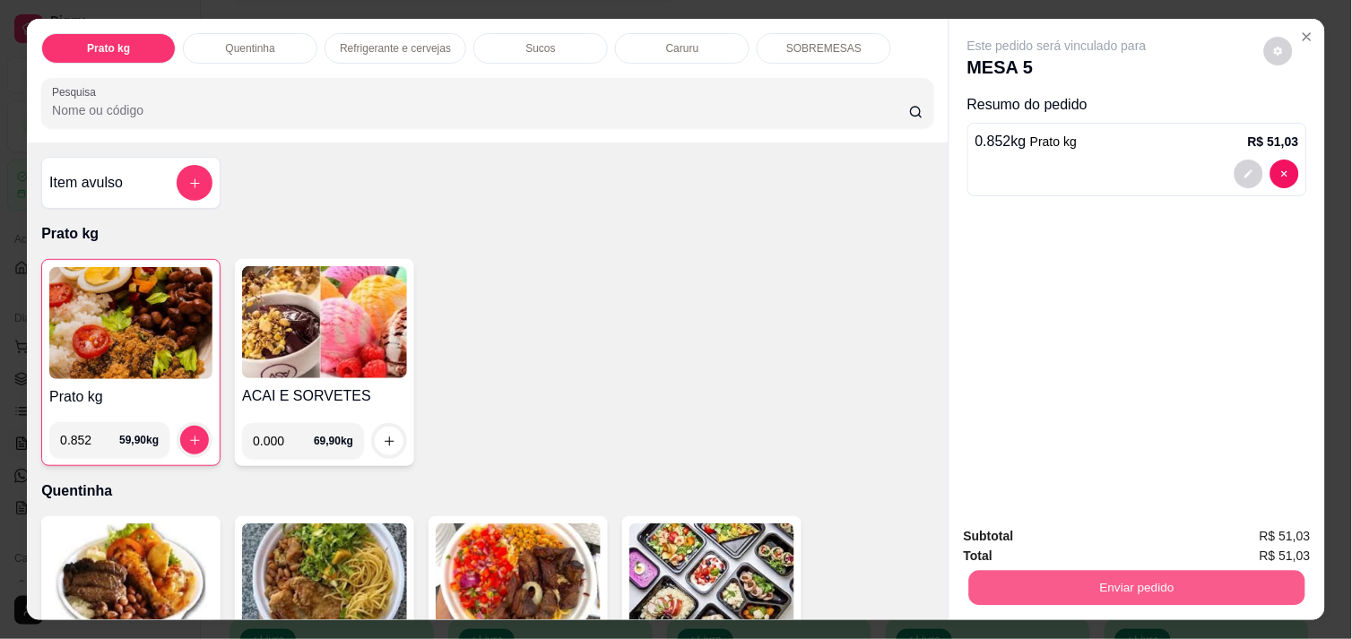
click at [1122, 578] on button "Enviar pedido" at bounding box center [1137, 587] width 336 height 35
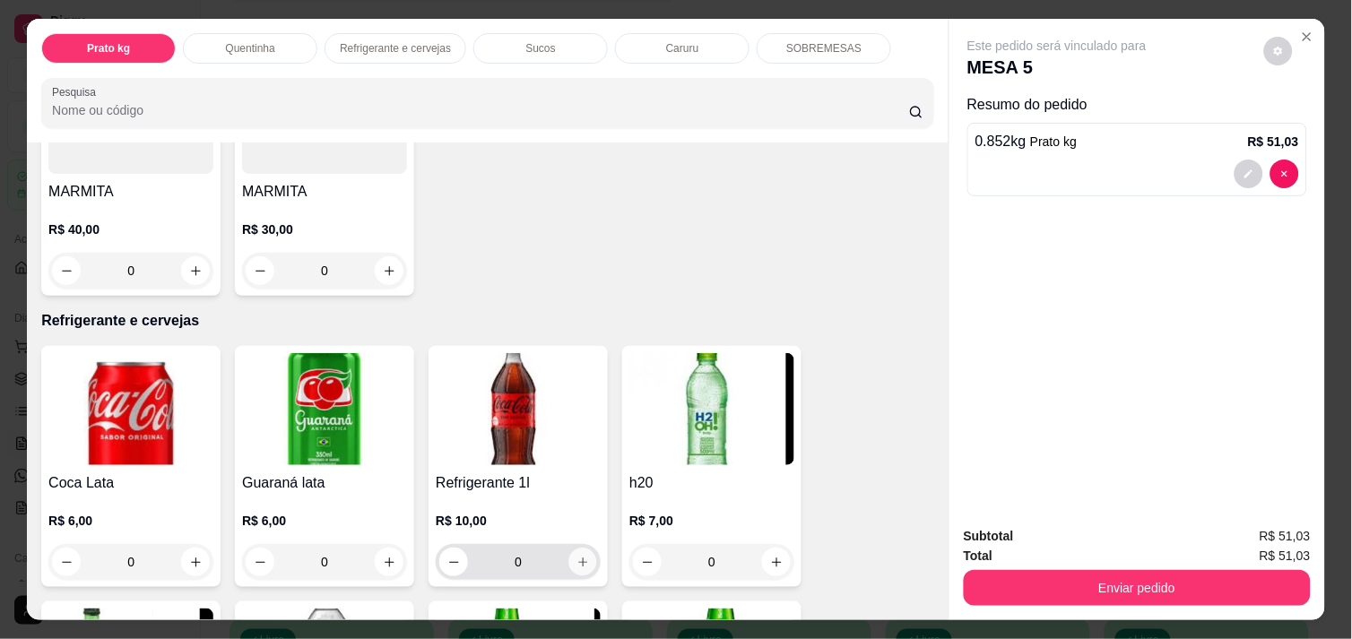
click at [580, 556] on icon "increase-product-quantity" at bounding box center [582, 562] width 13 height 13
type input "1"
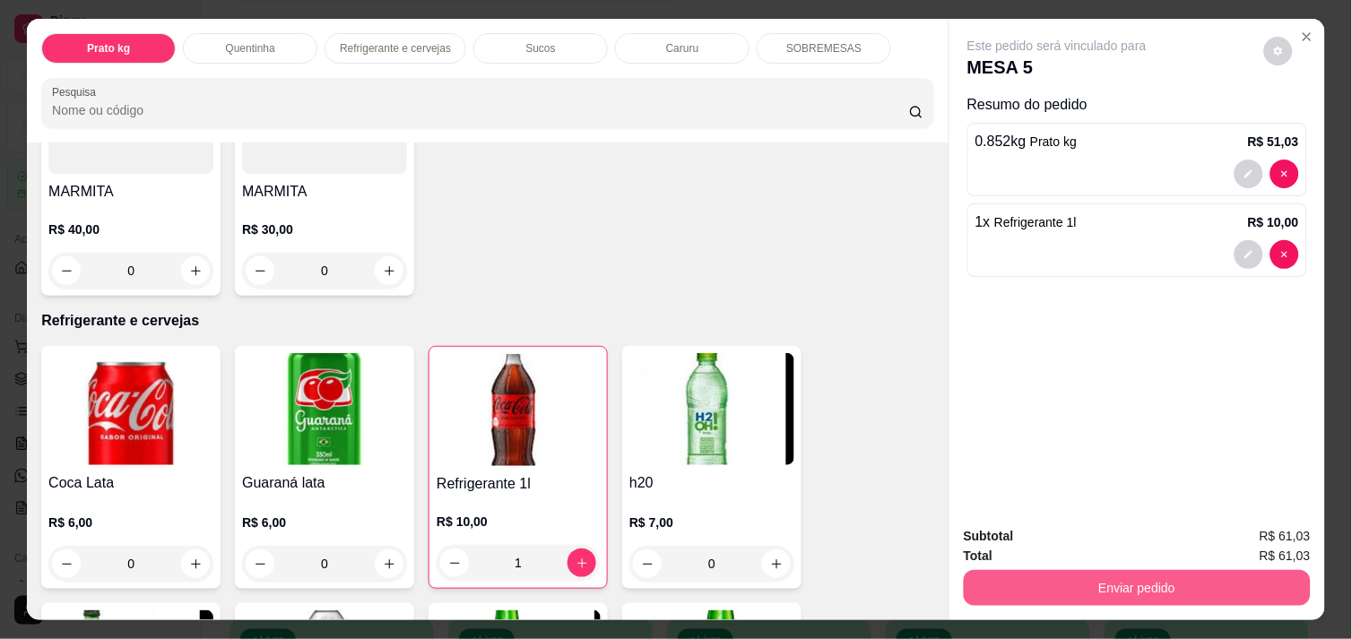
click at [1091, 577] on button "Enviar pedido" at bounding box center [1137, 588] width 347 height 36
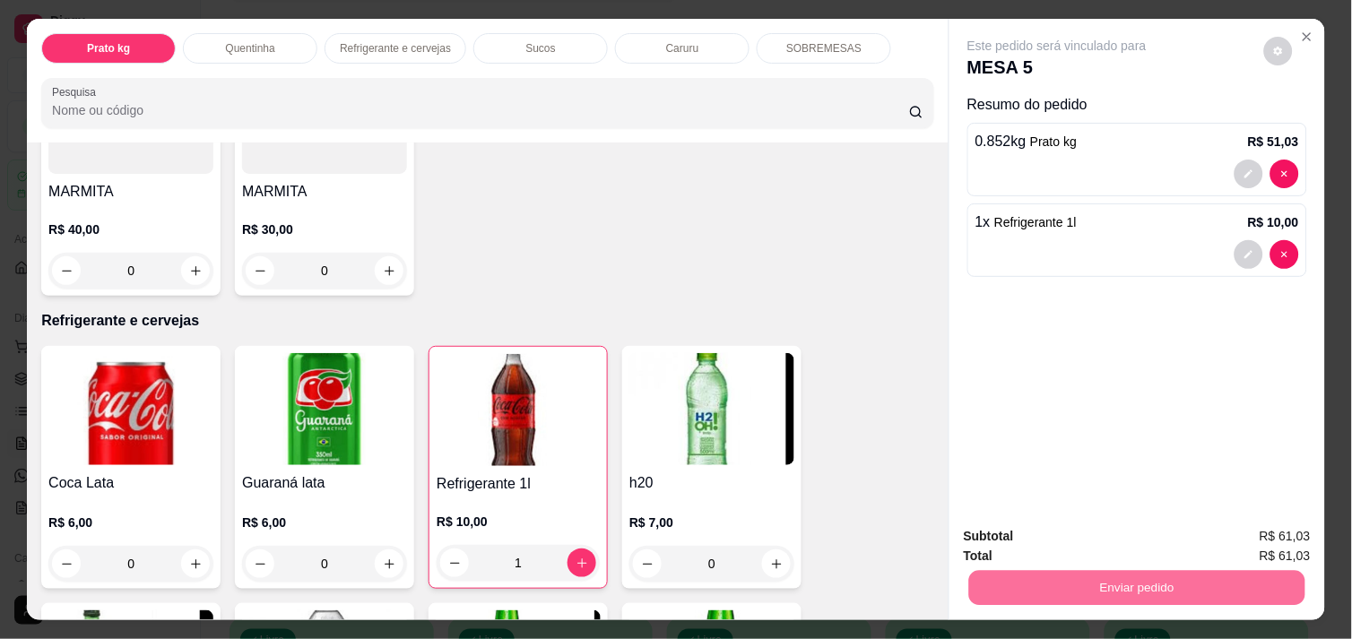
click at [1068, 526] on button "Não registrar e enviar pedido" at bounding box center [1077, 536] width 181 height 33
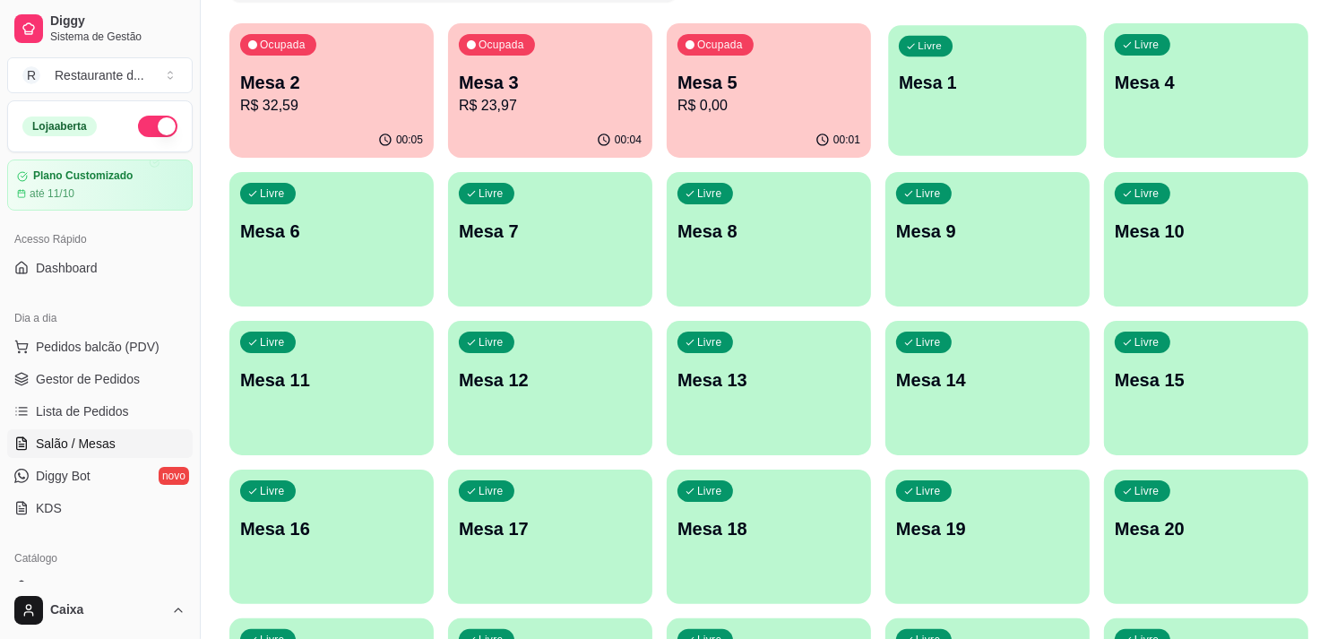
click at [977, 110] on div "Livre Mesa 1" at bounding box center [987, 79] width 198 height 109
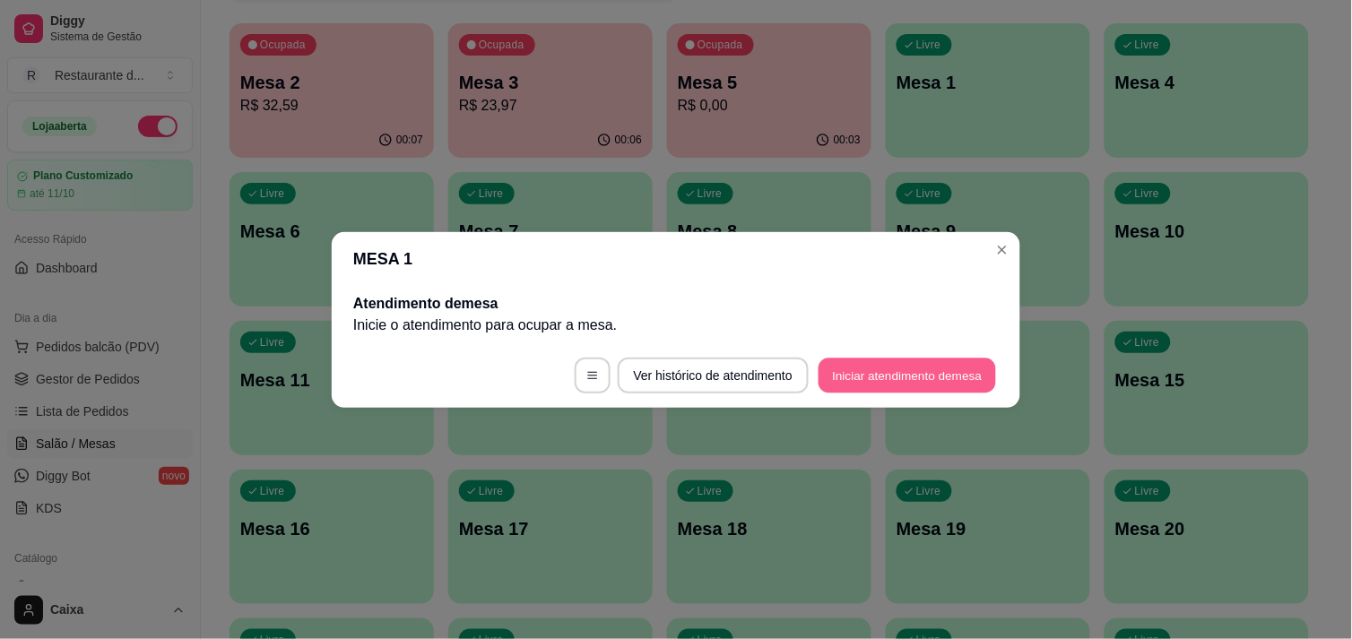
click at [936, 365] on button "Iniciar atendimento de mesa" at bounding box center [906, 375] width 177 height 35
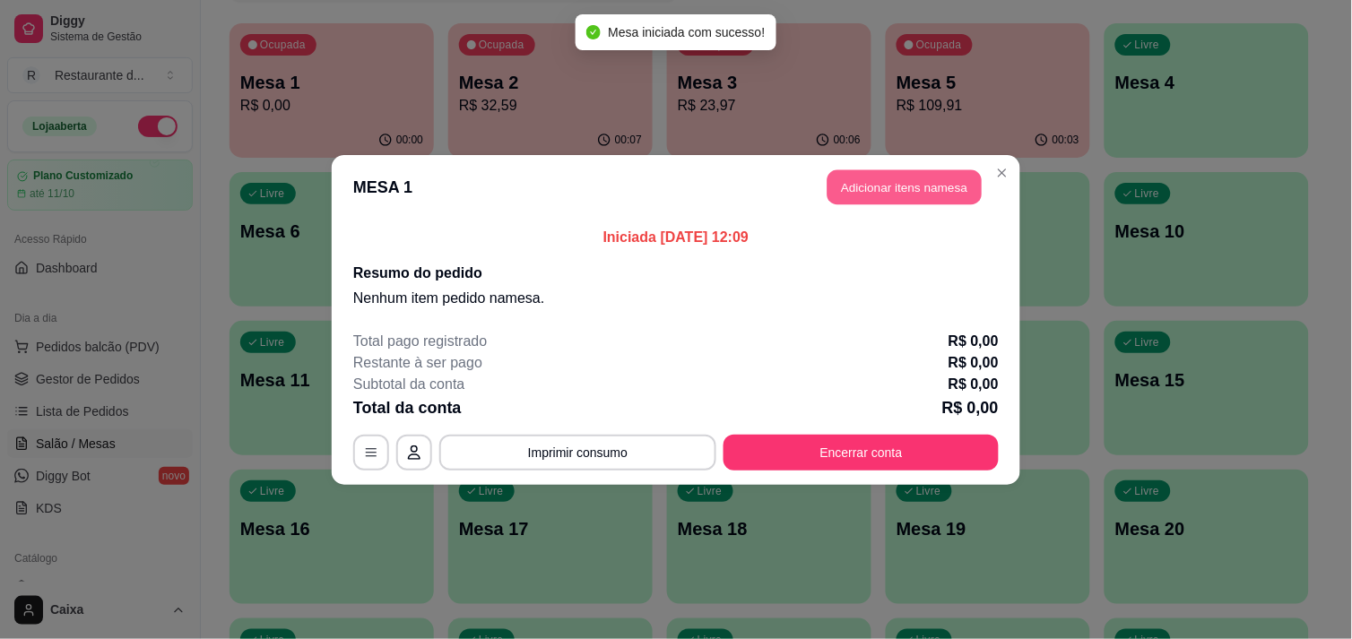
click at [921, 185] on button "Adicionar itens na mesa" at bounding box center [904, 186] width 154 height 35
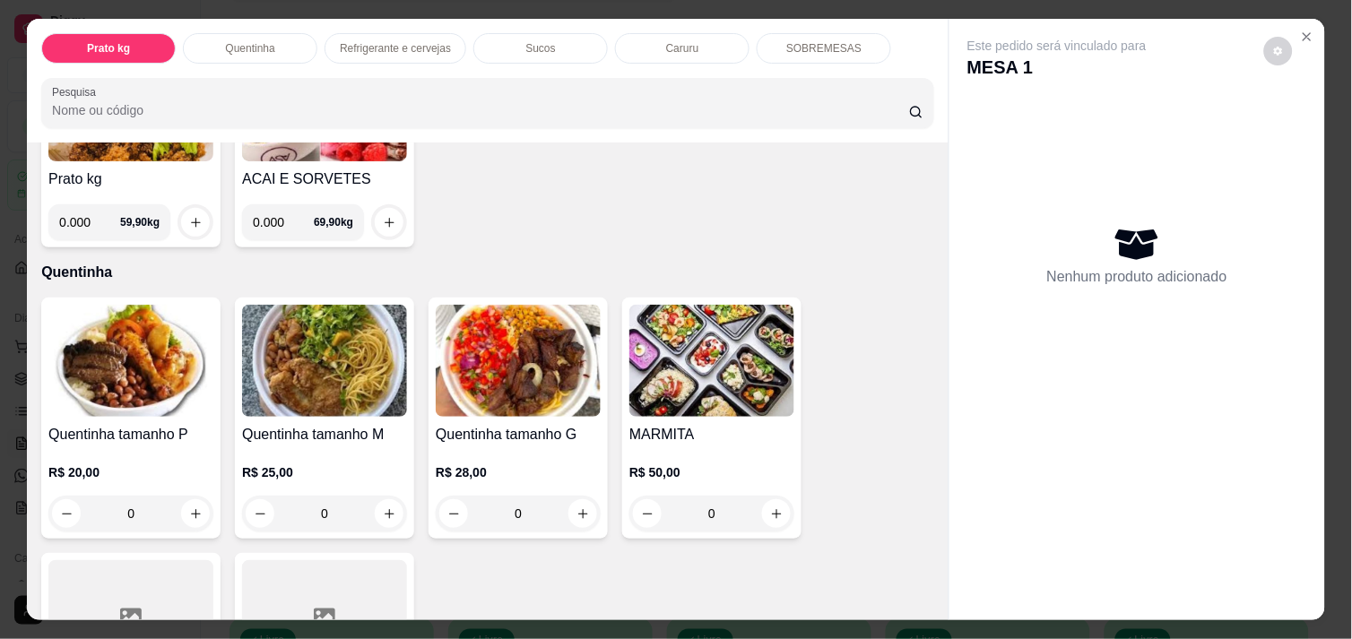
scroll to position [279, 0]
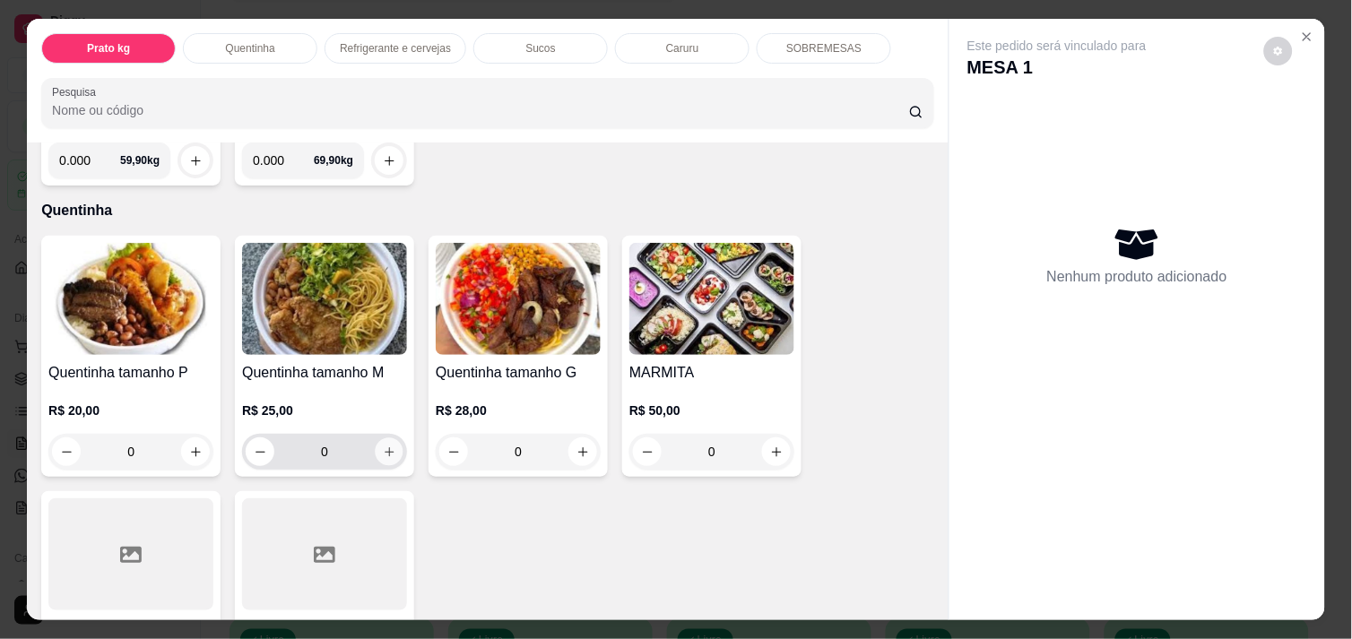
click at [383, 445] on icon "increase-product-quantity" at bounding box center [389, 451] width 13 height 13
type input "1"
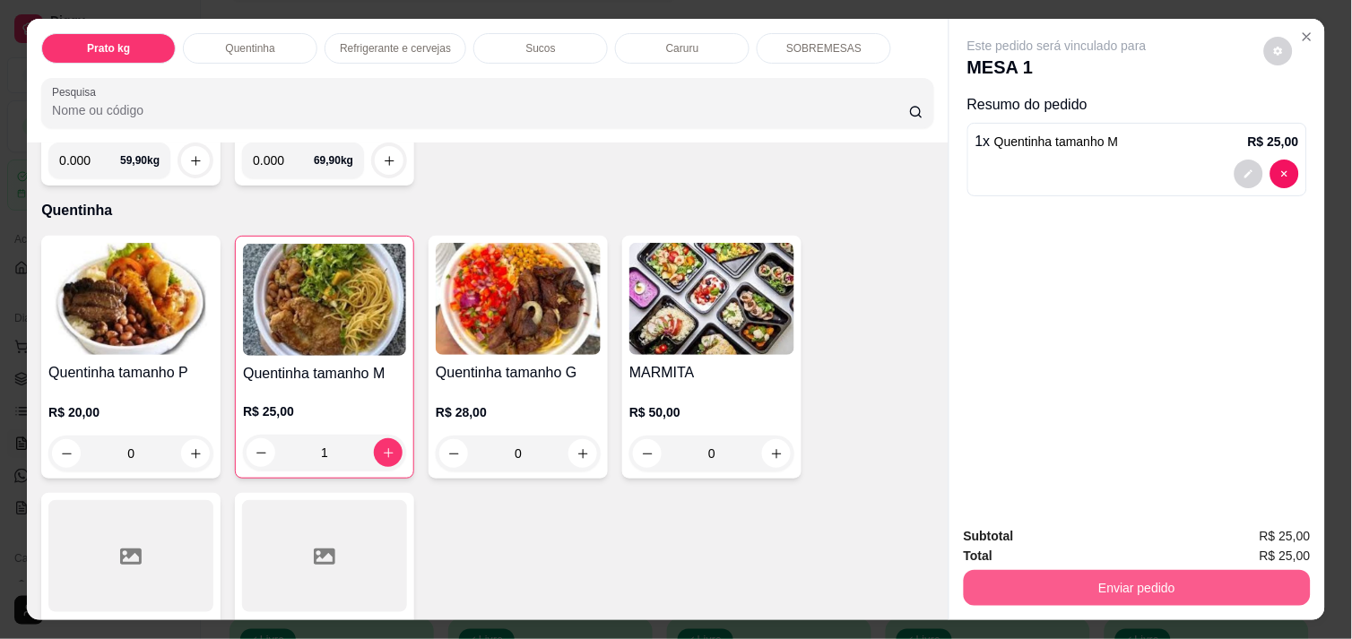
click at [1119, 578] on button "Enviar pedido" at bounding box center [1137, 588] width 347 height 36
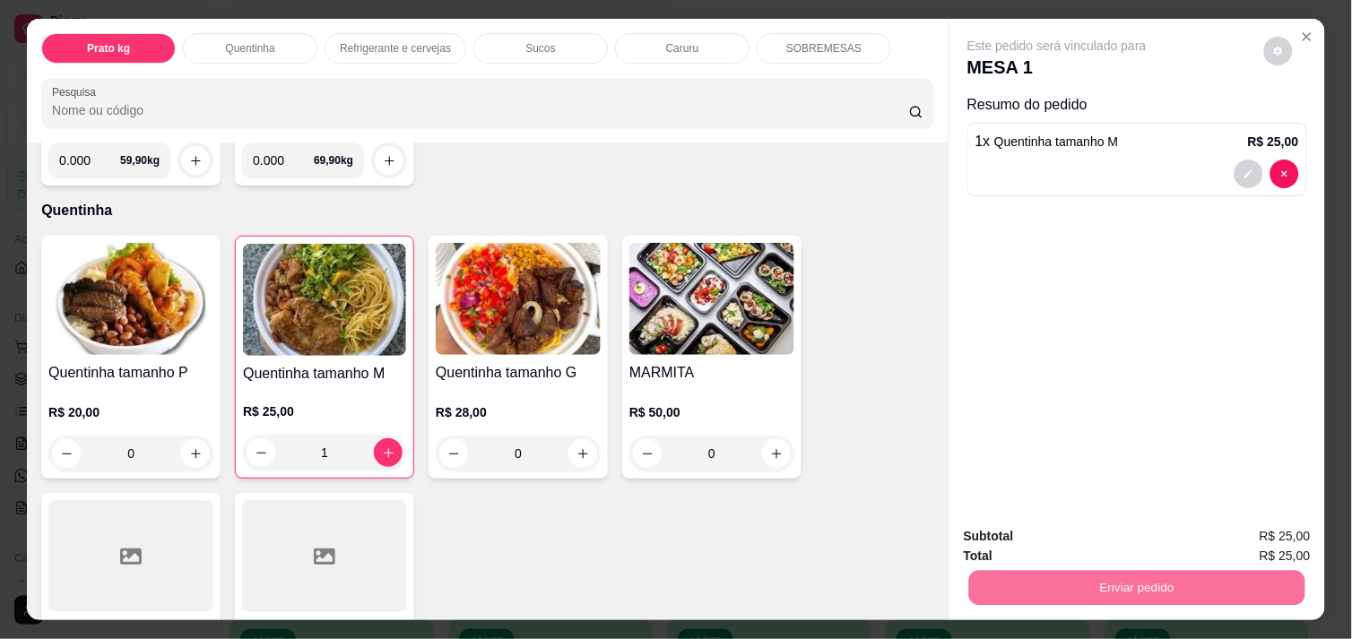
click at [1089, 521] on button "Não registrar e enviar pedido" at bounding box center [1077, 536] width 181 height 33
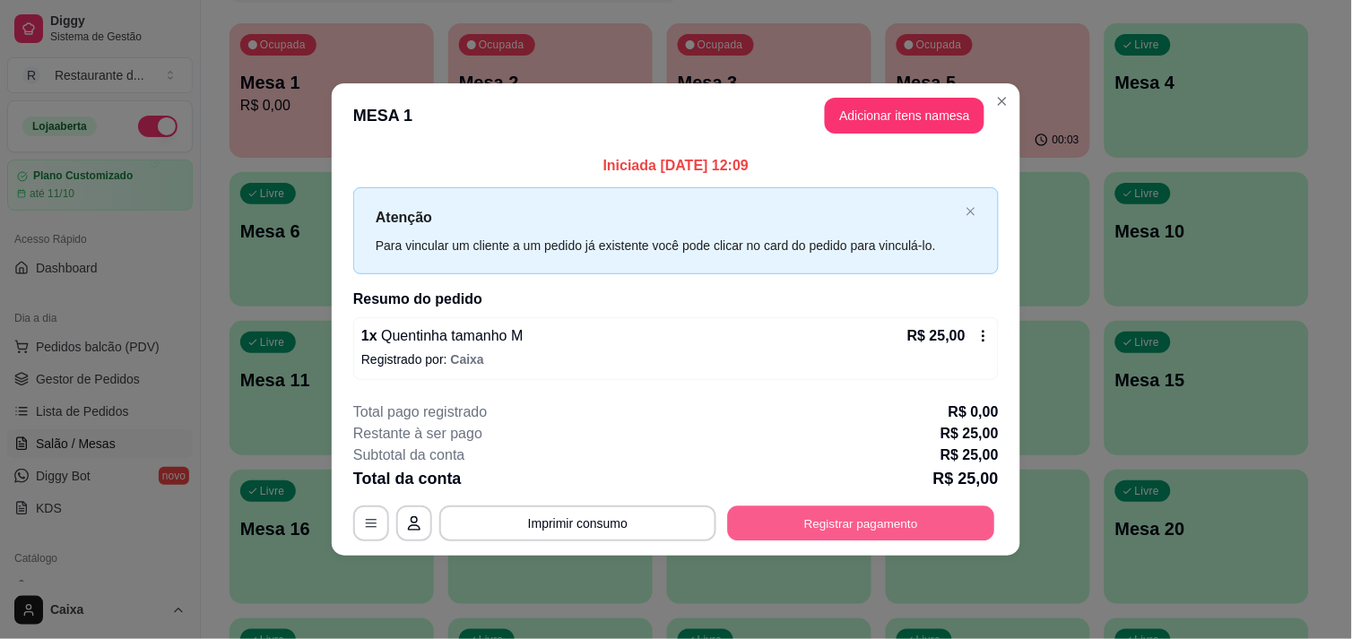
click at [850, 517] on button "Registrar pagamento" at bounding box center [861, 523] width 267 height 35
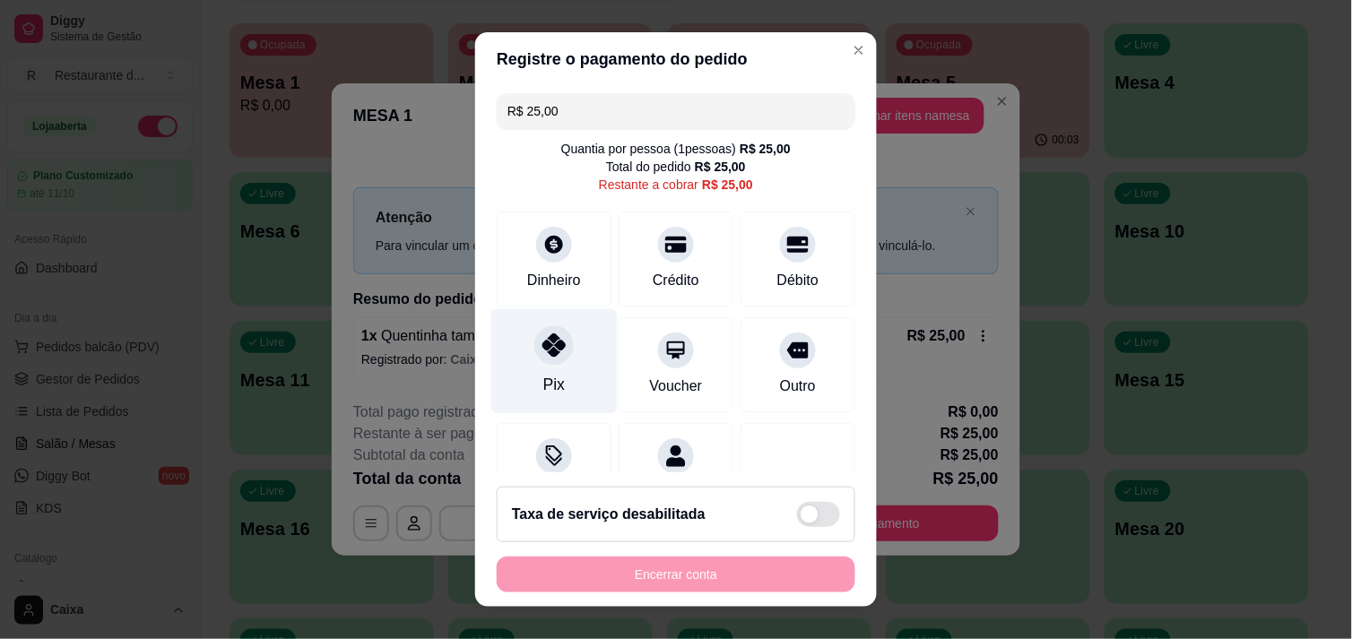
click at [542, 351] on icon at bounding box center [553, 344] width 23 height 23
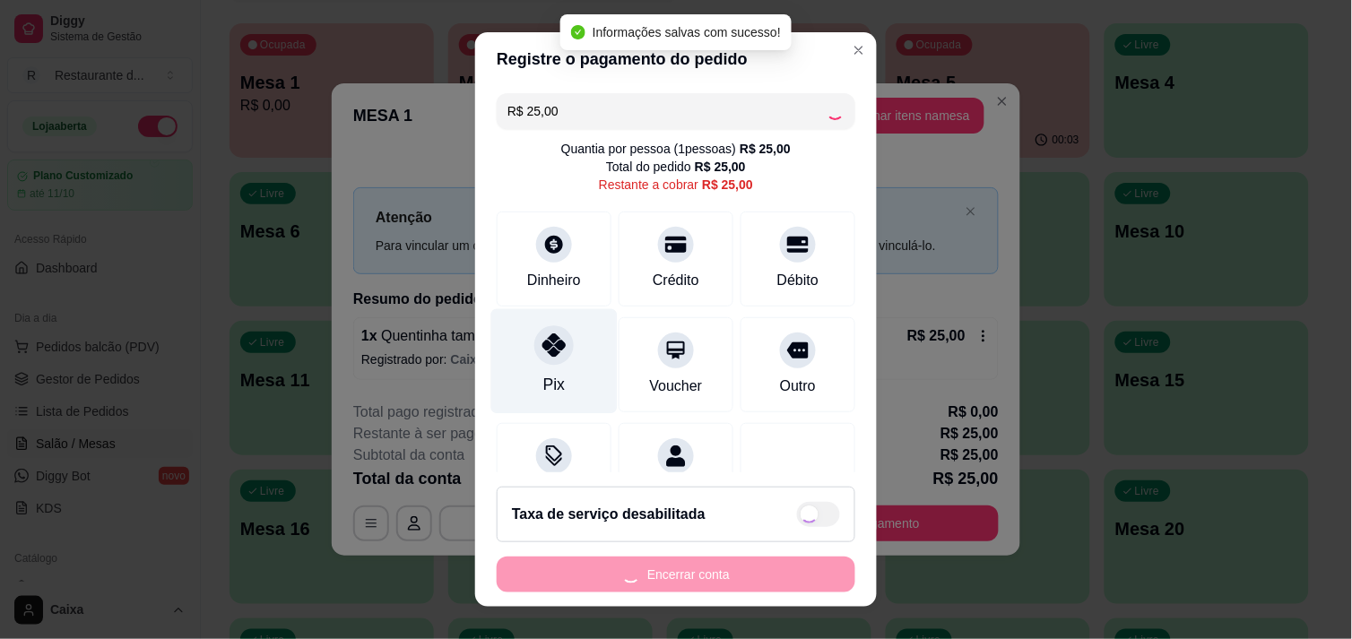
type input "R$ 0,00"
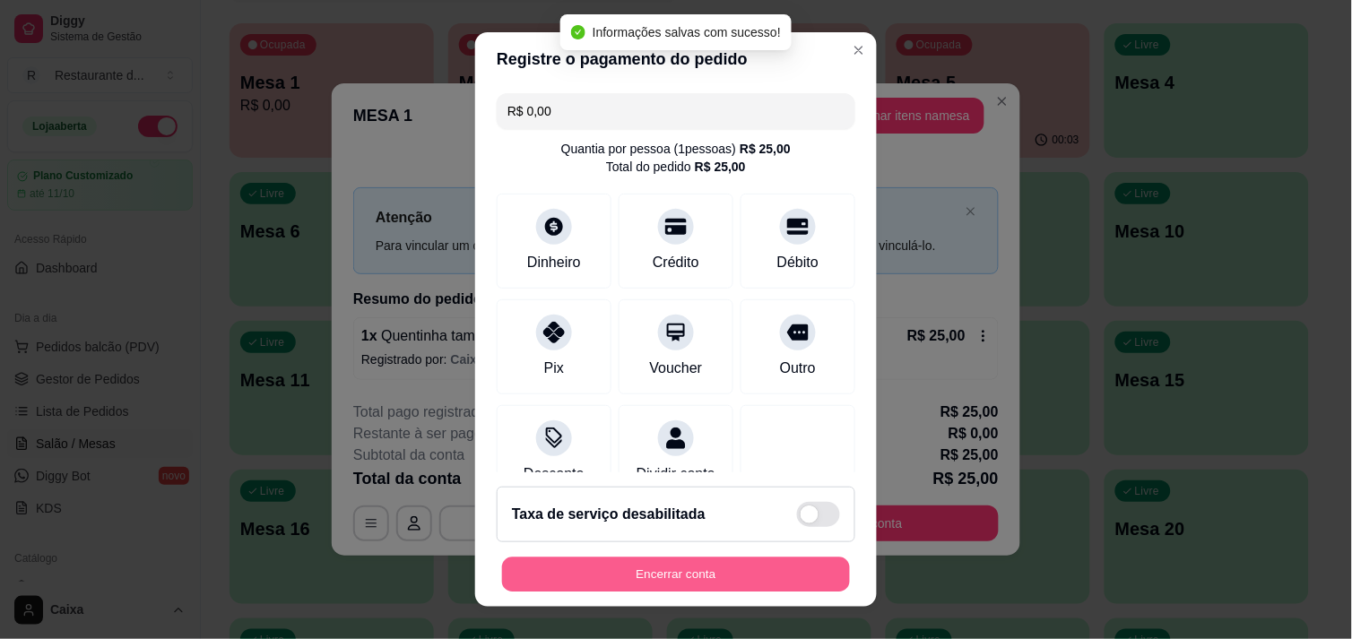
click at [654, 575] on button "Encerrar conta" at bounding box center [676, 575] width 348 height 35
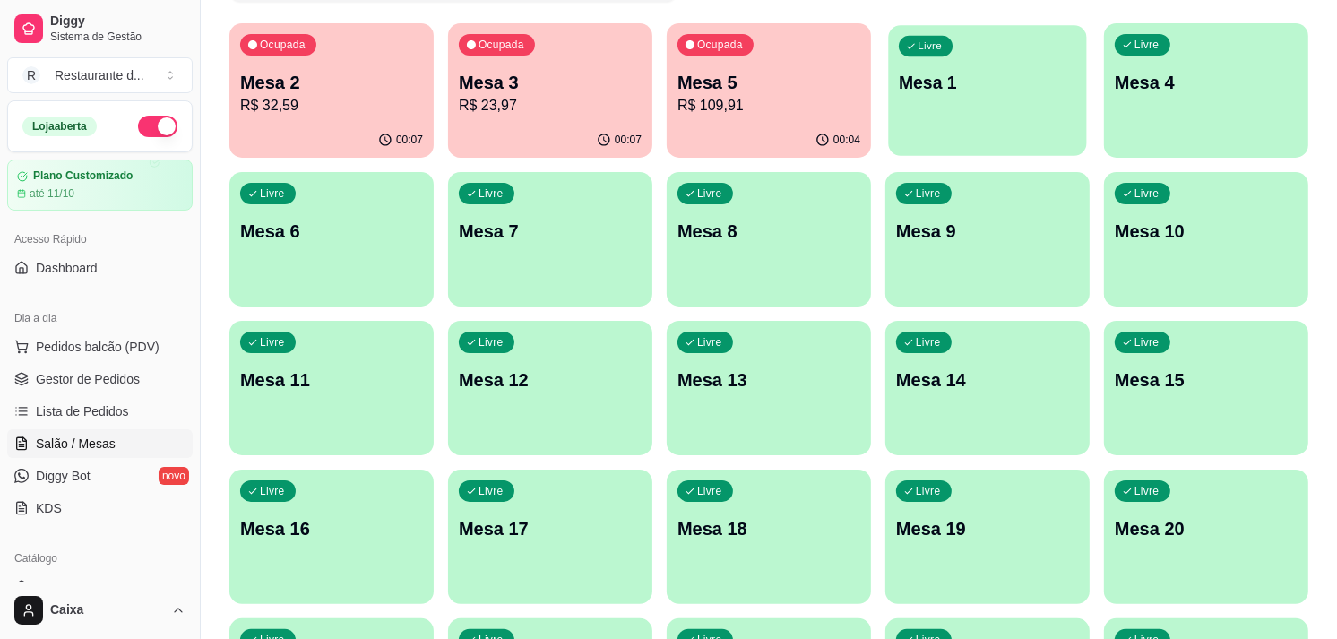
click at [1019, 139] on div "button" at bounding box center [987, 144] width 198 height 21
click at [1010, 121] on div "Livre Mesa 1" at bounding box center [987, 79] width 198 height 109
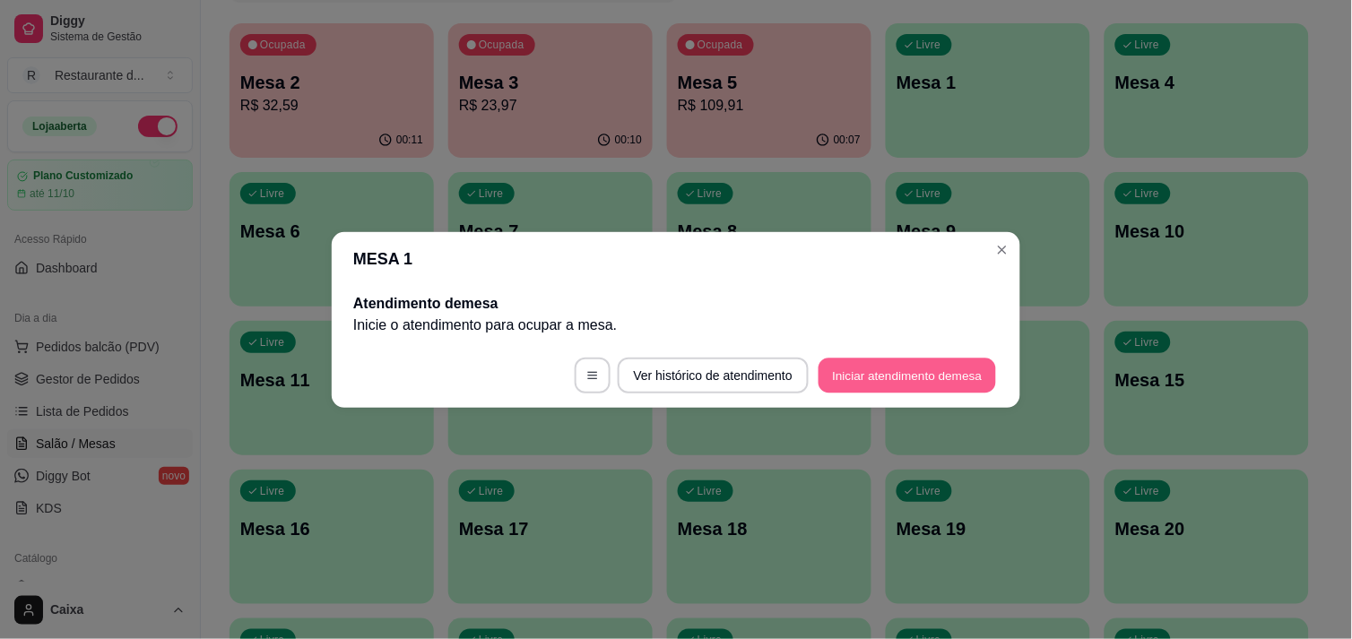
click at [937, 380] on button "Iniciar atendimento de mesa" at bounding box center [906, 375] width 177 height 35
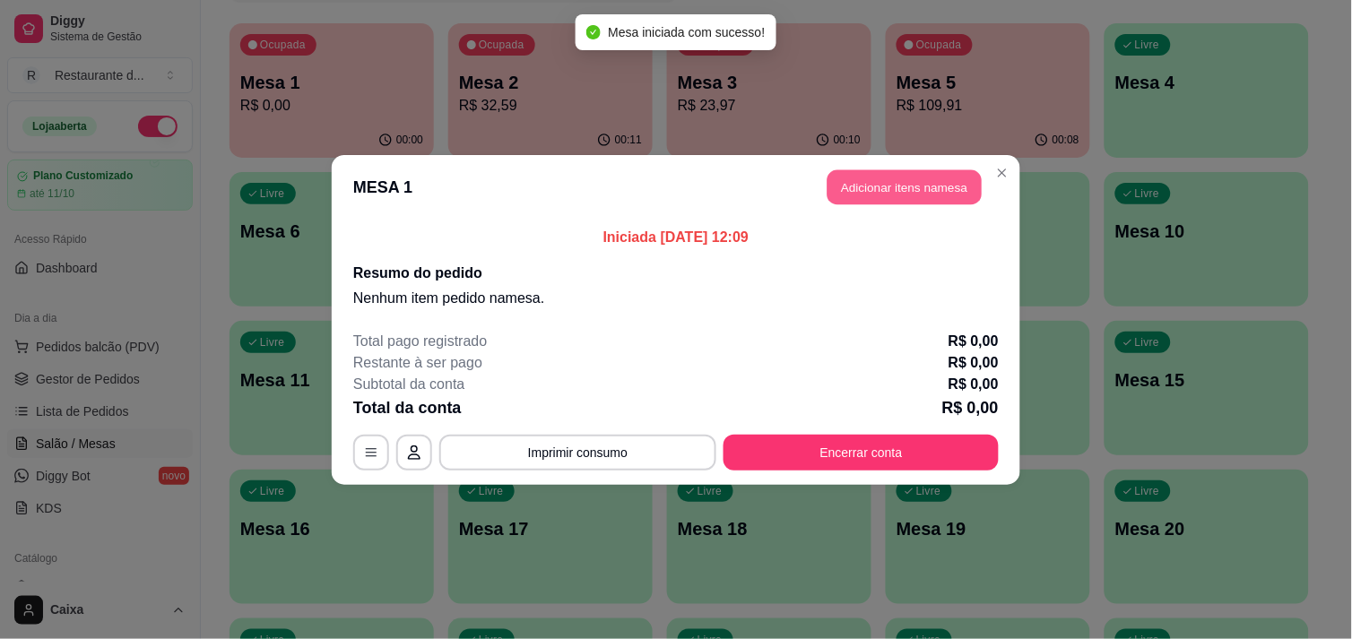
click at [898, 180] on button "Adicionar itens na mesa" at bounding box center [904, 186] width 154 height 35
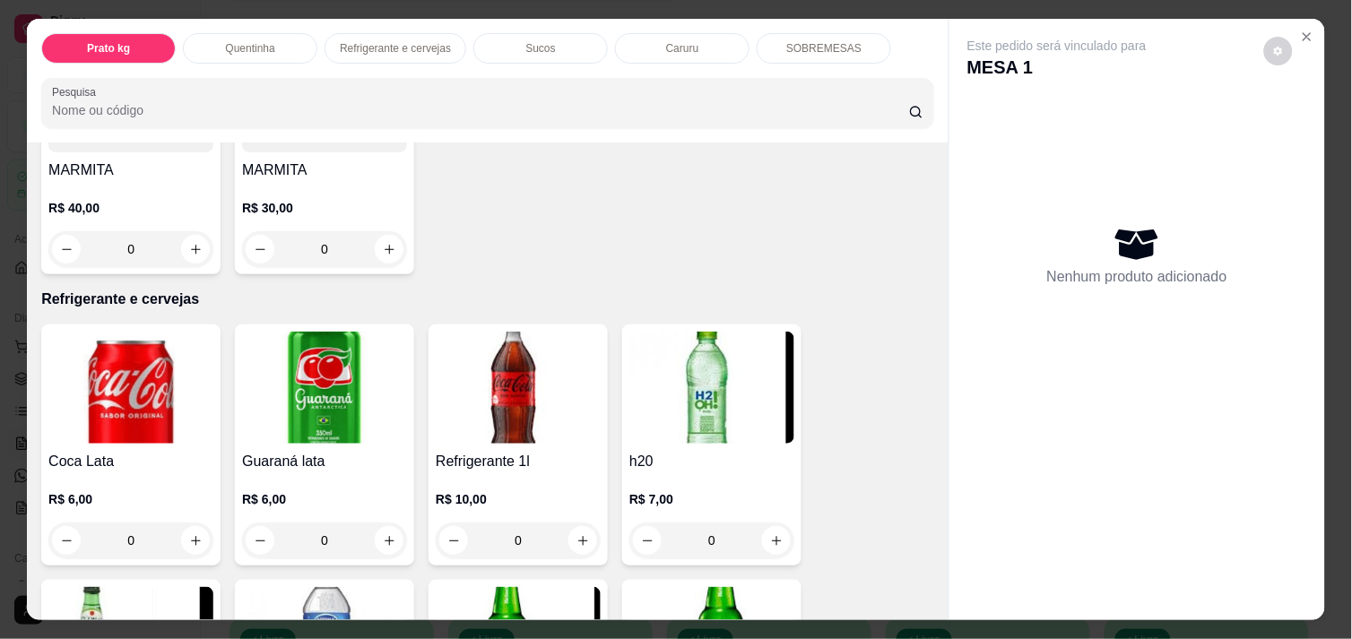
scroll to position [757, 0]
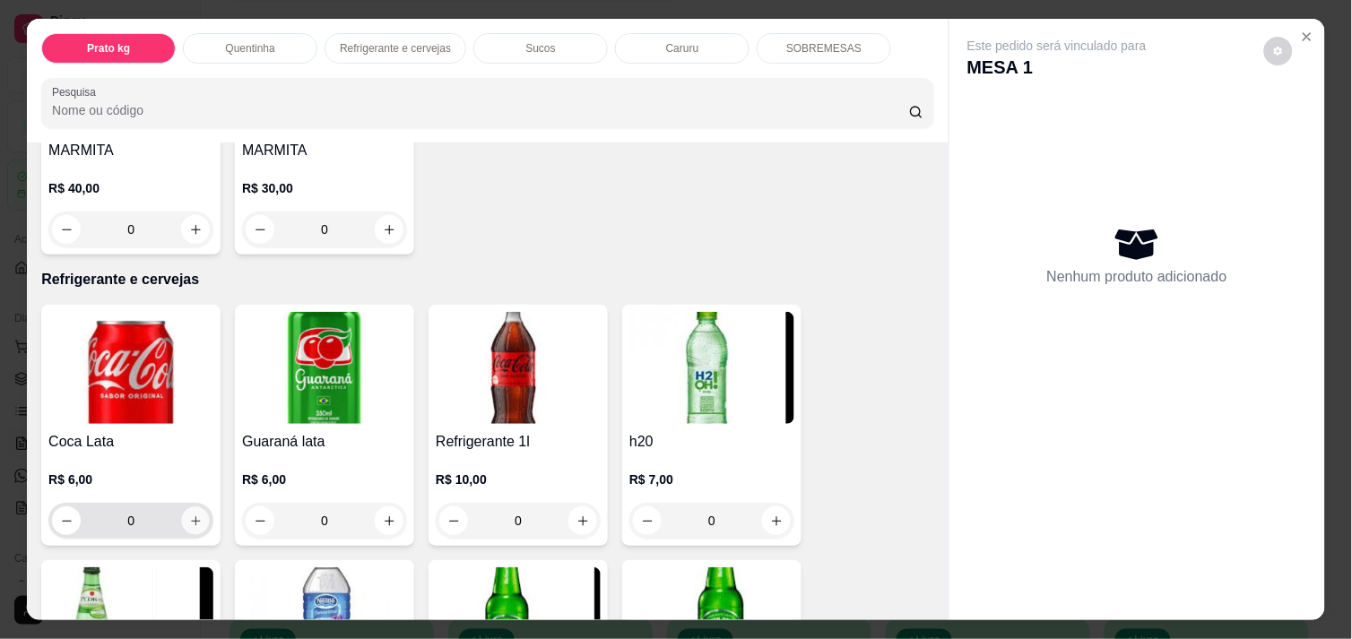
click at [189, 514] on icon "increase-product-quantity" at bounding box center [195, 520] width 13 height 13
type input "1"
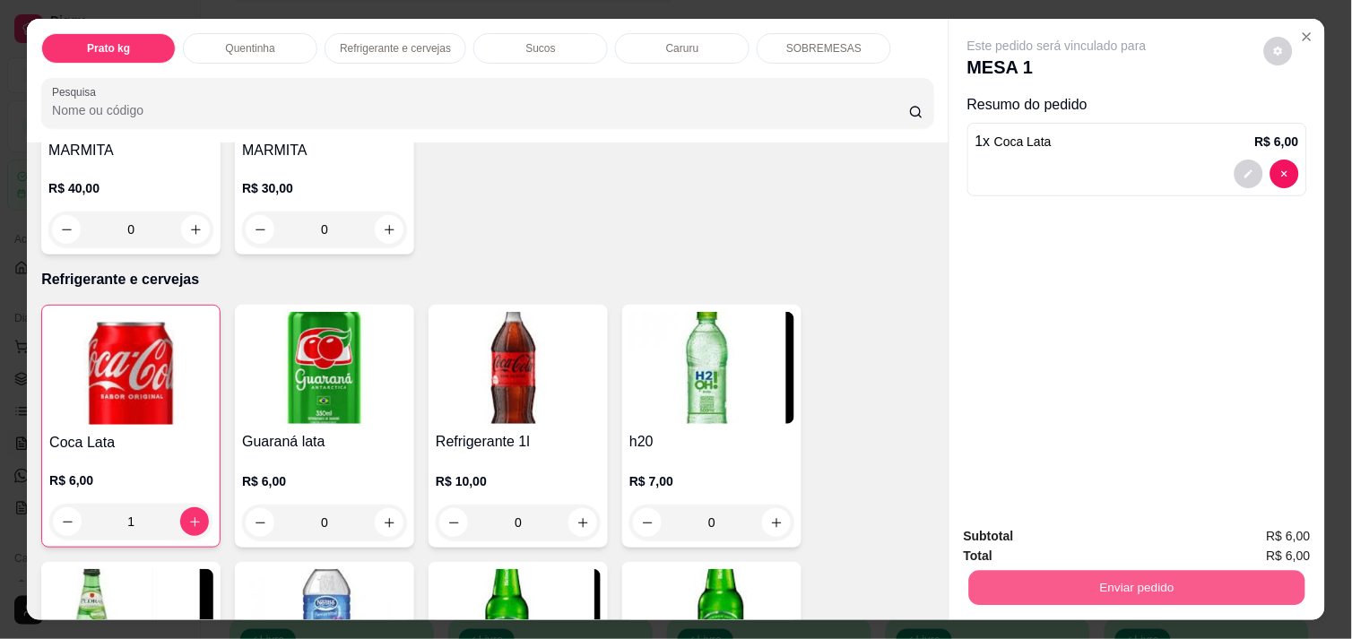
click at [1065, 574] on button "Enviar pedido" at bounding box center [1137, 587] width 336 height 35
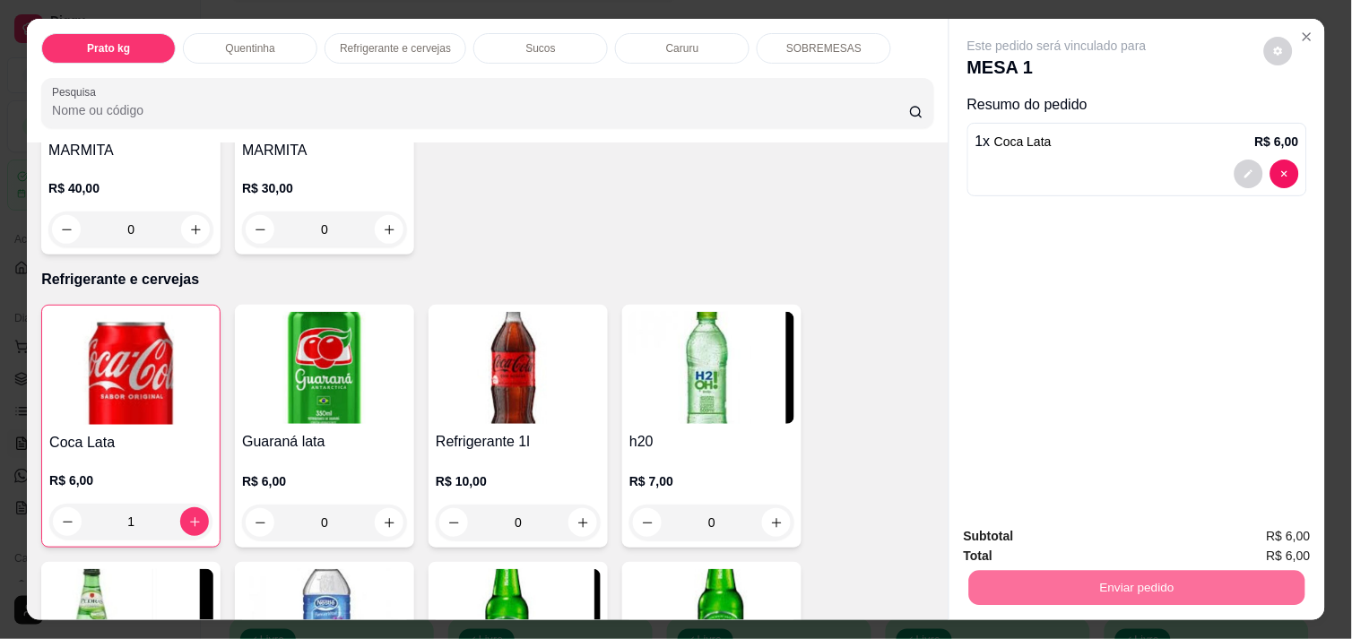
click at [1046, 536] on button "Não registrar e enviar pedido" at bounding box center [1077, 536] width 181 height 33
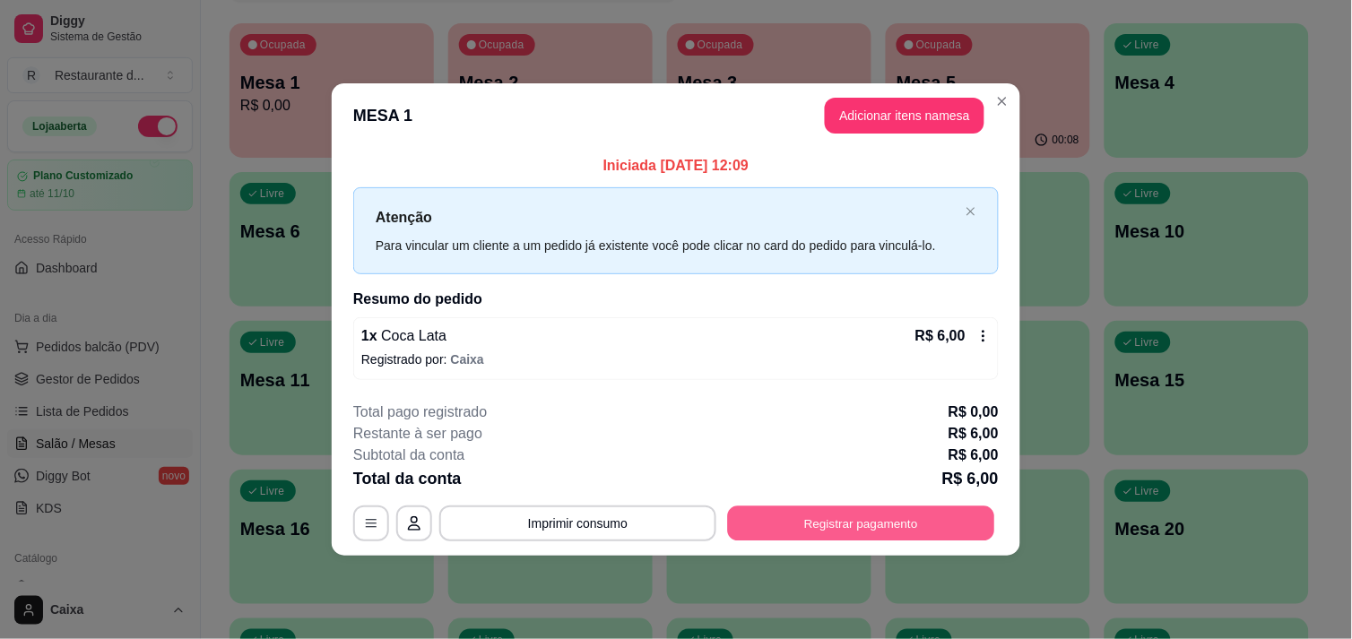
click at [896, 525] on button "Registrar pagamento" at bounding box center [861, 523] width 267 height 35
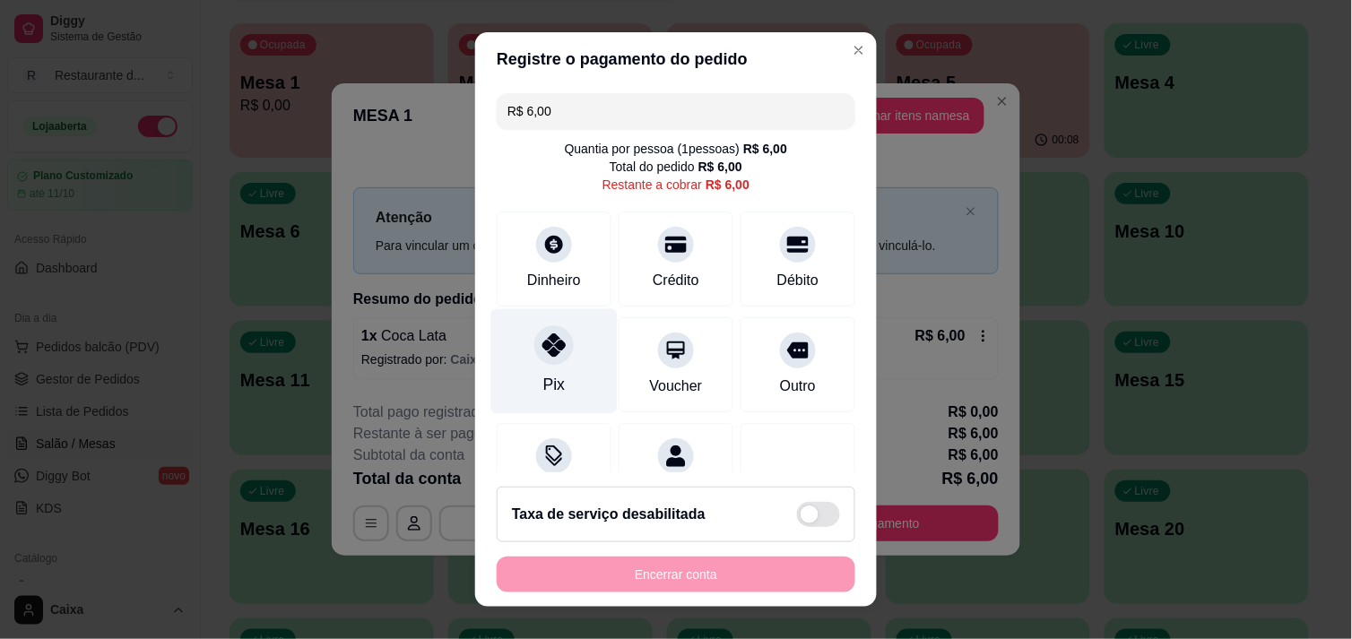
click at [522, 341] on div "Pix" at bounding box center [554, 360] width 126 height 105
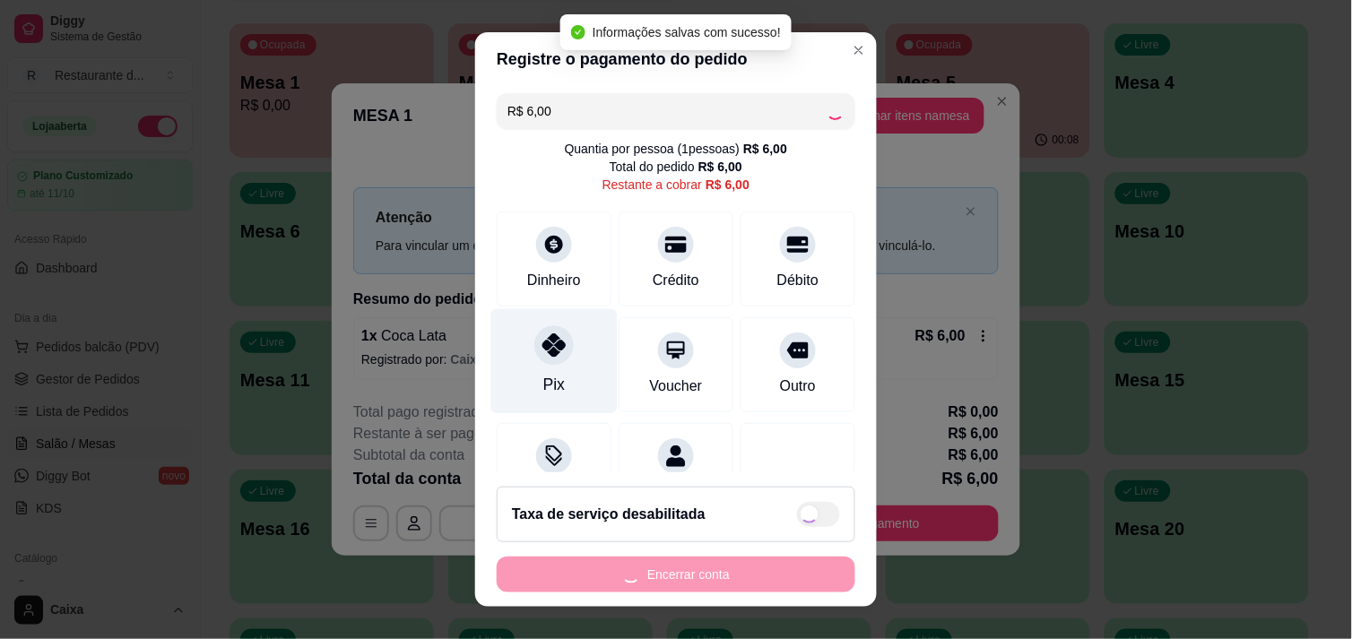
type input "R$ 0,00"
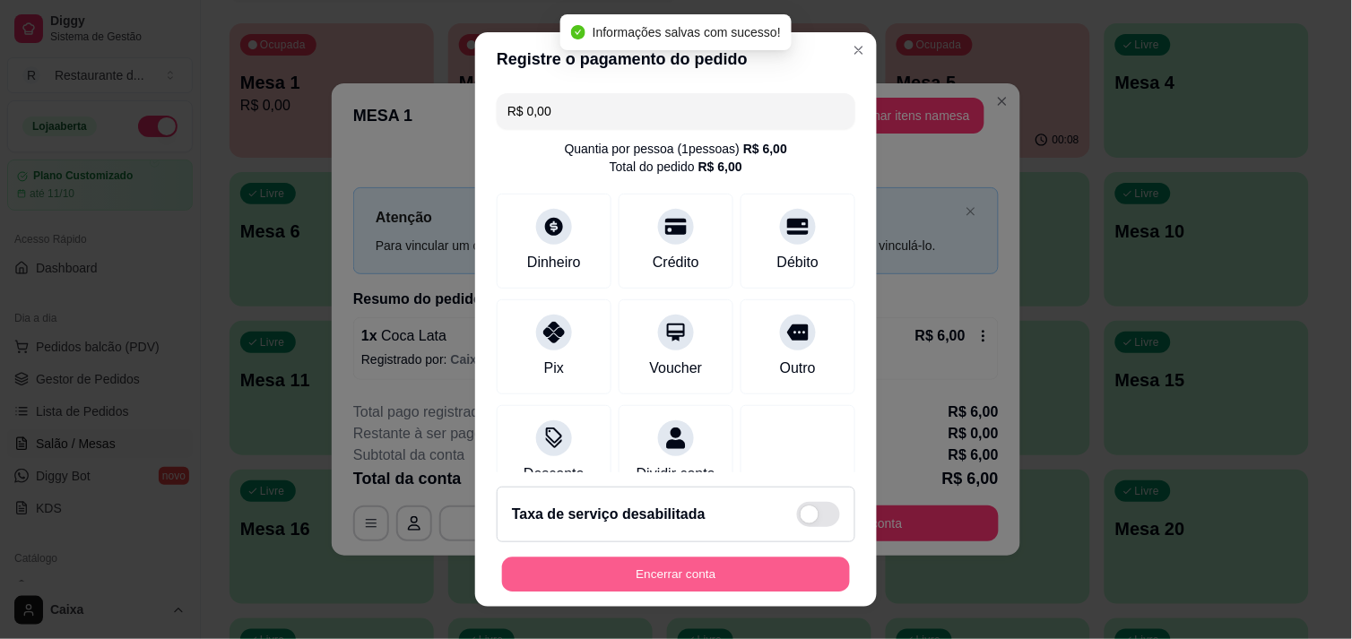
click at [717, 570] on button "Encerrar conta" at bounding box center [676, 575] width 348 height 35
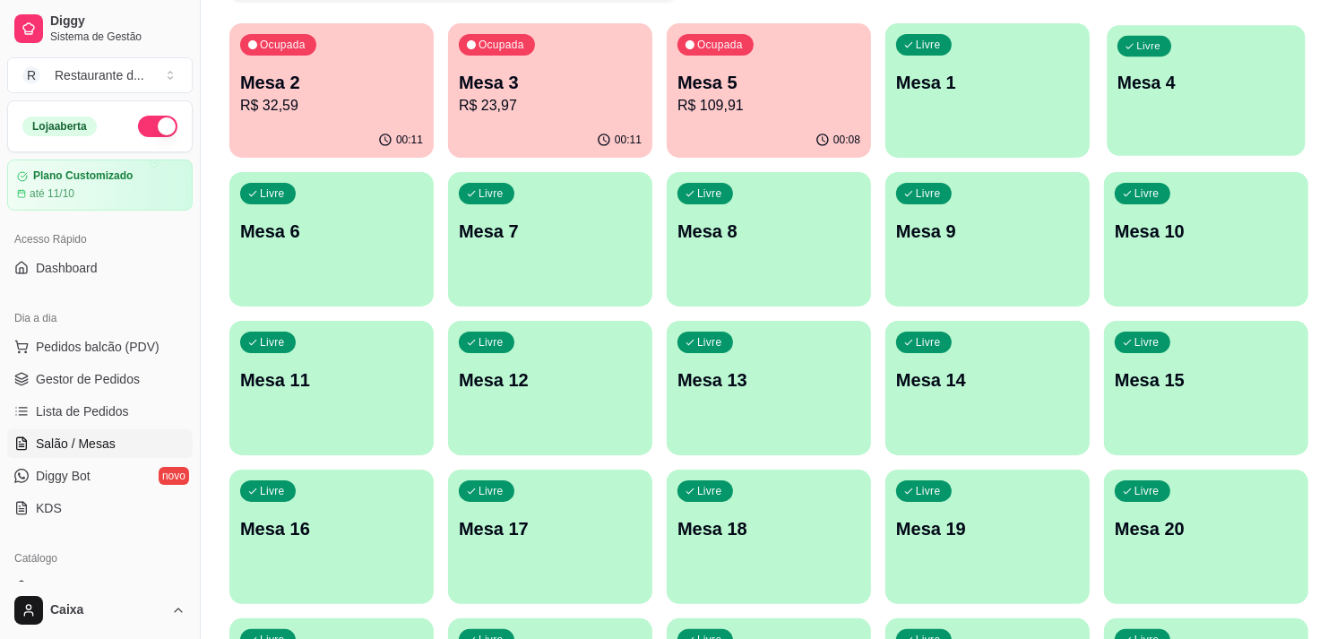
click at [1142, 142] on div "button" at bounding box center [1206, 144] width 198 height 21
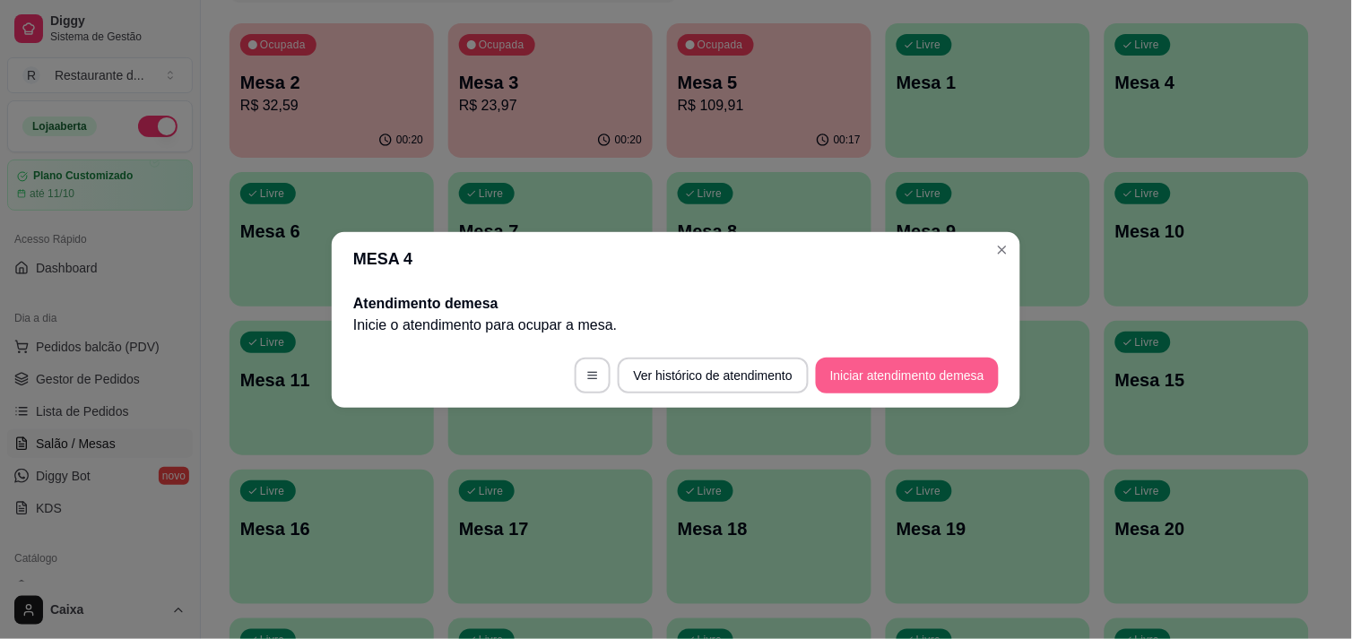
click at [921, 364] on button "Iniciar atendimento de mesa" at bounding box center [907, 376] width 183 height 36
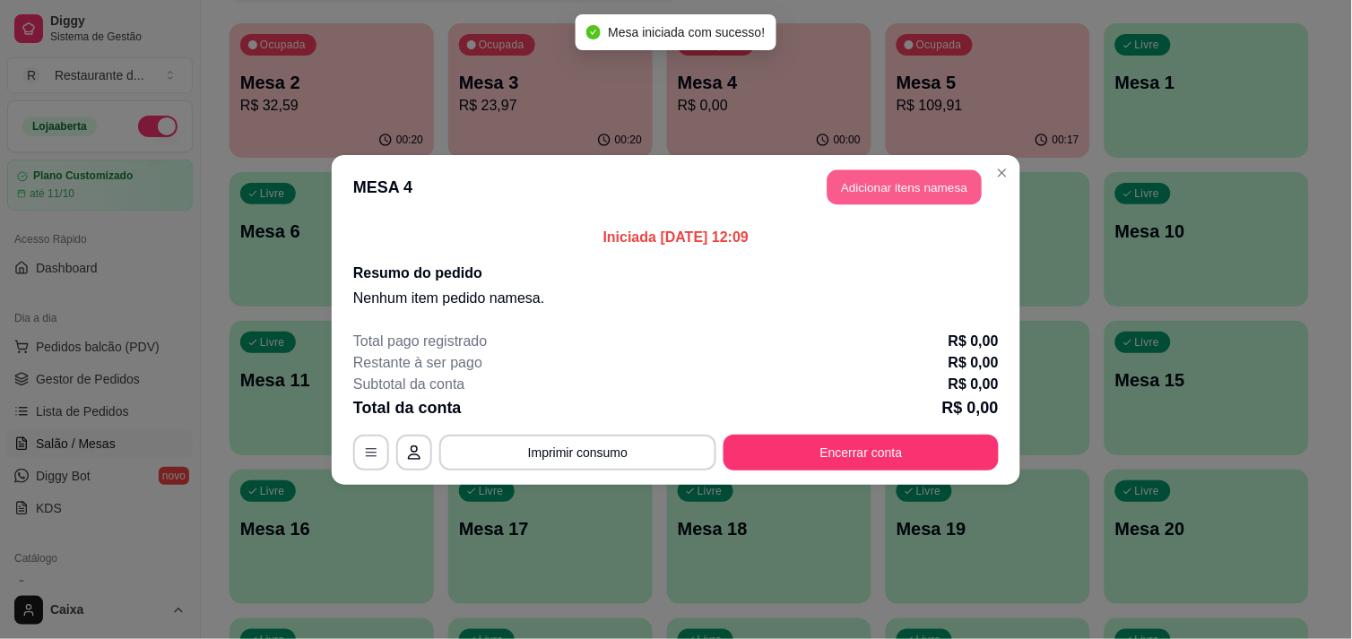
click at [895, 175] on button "Adicionar itens na mesa" at bounding box center [904, 186] width 154 height 35
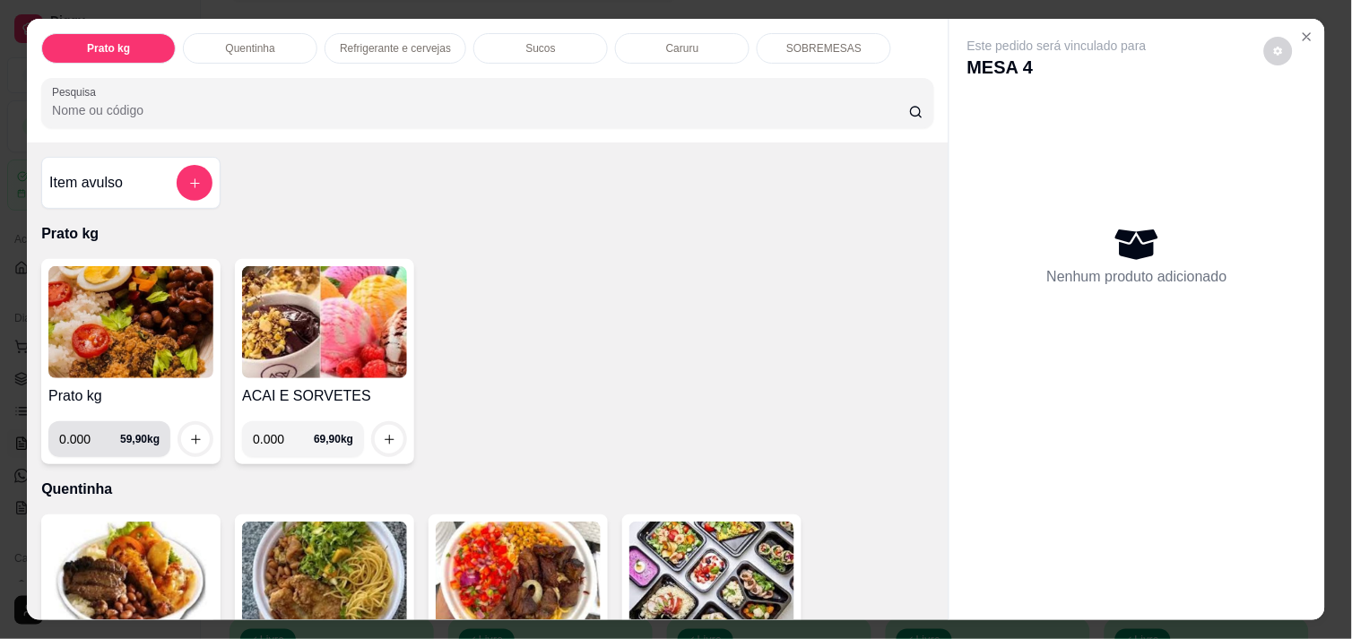
click at [84, 439] on input "0.000" at bounding box center [89, 439] width 61 height 36
type input "0.459"
click at [191, 433] on icon "increase-product-quantity" at bounding box center [195, 439] width 13 height 13
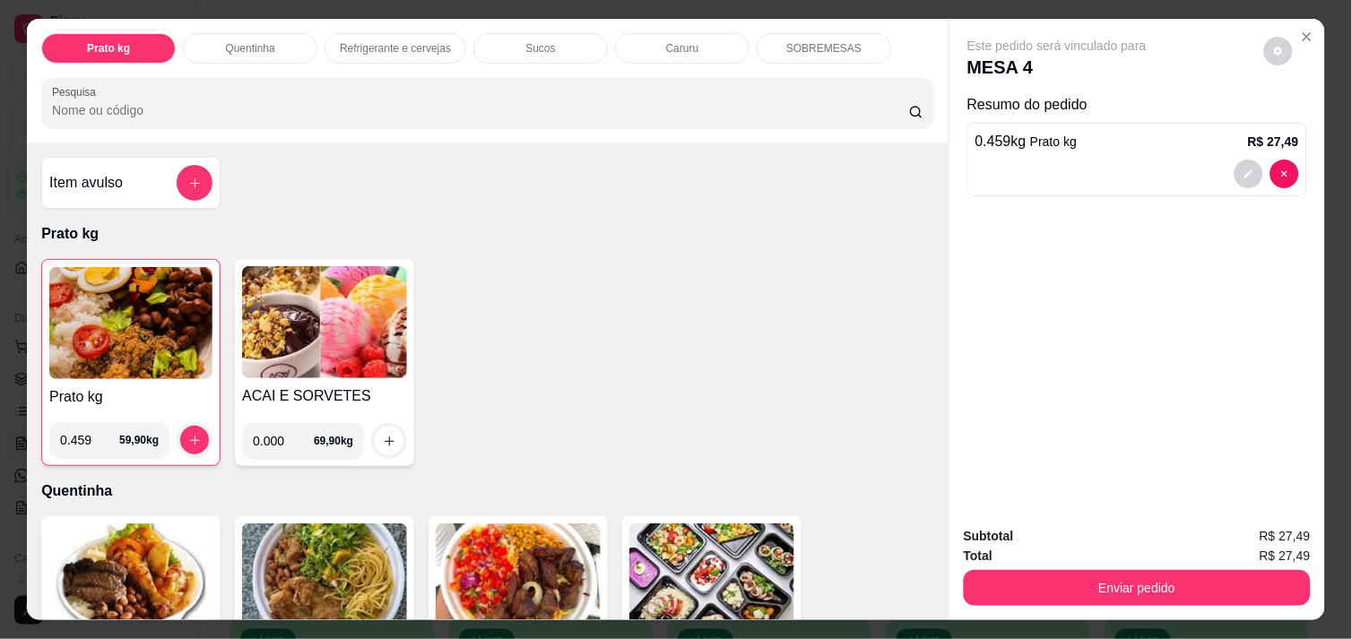
click at [1125, 606] on div "Subtotal R$ 27,49 Total R$ 27,49 Enviar pedido" at bounding box center [1137, 566] width 376 height 108
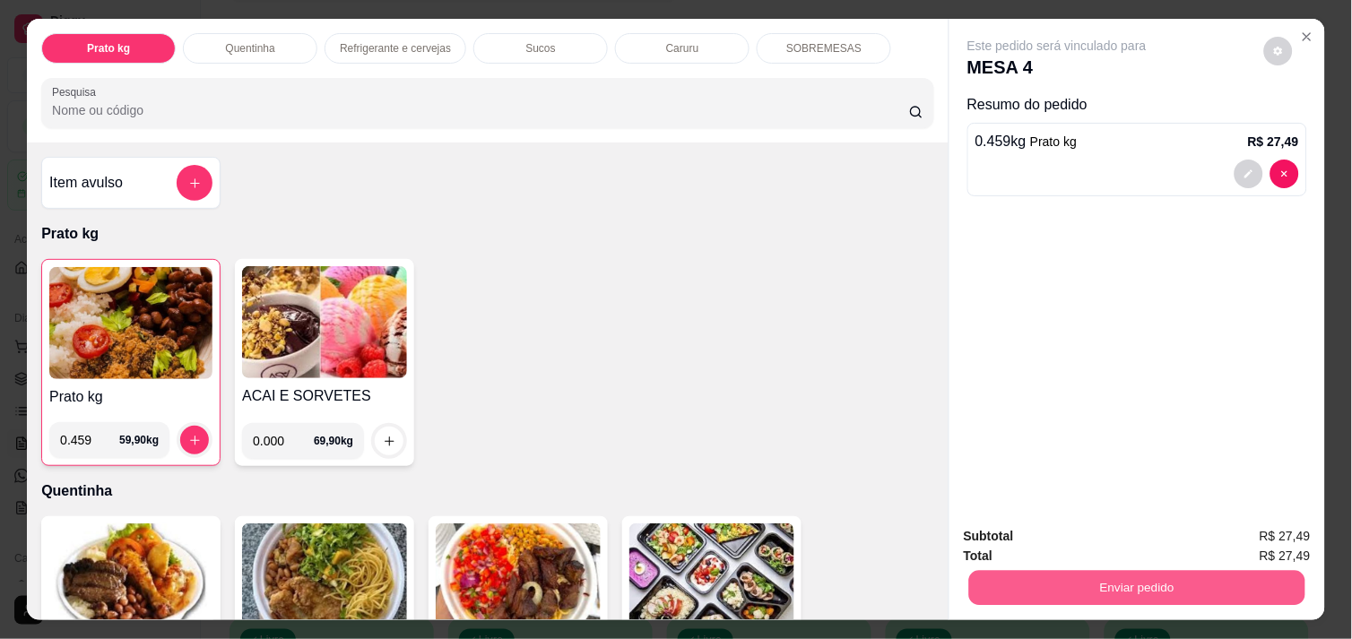
click at [1119, 592] on button "Enviar pedido" at bounding box center [1137, 587] width 336 height 35
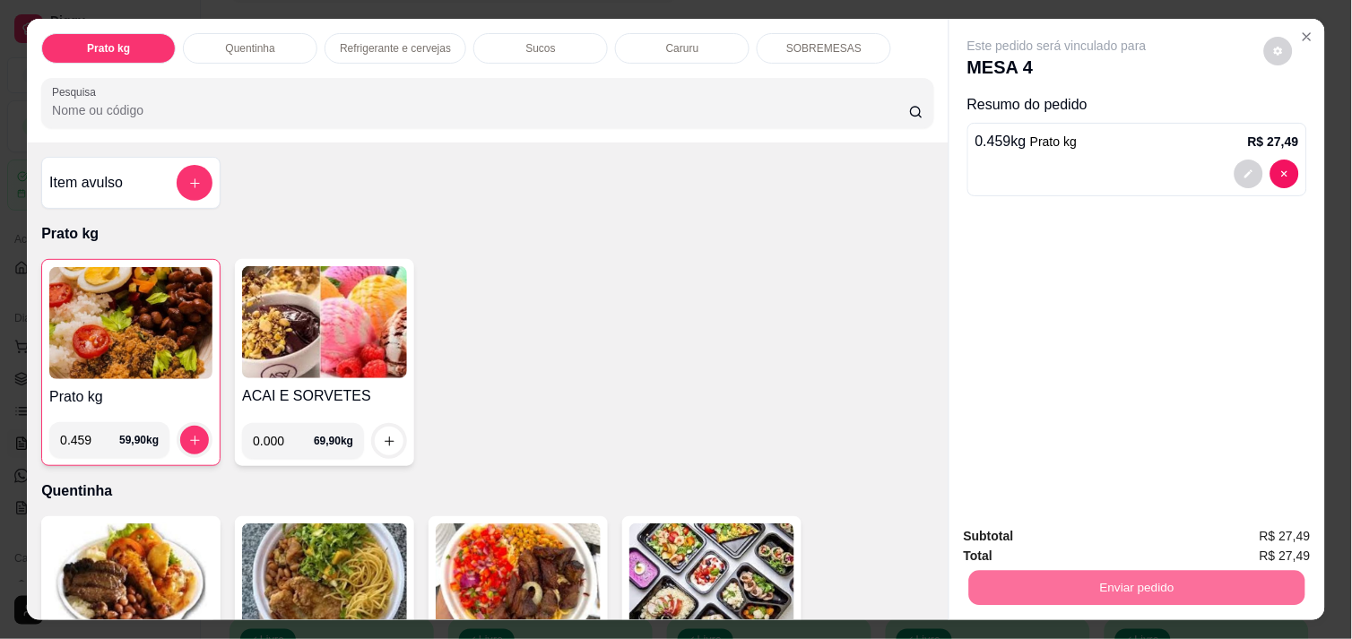
click at [1053, 532] on button "Não registrar e enviar pedido" at bounding box center [1077, 536] width 181 height 33
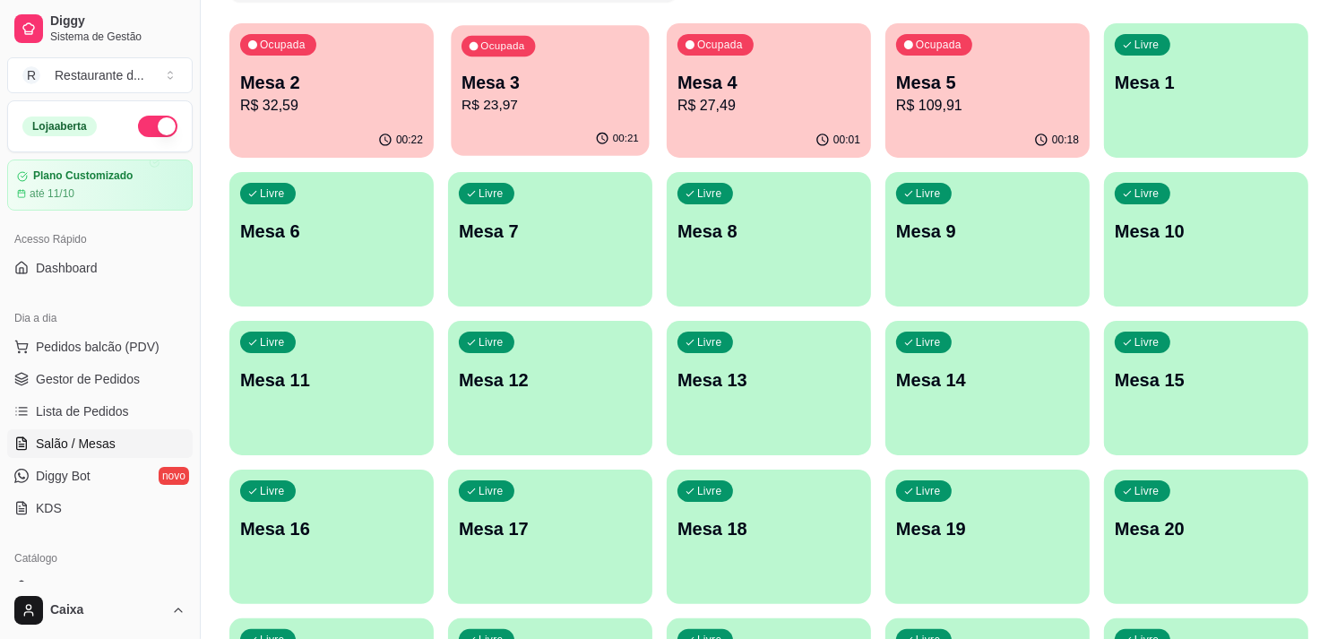
click at [610, 155] on div "Ocupada Mesa 2 R$ 32,59 00:22 Ocupada Mesa 3 R$ 23,97 00:21 Ocupada Mesa 4 R$ 2…" at bounding box center [768, 611] width 1079 height 1176
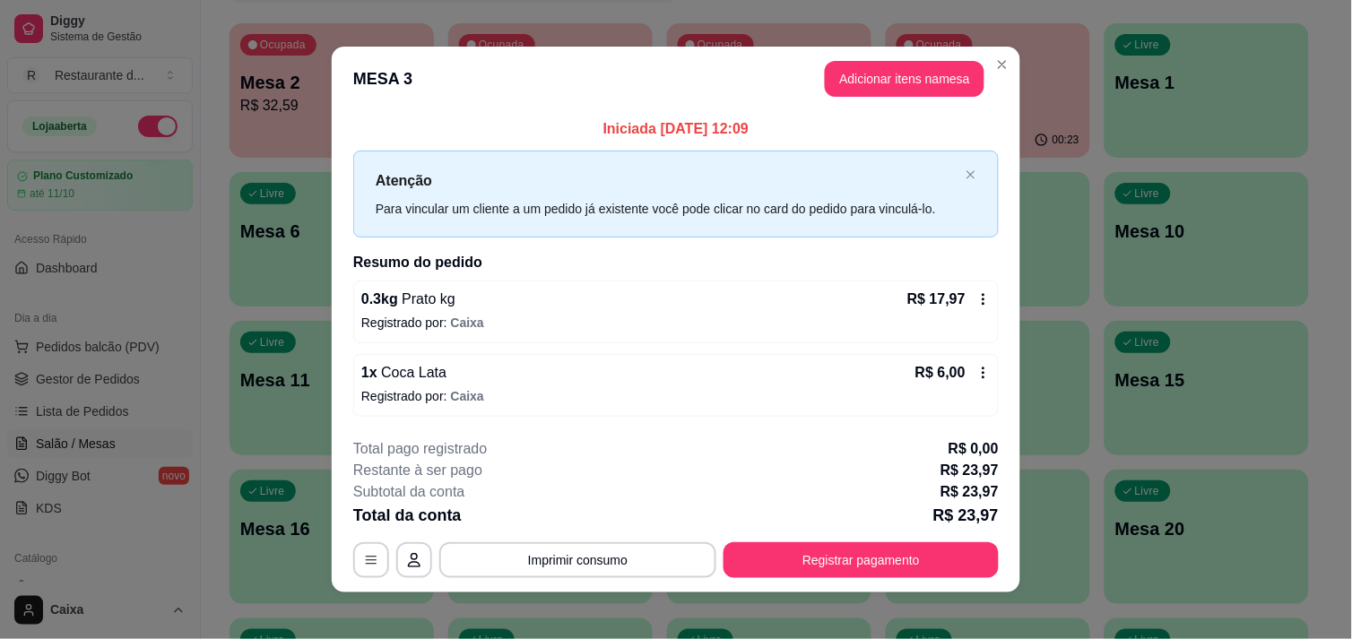
click at [610, 155] on div "Atenção Para vincular um cliente a um pedido já existente você pode clicar no c…" at bounding box center [675, 194] width 645 height 87
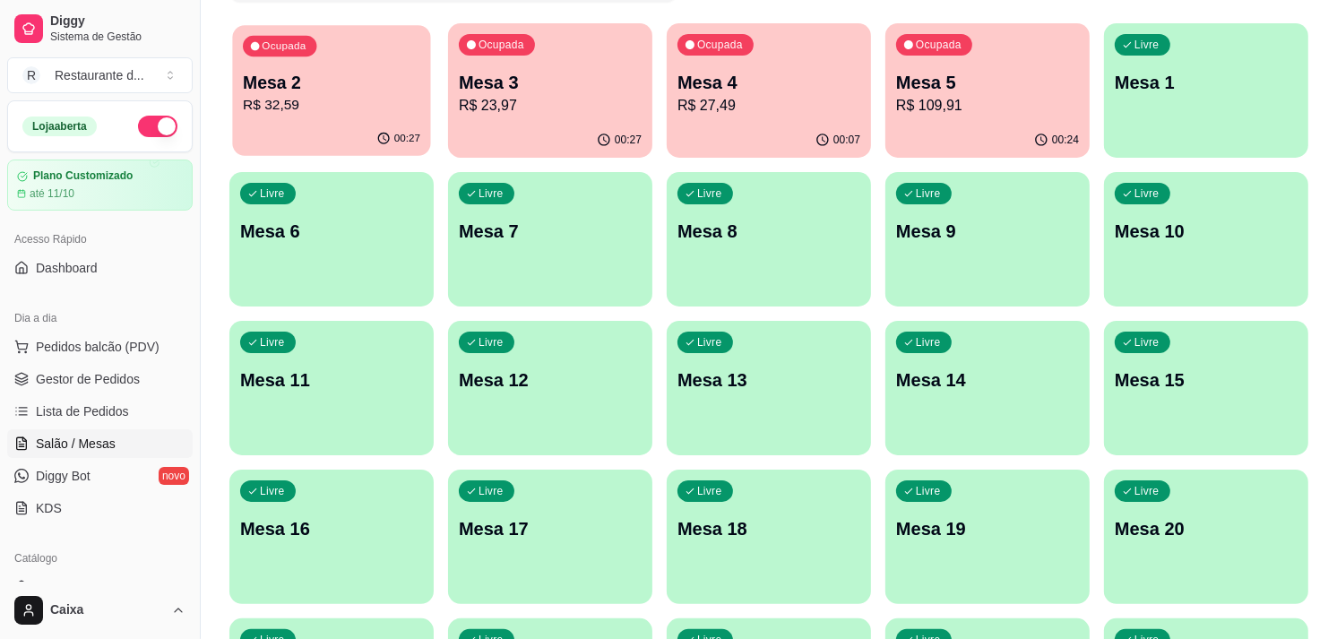
click at [385, 88] on p "Mesa 2" at bounding box center [331, 83] width 177 height 24
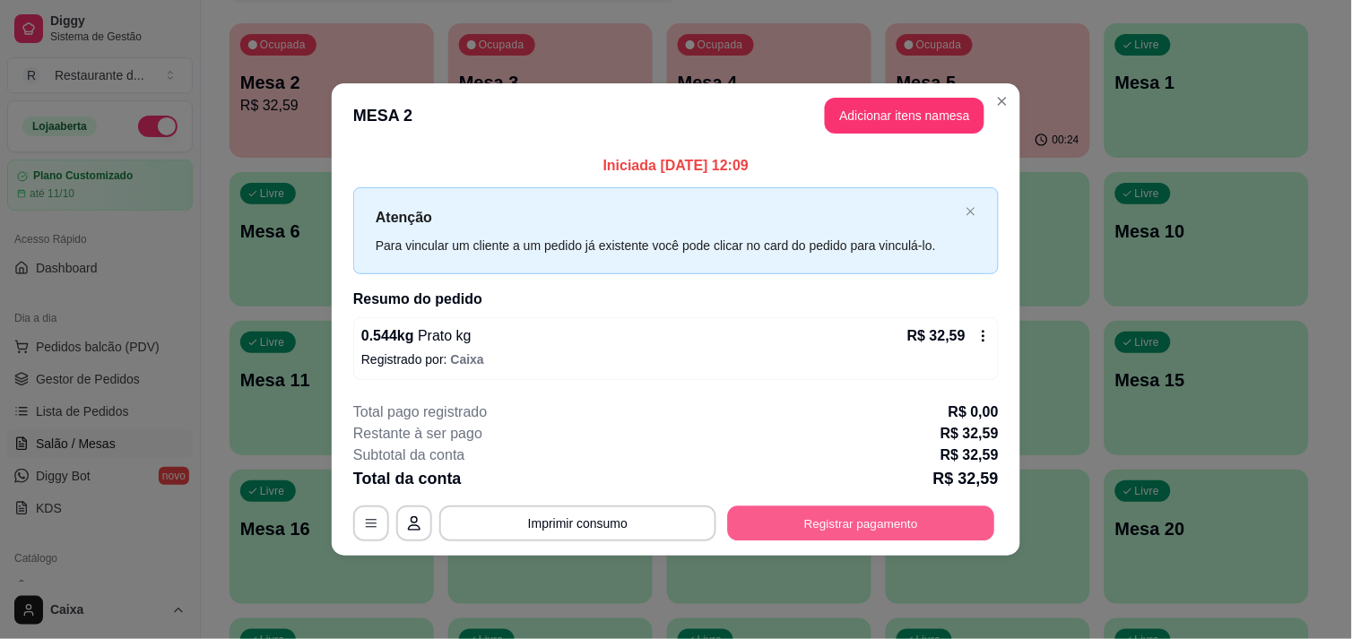
click at [814, 540] on button "Registrar pagamento" at bounding box center [861, 523] width 267 height 35
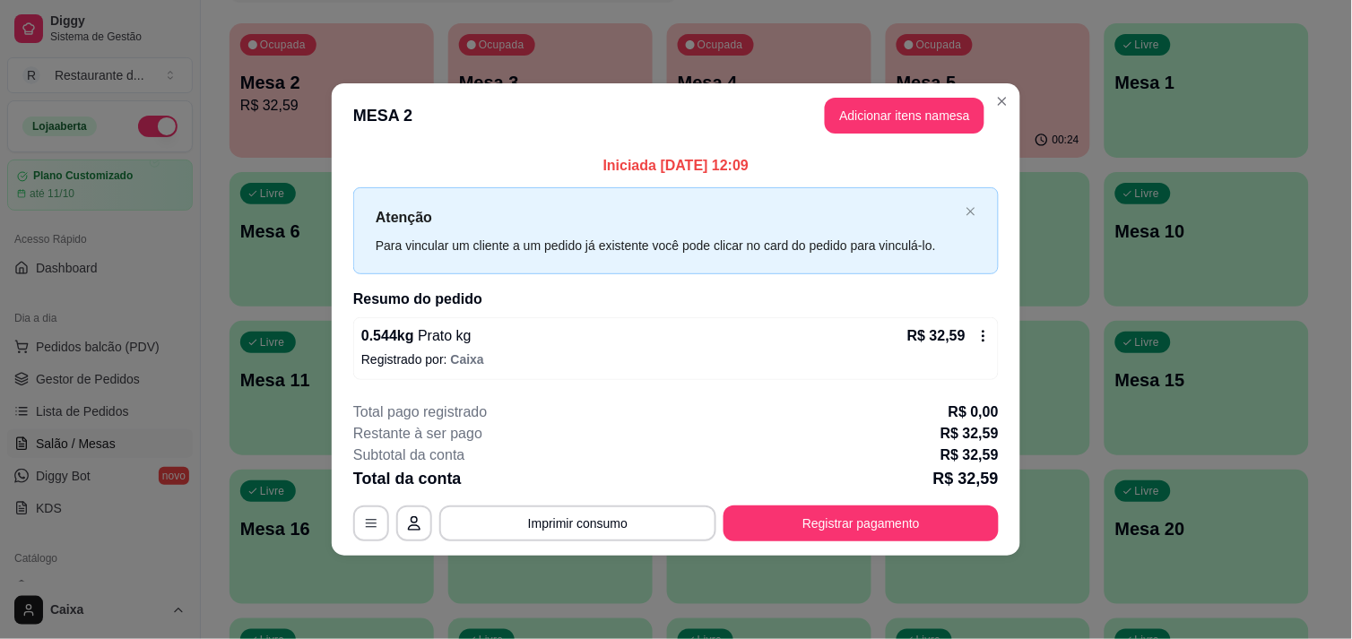
click at [981, 330] on icon at bounding box center [983, 336] width 14 height 14
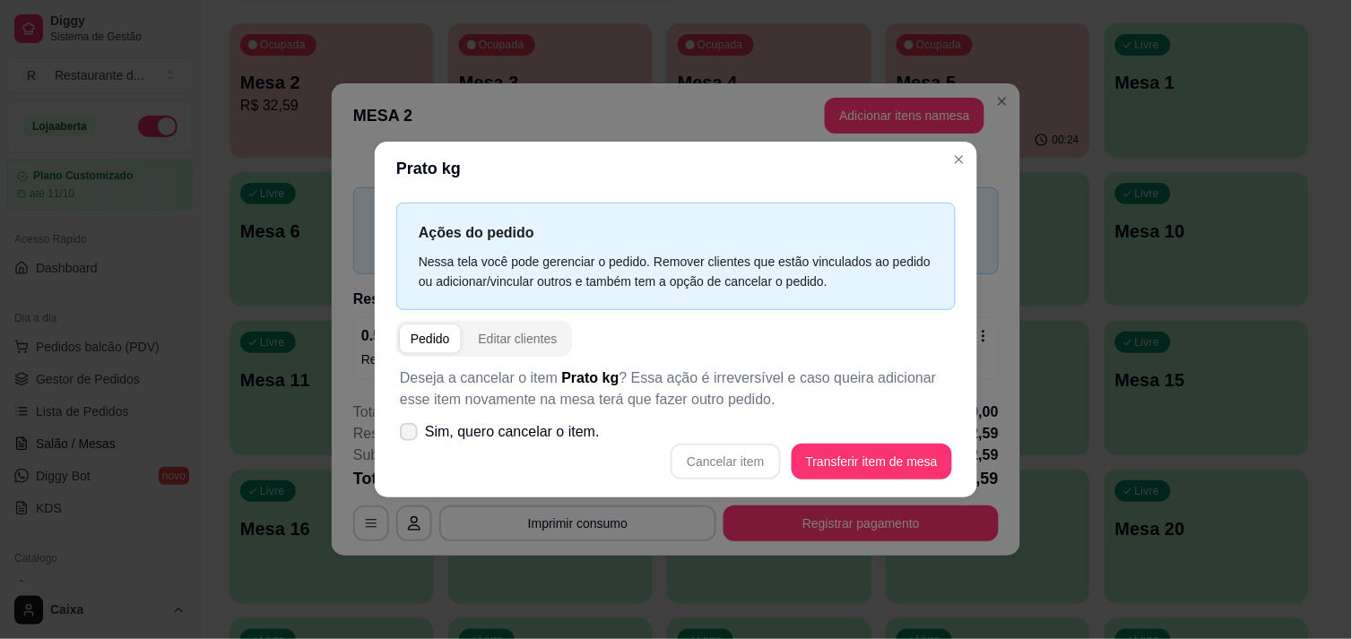
click at [412, 422] on label "Sim, quero cancelar o item." at bounding box center [500, 432] width 214 height 36
click at [411, 435] on input "Sim, quero cancelar o item." at bounding box center [405, 441] width 12 height 12
checkbox input "true"
click at [753, 457] on button "Cancelar item" at bounding box center [725, 461] width 107 height 35
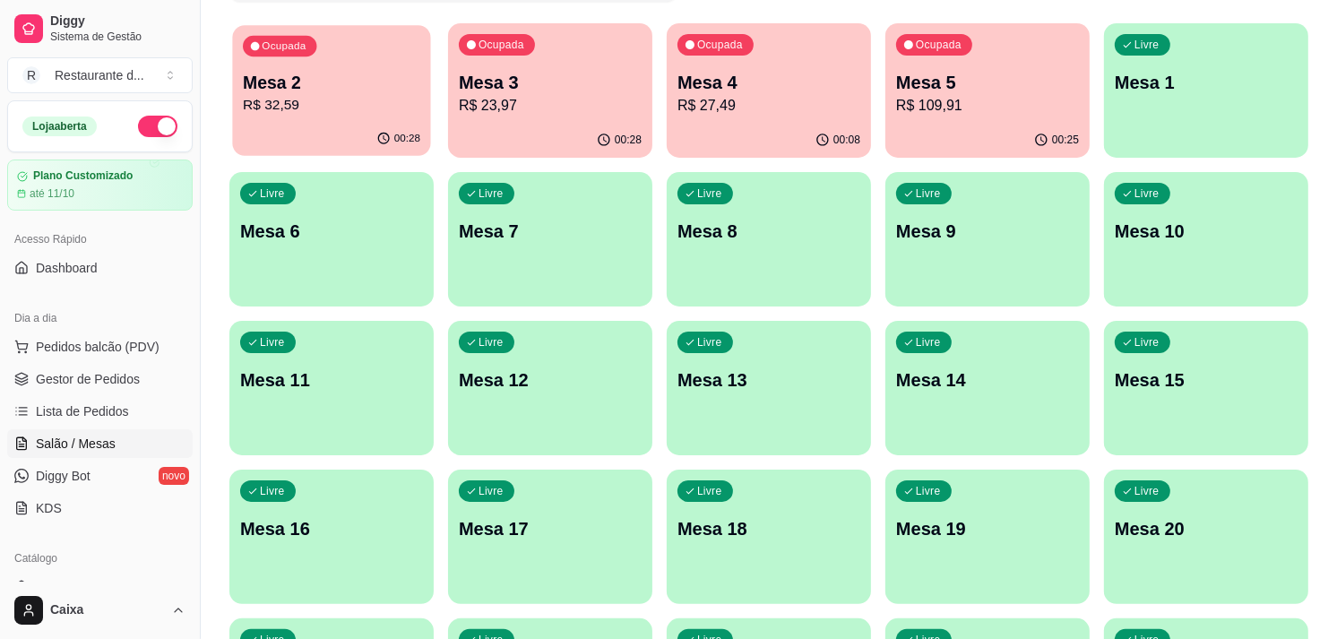
click at [311, 96] on p "R$ 32,59" at bounding box center [331, 105] width 177 height 21
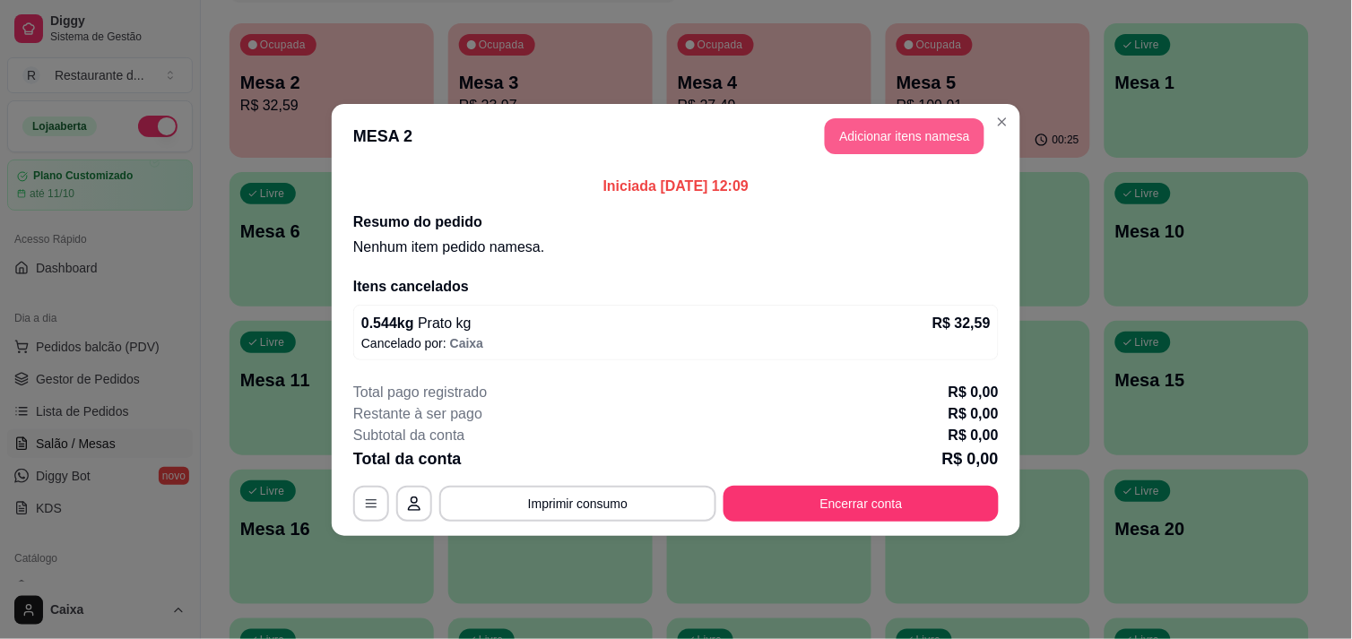
click at [881, 127] on button "Adicionar itens na mesa" at bounding box center [905, 136] width 160 height 36
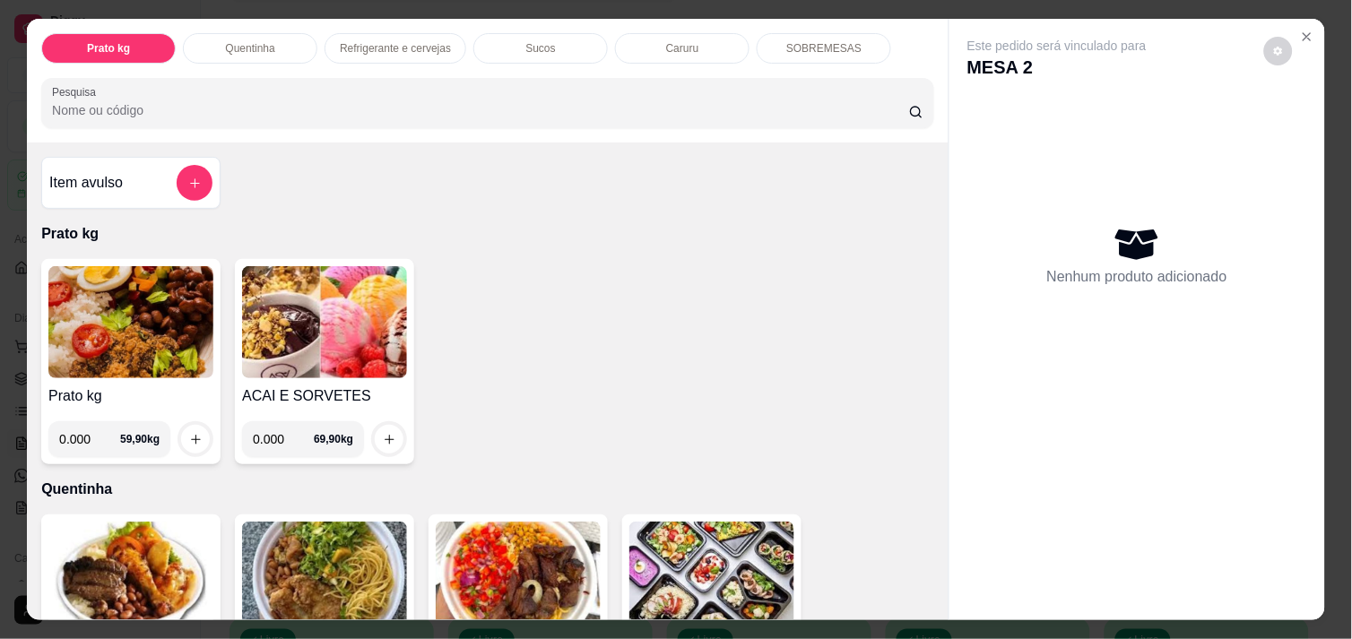
click at [82, 432] on input "0.000" at bounding box center [89, 439] width 61 height 36
click at [82, 433] on input "0.000" at bounding box center [89, 439] width 61 height 36
type input "0.244"
click at [189, 436] on icon "increase-product-quantity" at bounding box center [195, 439] width 13 height 13
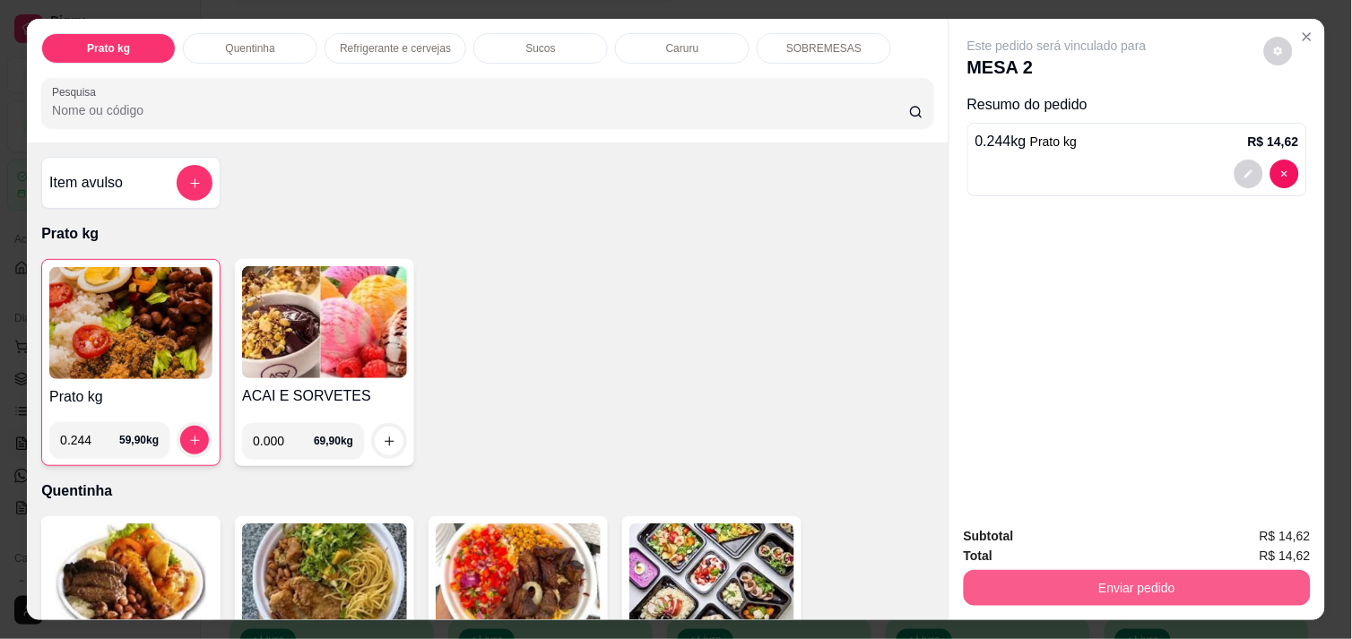
click at [988, 570] on button "Enviar pedido" at bounding box center [1137, 588] width 347 height 36
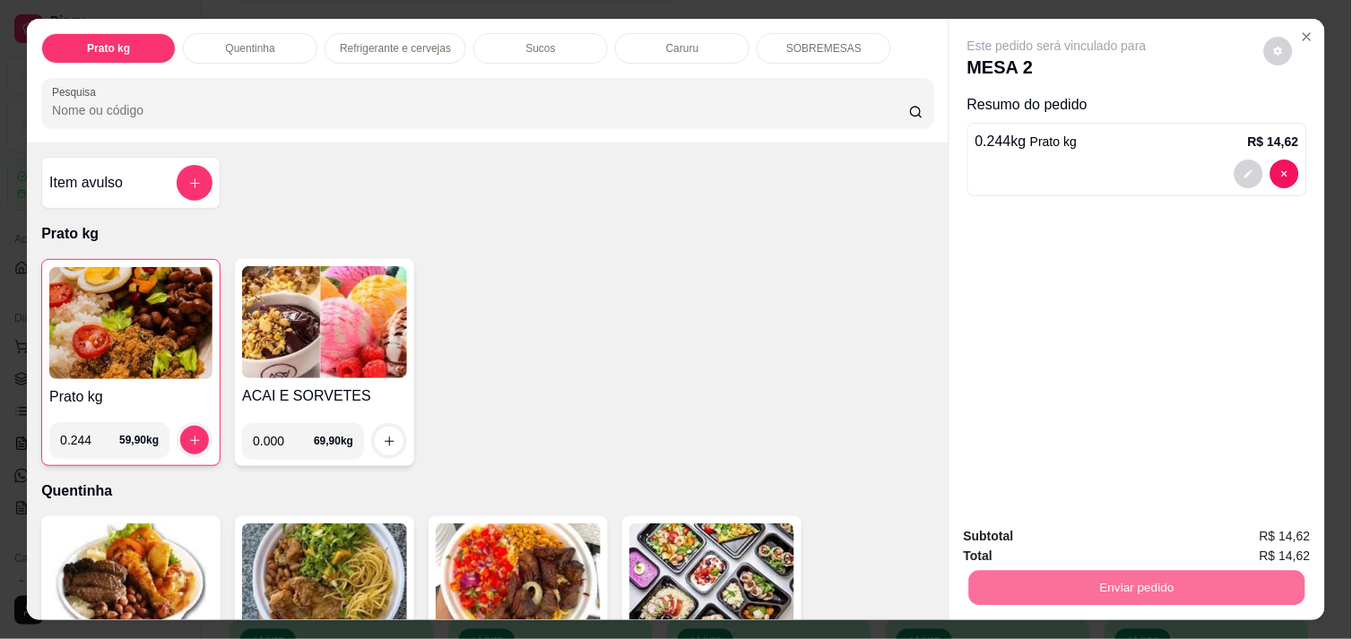
click at [1005, 527] on button "Não registrar e enviar pedido" at bounding box center [1077, 536] width 181 height 33
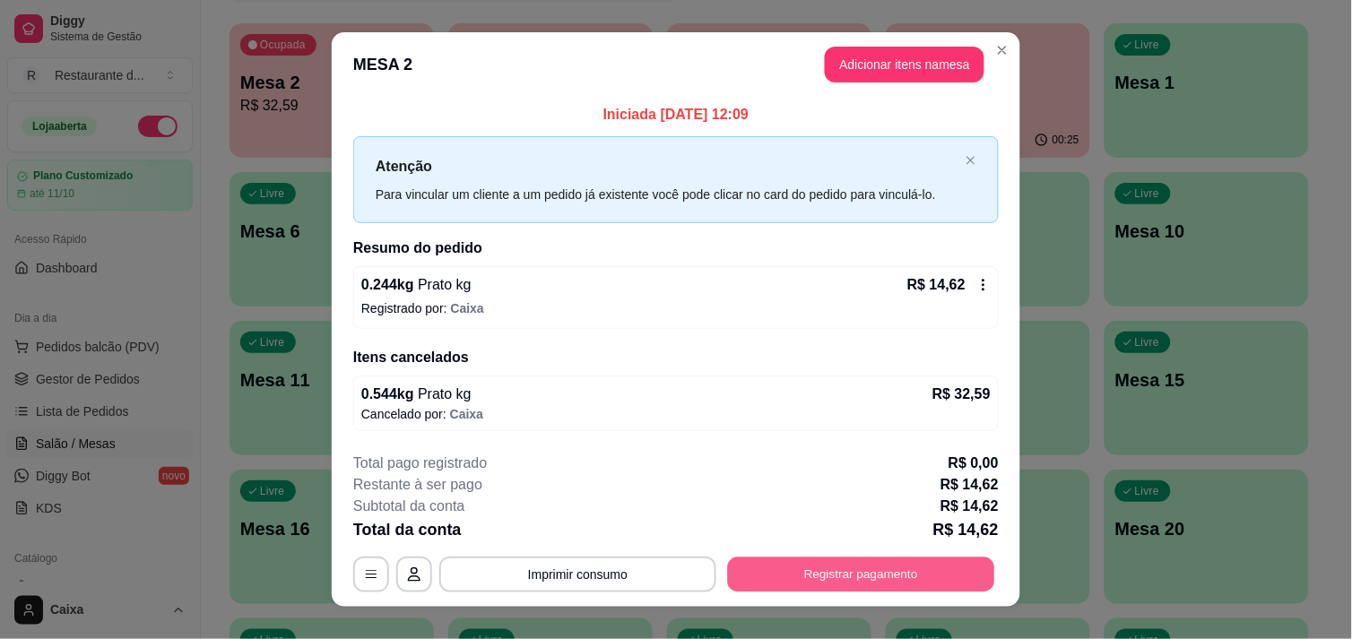
click at [846, 576] on button "Registrar pagamento" at bounding box center [861, 575] width 267 height 35
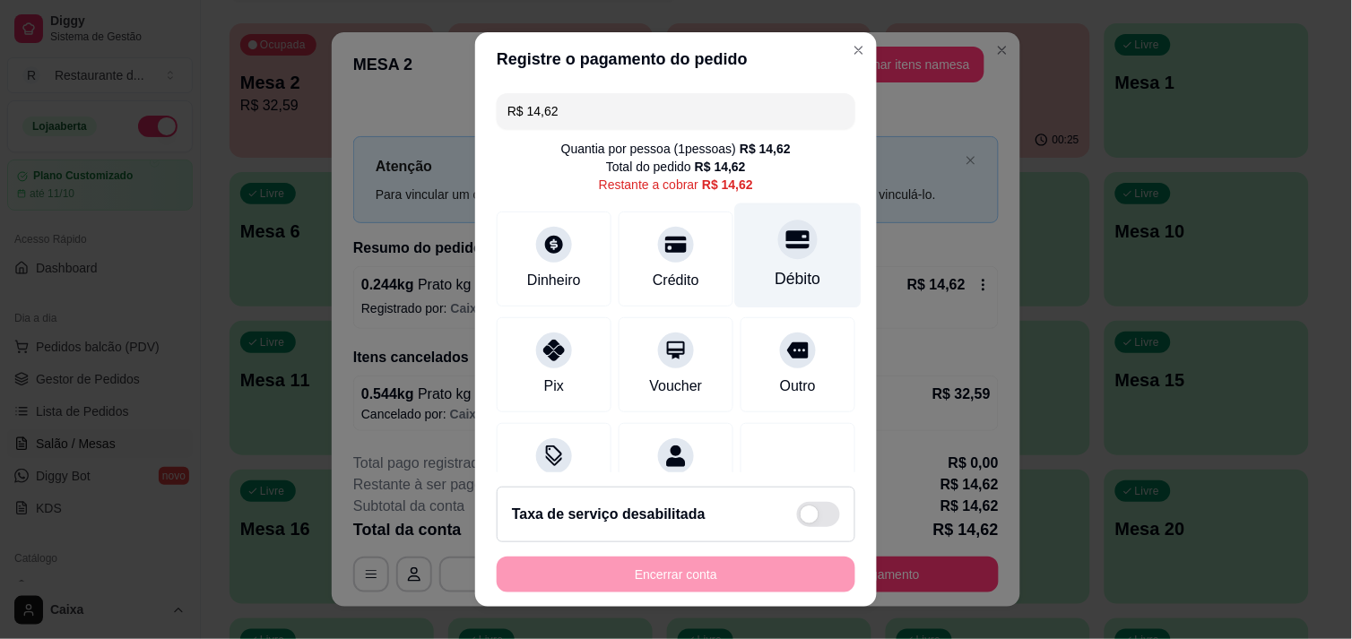
click at [786, 246] on icon at bounding box center [797, 239] width 23 height 18
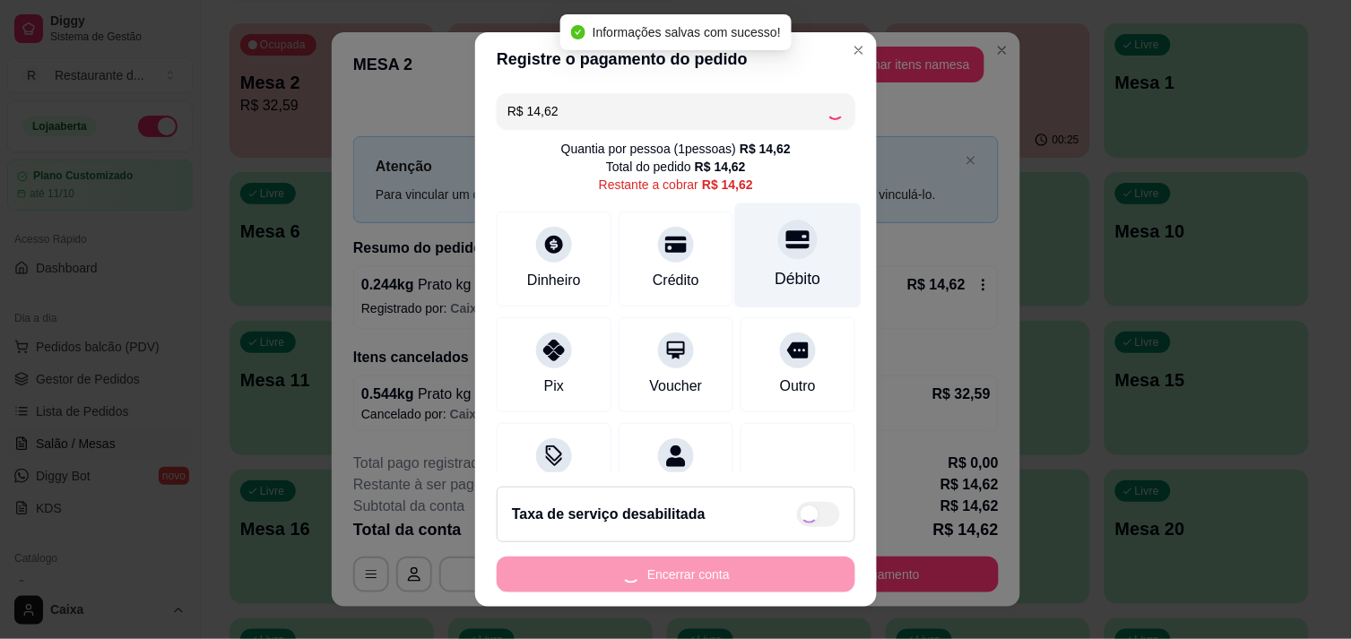
type input "R$ 0,00"
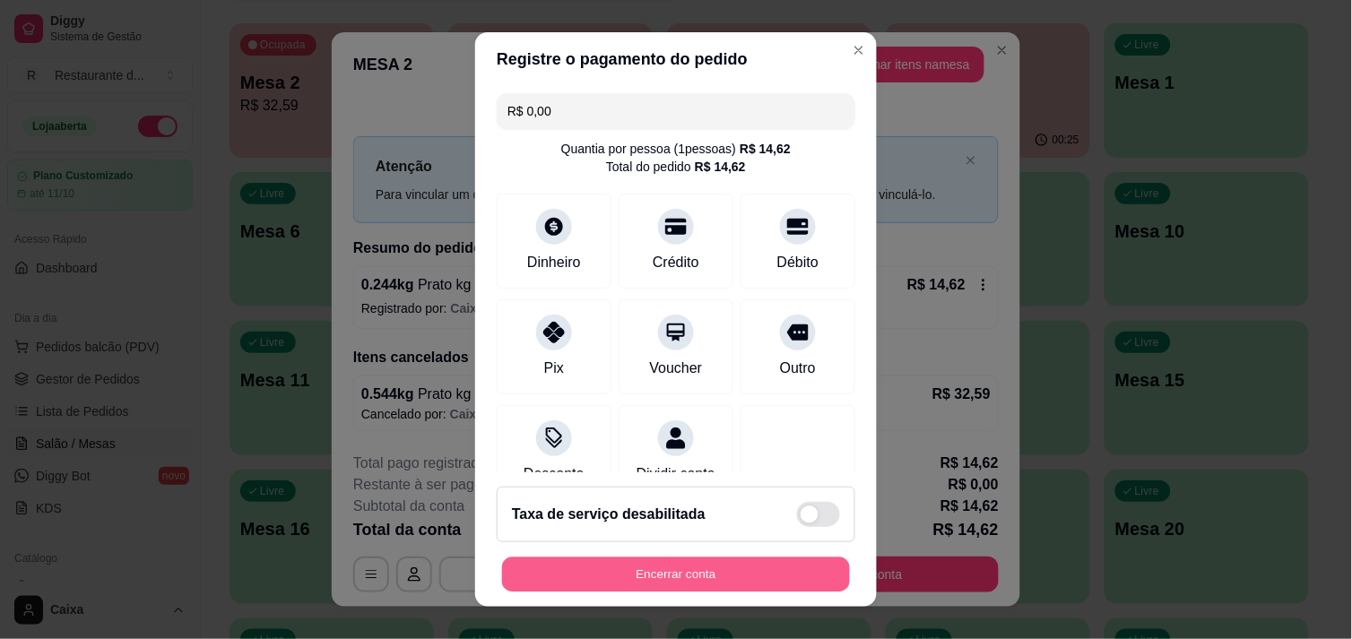
click at [658, 574] on button "Encerrar conta" at bounding box center [676, 575] width 348 height 35
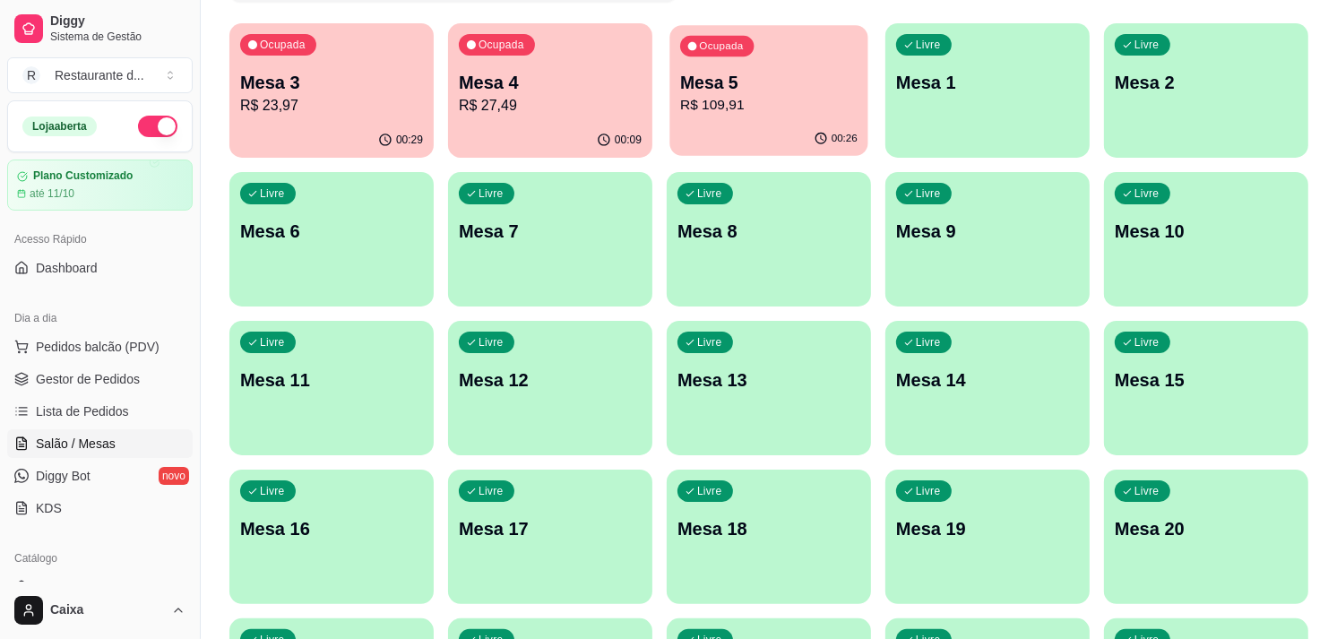
click at [715, 123] on div "00:26" at bounding box center [769, 139] width 198 height 34
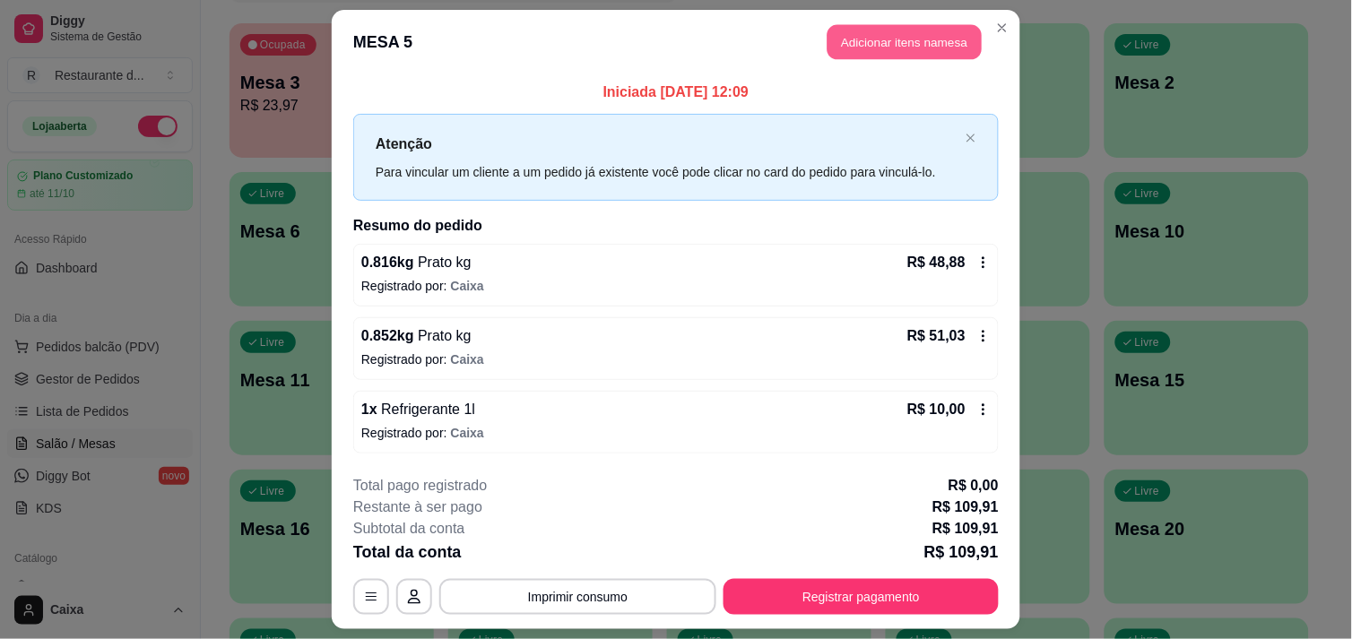
click at [877, 56] on button "Adicionar itens na mesa" at bounding box center [904, 42] width 154 height 35
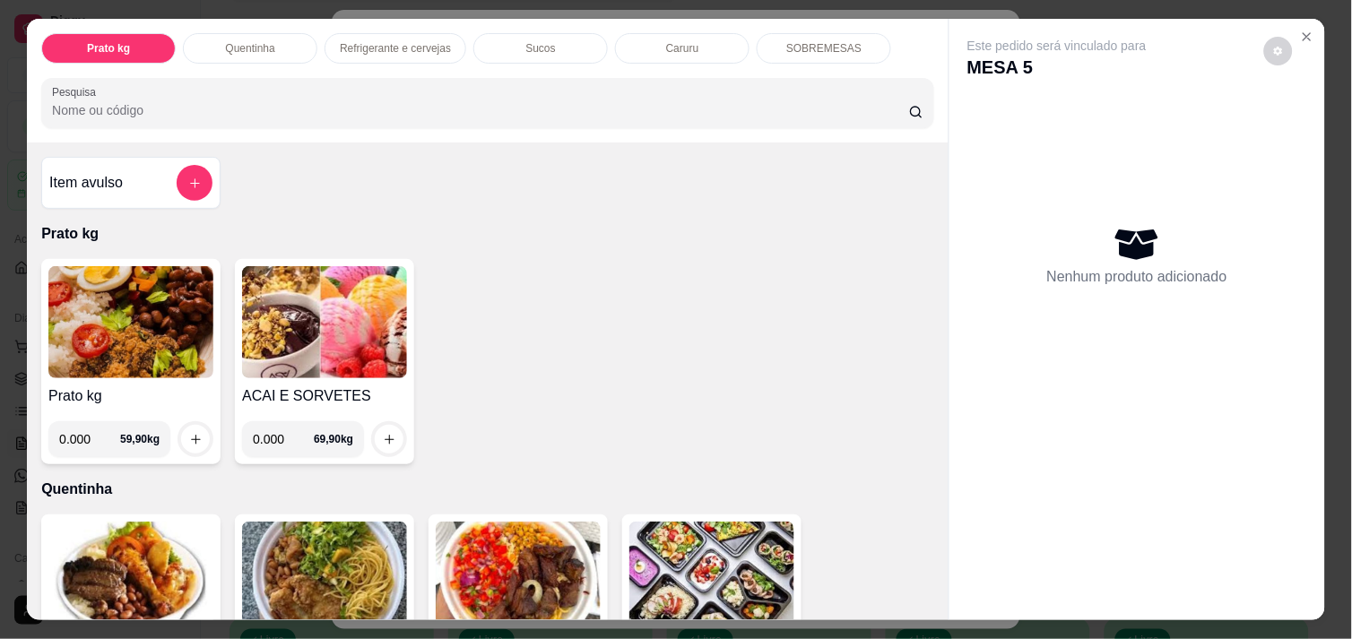
click at [276, 437] on input "0.000" at bounding box center [283, 439] width 61 height 36
type input "0.158"
click at [371, 428] on div at bounding box center [389, 439] width 36 height 36
click at [384, 440] on button "increase-product-quantity" at bounding box center [390, 440] width 28 height 28
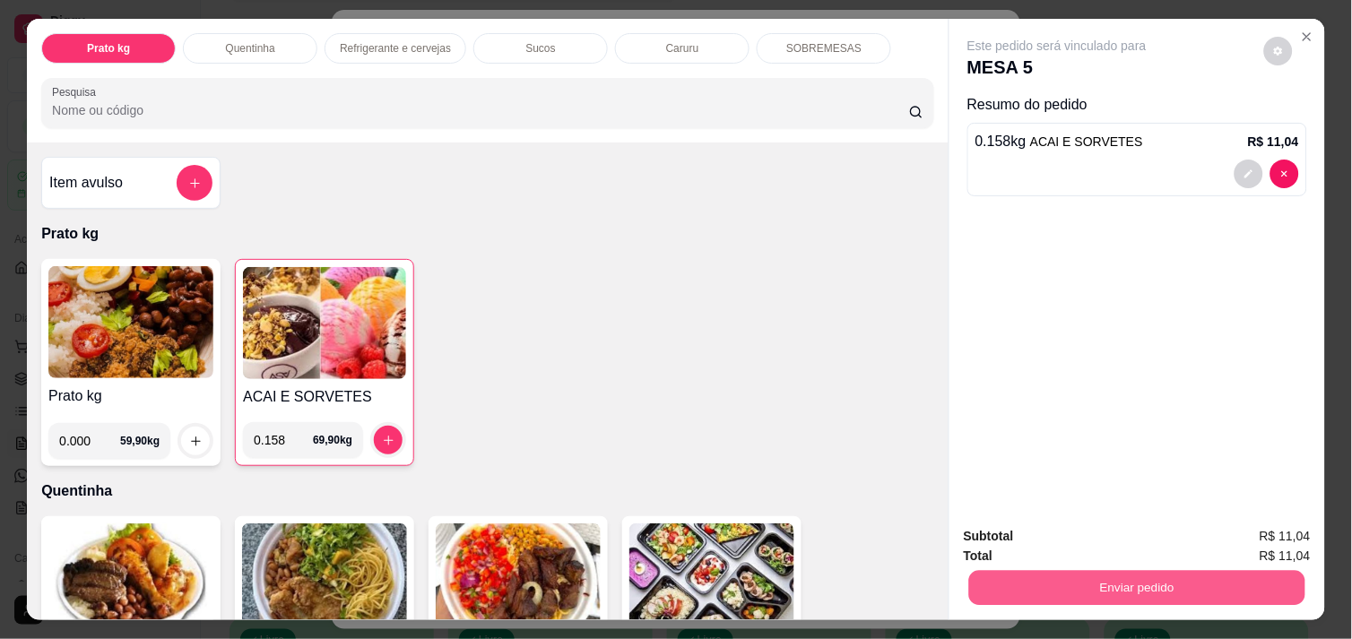
click at [1049, 579] on button "Enviar pedido" at bounding box center [1137, 587] width 336 height 35
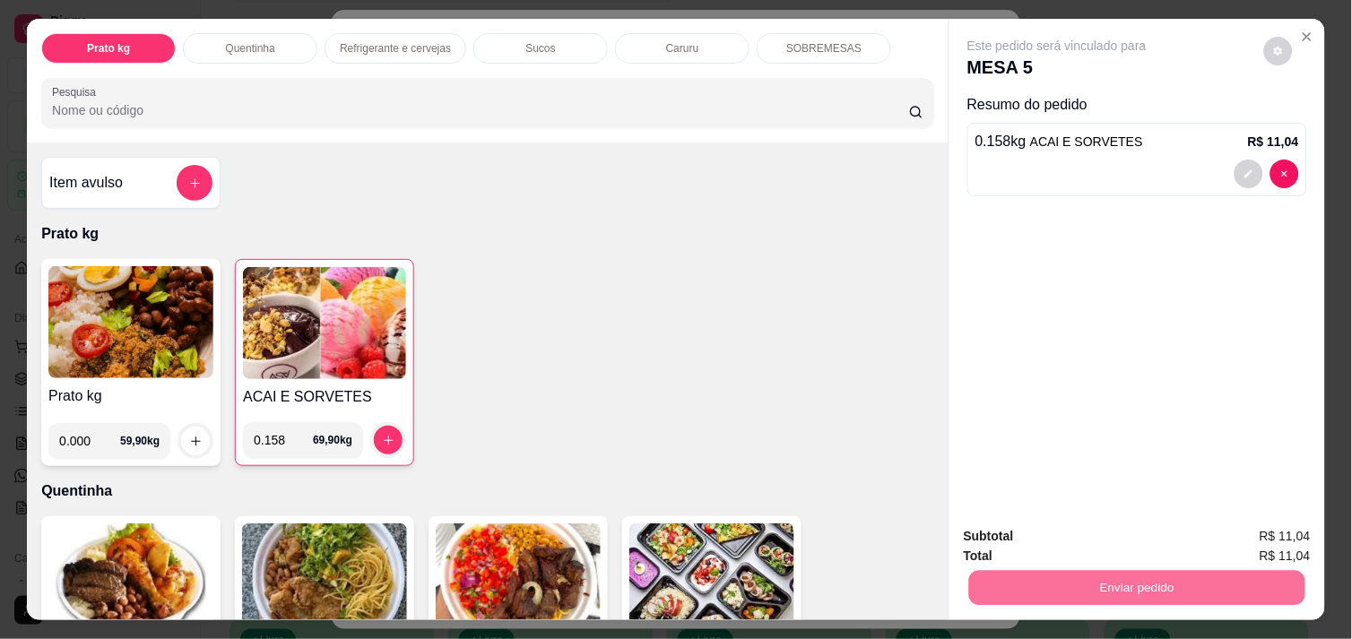
click at [1041, 531] on button "Não registrar e enviar pedido" at bounding box center [1077, 536] width 181 height 33
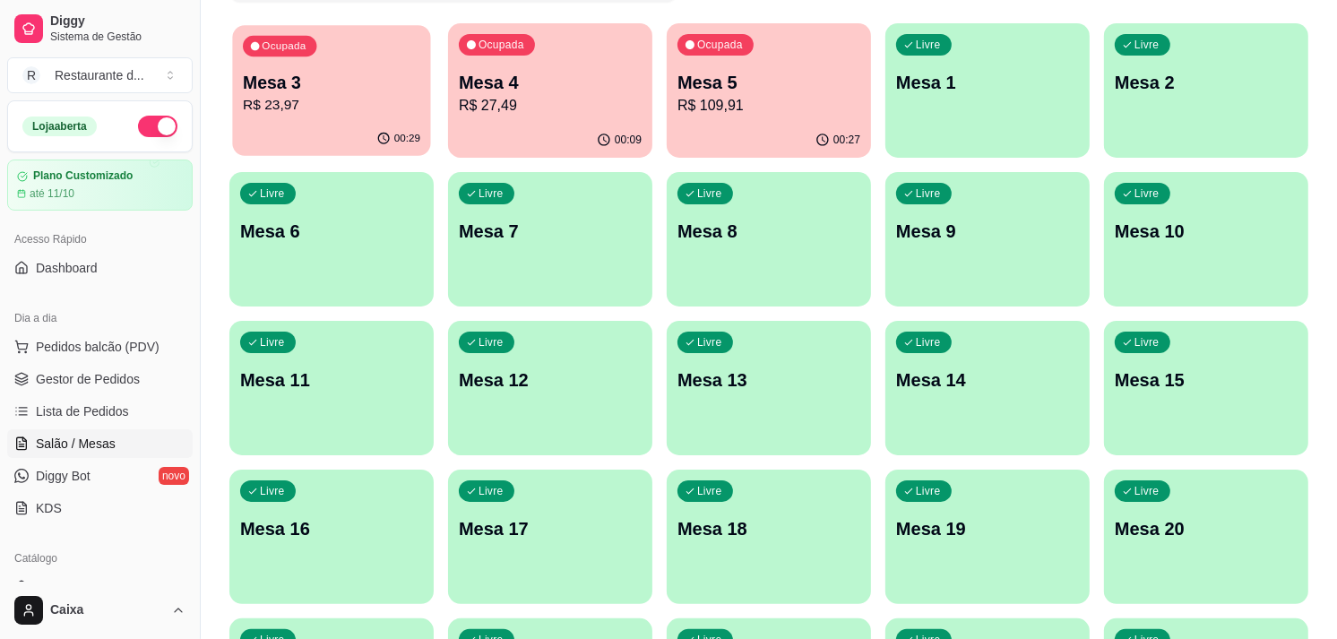
click at [343, 81] on p "Mesa 3" at bounding box center [331, 83] width 177 height 24
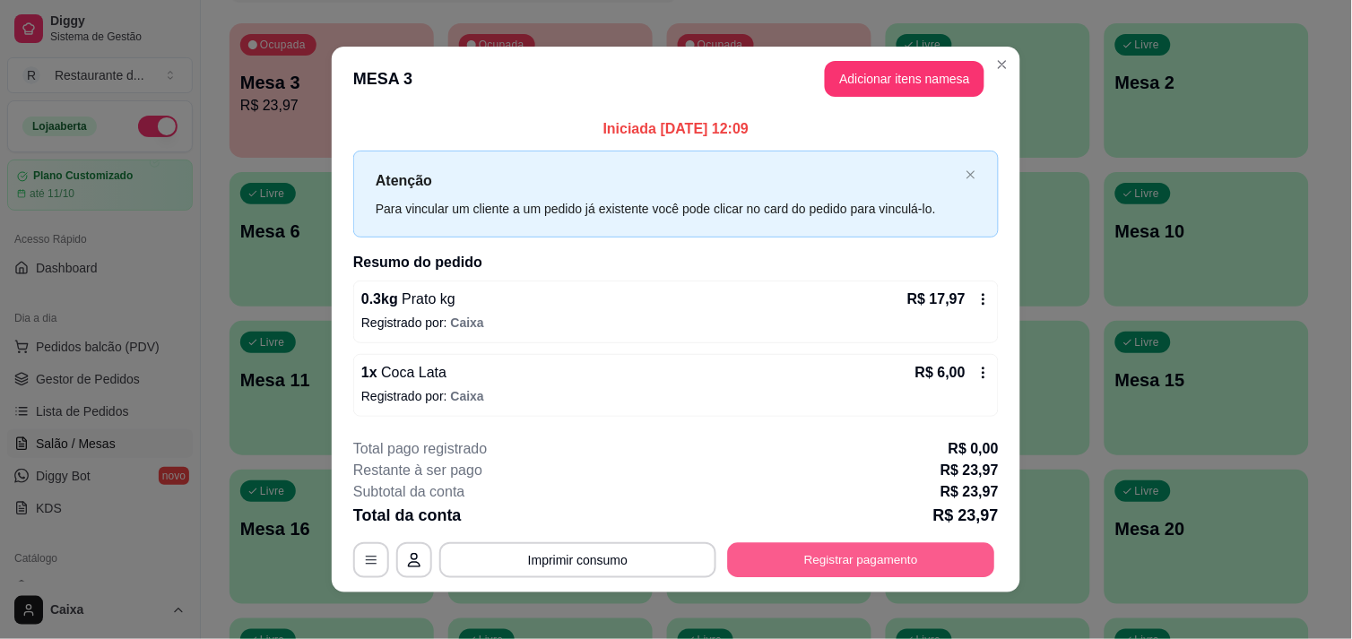
click at [825, 554] on button "Registrar pagamento" at bounding box center [861, 560] width 267 height 35
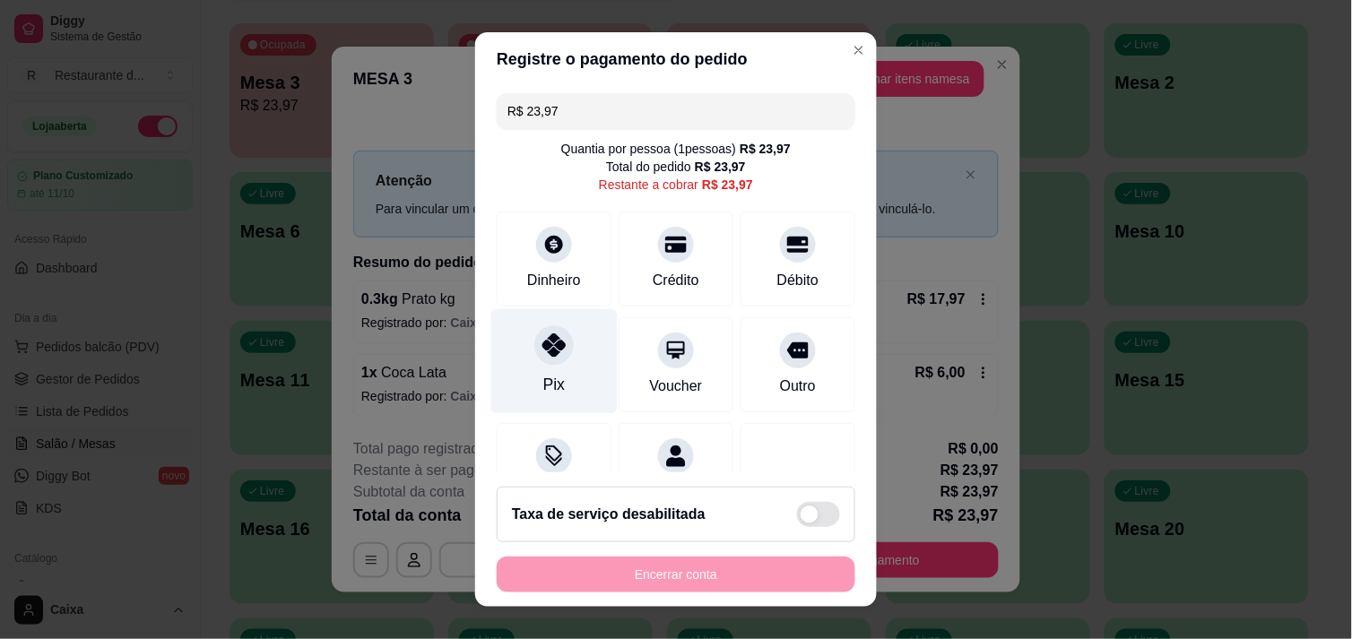
click at [534, 351] on div at bounding box center [553, 344] width 39 height 39
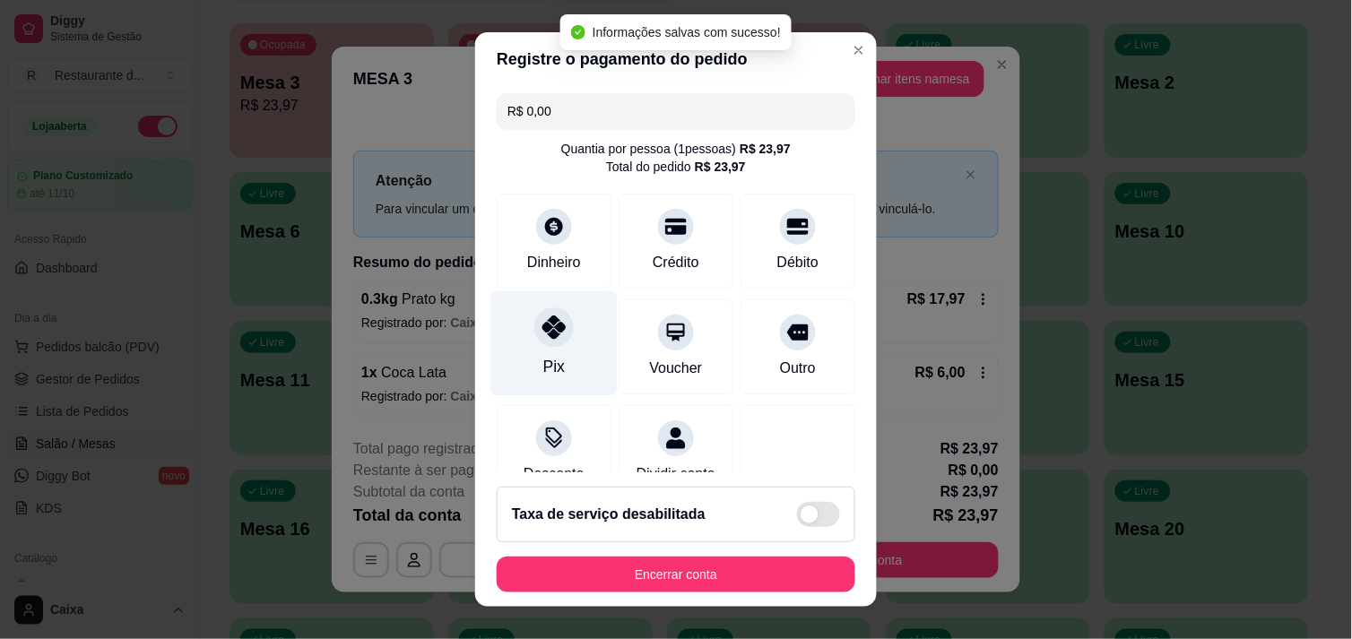
type input "R$ 0,00"
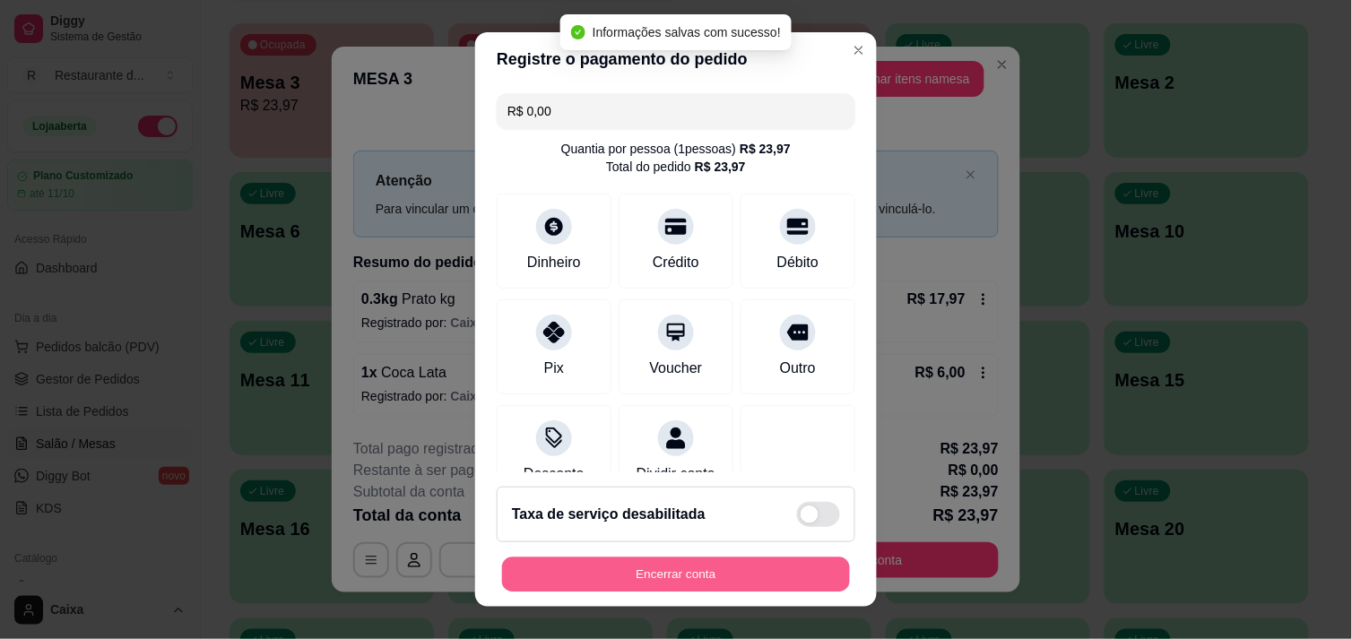
click at [624, 584] on button "Encerrar conta" at bounding box center [676, 575] width 348 height 35
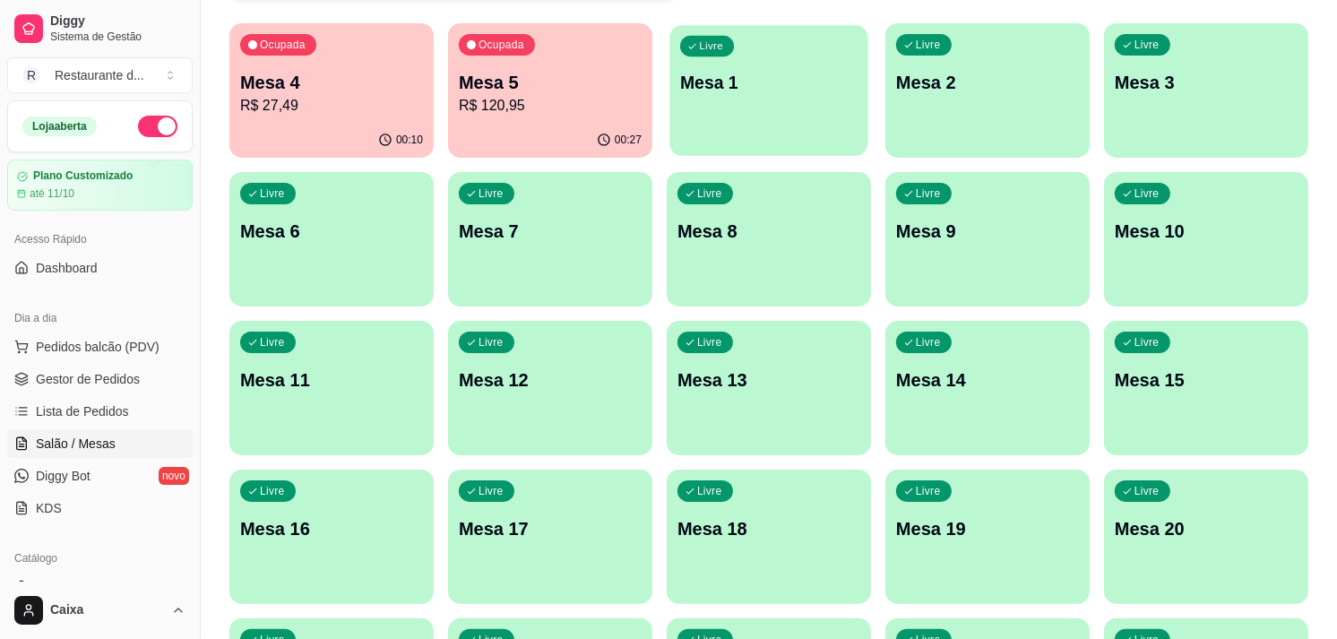
click at [755, 135] on button "Livre Mesa 1" at bounding box center [769, 90] width 198 height 131
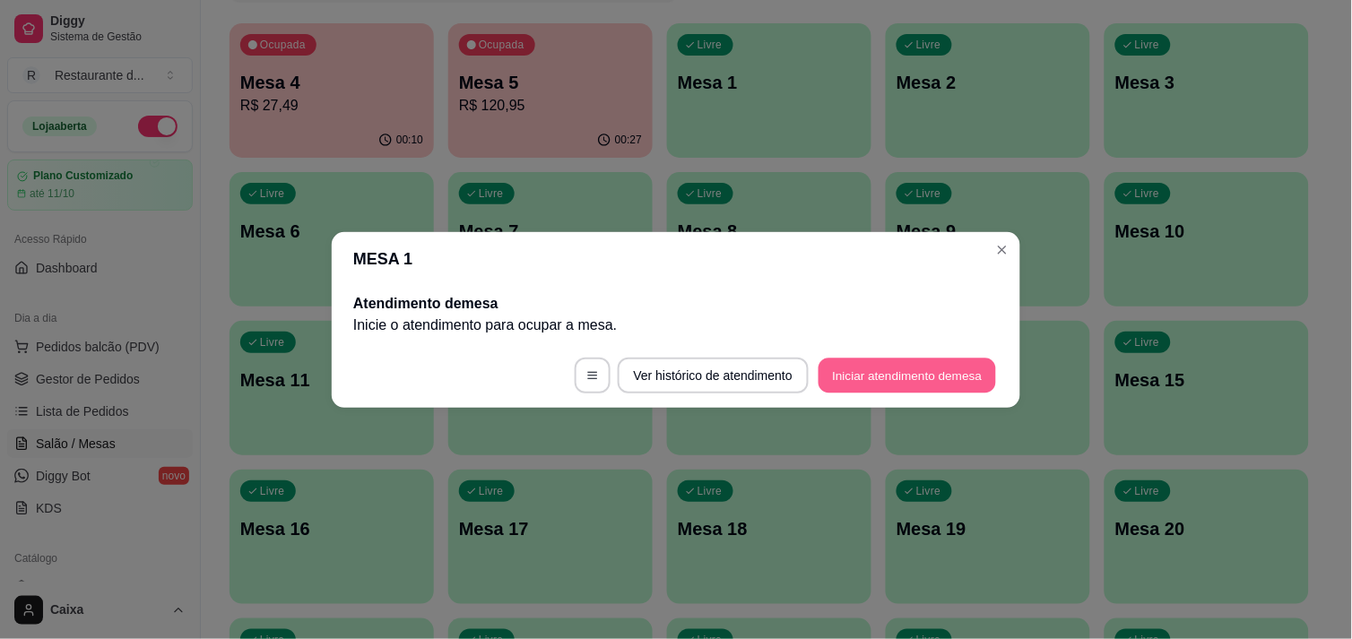
click at [890, 369] on button "Iniciar atendimento de mesa" at bounding box center [906, 375] width 177 height 35
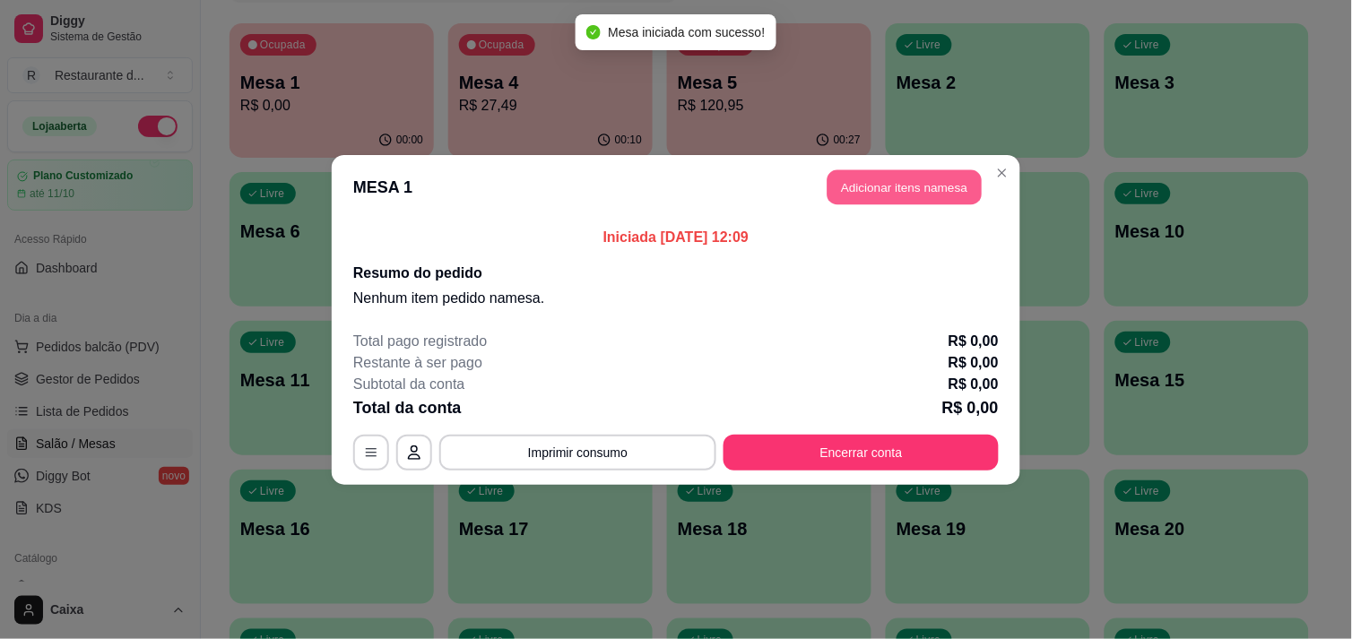
click at [884, 194] on button "Adicionar itens na mesa" at bounding box center [904, 186] width 154 height 35
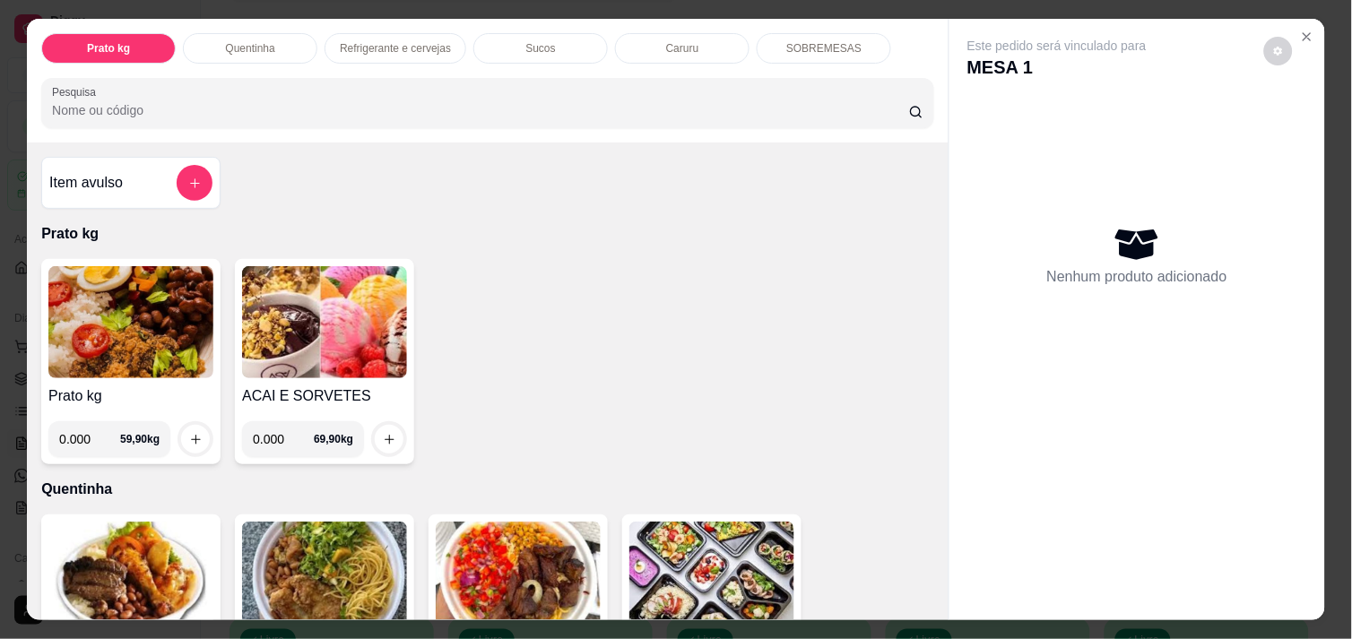
click at [938, 612] on div "Item avulso Prato kg Prato kg 0.000 59,90 kg ACAI E SORVETES 0.000 69,90 kg Que…" at bounding box center [487, 381] width 921 height 477
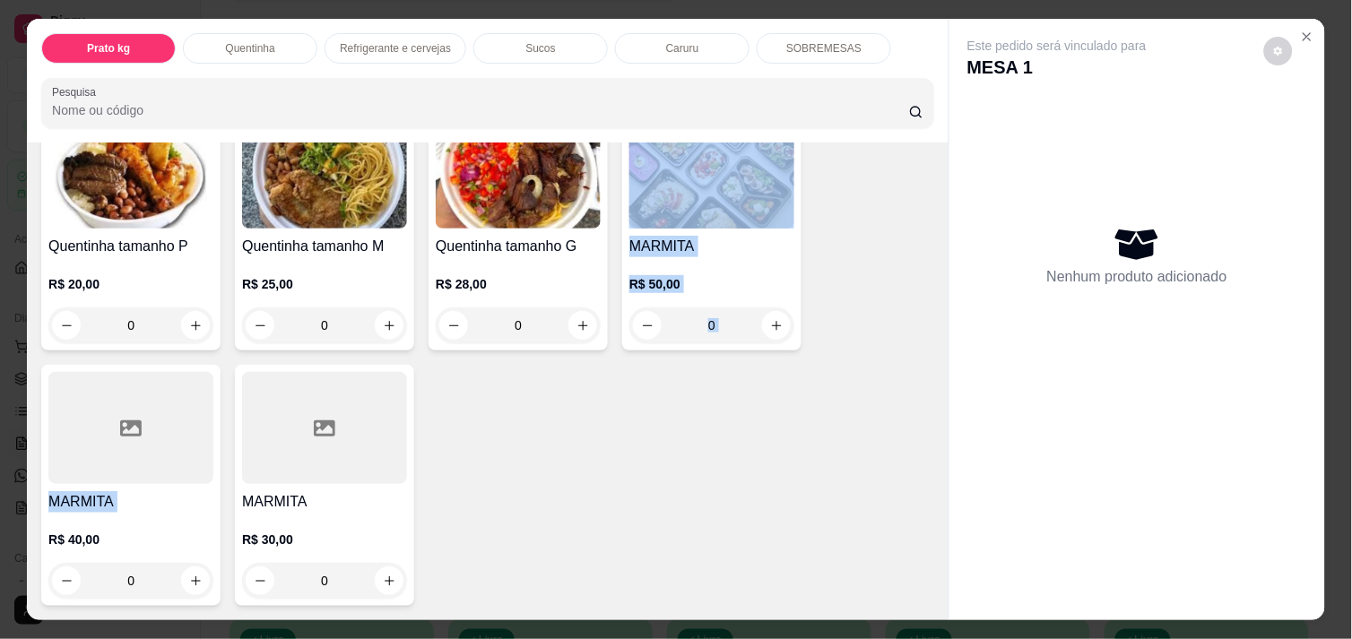
drag, startPoint x: 938, startPoint y: 612, endPoint x: 936, endPoint y: 602, distance: 10.0
click at [936, 602] on div "Item avulso Prato kg Prato kg 0.000 59,90 kg ACAI E SORVETES 0.000 69,90 kg Que…" at bounding box center [487, 381] width 921 height 477
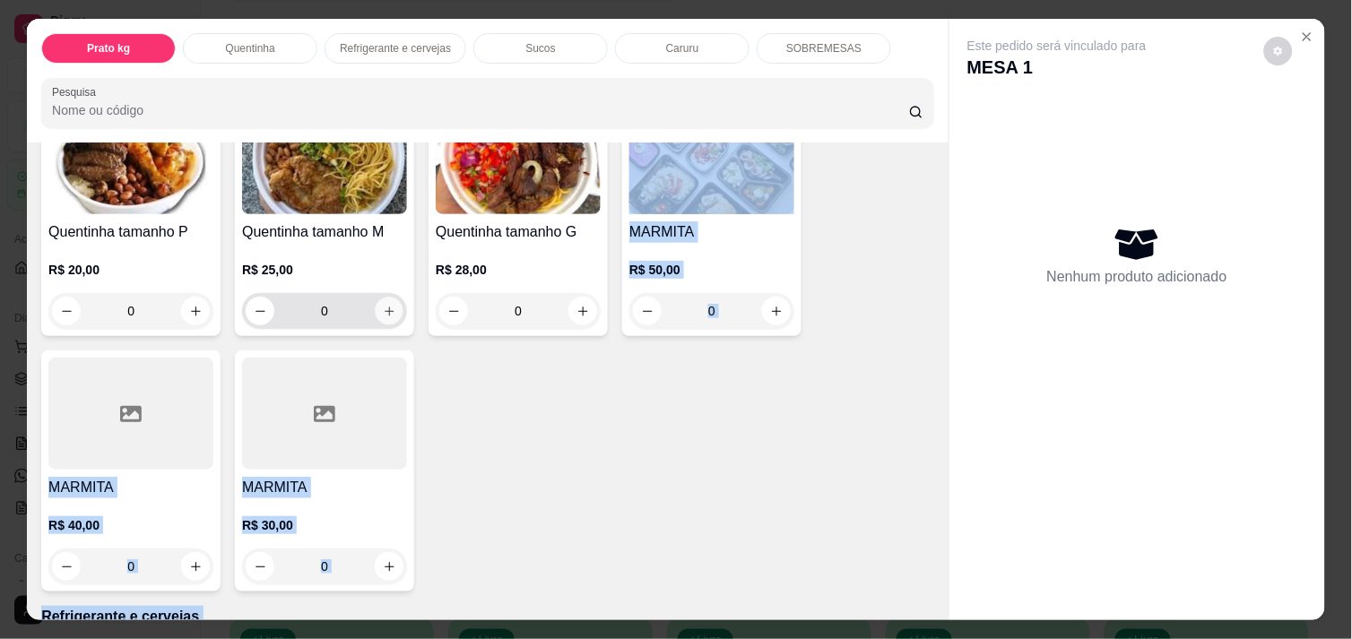
click at [376, 307] on button "increase-product-quantity" at bounding box center [390, 312] width 28 height 28
type input "1"
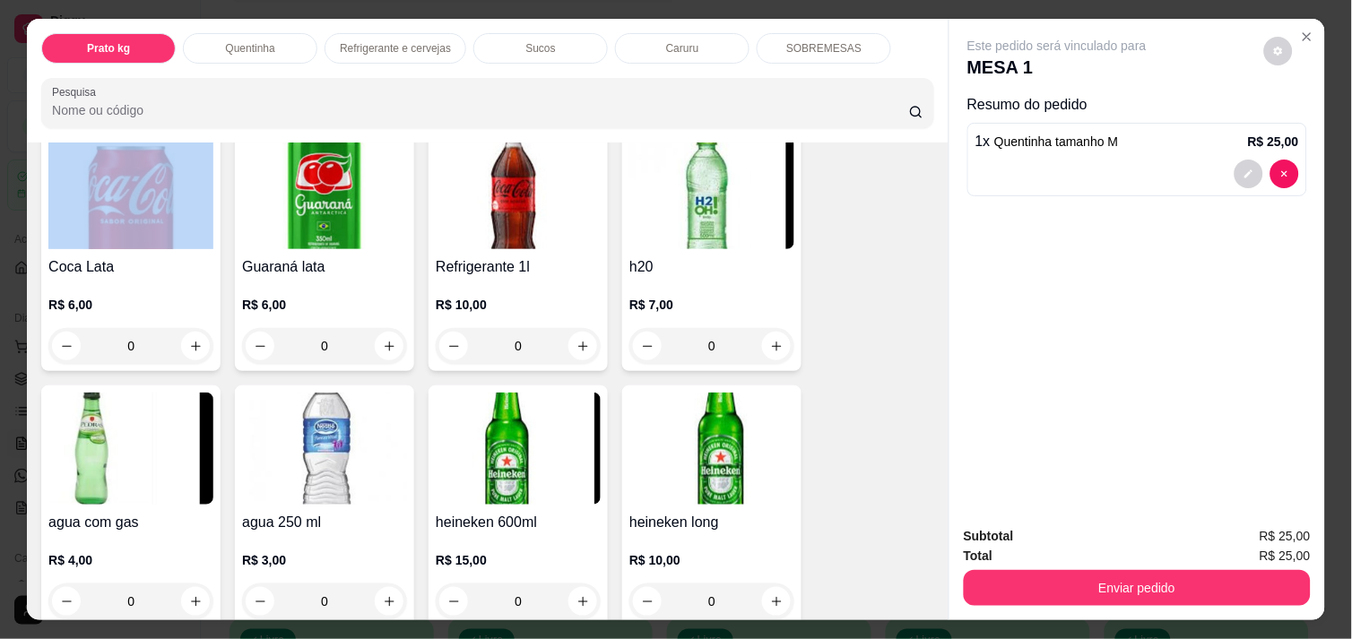
scroll to position [938, 0]
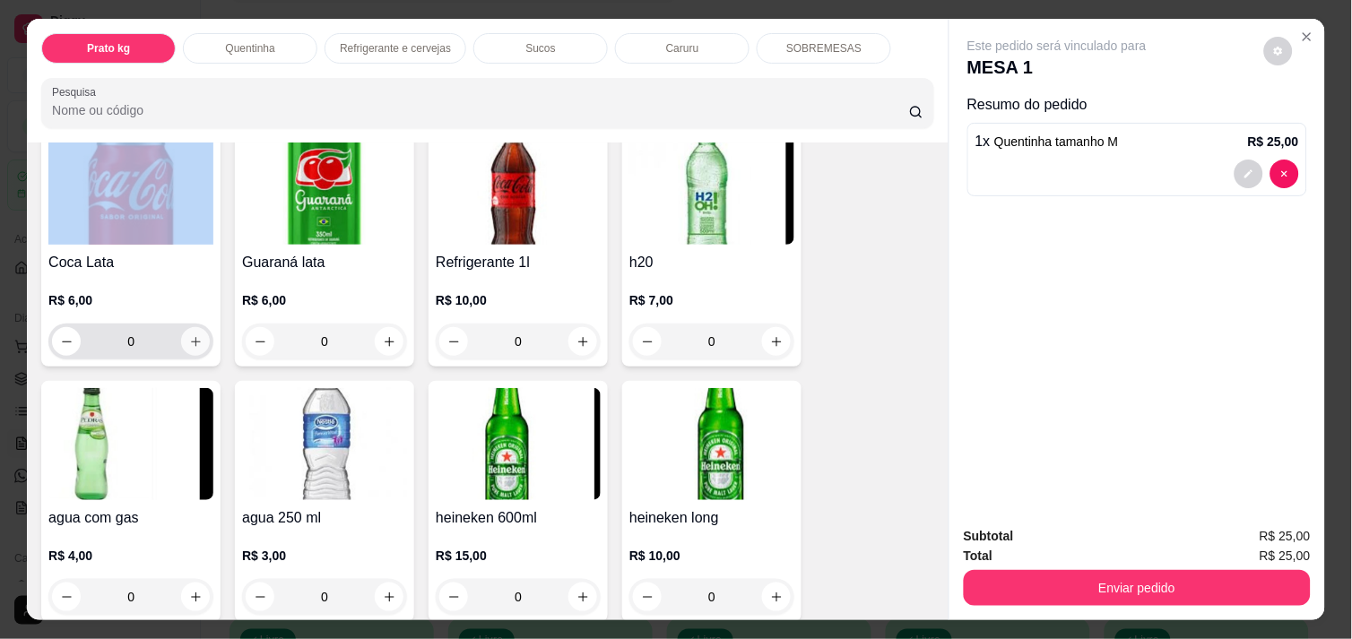
click at [189, 335] on icon "increase-product-quantity" at bounding box center [195, 341] width 13 height 13
type input "1"
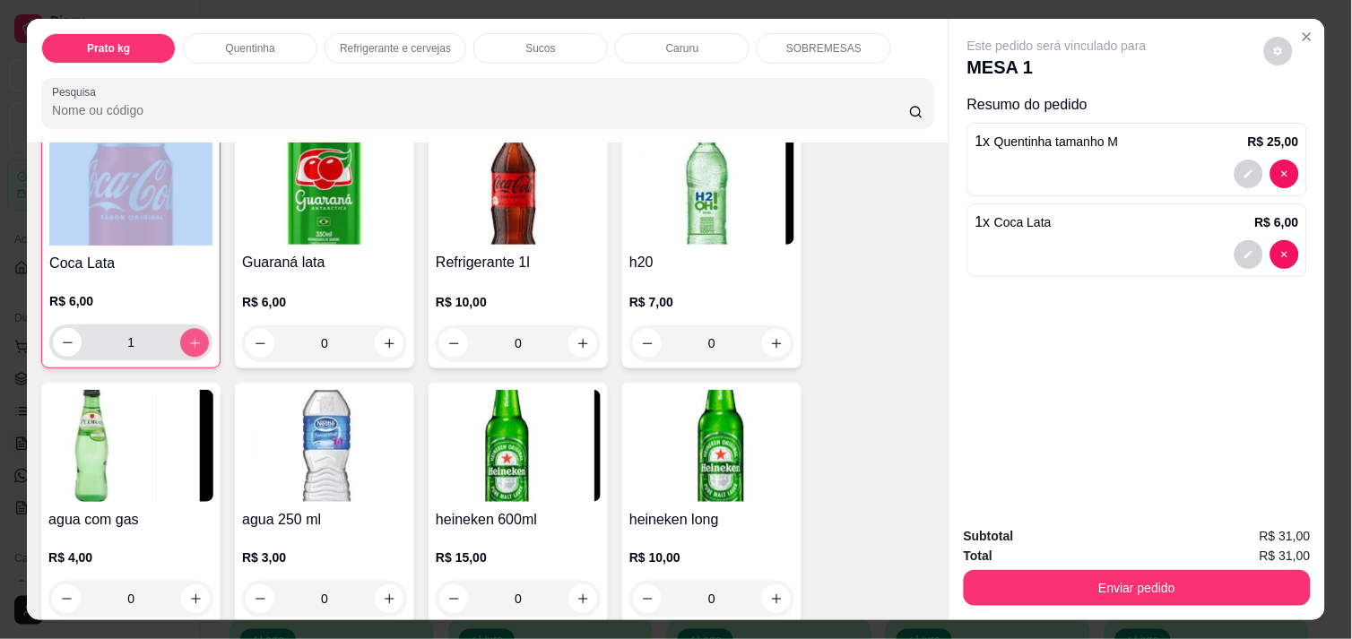
scroll to position [938, 0]
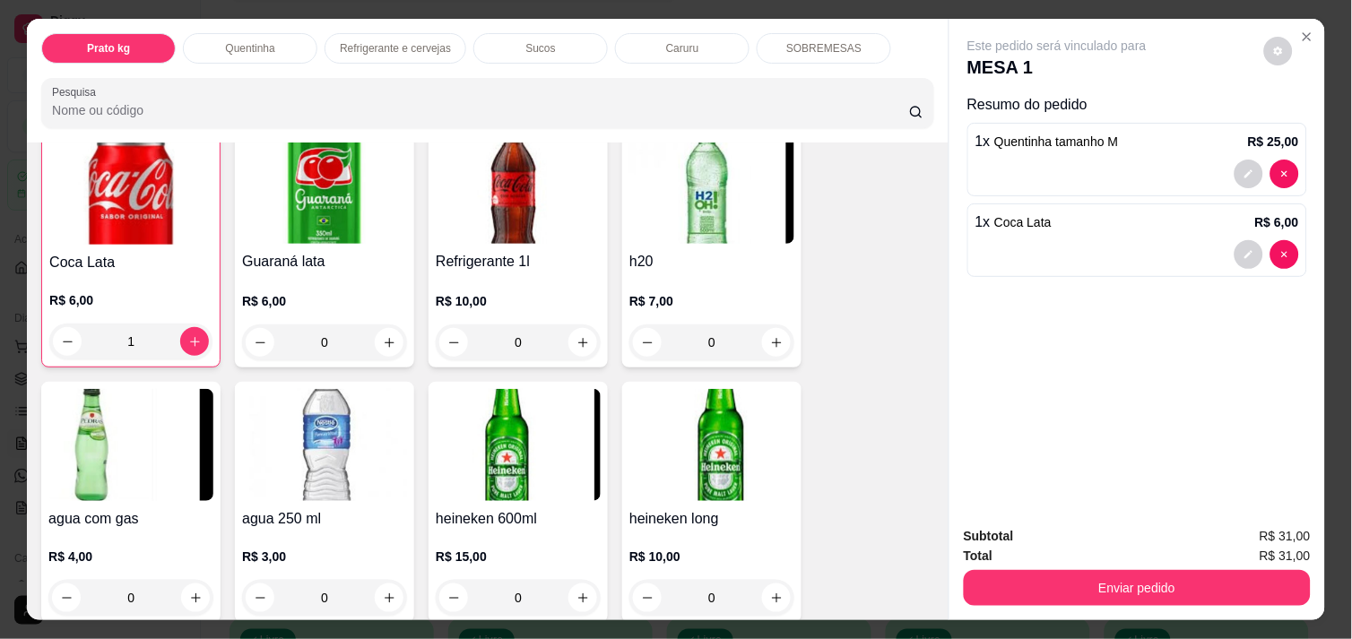
click at [1064, 601] on div "Subtotal R$ 31,00 Total R$ 31,00 Enviar pedido" at bounding box center [1137, 566] width 376 height 108
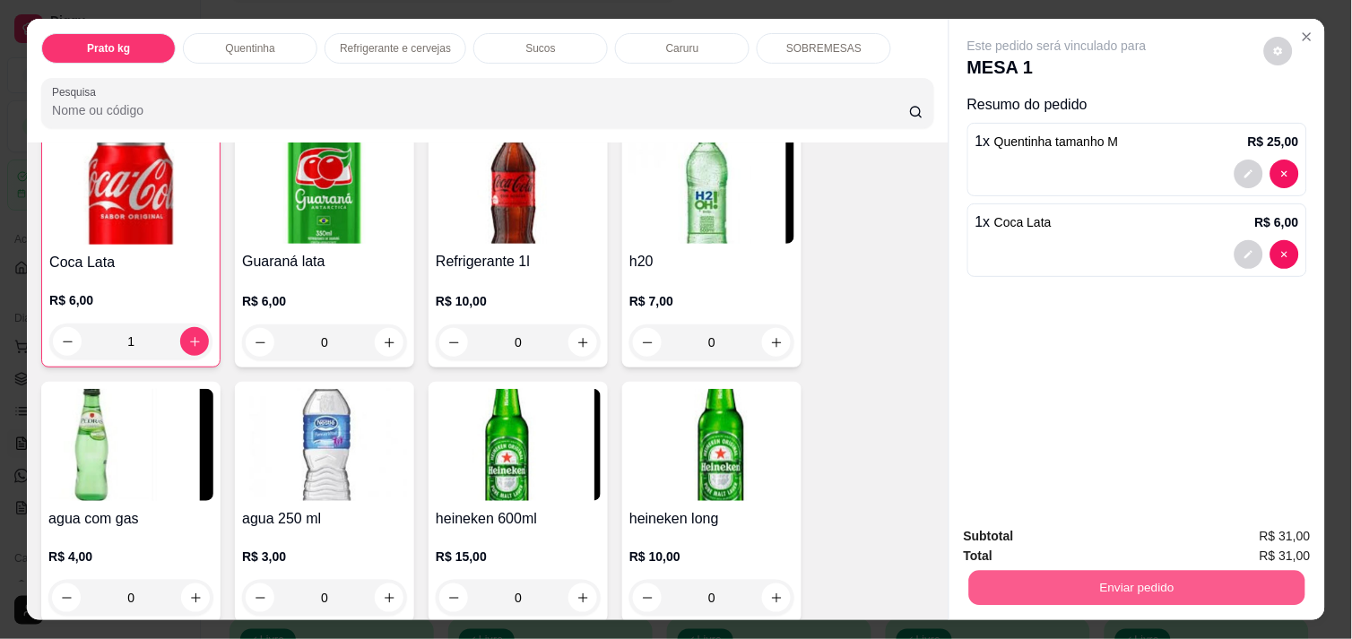
click at [1059, 587] on button "Enviar pedido" at bounding box center [1137, 587] width 336 height 35
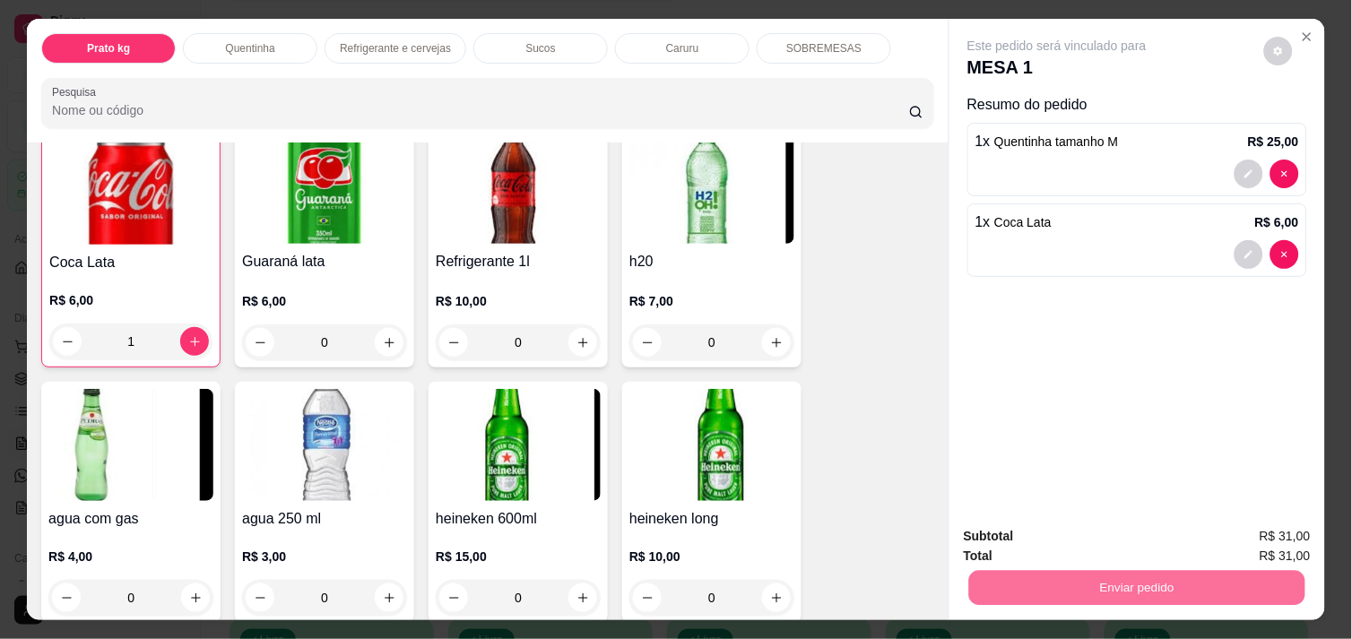
click at [1037, 532] on button "Não registrar e enviar pedido" at bounding box center [1077, 537] width 186 height 34
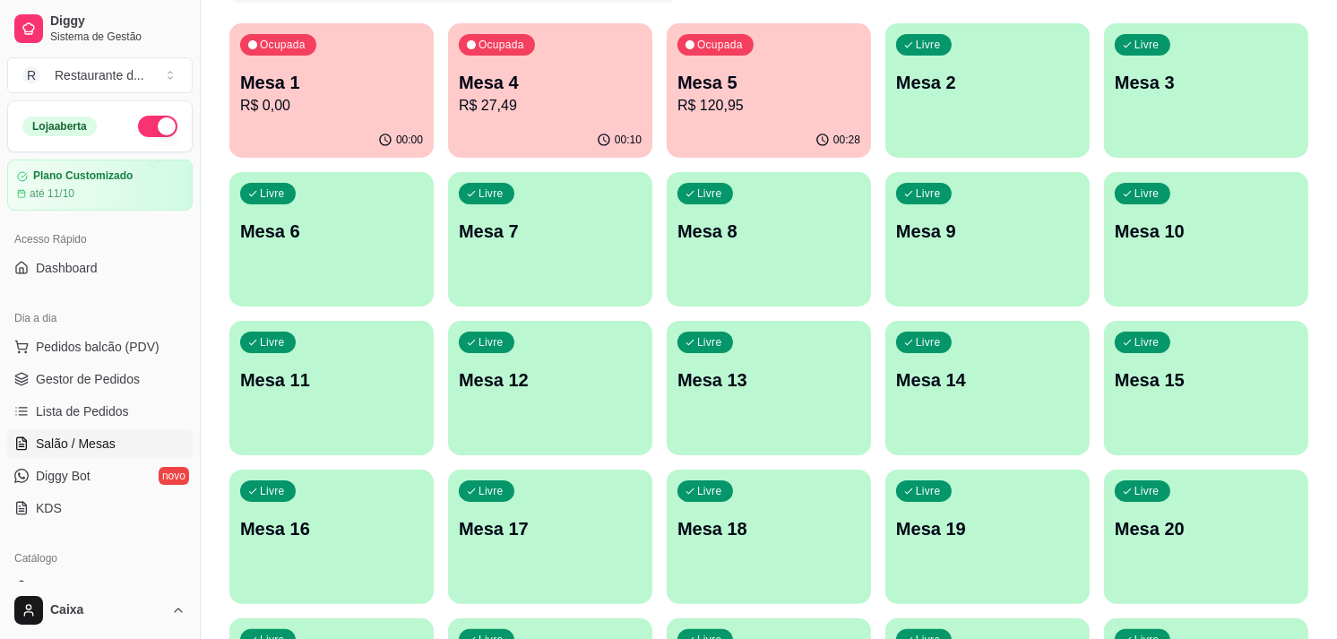
click at [592, 121] on button "Ocupada Mesa 4 R$ 27,49 00:10" at bounding box center [550, 90] width 204 height 134
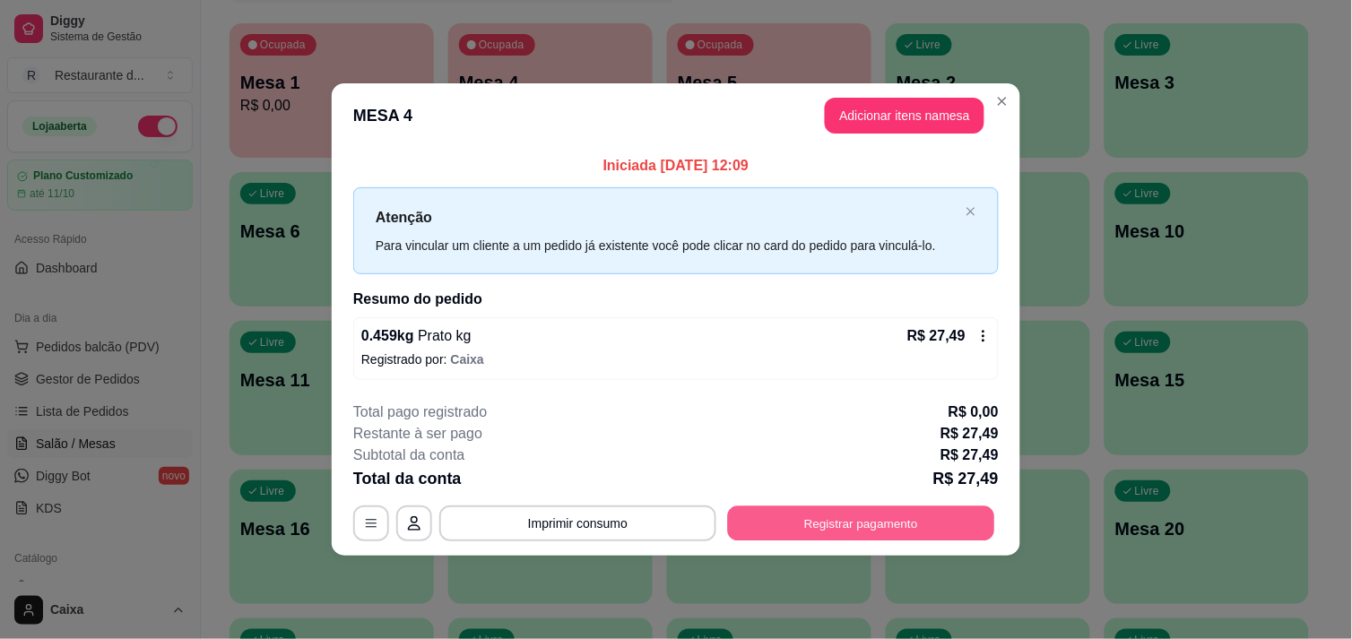
click at [843, 516] on button "Registrar pagamento" at bounding box center [861, 523] width 267 height 35
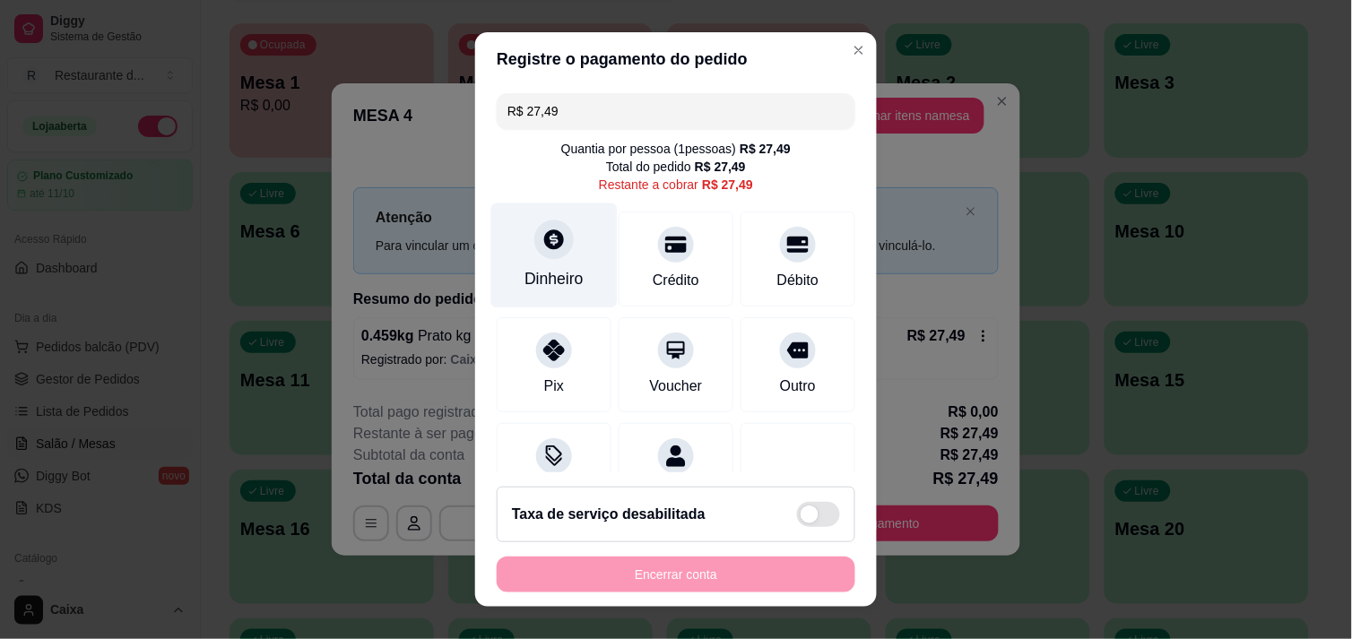
click at [532, 264] on div "Dinheiro" at bounding box center [554, 255] width 126 height 105
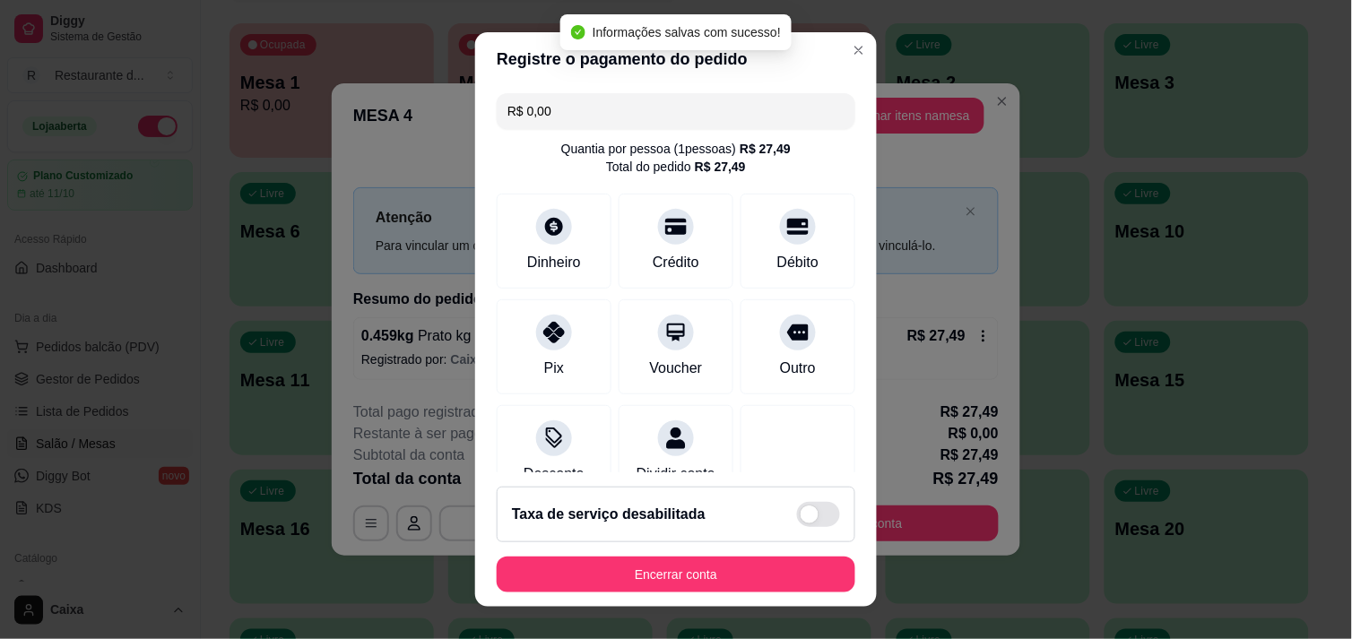
type input "R$ 0,00"
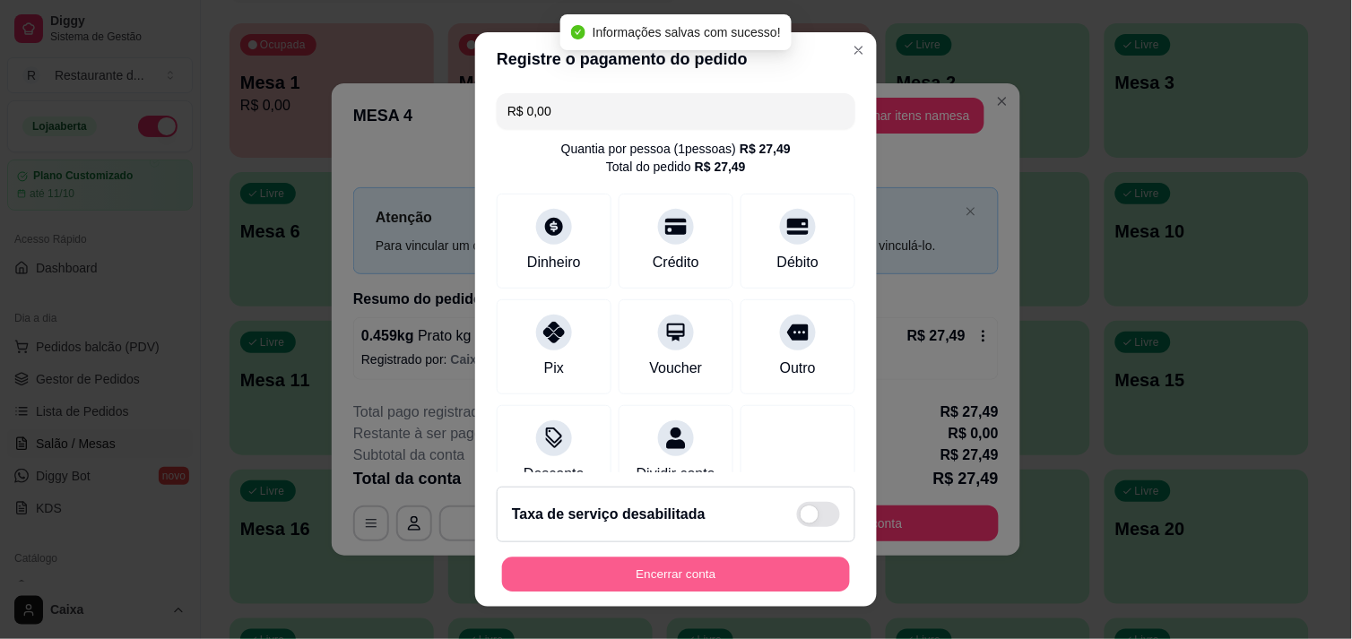
click at [699, 558] on button "Encerrar conta" at bounding box center [676, 575] width 348 height 35
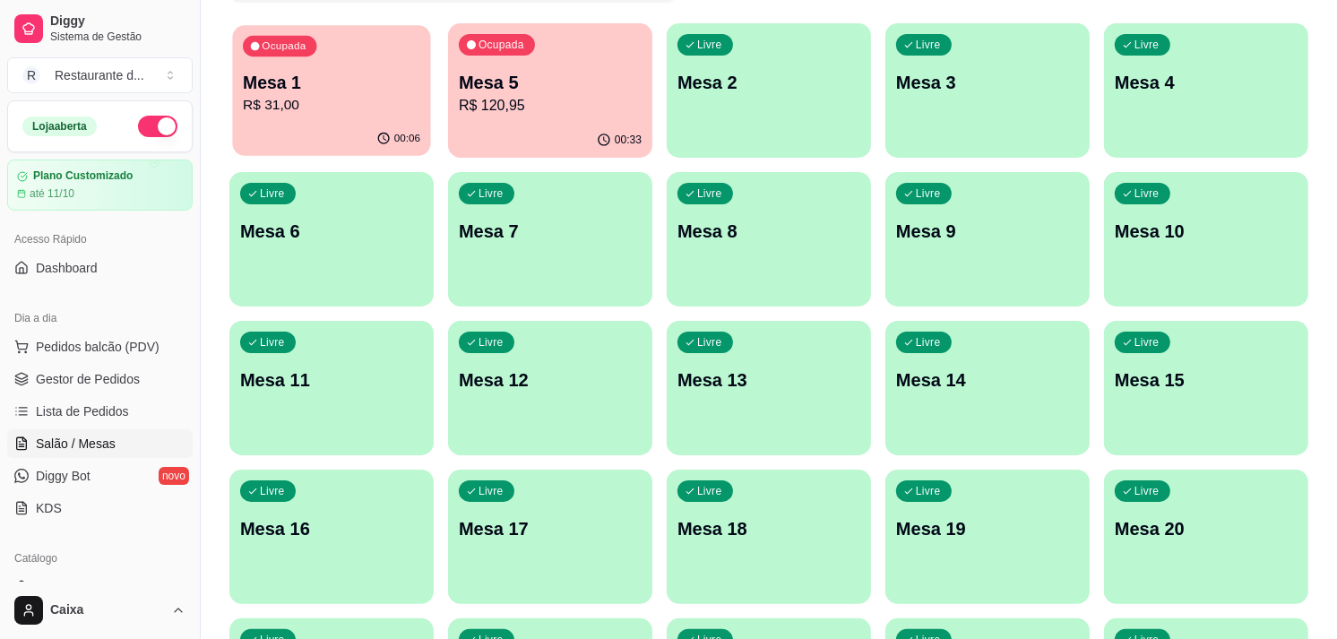
click at [347, 128] on div "00:06" at bounding box center [331, 139] width 198 height 34
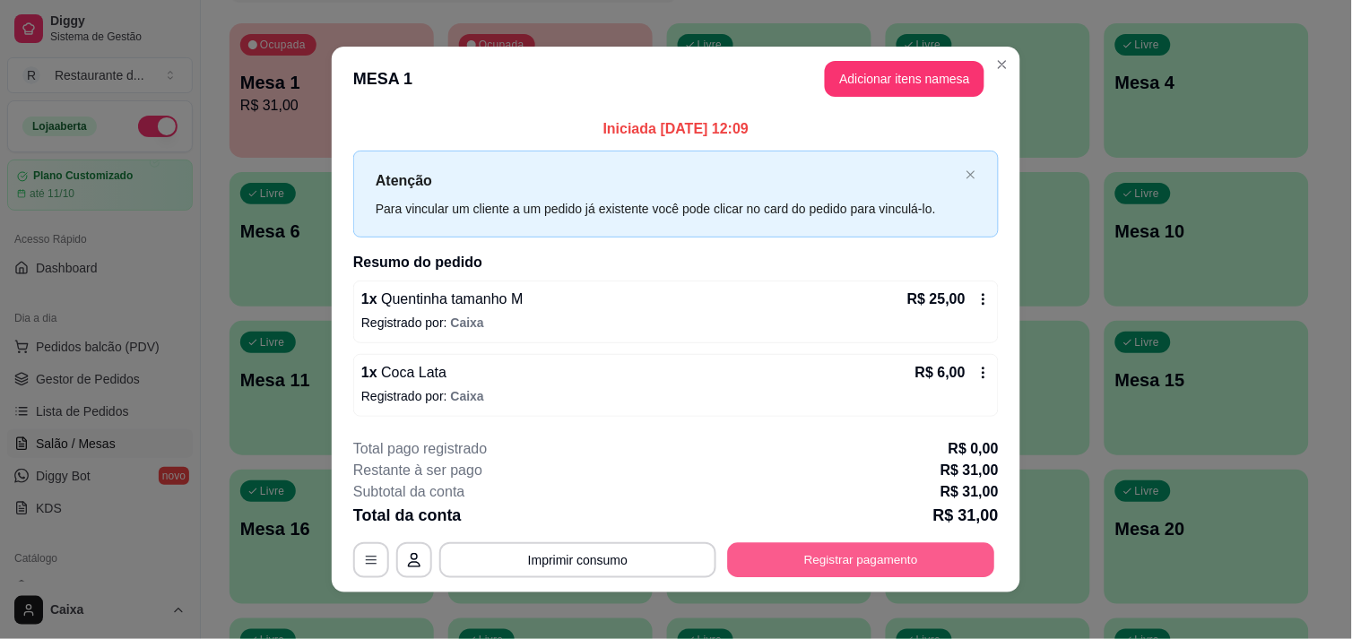
click at [811, 553] on button "Registrar pagamento" at bounding box center [861, 560] width 267 height 35
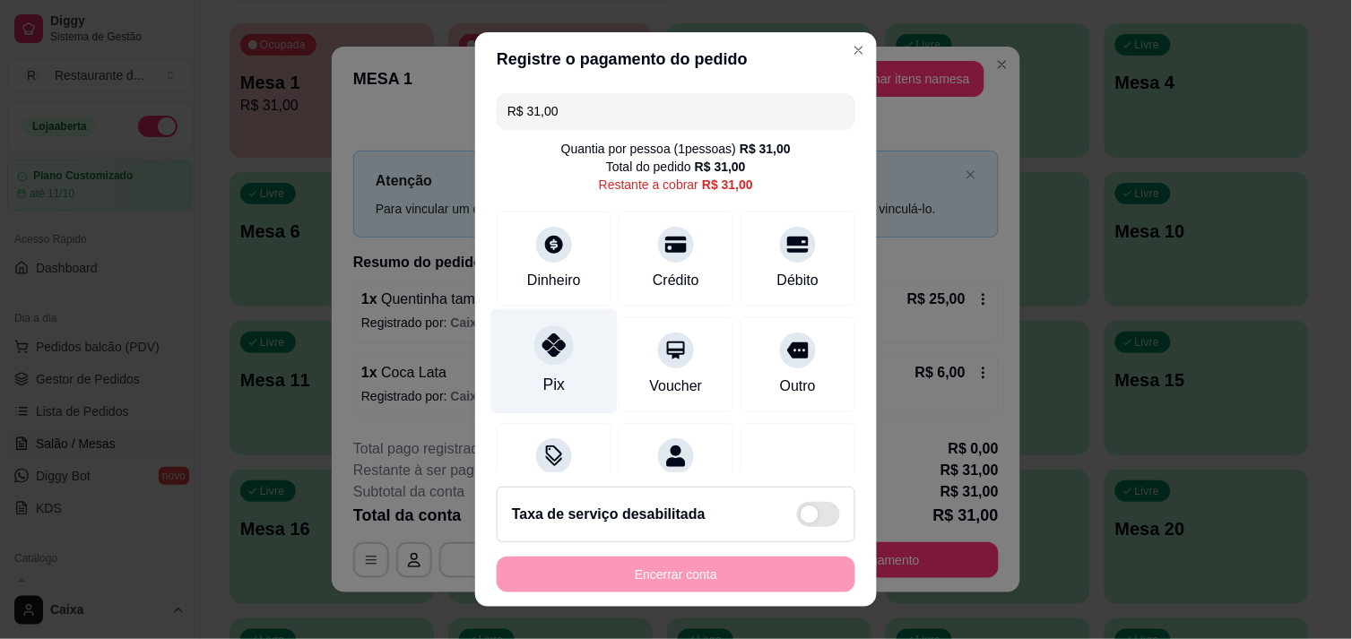
click at [543, 373] on div "Pix" at bounding box center [554, 384] width 22 height 23
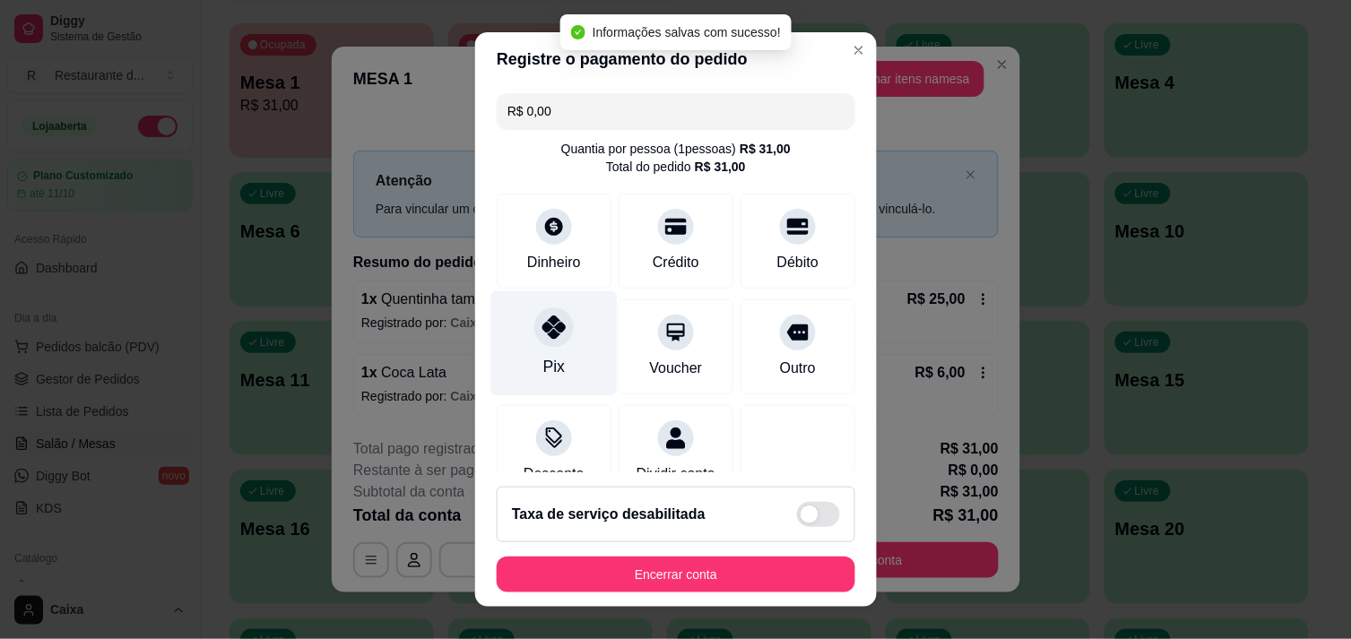
type input "R$ 0,00"
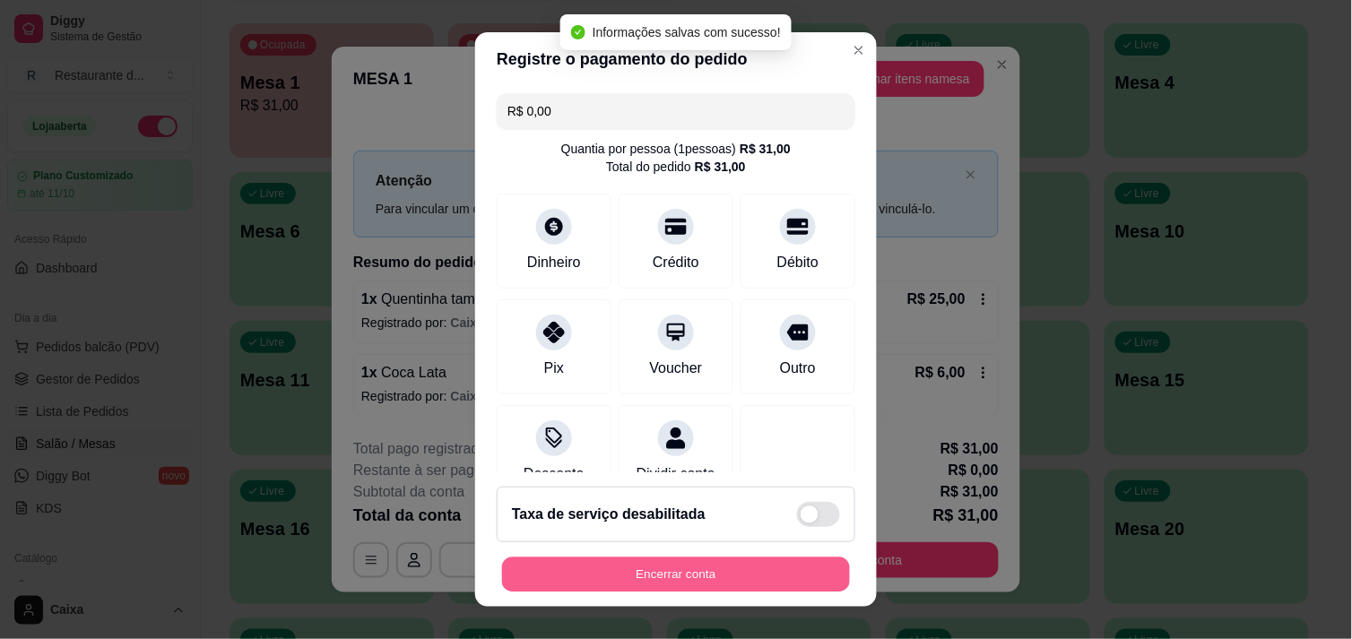
click at [634, 567] on button "Encerrar conta" at bounding box center [676, 575] width 348 height 35
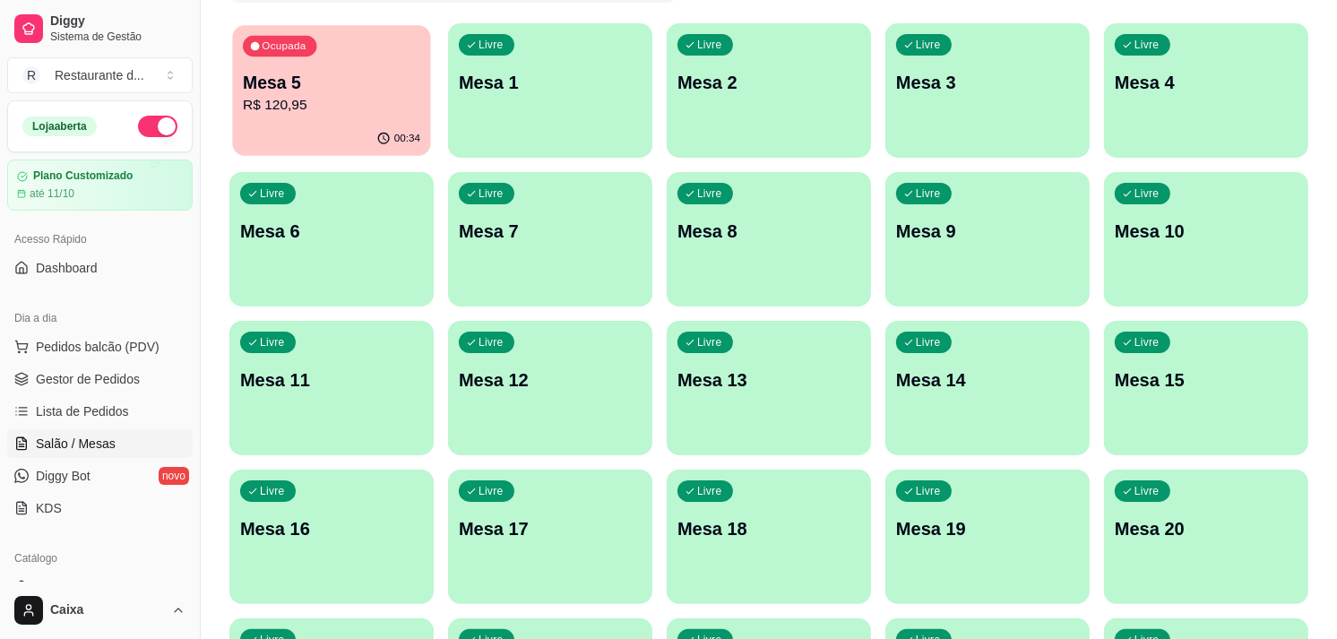
click at [324, 99] on p "R$ 120,95" at bounding box center [331, 105] width 177 height 21
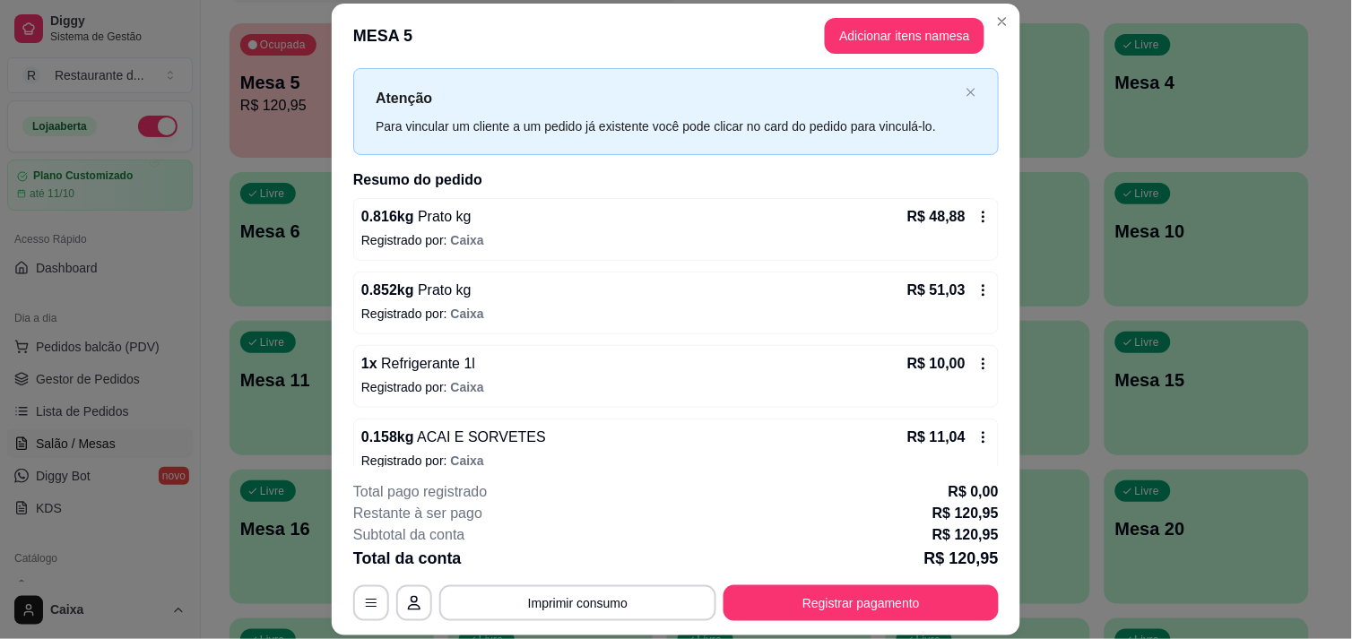
scroll to position [60, 0]
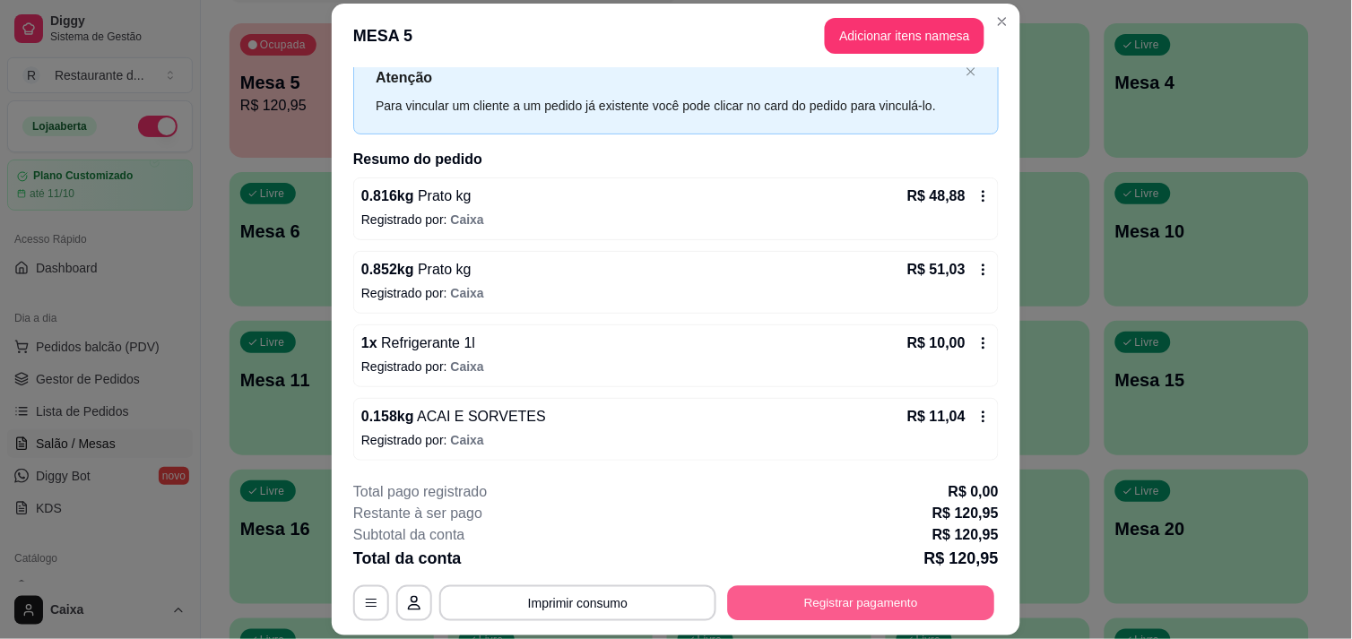
click at [805, 603] on button "Registrar pagamento" at bounding box center [861, 603] width 267 height 35
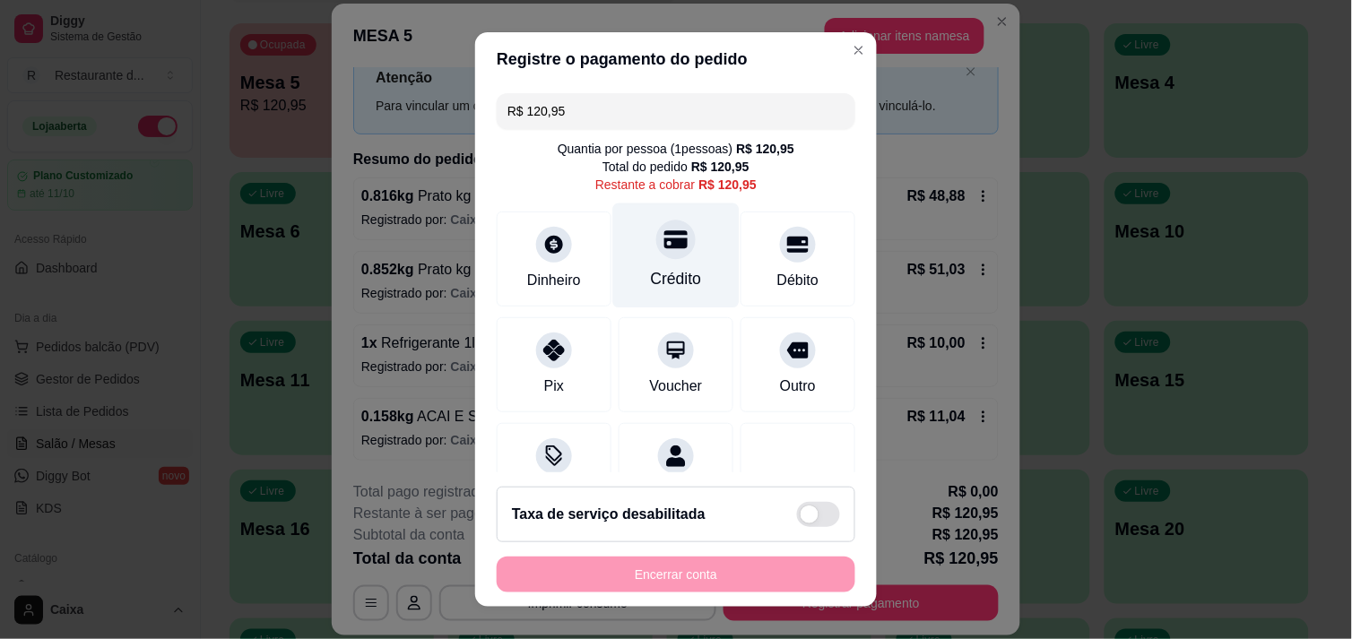
click at [656, 280] on div "Crédito" at bounding box center [676, 278] width 51 height 23
type input "R$ 0,00"
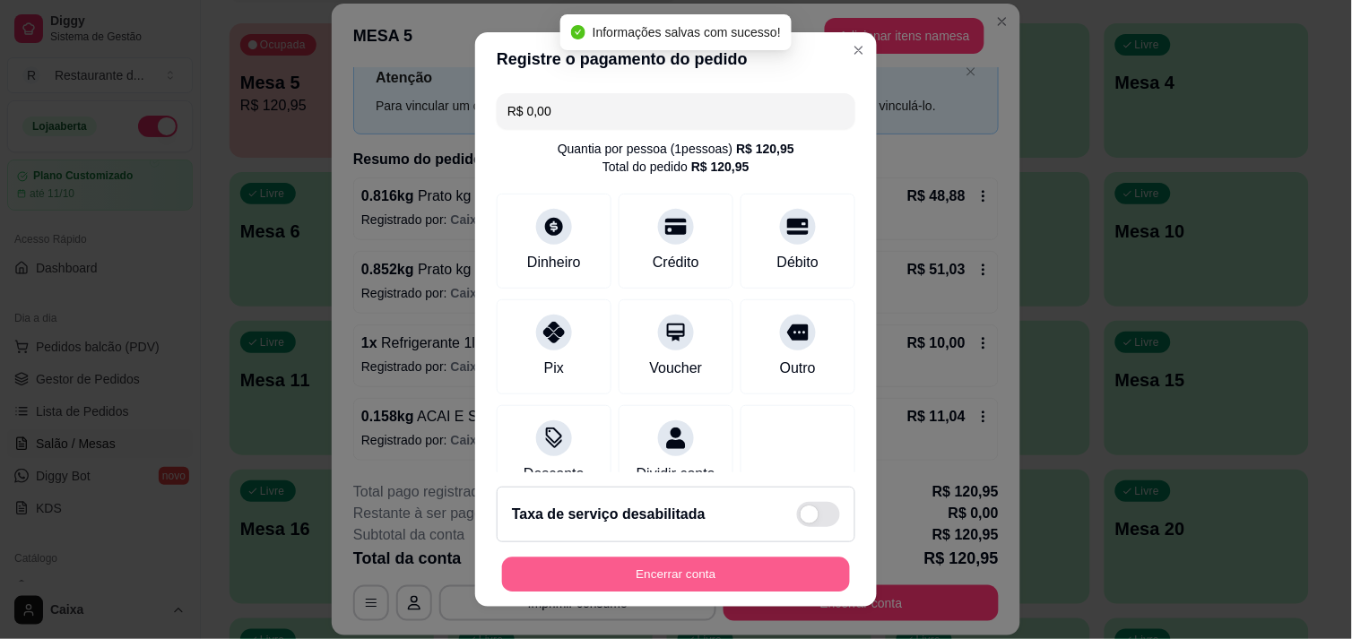
click at [727, 581] on button "Encerrar conta" at bounding box center [676, 575] width 348 height 35
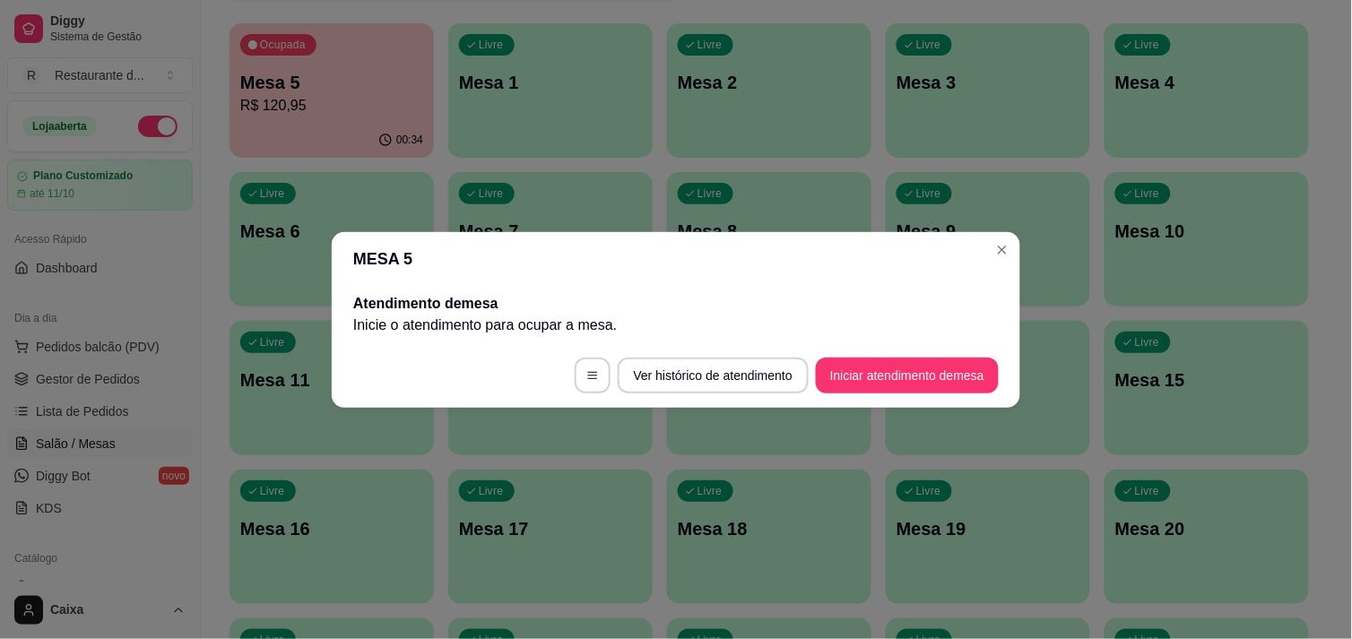
scroll to position [0, 0]
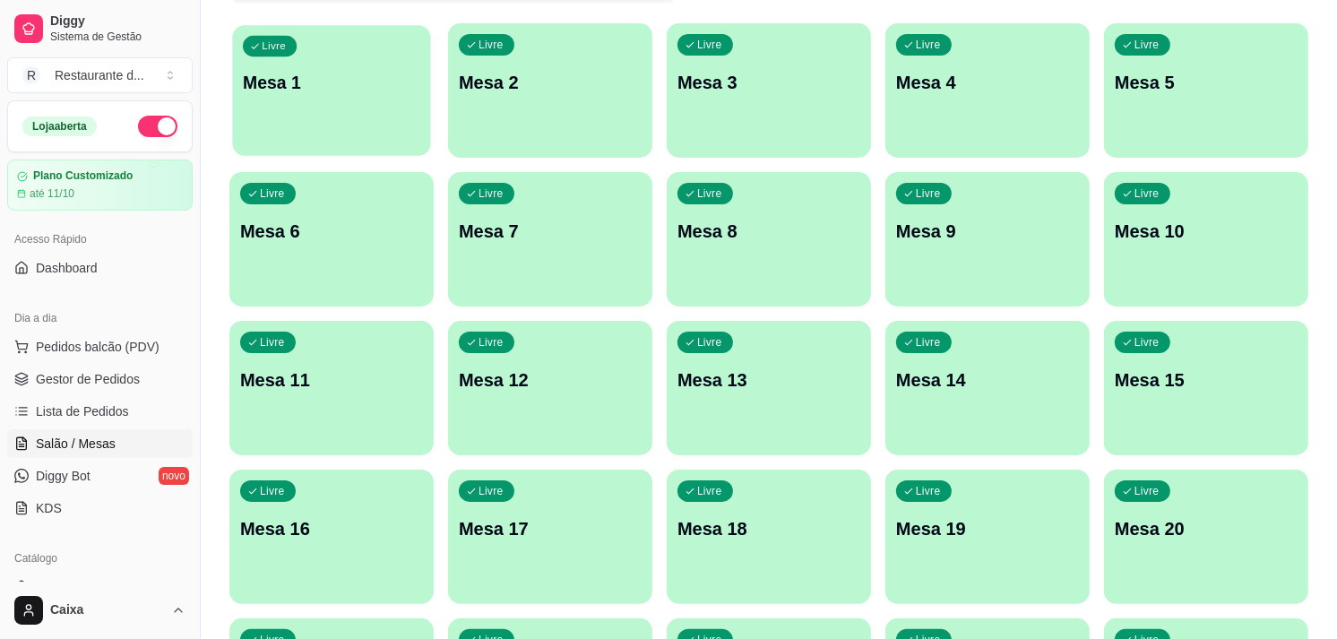
click at [324, 84] on p "Mesa 1" at bounding box center [331, 83] width 177 height 24
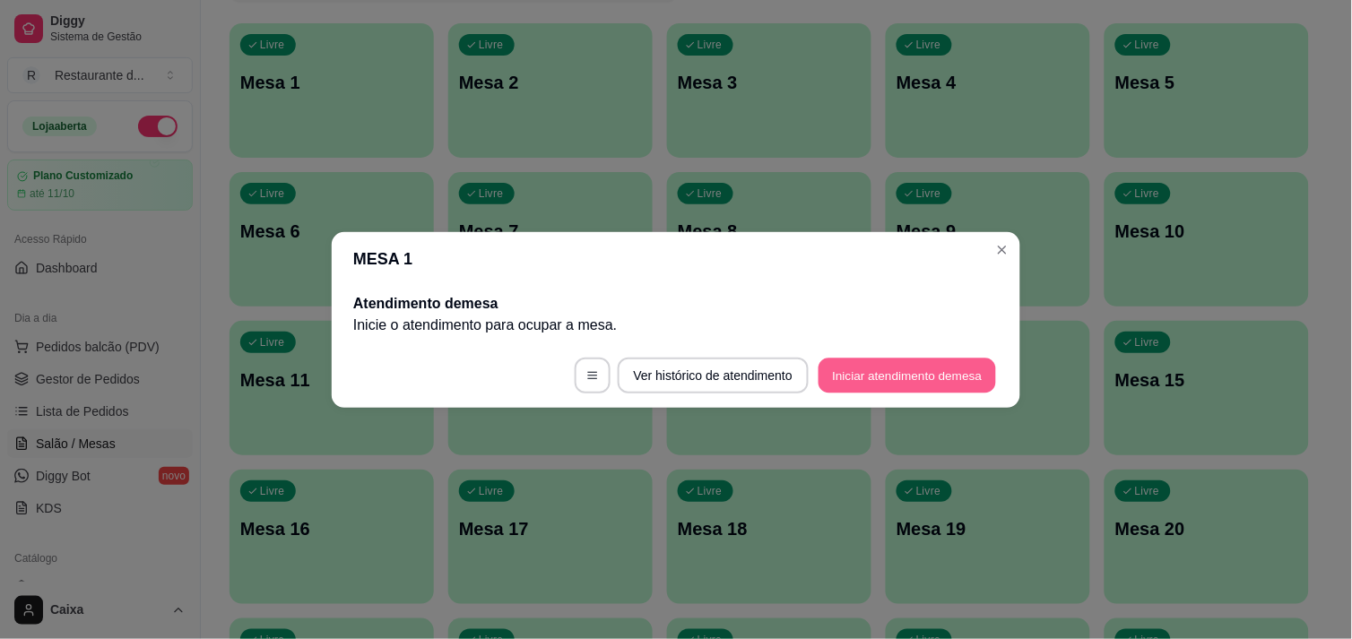
click at [868, 373] on button "Iniciar atendimento de mesa" at bounding box center [906, 375] width 177 height 35
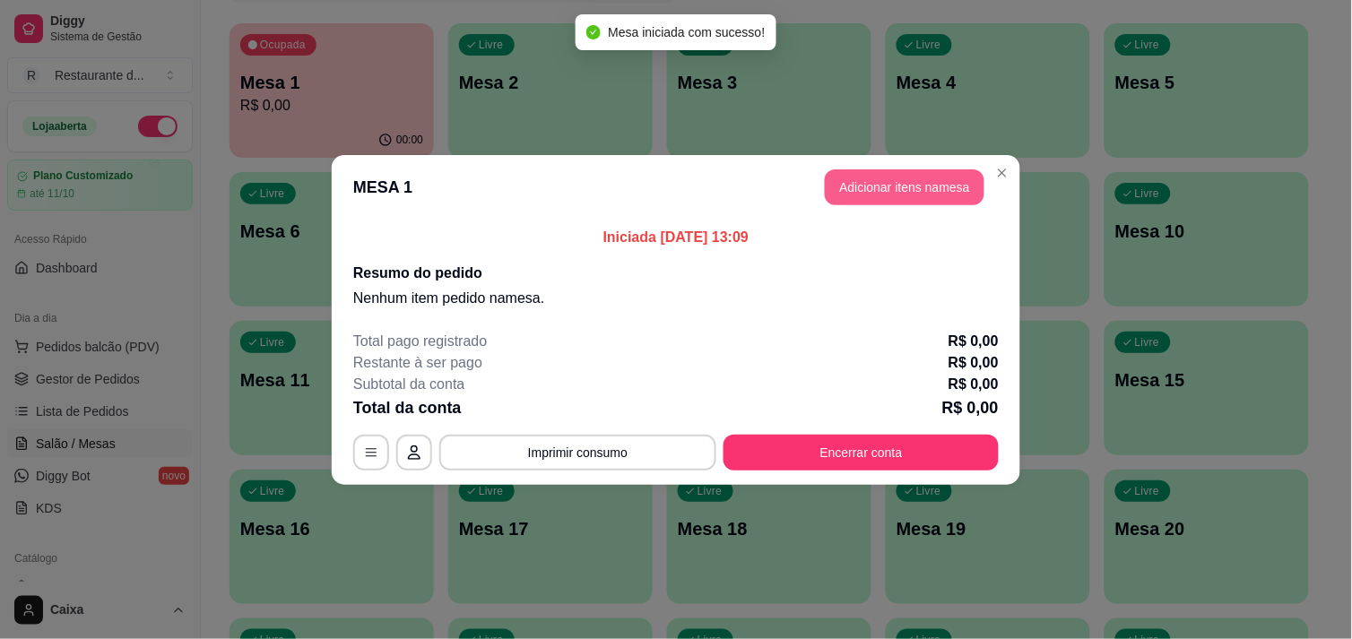
click at [870, 188] on button "Adicionar itens na mesa" at bounding box center [905, 187] width 160 height 36
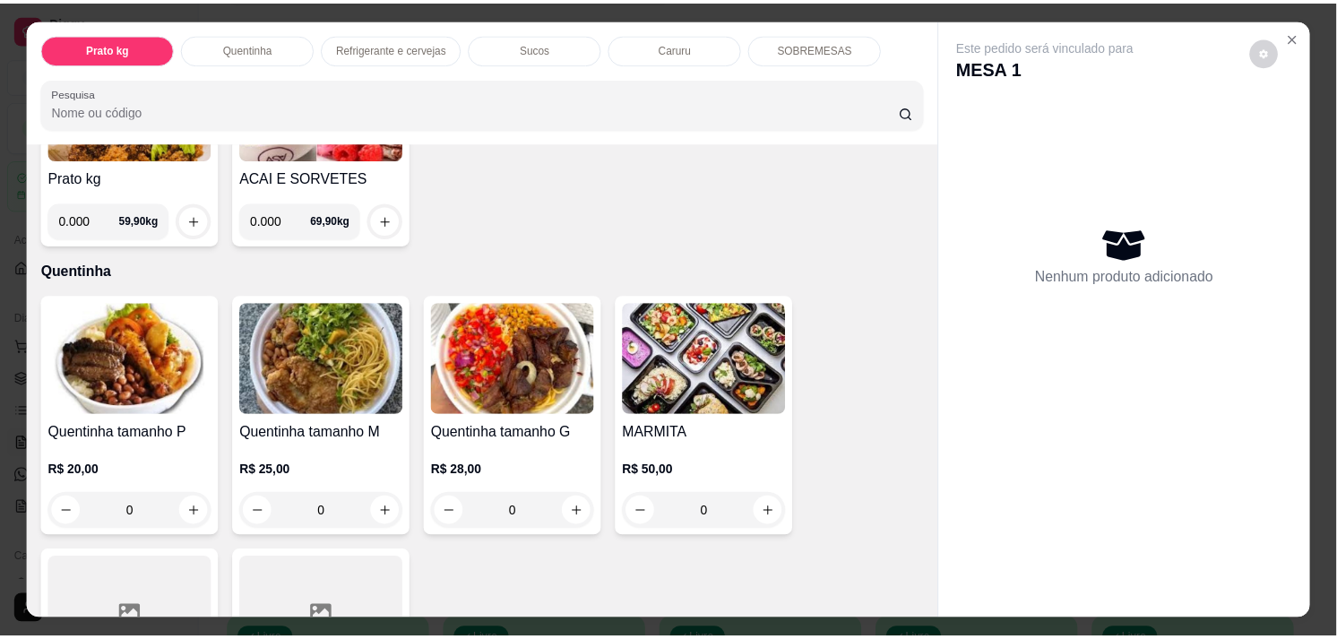
scroll to position [238, 0]
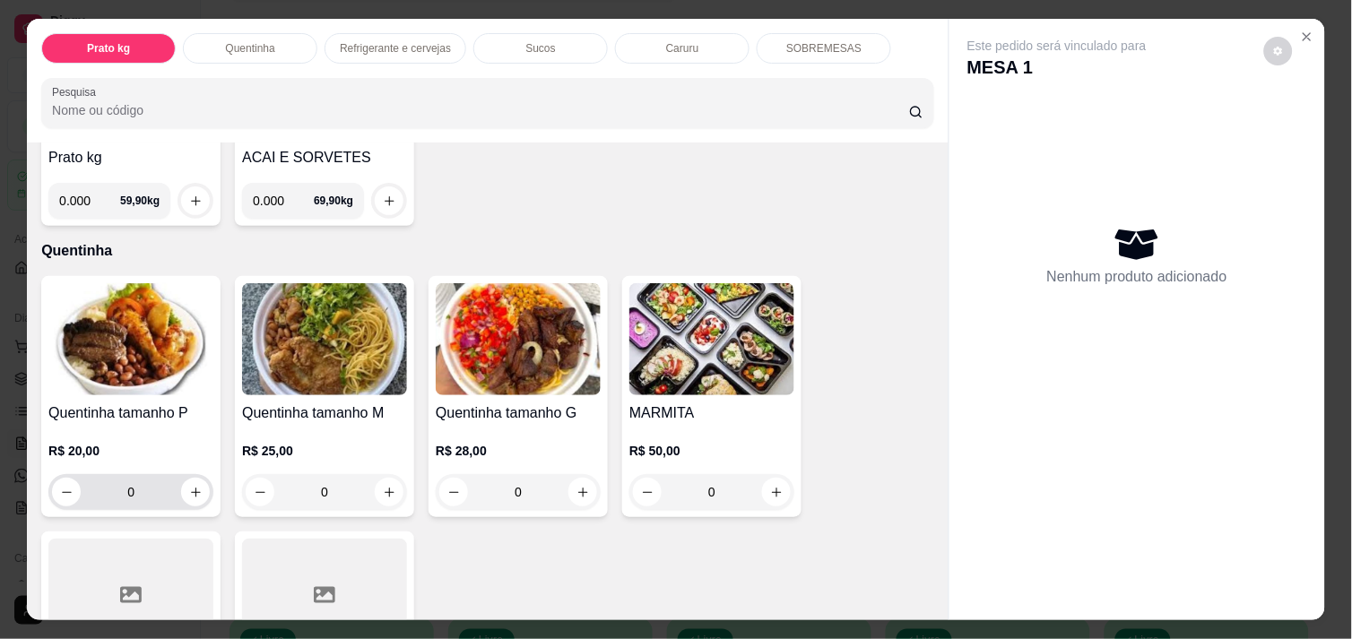
click at [176, 474] on div "0" at bounding box center [131, 492] width 158 height 36
click at [182, 490] on button "increase-product-quantity" at bounding box center [196, 493] width 28 height 28
type input "1"
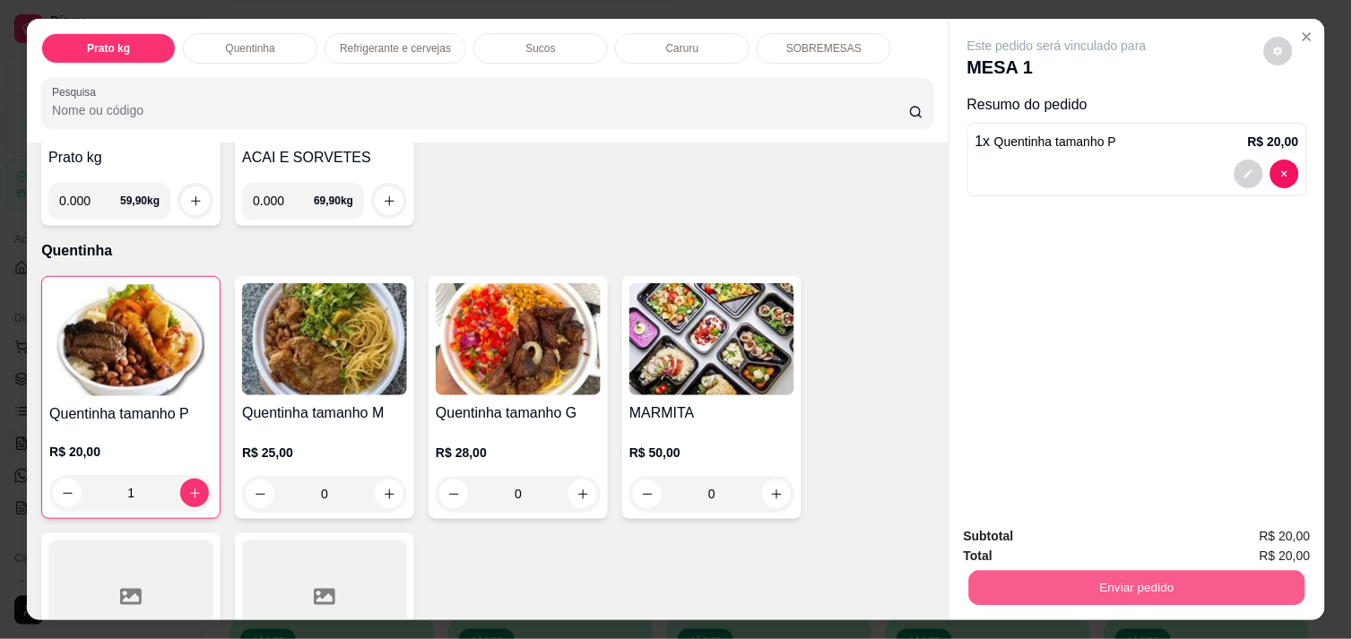
click at [1099, 592] on button "Enviar pedido" at bounding box center [1137, 587] width 336 height 35
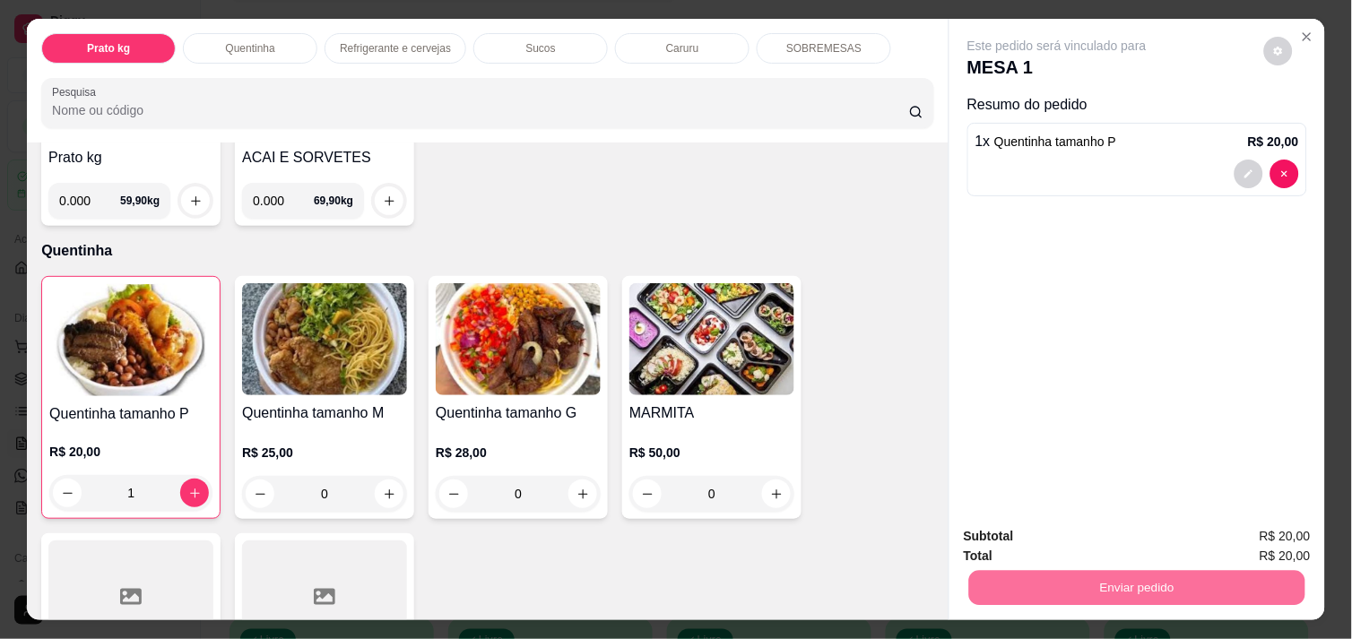
click at [1072, 532] on button "Não registrar e enviar pedido" at bounding box center [1077, 536] width 181 height 33
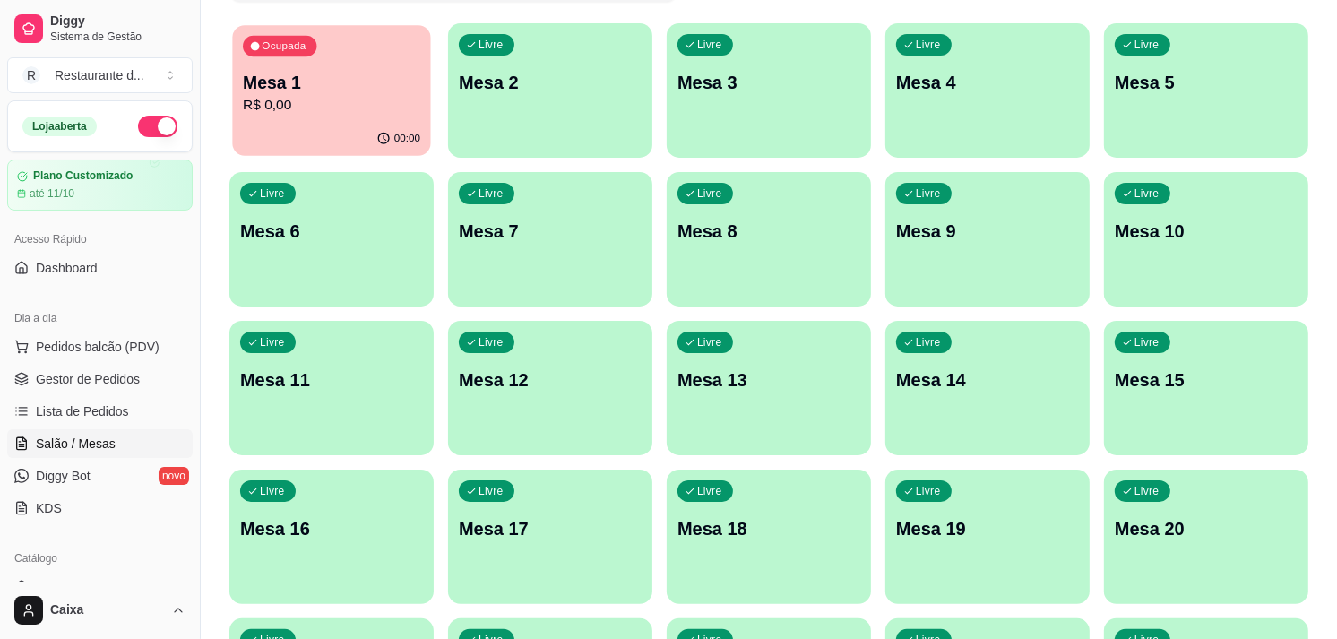
click at [388, 99] on p "R$ 0,00" at bounding box center [331, 105] width 177 height 21
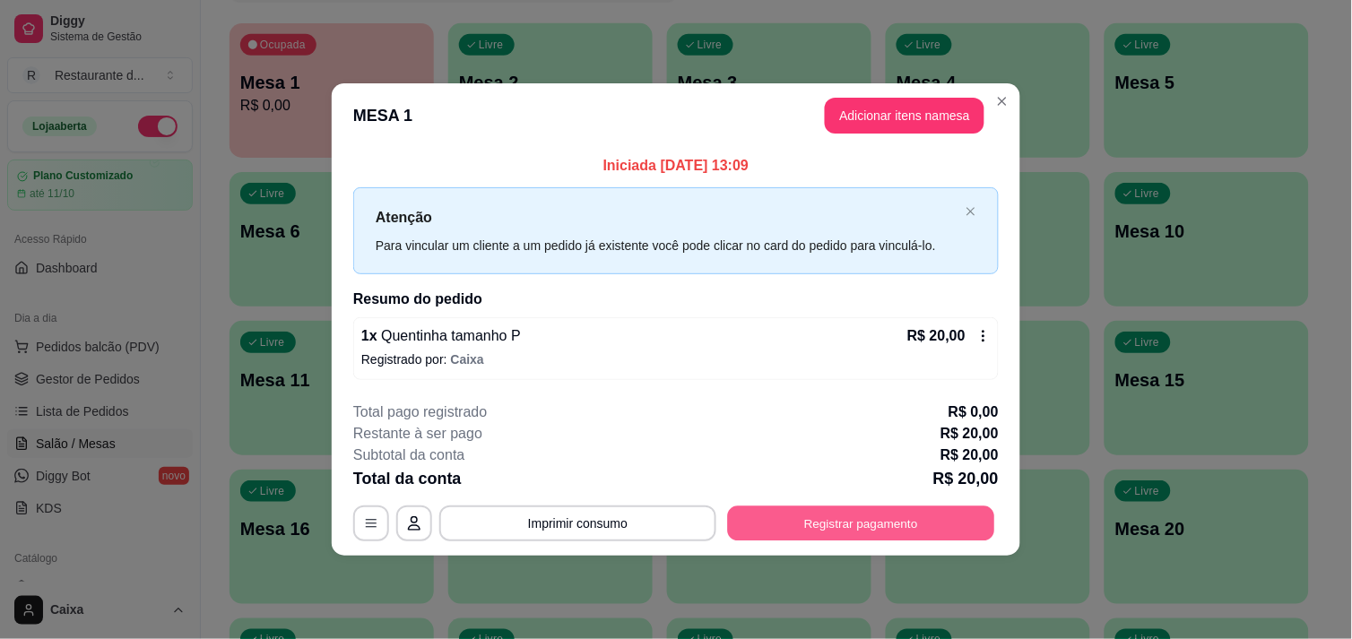
click at [799, 540] on button "Registrar pagamento" at bounding box center [861, 523] width 267 height 35
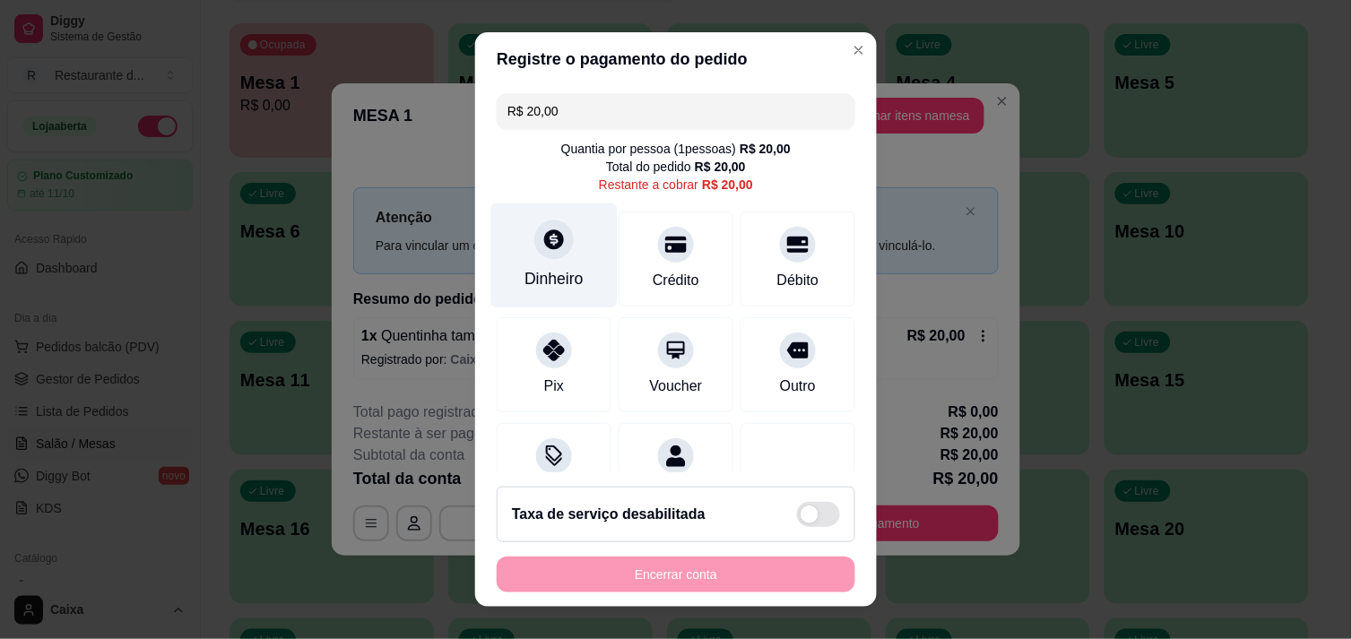
click at [541, 273] on div "Dinheiro" at bounding box center [553, 278] width 59 height 23
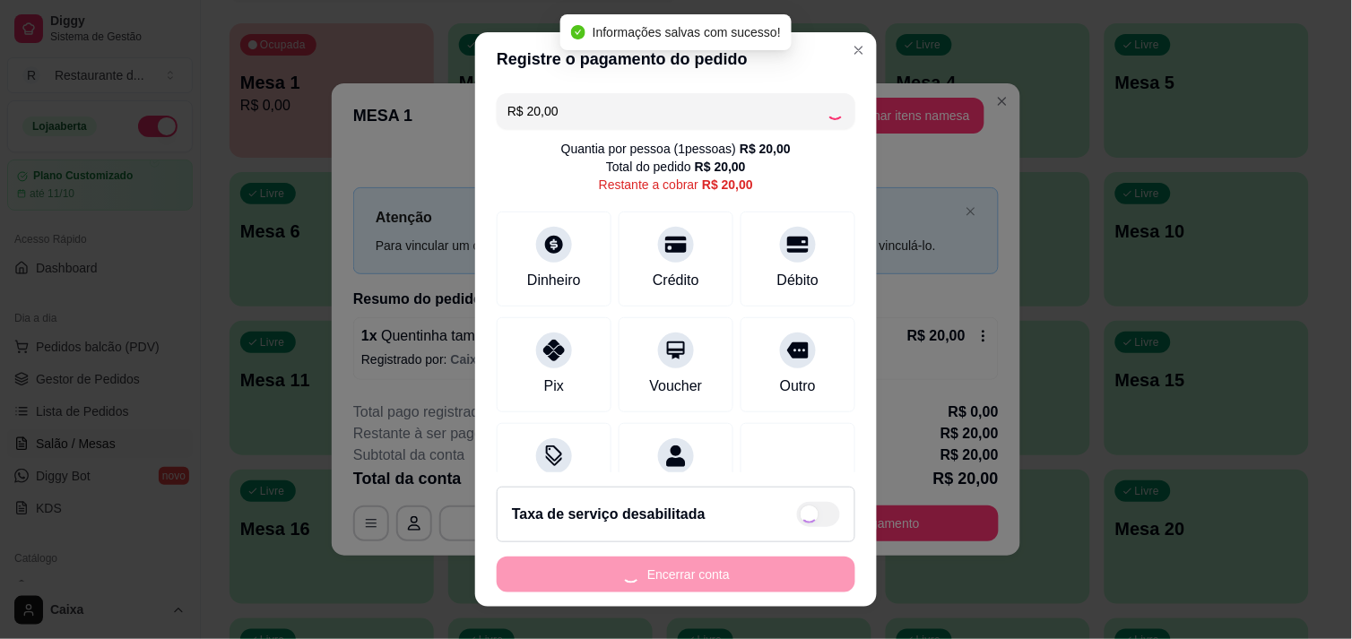
type input "R$ 0,00"
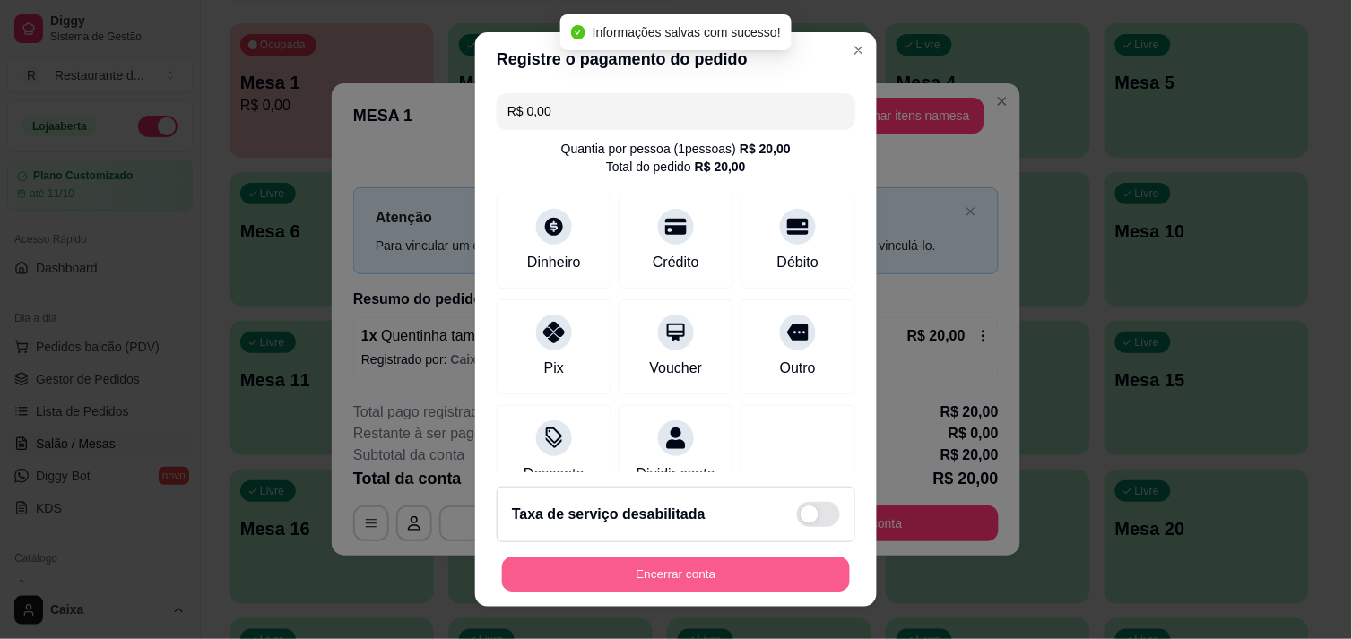
click at [731, 580] on button "Encerrar conta" at bounding box center [676, 575] width 348 height 35
